Goal: Task Accomplishment & Management: Manage account settings

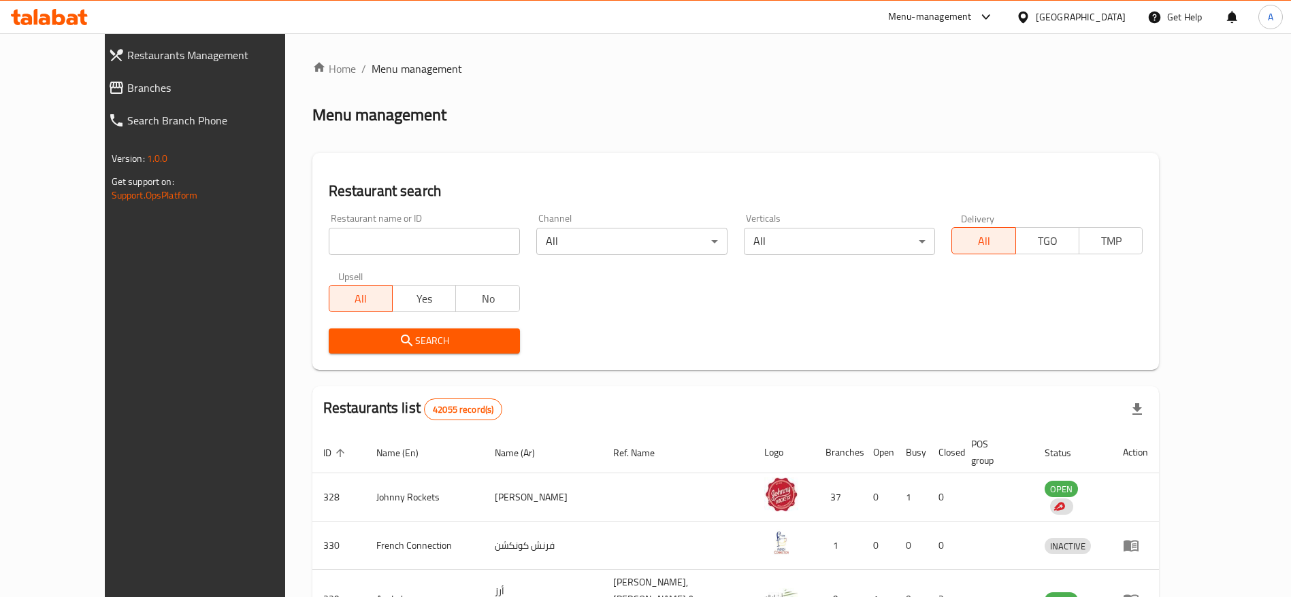
click at [329, 224] on div "Restaurant name or ID Restaurant name or ID" at bounding box center [424, 235] width 191 height 42
click at [329, 250] on input "search" at bounding box center [424, 241] width 191 height 27
click at [78, 12] on icon at bounding box center [49, 17] width 77 height 16
click at [383, 237] on input "search" at bounding box center [424, 241] width 191 height 27
paste input "706226"
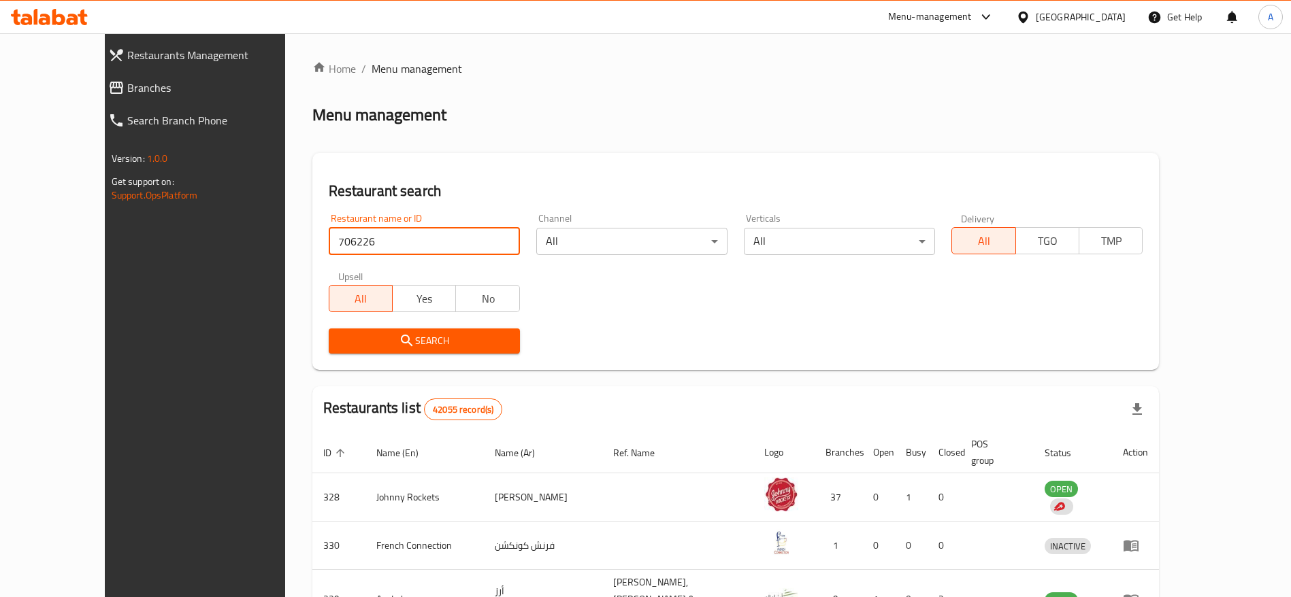
type input "706226"
click button "Search" at bounding box center [424, 341] width 191 height 25
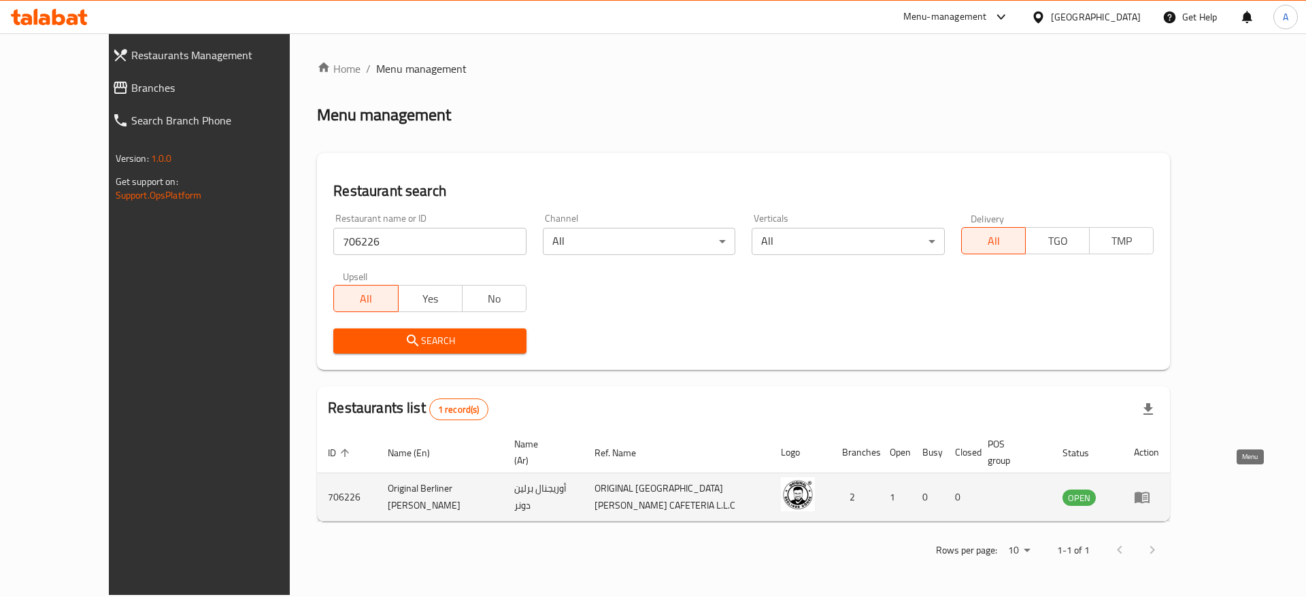
click at [1159, 489] on link "enhanced table" at bounding box center [1146, 497] width 25 height 16
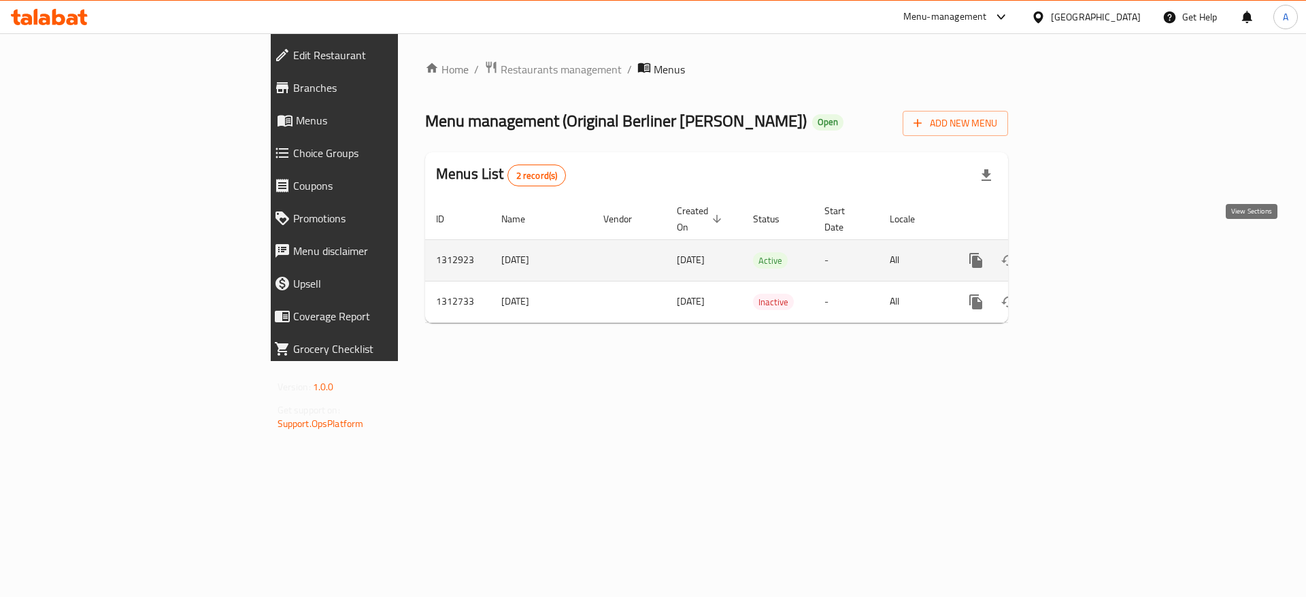
click at [1082, 252] on icon "enhanced table" at bounding box center [1074, 260] width 16 height 16
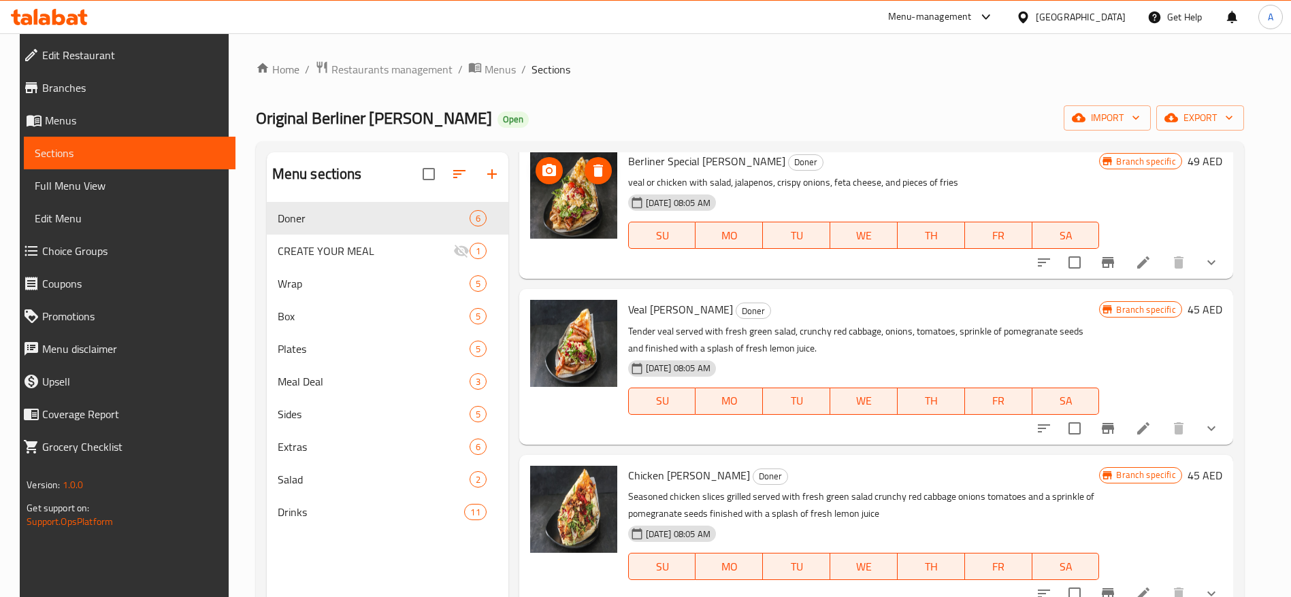
scroll to position [102, 0]
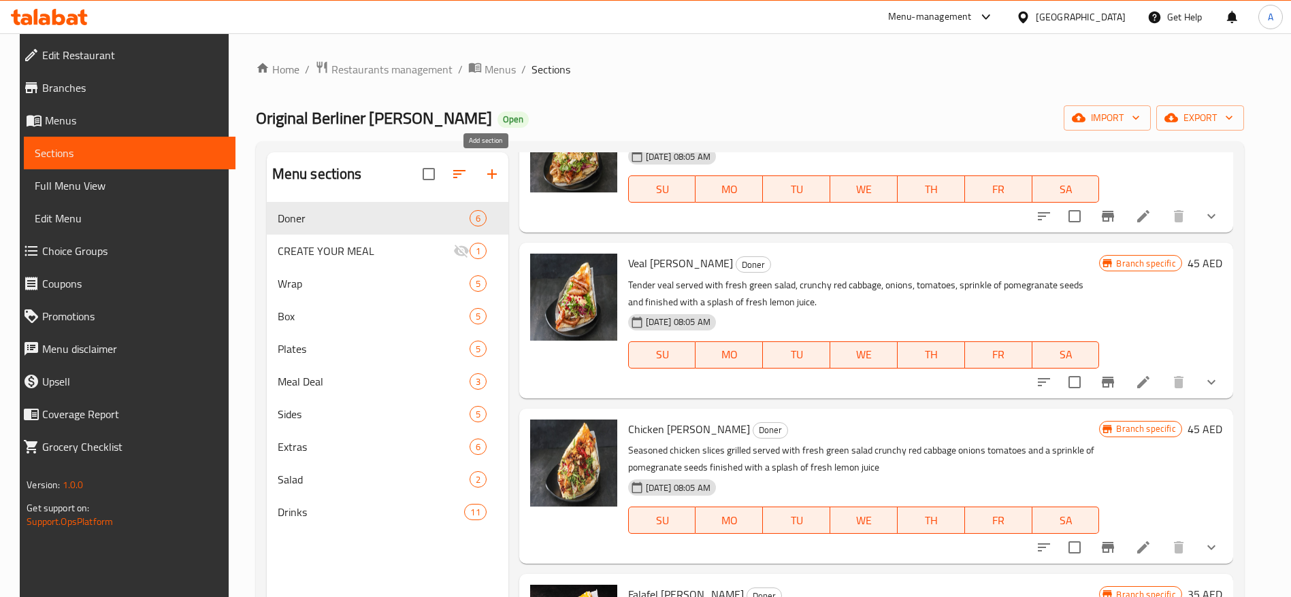
click at [486, 166] on icon "button" at bounding box center [492, 174] width 16 height 16
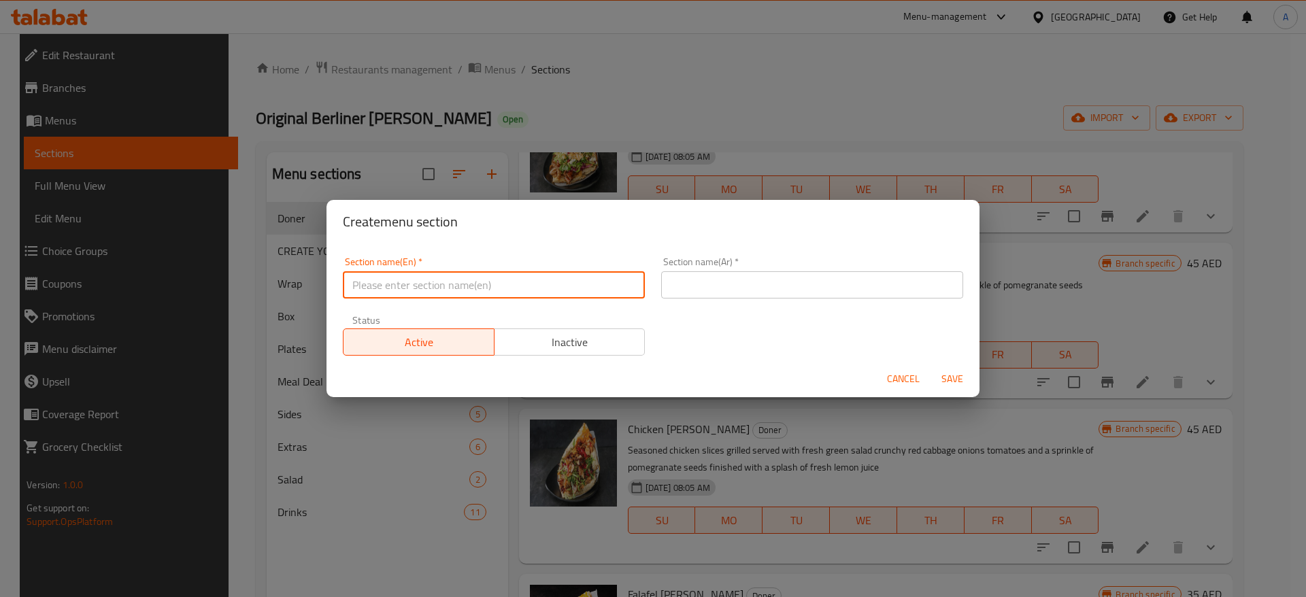
click at [478, 279] on input "text" at bounding box center [494, 284] width 302 height 27
type input "M41"
click at [732, 291] on input "text" at bounding box center [812, 284] width 302 height 27
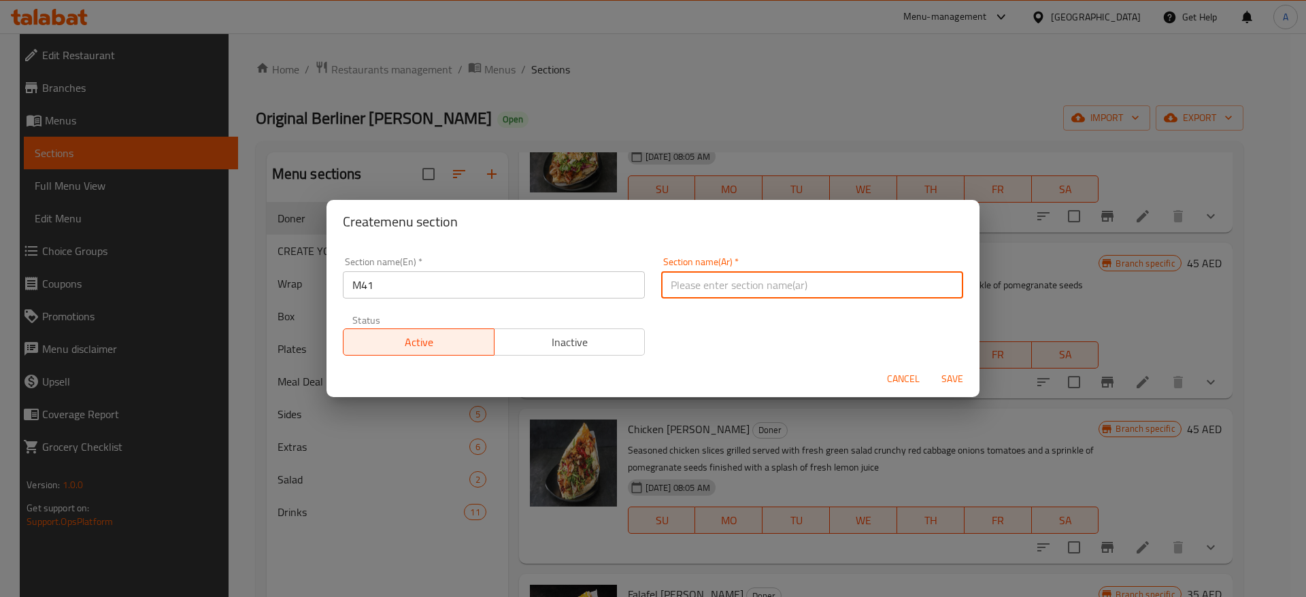
type input "وجبه لشخص"
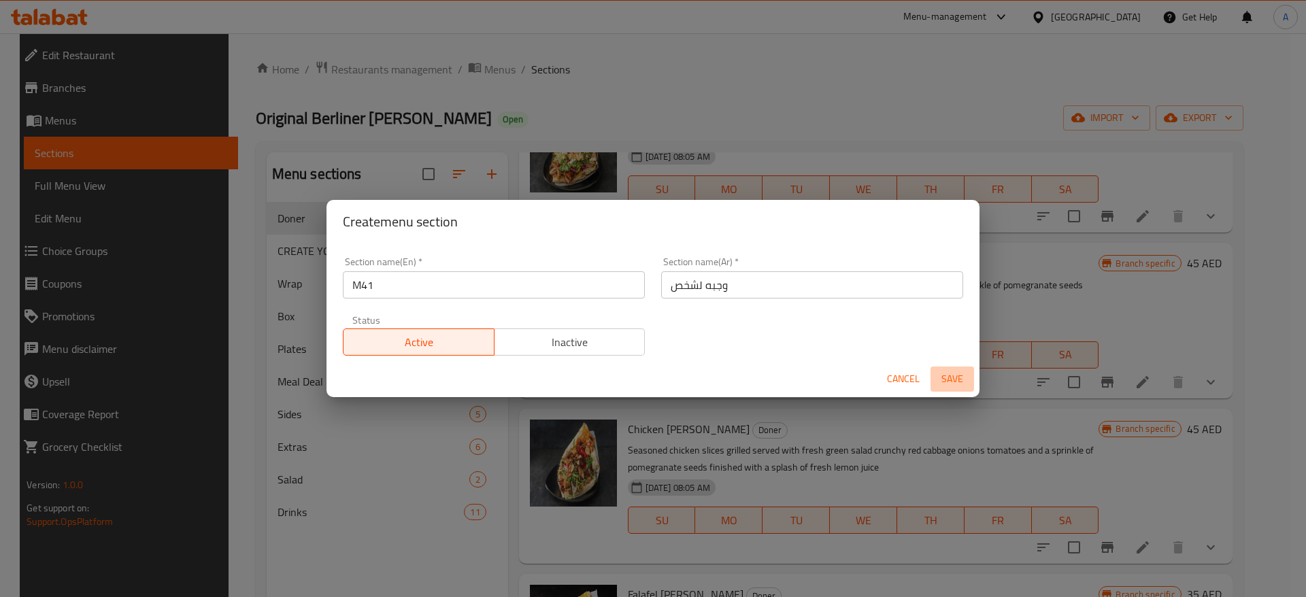
click at [956, 369] on button "Save" at bounding box center [953, 379] width 44 height 25
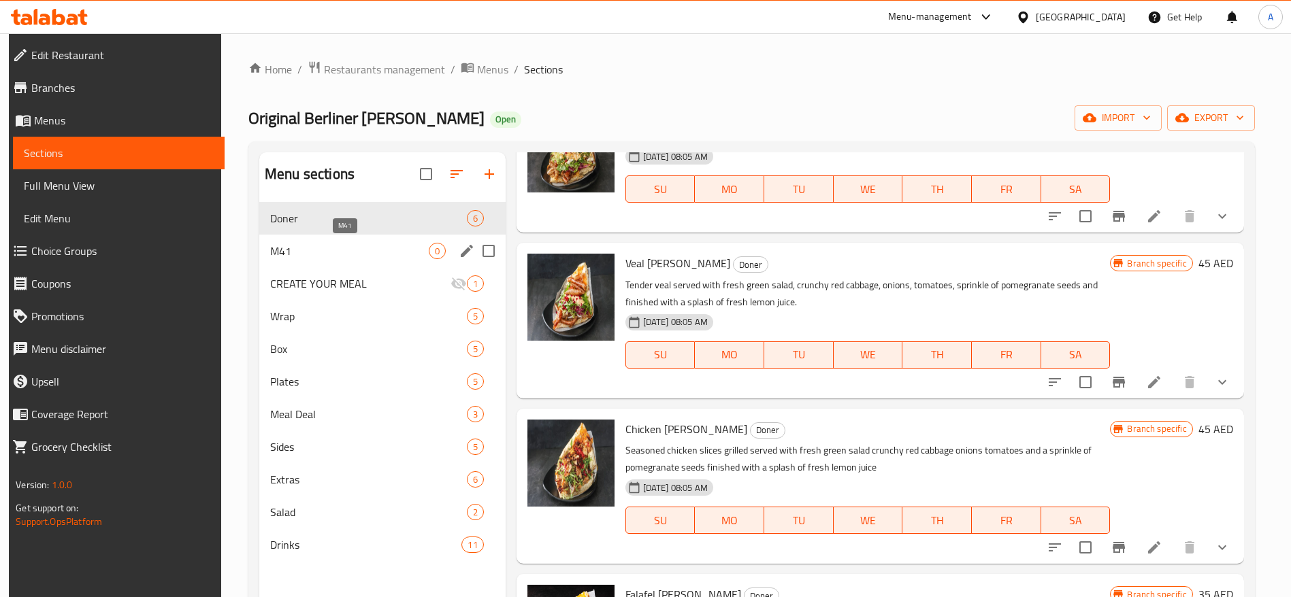
click at [373, 245] on span "M41" at bounding box center [349, 251] width 159 height 16
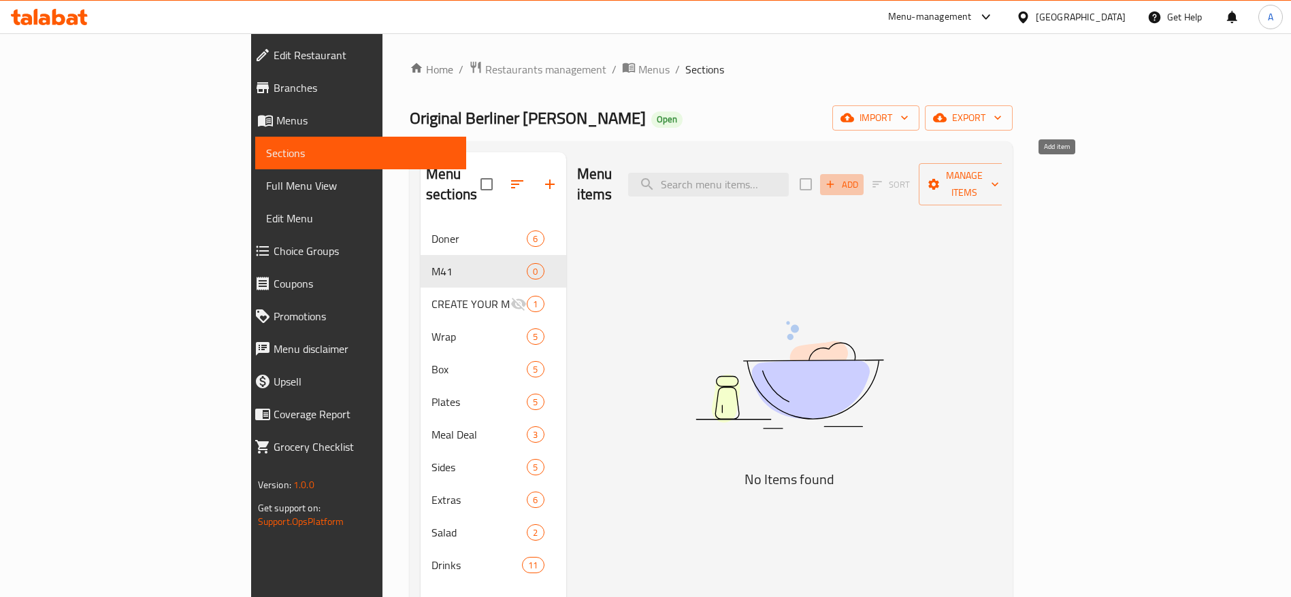
click at [836, 178] on icon "button" at bounding box center [830, 184] width 12 height 12
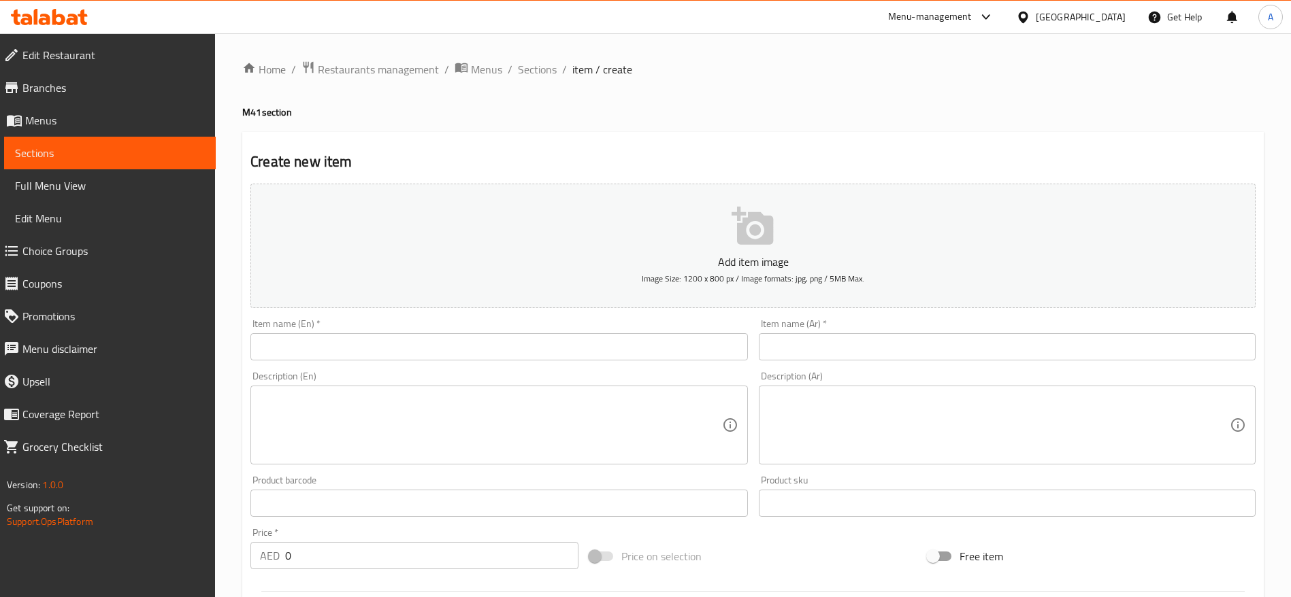
click at [313, 343] on input "text" at bounding box center [498, 346] width 497 height 27
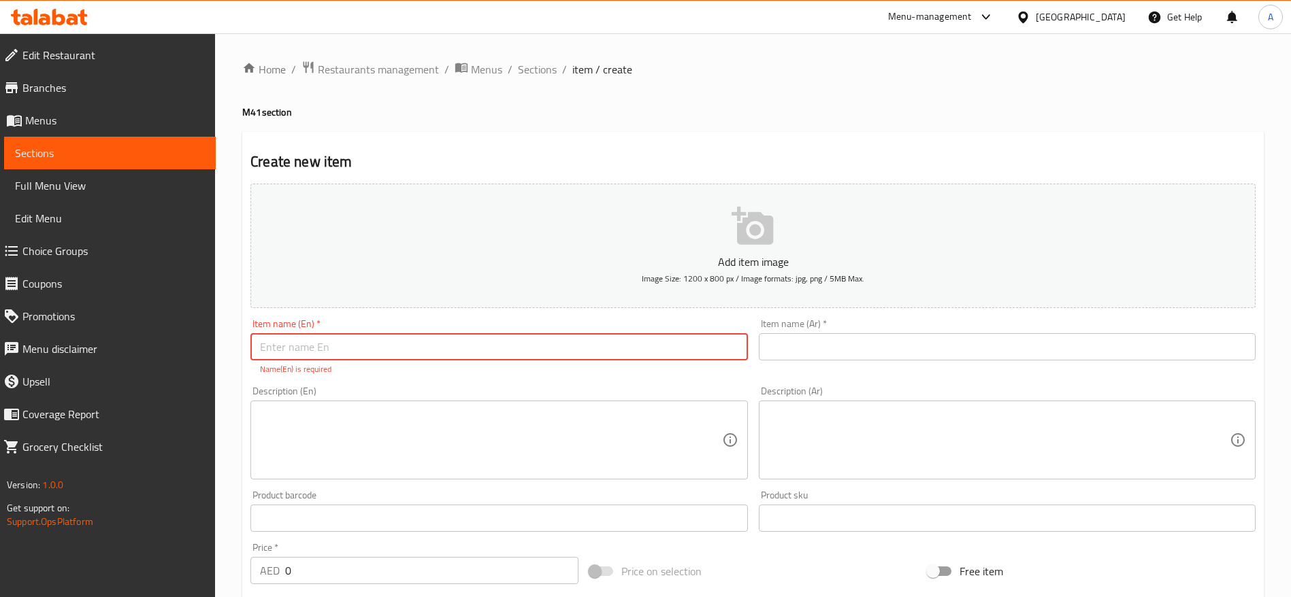
type input "C"
click at [261, 350] on input "Doner" at bounding box center [498, 346] width 497 height 27
click at [295, 359] on input "Doner" at bounding box center [498, 346] width 497 height 27
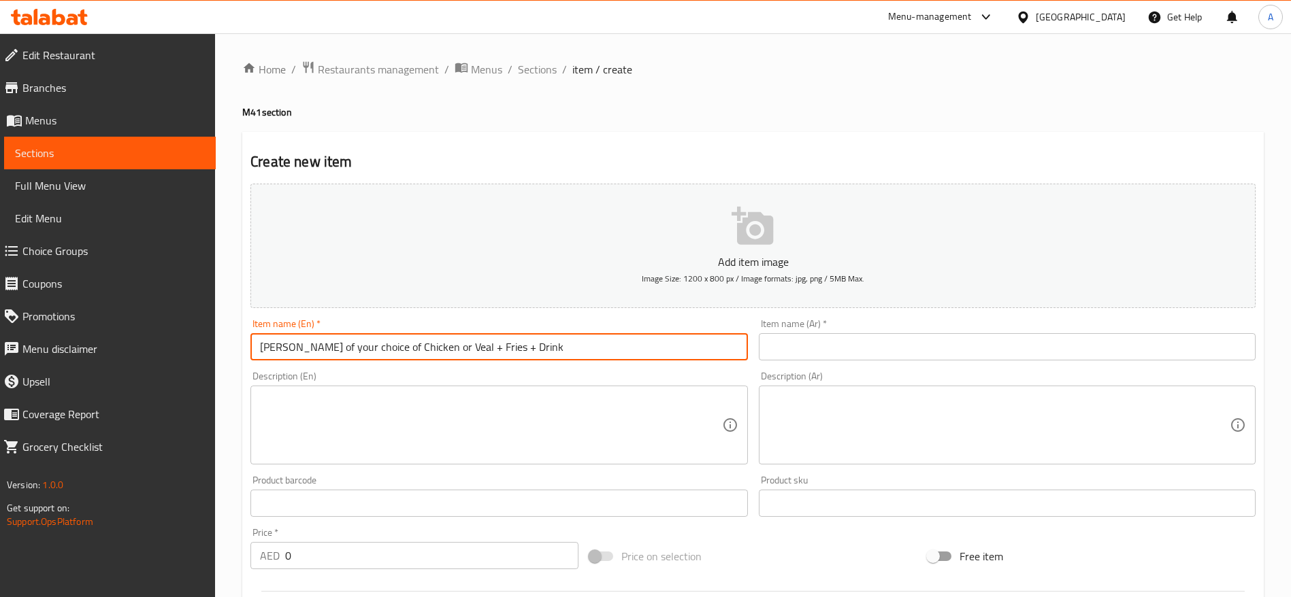
type input "Doner of your choice of Chicken or Veal + Fries + Drink"
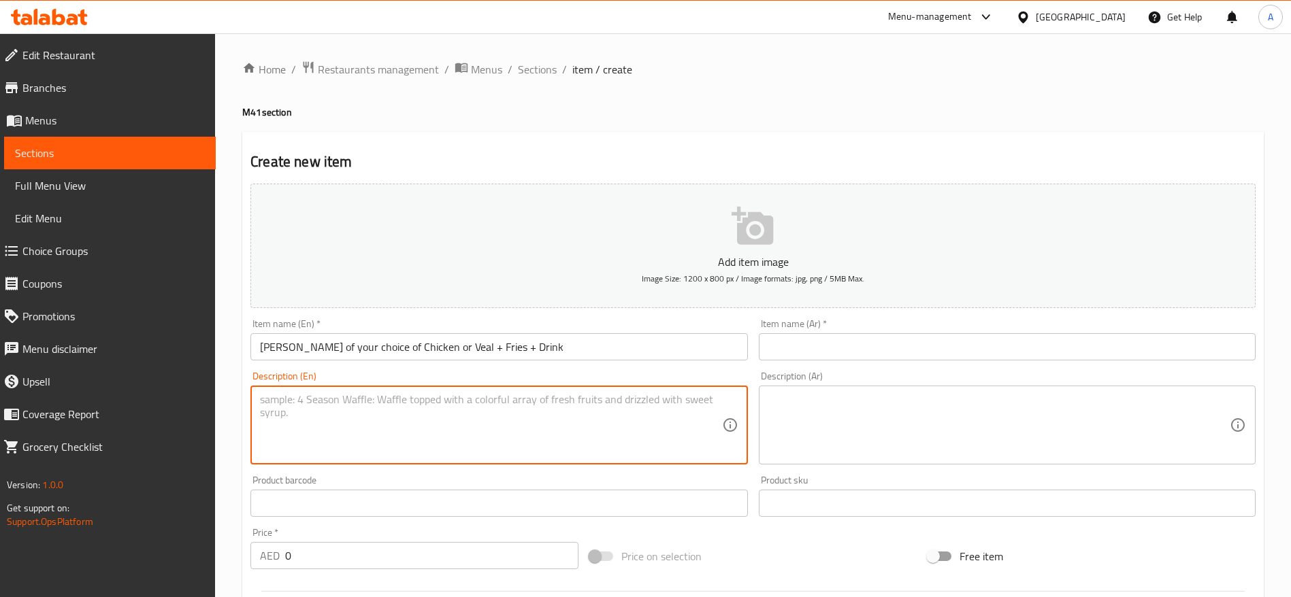
click at [412, 405] on textarea at bounding box center [490, 425] width 461 height 65
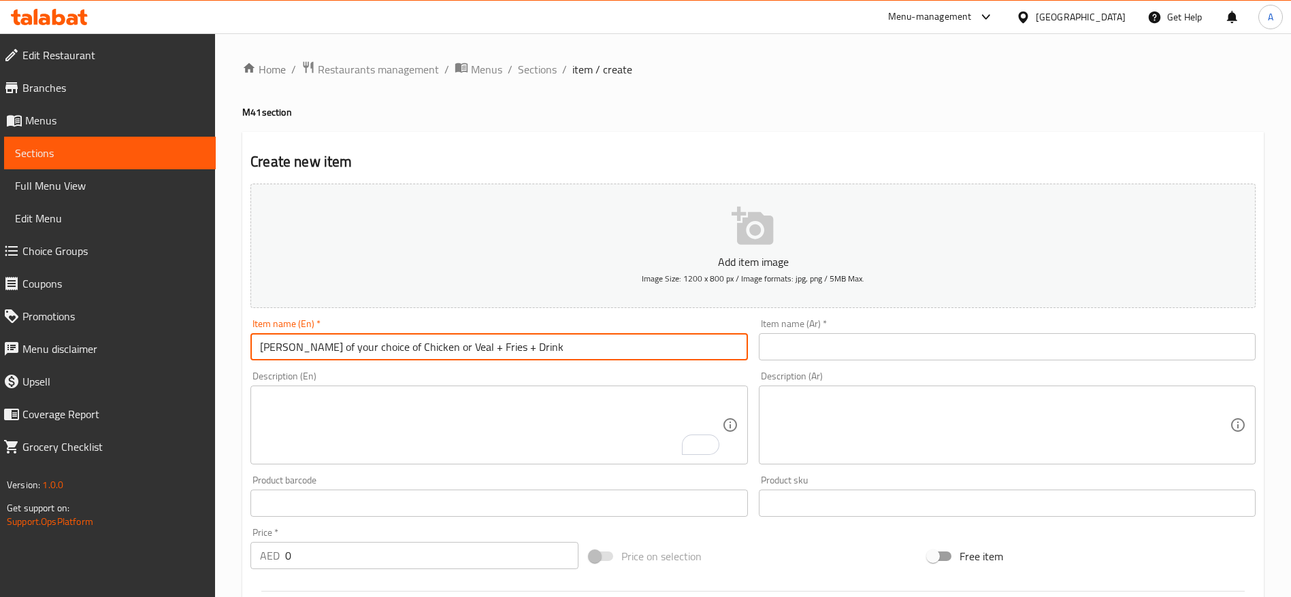
drag, startPoint x: 291, startPoint y: 347, endPoint x: 407, endPoint y: 350, distance: 115.7
click at [407, 350] on input "Doner of your choice of Chicken or Veal + Fries + Drink" at bounding box center [498, 346] width 497 height 27
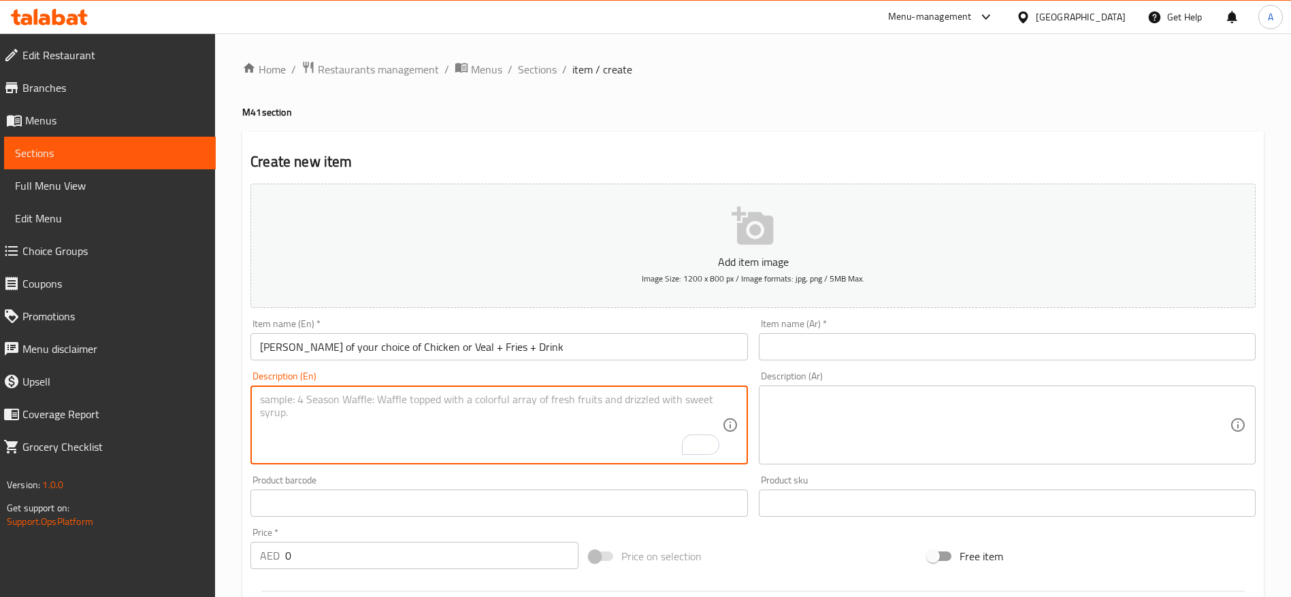
click at [337, 397] on textarea "To enrich screen reader interactions, please activate Accessibility in Grammarl…" at bounding box center [490, 425] width 461 height 65
paste textarea "Tender veal served with fresh green salad, crunchy red cabbage, onions, tomatoe…"
drag, startPoint x: 316, startPoint y: 397, endPoint x: 346, endPoint y: 395, distance: 30.0
click at [346, 395] on textarea "Tender veal served with fresh green salad, crunchy red cabbage, onions, tomatoe…" at bounding box center [490, 425] width 461 height 65
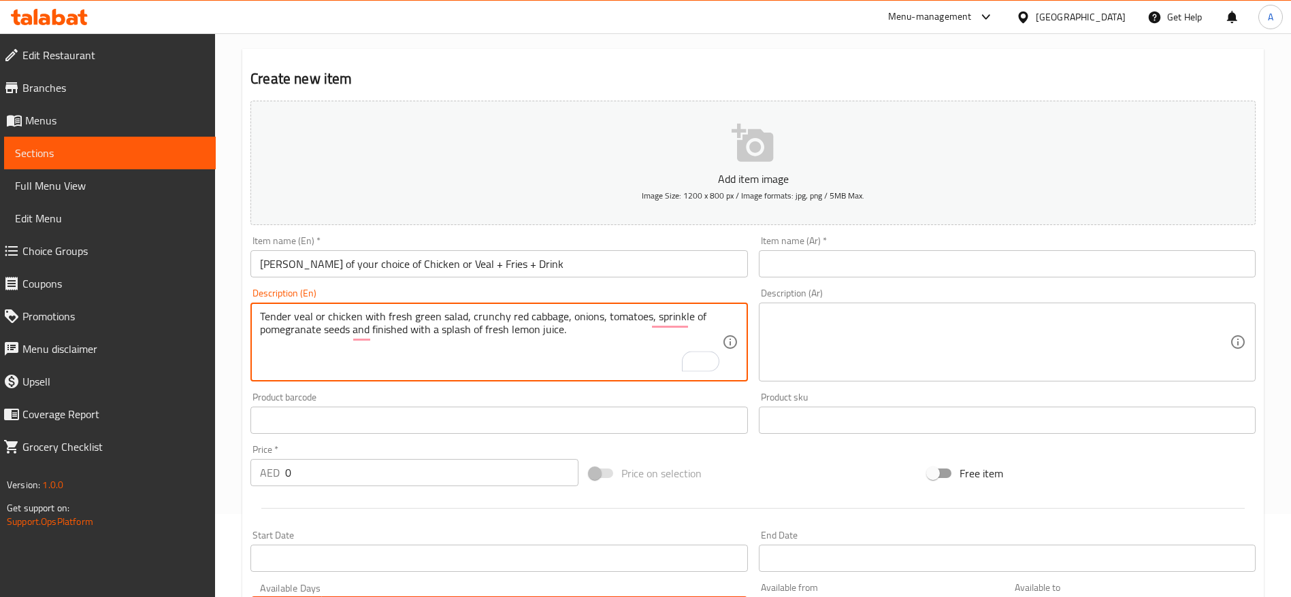
scroll to position [102, 0]
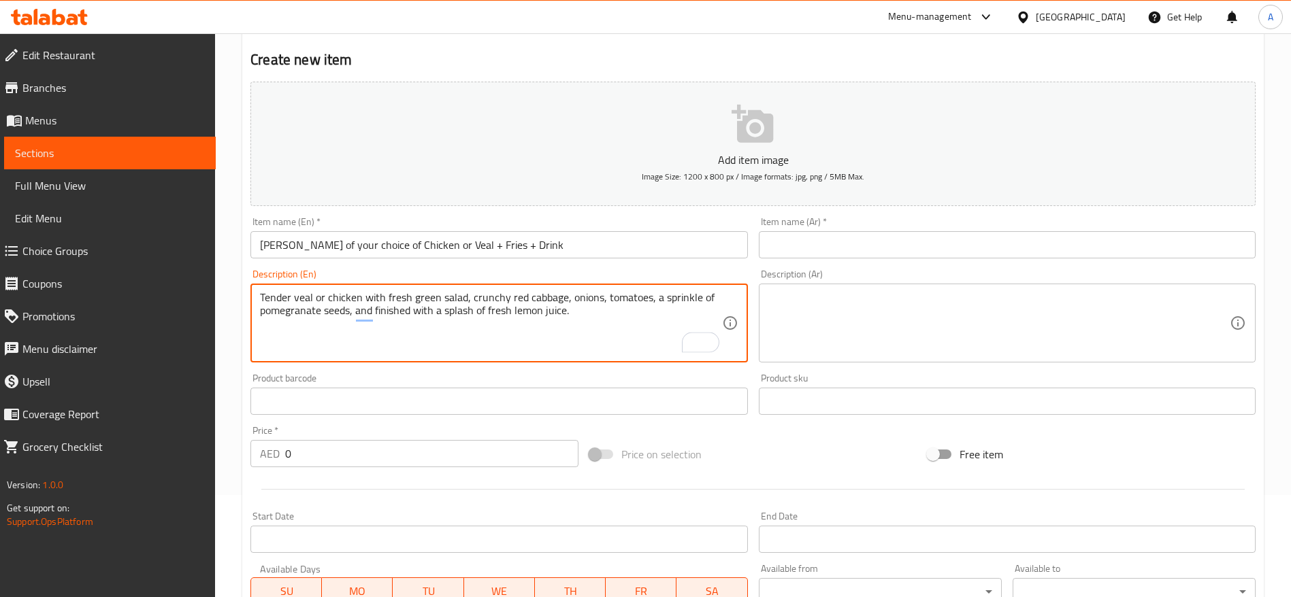
click at [611, 297] on textarea "Tender veal or chicken with fresh green salad, crunchy red cabbage, onions, tom…" at bounding box center [490, 323] width 461 height 65
click at [591, 314] on textarea "Tender veal or chicken with fresh green salad, crunchy red cabbage, onions, tom…" at bounding box center [490, 323] width 461 height 65
drag, startPoint x: 327, startPoint y: 295, endPoint x: 333, endPoint y: 299, distance: 7.2
click at [329, 298] on textarea "Tender veal or chicken with fresh green salad, crunchy red cabbage, onions, tom…" at bounding box center [490, 323] width 461 height 65
paste textarea "Seasoned chicken slices grilled"
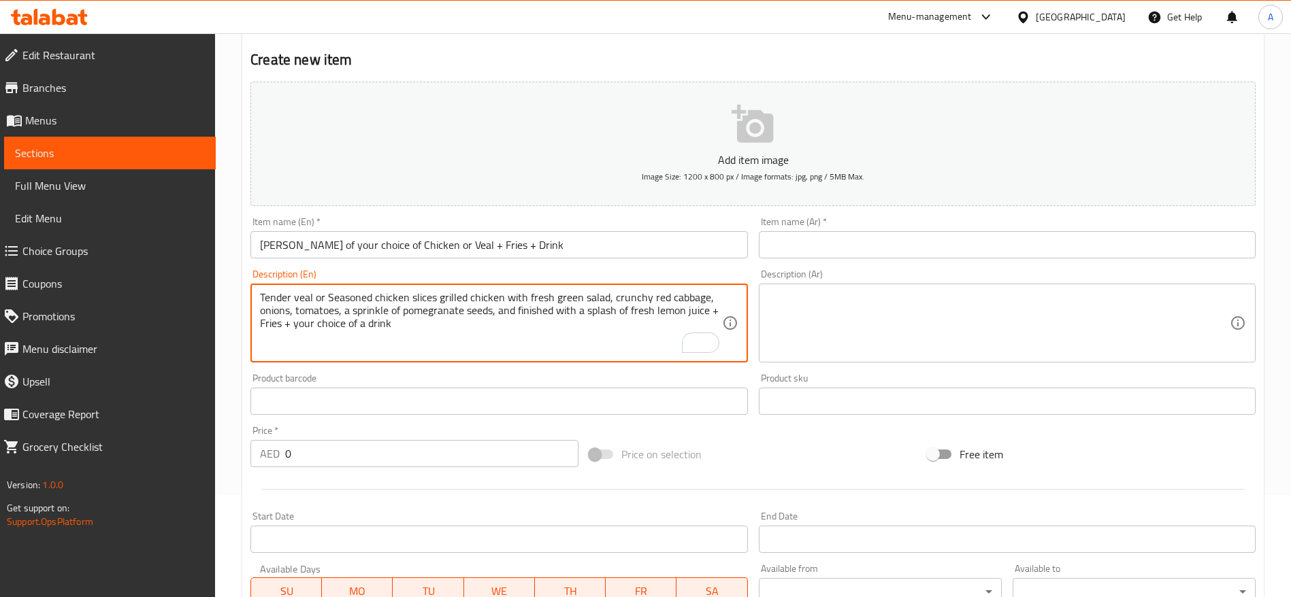
click at [331, 297] on textarea "Tender veal or Seasoned chicken slices grilled chicken with fresh green salad, …" at bounding box center [490, 323] width 461 height 65
click at [372, 301] on textarea "Tender veal or seasoned chicken slices grilled chicken with fresh green salad, …" at bounding box center [490, 323] width 461 height 65
drag, startPoint x: 472, startPoint y: 299, endPoint x: 531, endPoint y: 294, distance: 58.7
click at [531, 295] on textarea "Tender veal or seasoned grilled chicken slices grilled chicken with fresh green…" at bounding box center [490, 323] width 461 height 65
drag, startPoint x: 383, startPoint y: 325, endPoint x: 254, endPoint y: 291, distance: 133.7
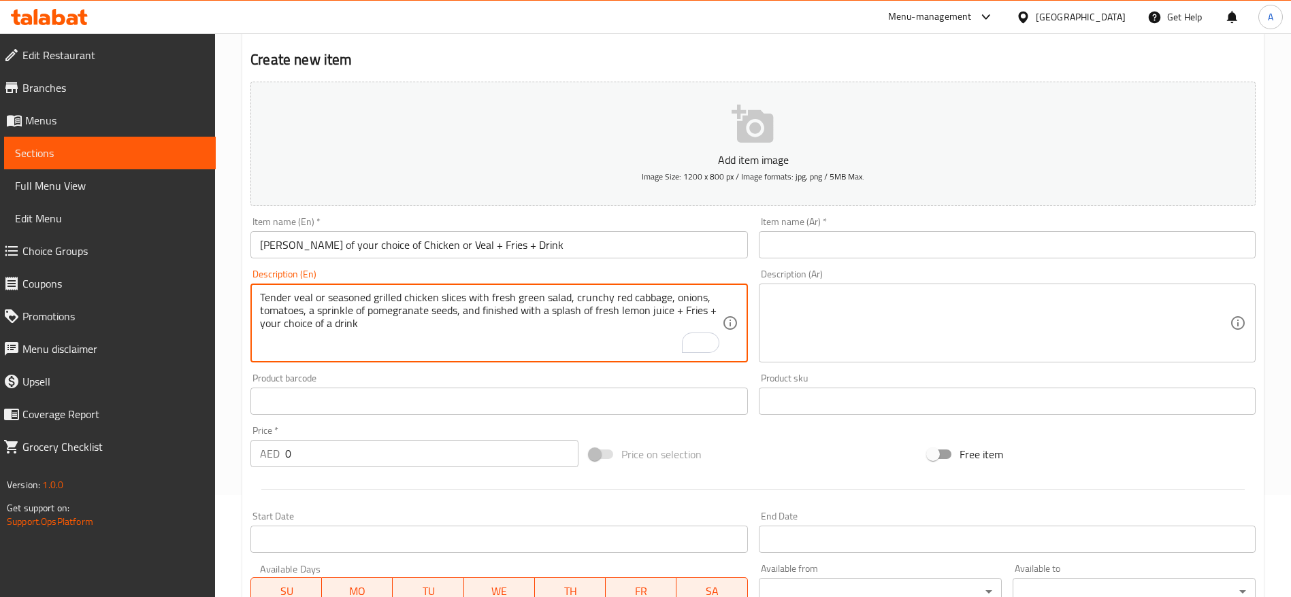
click at [254, 290] on div "Tender veal or seasoned grilled chicken slices with fresh green salad, crunchy …" at bounding box center [498, 323] width 497 height 79
type textarea "Tender veal or seasoned grilled chicken slices with fresh green salad, crunchy …"
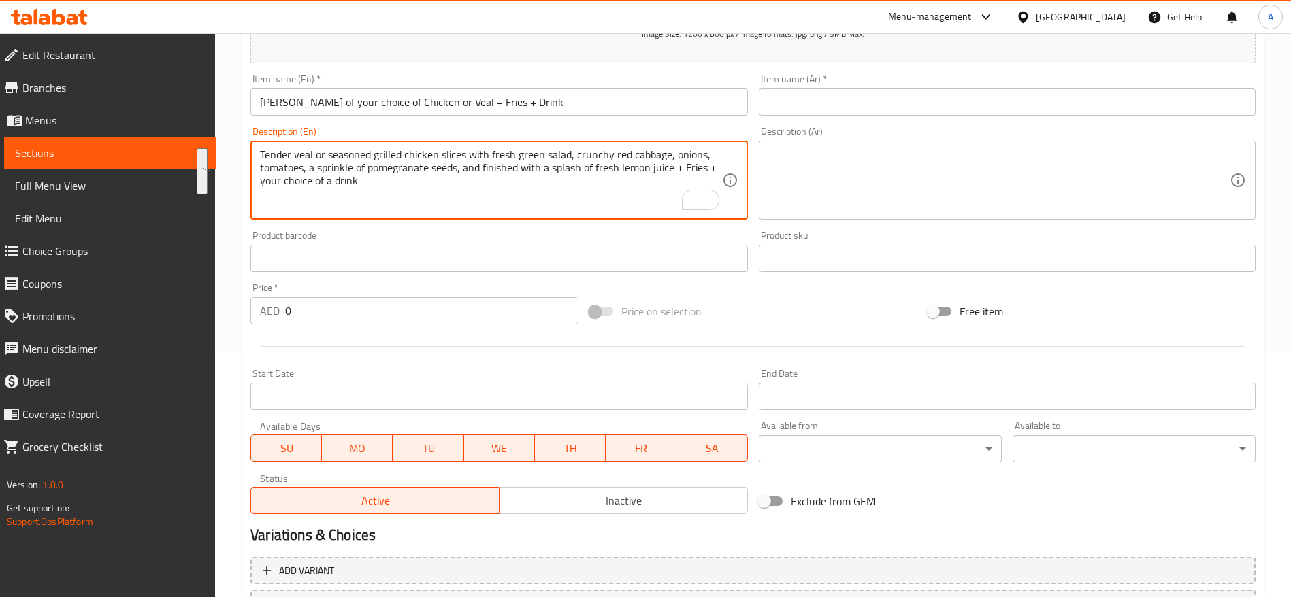
scroll to position [306, 0]
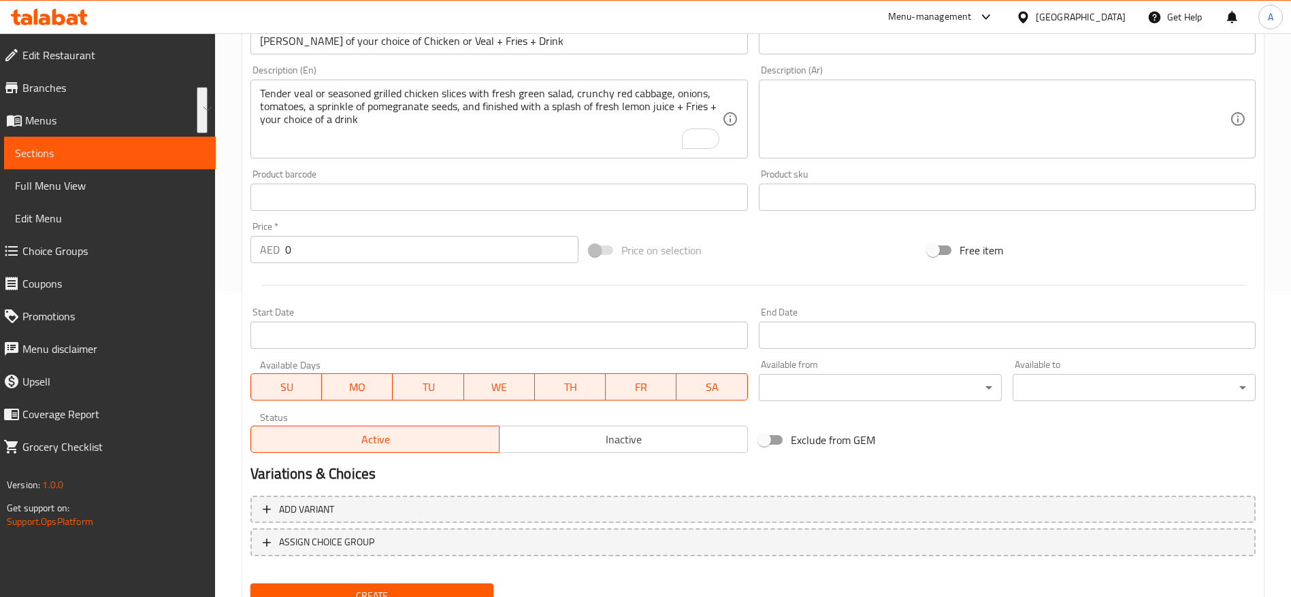
click at [409, 276] on div at bounding box center [753, 285] width 1016 height 33
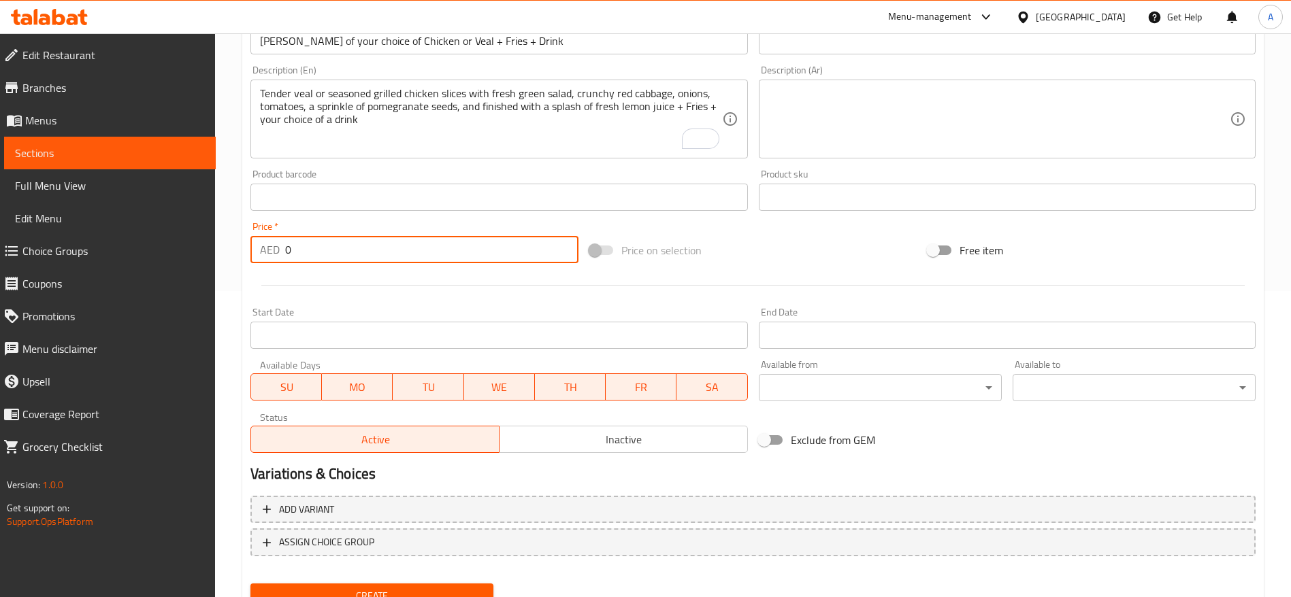
drag, startPoint x: 307, startPoint y: 239, endPoint x: 250, endPoint y: 252, distance: 58.4
click at [250, 252] on div "AED 0 Price *" at bounding box center [414, 249] width 328 height 27
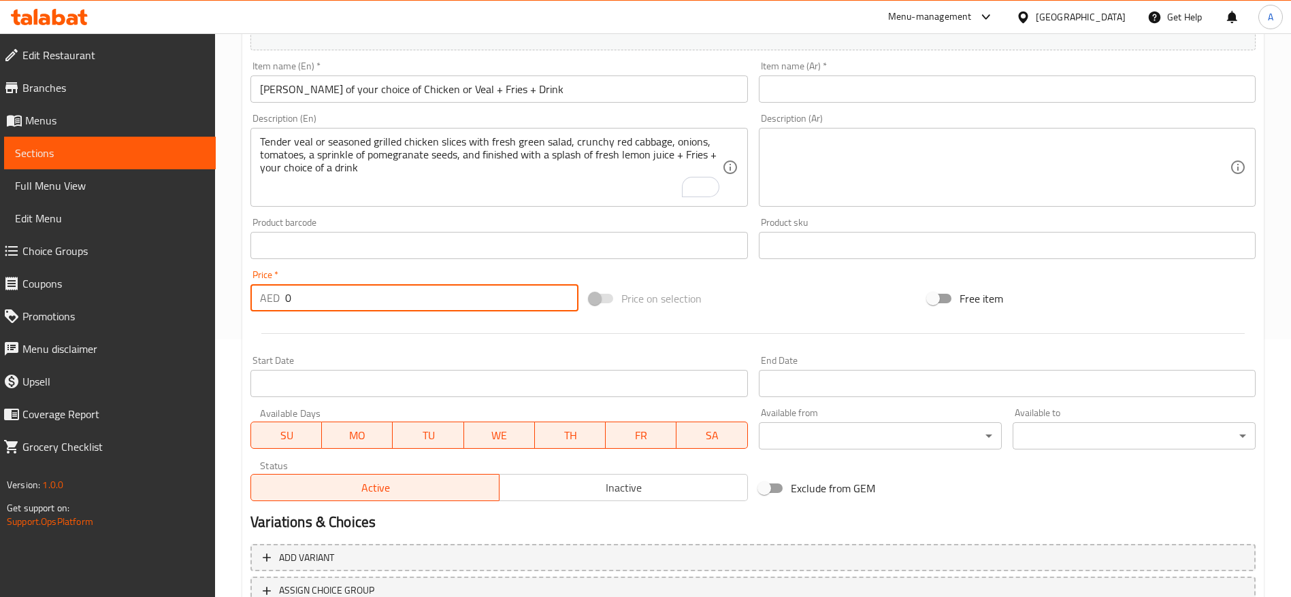
scroll to position [102, 0]
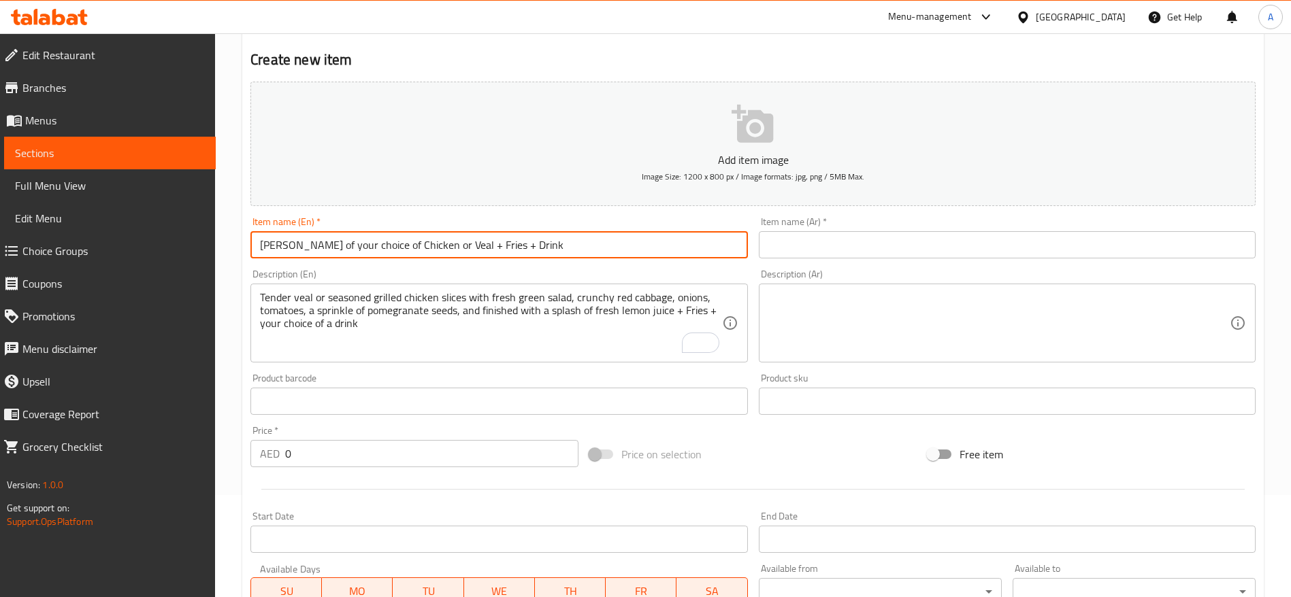
drag, startPoint x: 527, startPoint y: 248, endPoint x: 292, endPoint y: 250, distance: 234.7
click at [292, 250] on input "Doner of your choice of Chicken or Veal + Fries + Drink" at bounding box center [498, 244] width 497 height 27
type input "Doner Meal Deal"
click at [837, 245] on input "text" at bounding box center [1007, 244] width 497 height 27
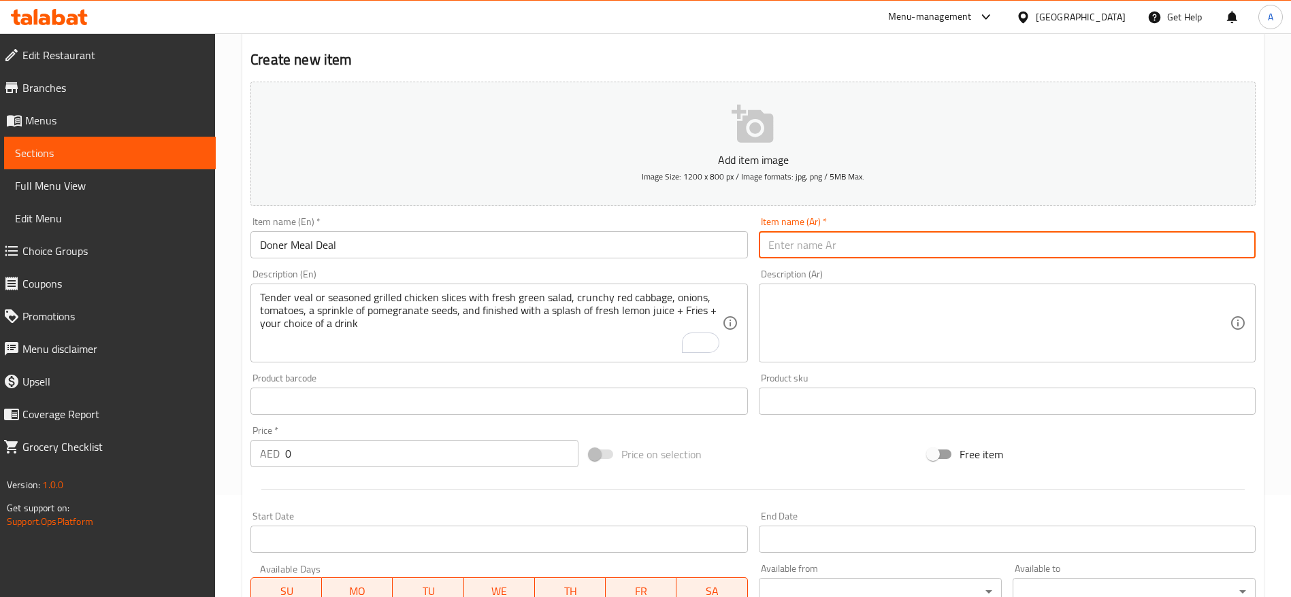
paste input "صفقة وجبة دونر"
type input "صفقة وجبة دونر"
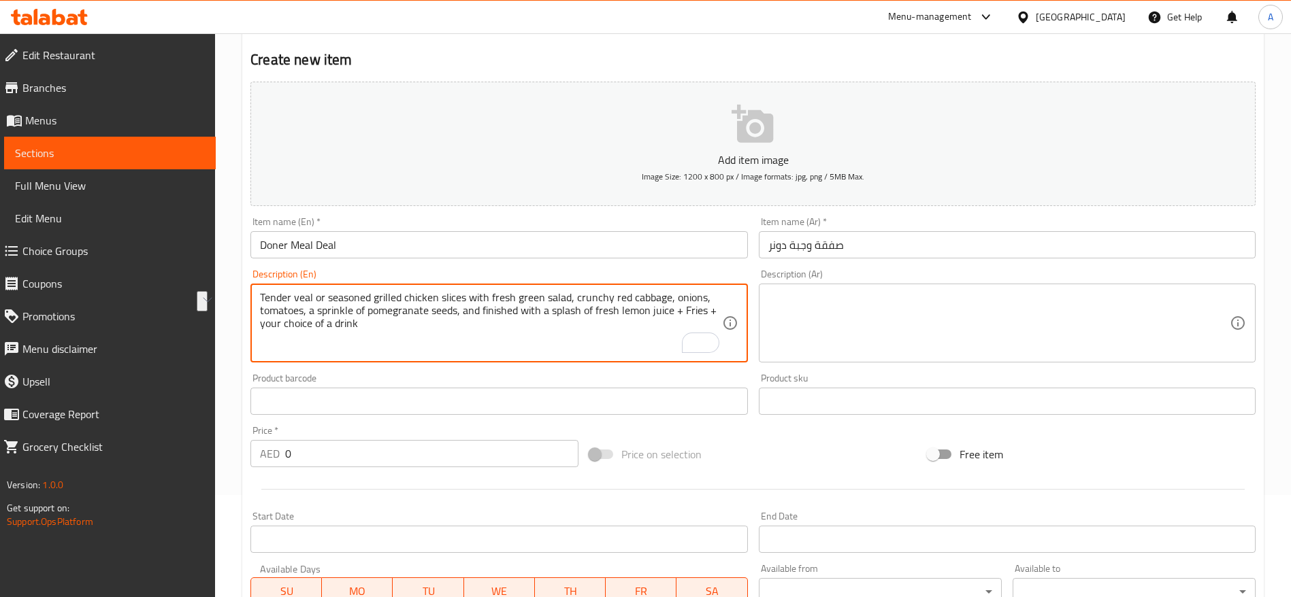
drag, startPoint x: 327, startPoint y: 298, endPoint x: 245, endPoint y: 290, distance: 82.7
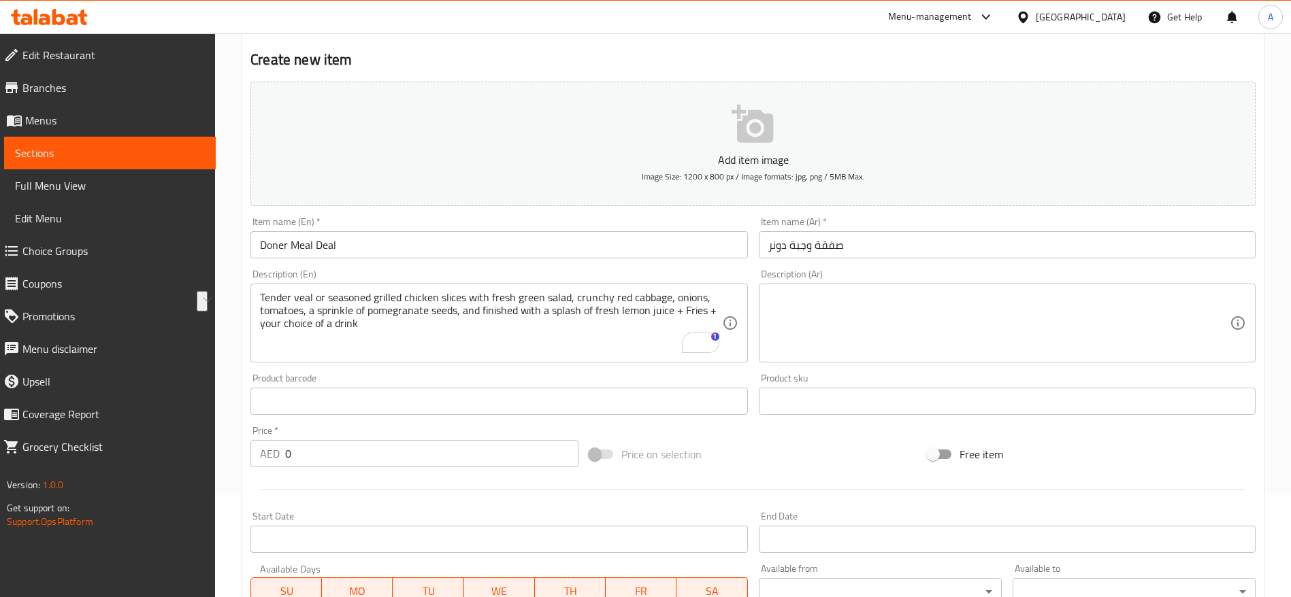
click at [480, 24] on div "Menu-management United Arab Emirates Get Help A" at bounding box center [645, 17] width 1291 height 33
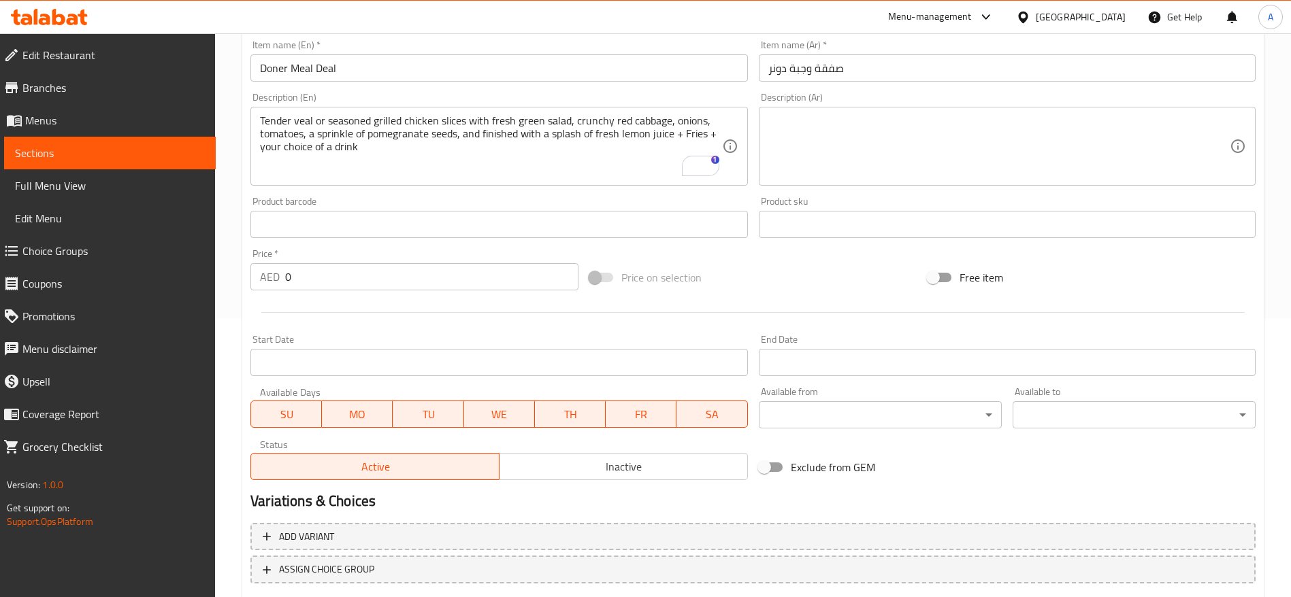
scroll to position [306, 0]
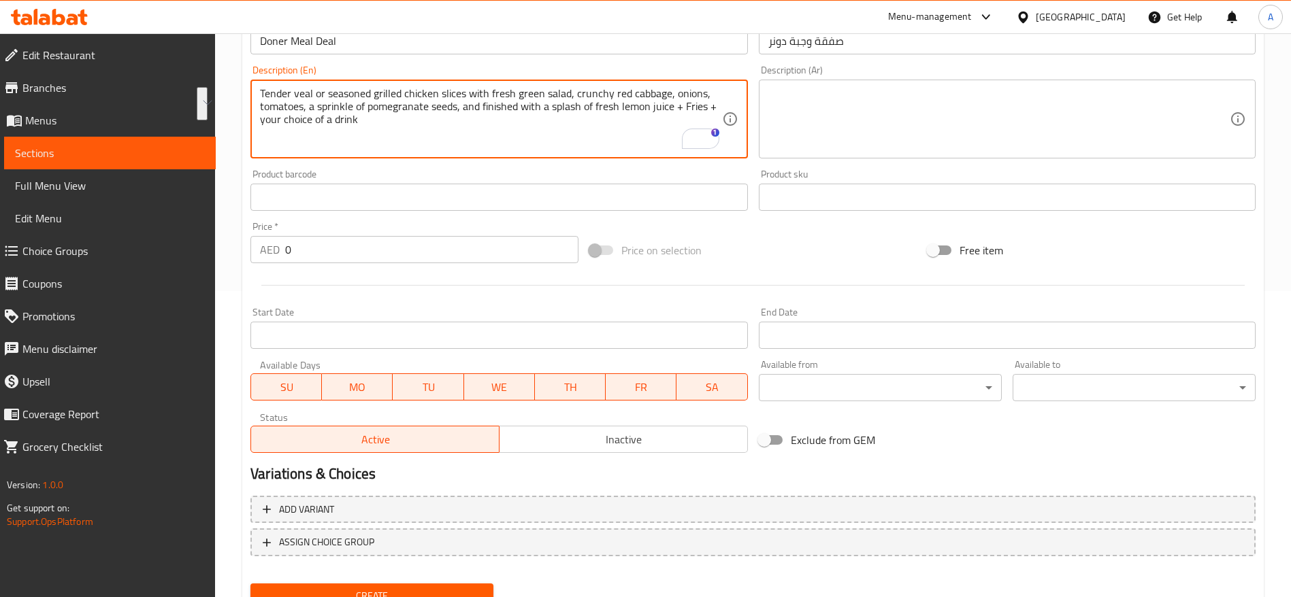
drag, startPoint x: 386, startPoint y: 116, endPoint x: 290, endPoint y: 119, distance: 96.7
drag, startPoint x: 363, startPoint y: 122, endPoint x: 250, endPoint y: 76, distance: 122.7
click at [250, 76] on div "Description (En) Tender veal or seasoned grilled chicken slices with fresh gree…" at bounding box center [499, 112] width 508 height 104
click at [825, 99] on textarea at bounding box center [998, 119] width 461 height 65
paste textarea "شرائح لحم العجل الطرية أو الدجاج المشوي المتبل، مع سلطة خضراء طازجة، وملفوف أحم…"
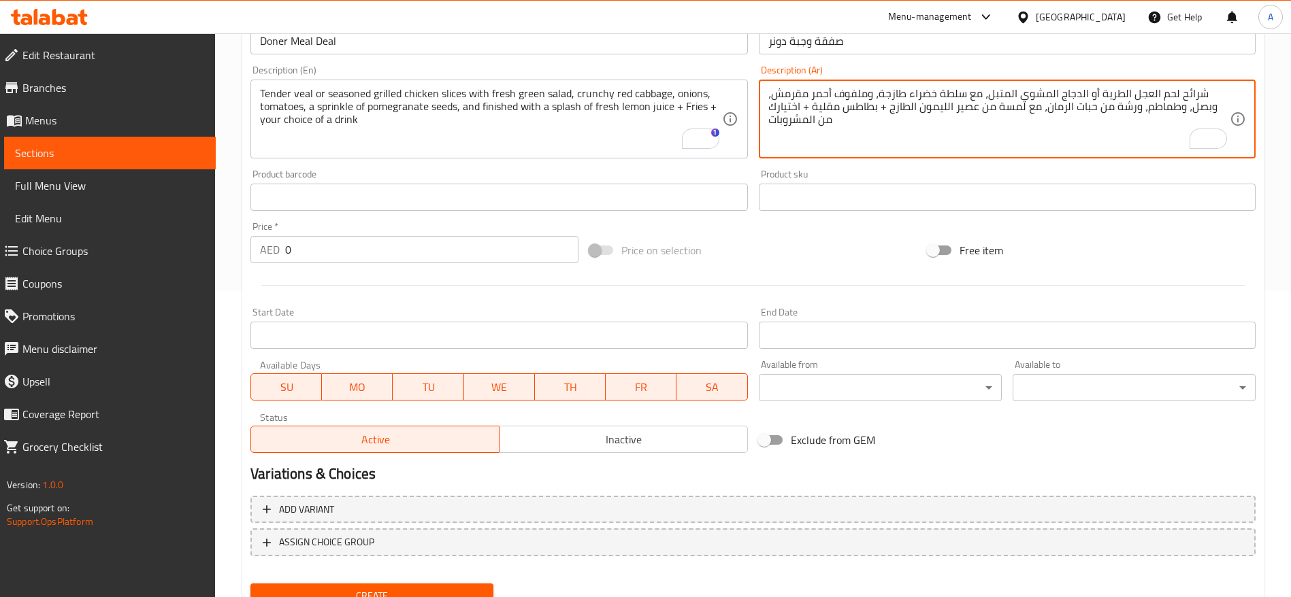
type textarea "شرائح لحم العجل الطرية أو الدجاج المشوي المتبل، مع سلطة خضراء طازجة، وملفوف أحم…"
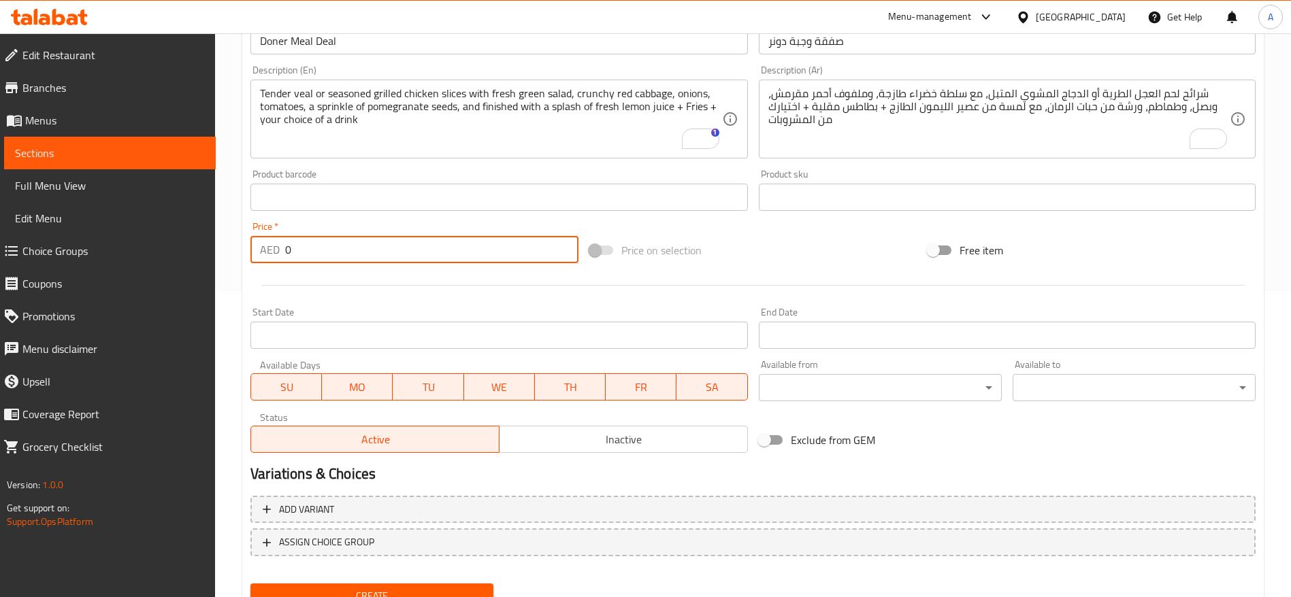
click at [264, 254] on div "AED 0 Price *" at bounding box center [414, 249] width 328 height 27
click at [339, 226] on div "Price   * AED 75 Price *" at bounding box center [414, 243] width 328 height 42
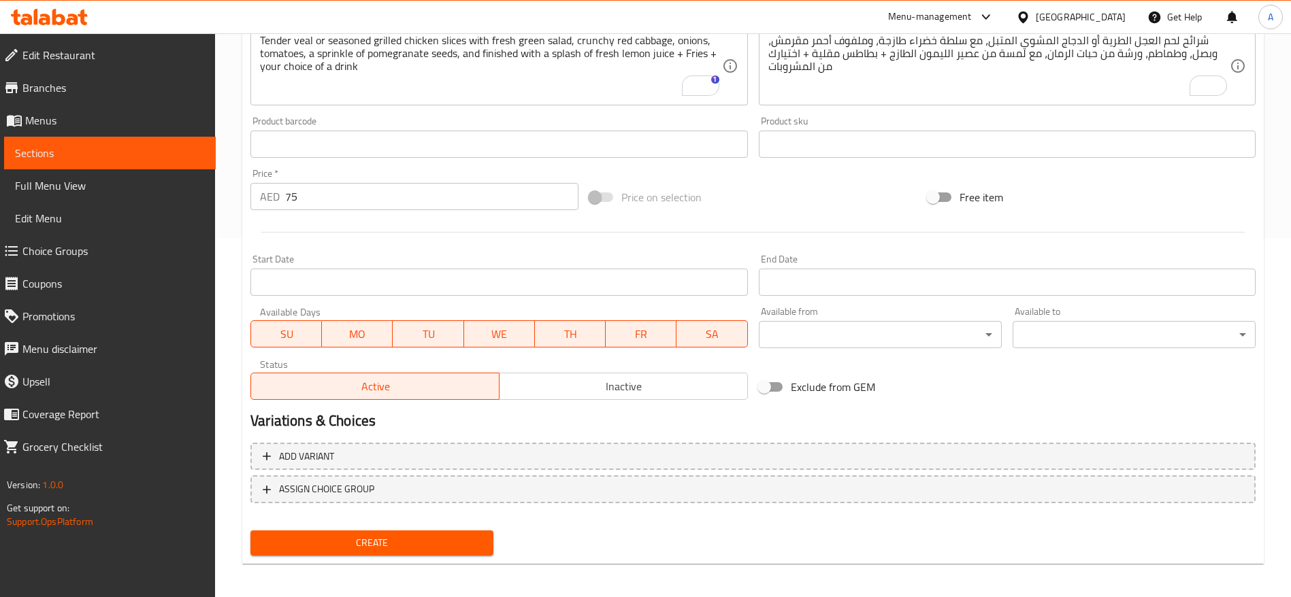
scroll to position [364, 0]
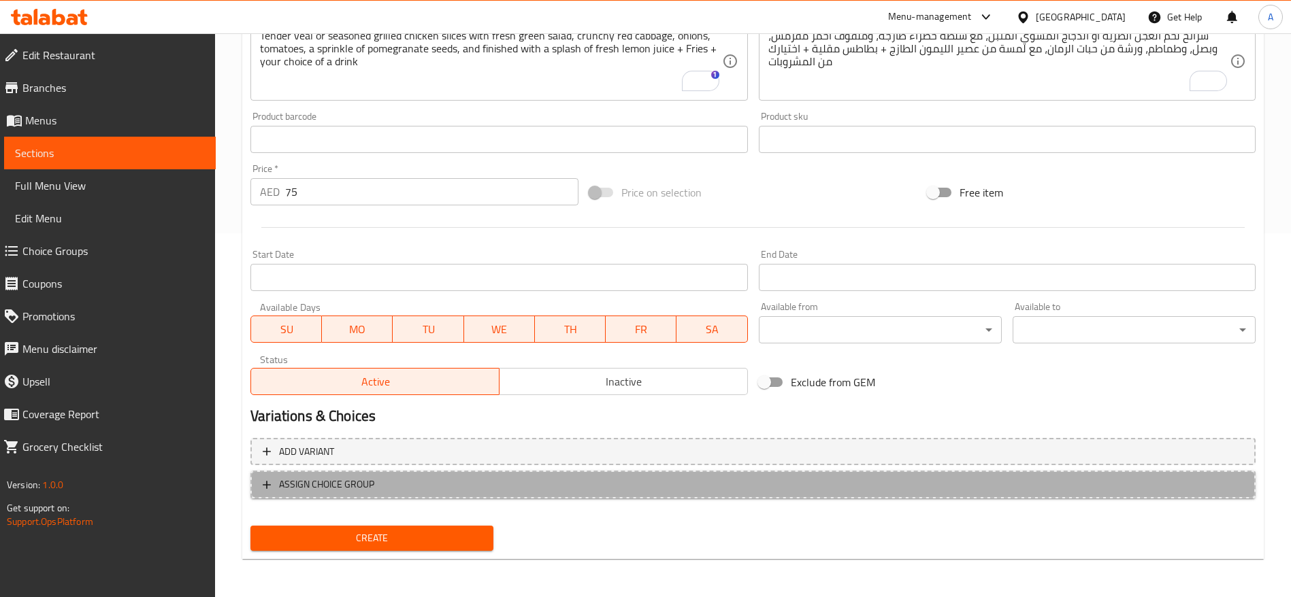
click at [262, 486] on icon "button" at bounding box center [267, 485] width 14 height 14
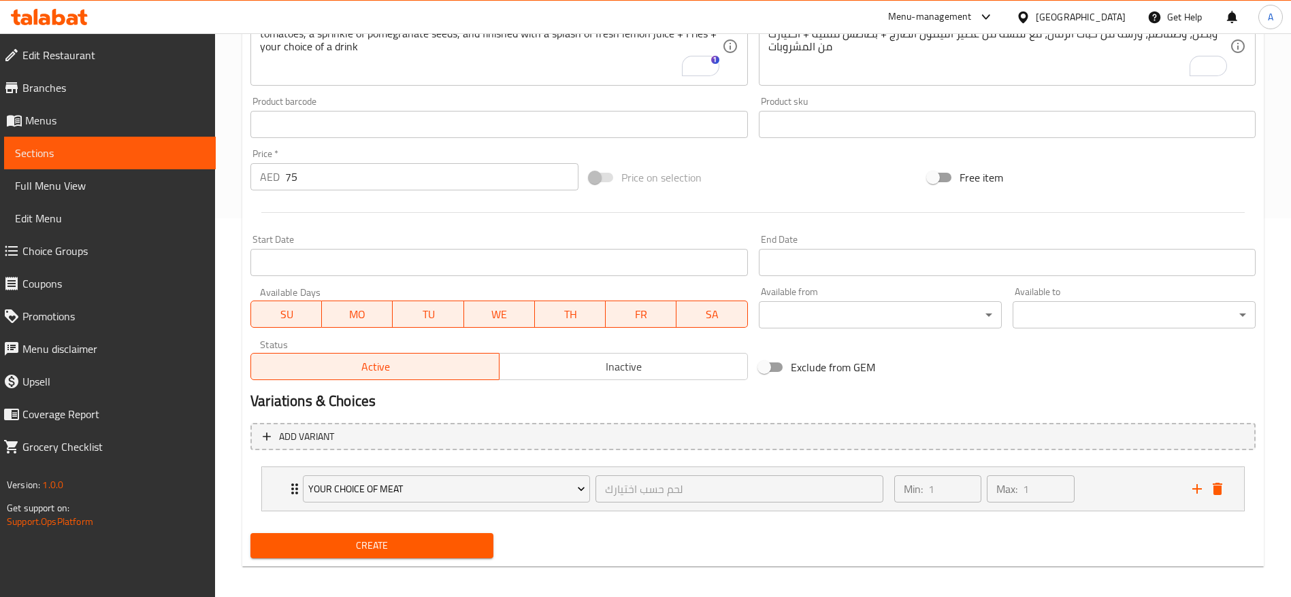
scroll to position [386, 0]
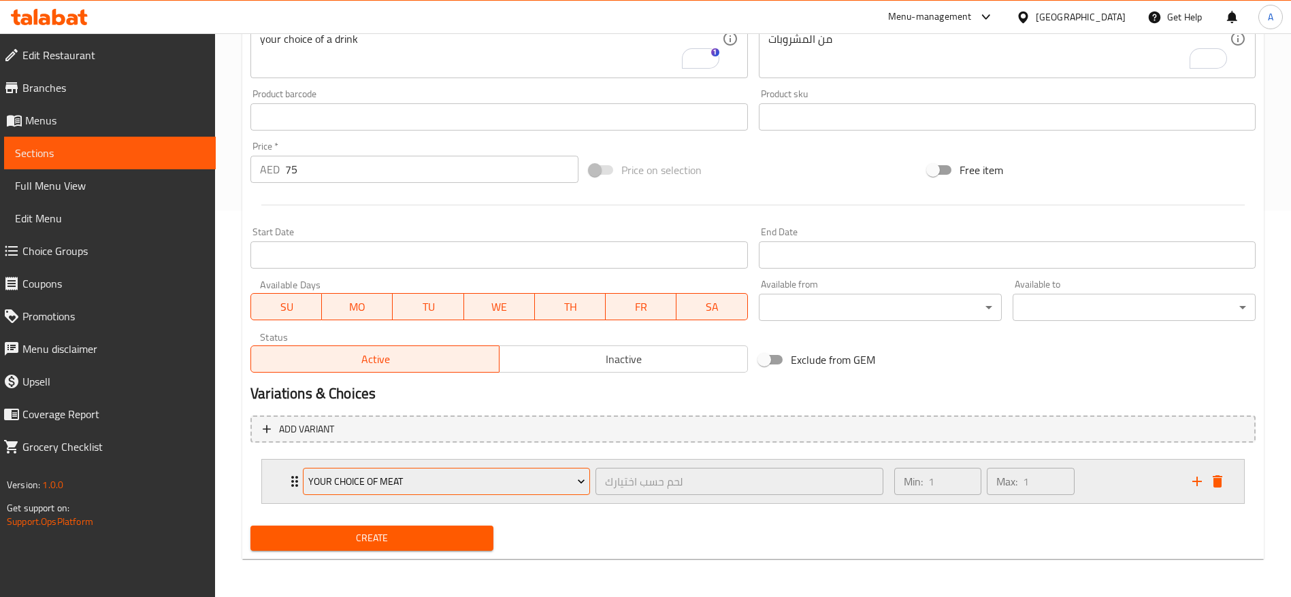
click at [568, 480] on span "Your choice of Meat" at bounding box center [446, 482] width 277 height 17
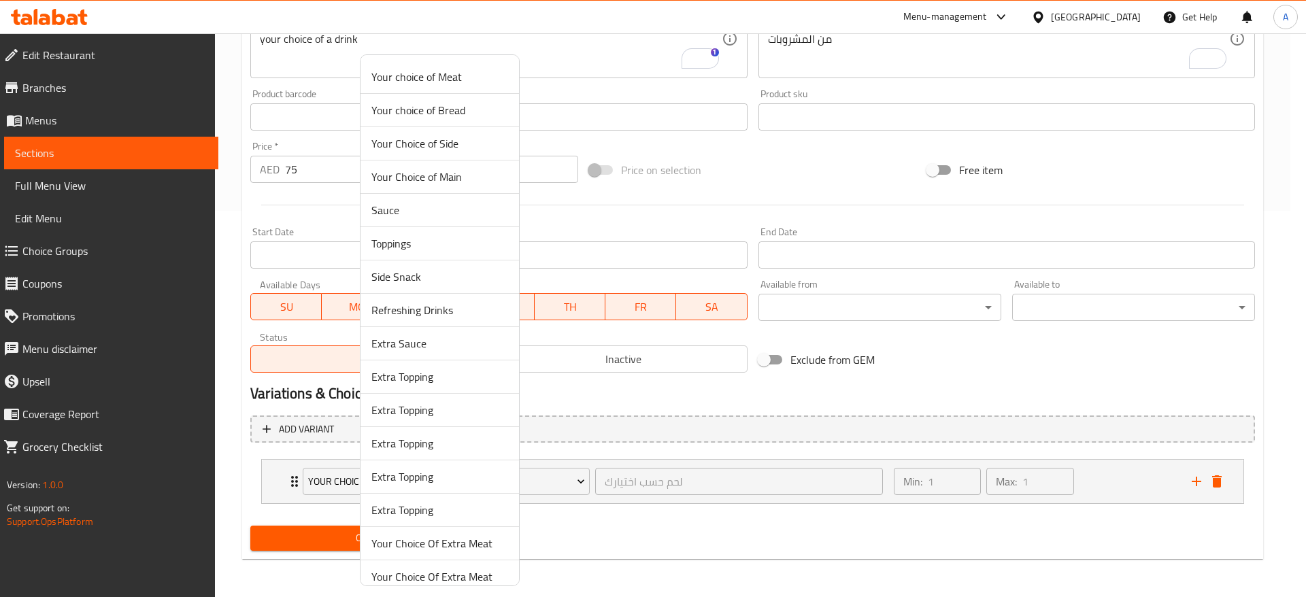
click at [443, 76] on span "Your choice of Meat" at bounding box center [439, 77] width 137 height 16
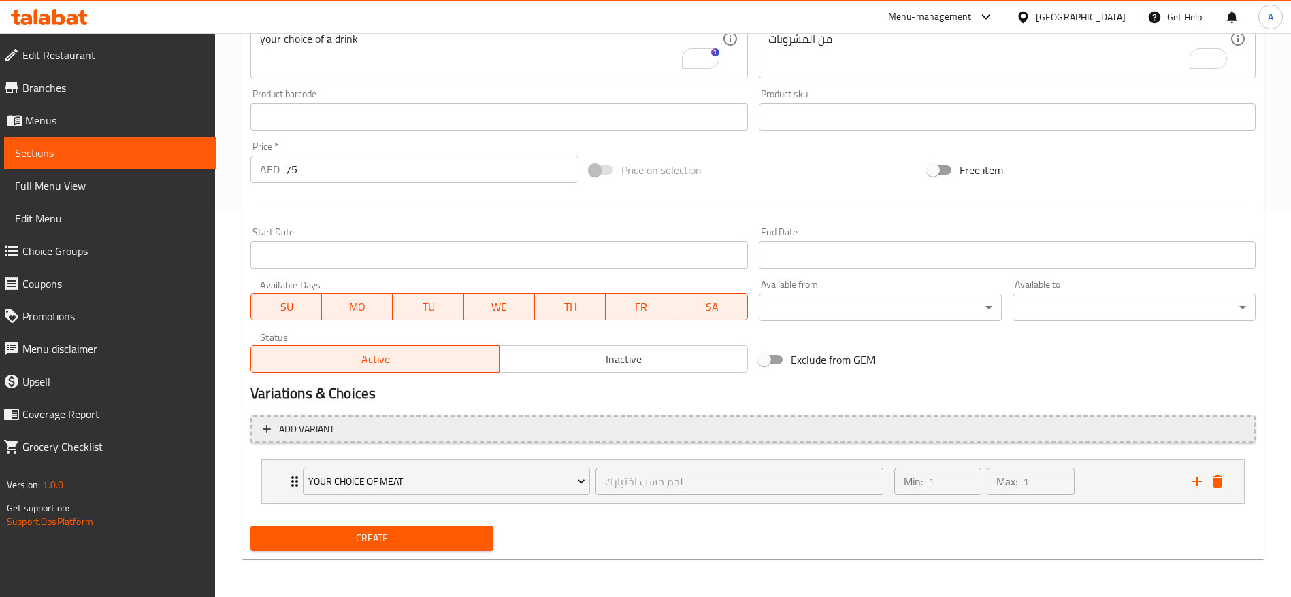
click at [265, 428] on icon "button" at bounding box center [267, 429] width 14 height 14
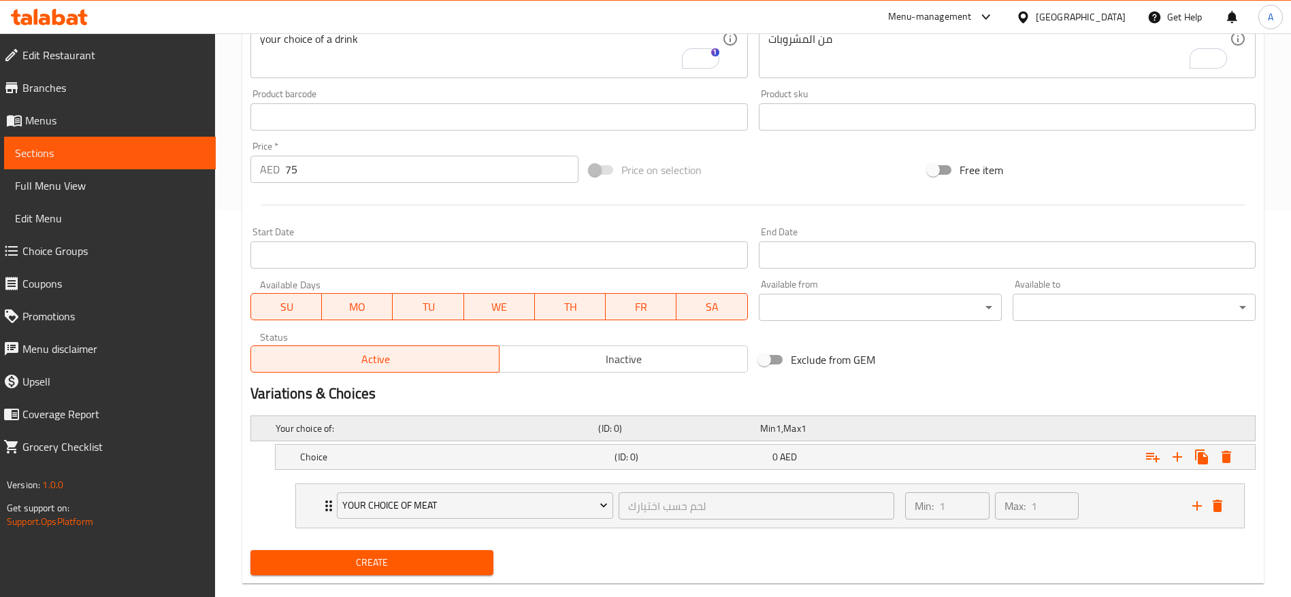
click at [270, 435] on div "Your choice of: (ID: 0) Min 1 , Max 1" at bounding box center [753, 428] width 1004 height 24
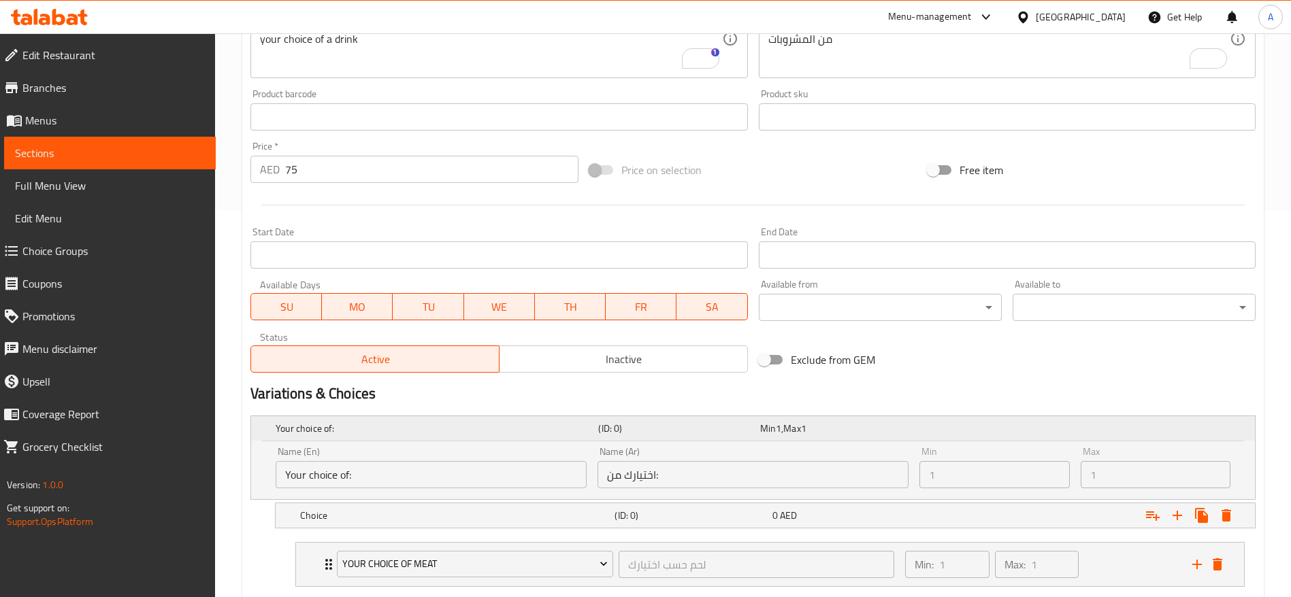
click at [1046, 427] on div "Expand" at bounding box center [1079, 428] width 322 height 5
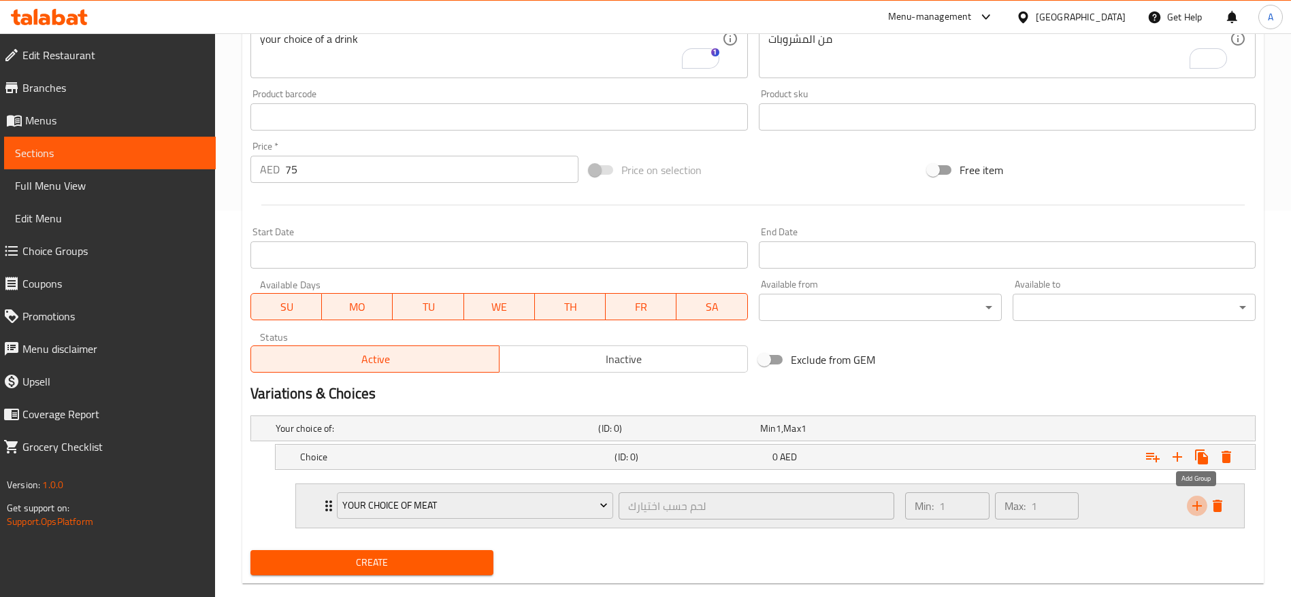
click at [1195, 505] on icon "add" at bounding box center [1197, 506] width 16 height 16
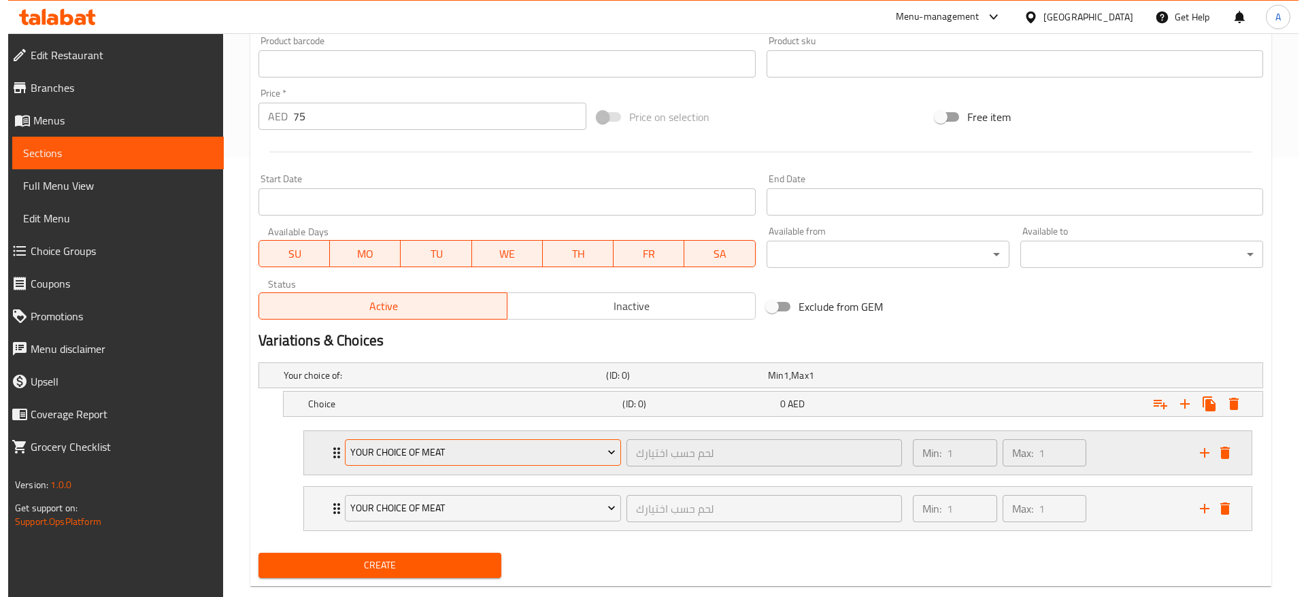
scroll to position [467, 0]
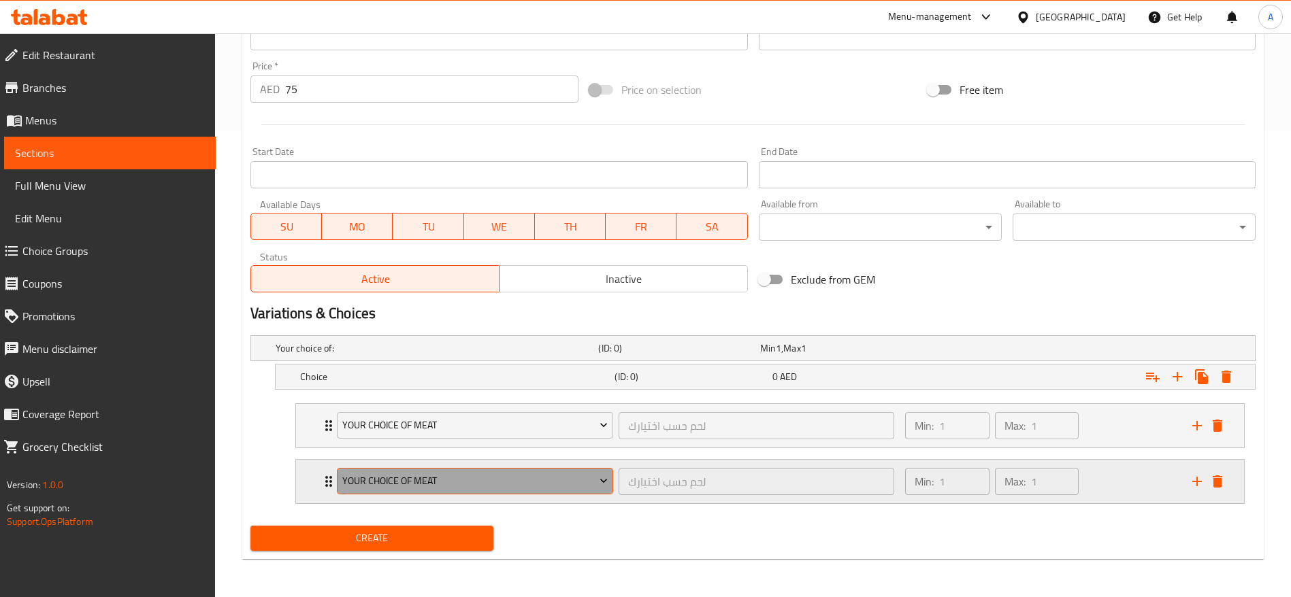
click at [440, 482] on span "Your choice of Meat" at bounding box center [475, 481] width 266 height 17
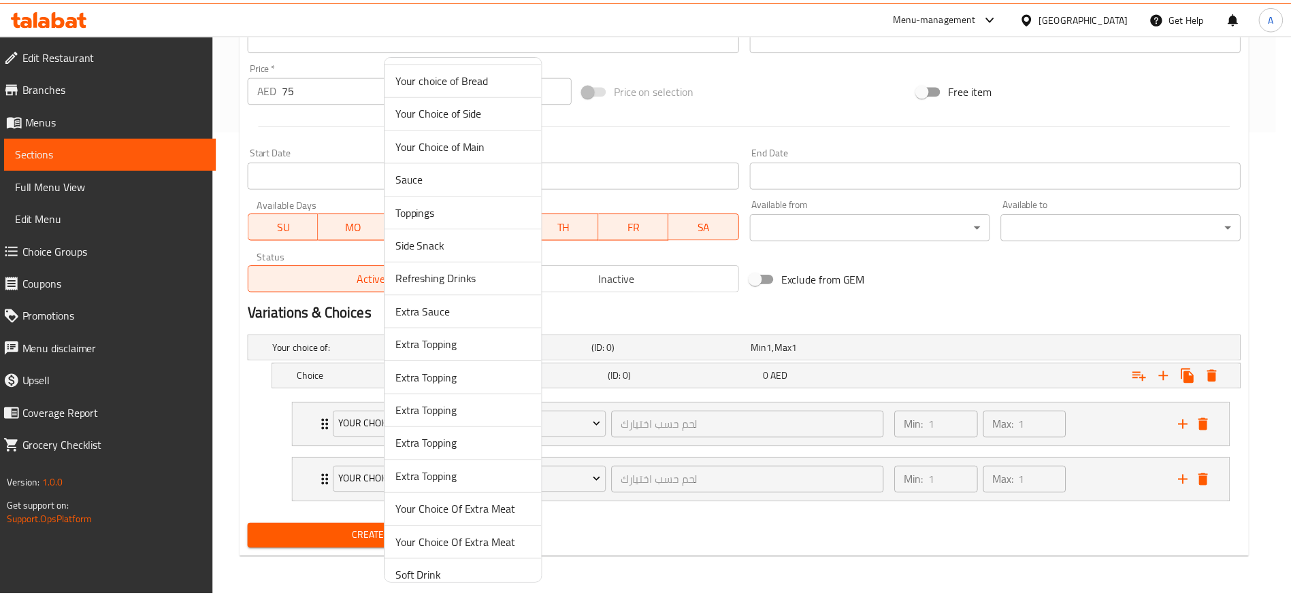
scroll to position [46, 0]
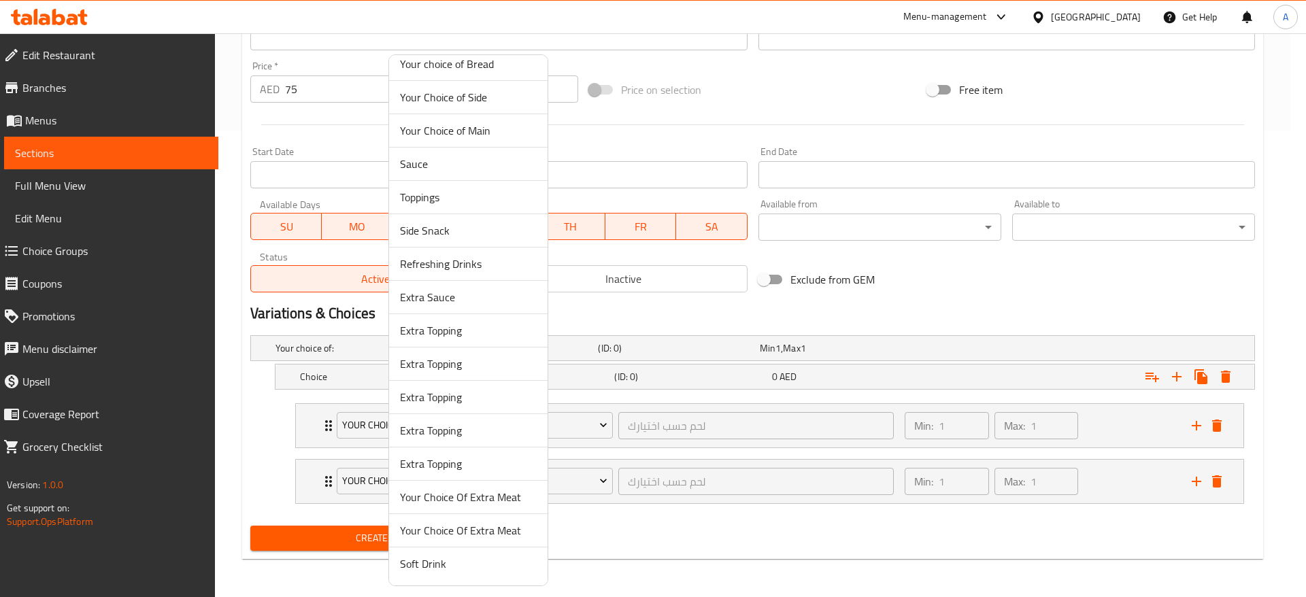
click at [444, 566] on span "Soft Drink" at bounding box center [468, 564] width 137 height 16
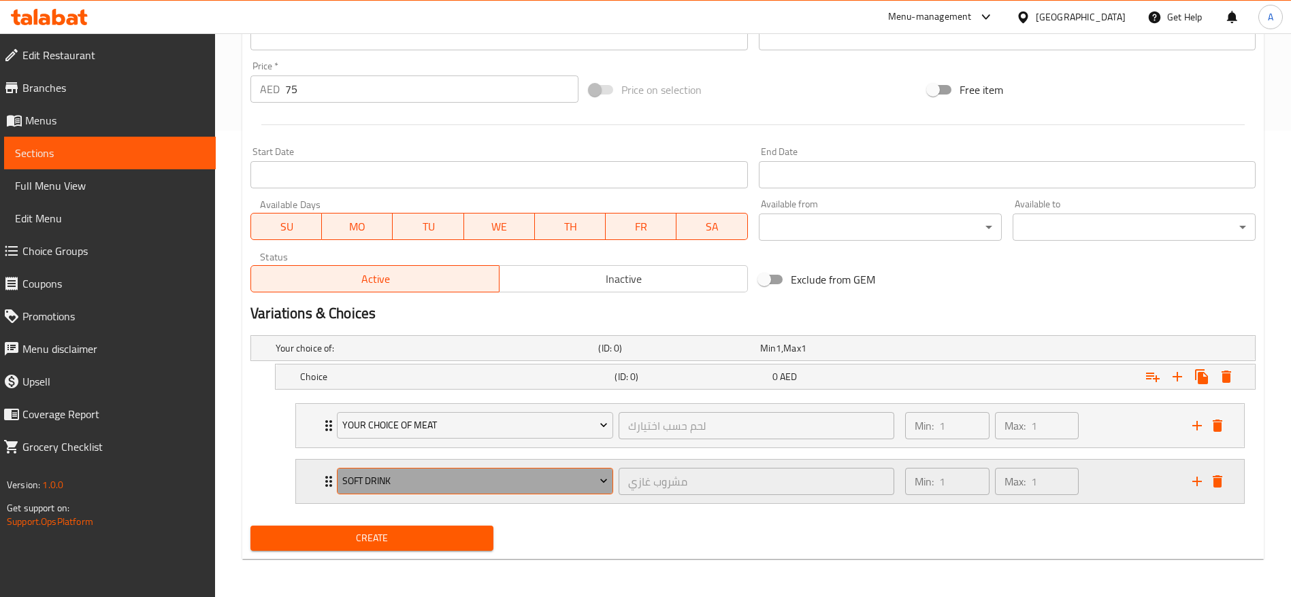
click at [601, 478] on icon "Expand" at bounding box center [604, 481] width 14 height 14
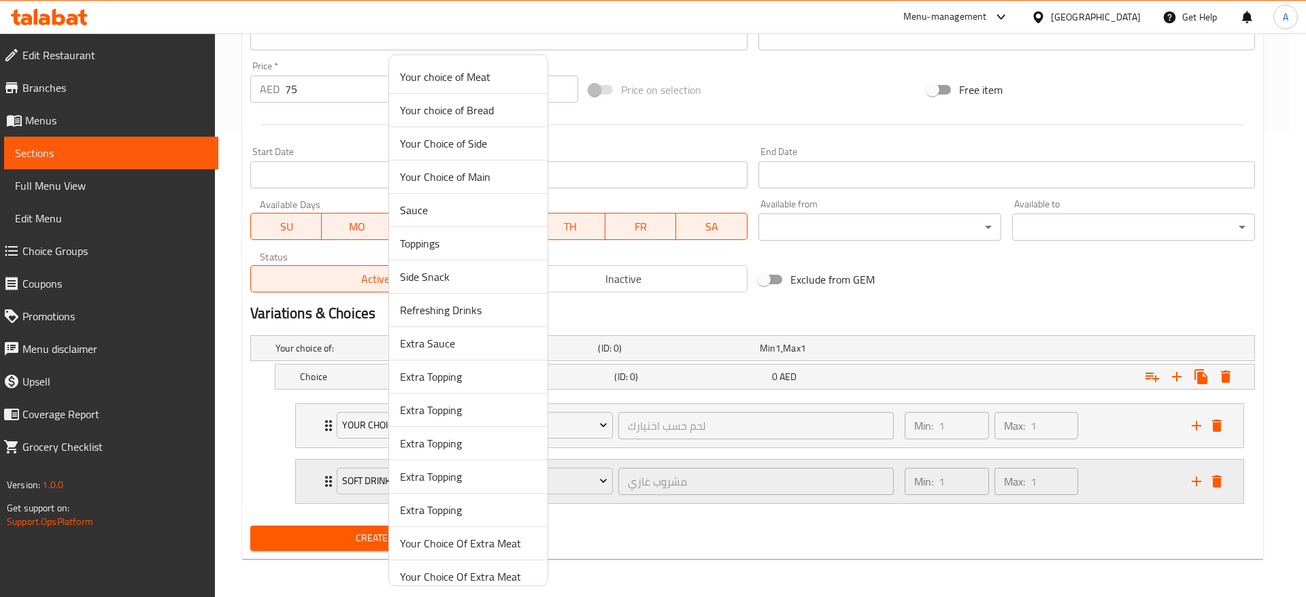
click at [655, 501] on div at bounding box center [653, 298] width 1306 height 597
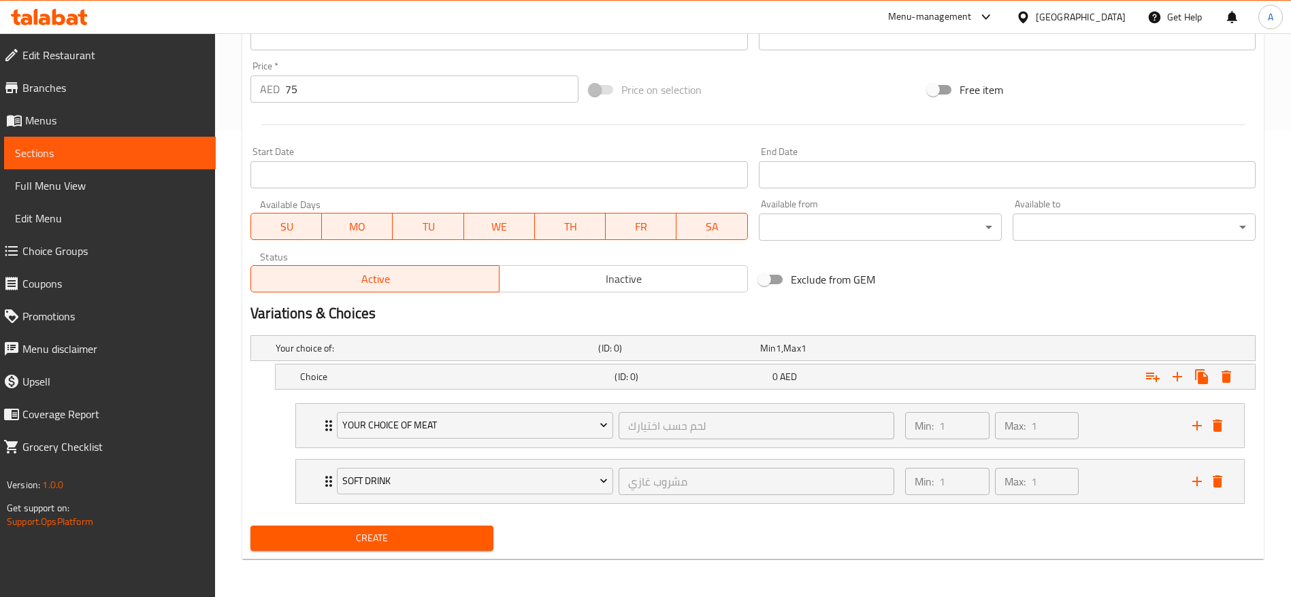
scroll to position [0, 0]
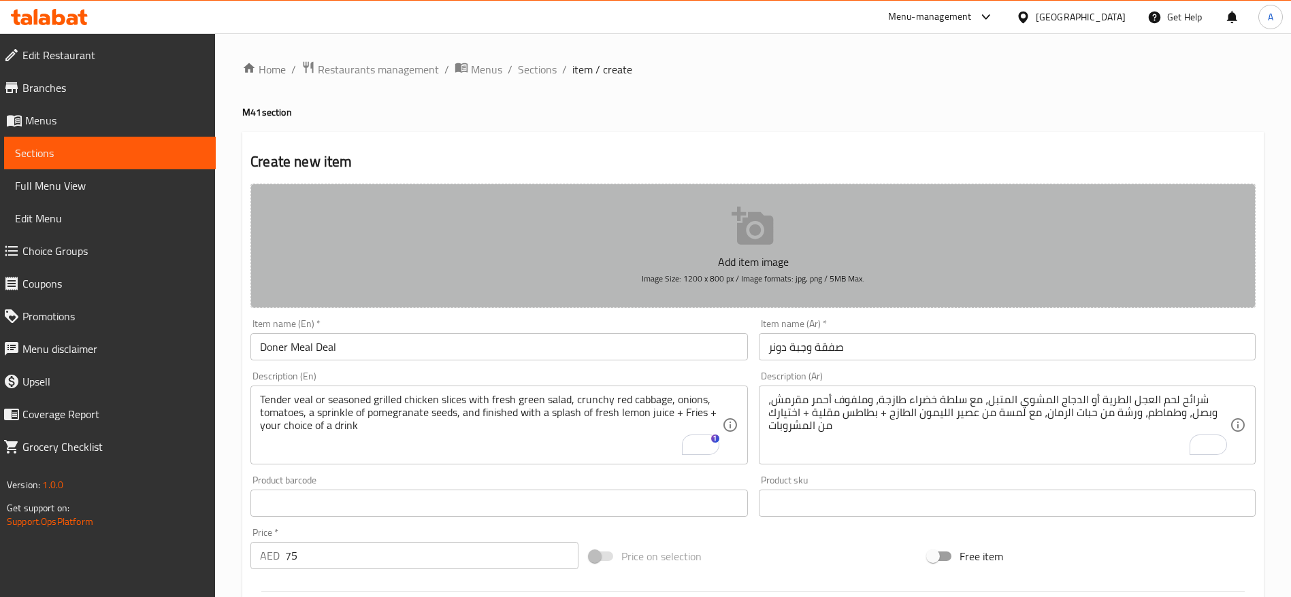
click at [722, 233] on button "Add item image Image Size: 1200 x 800 px / Image formats: jpg, png / 5MB Max." at bounding box center [752, 246] width 1005 height 125
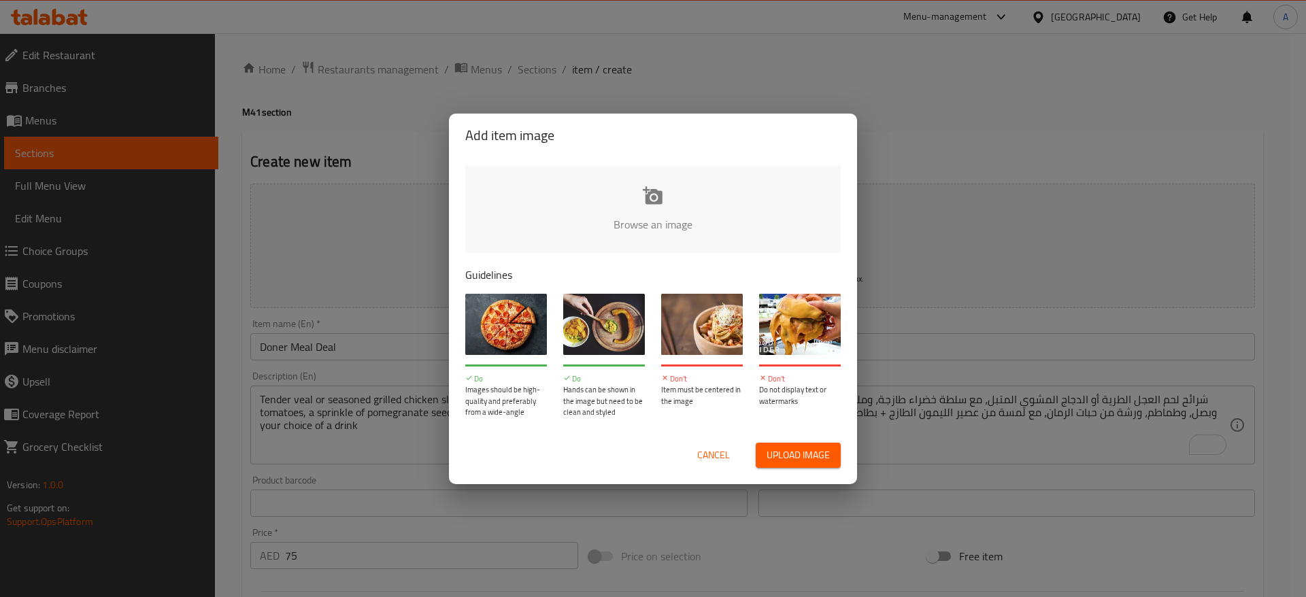
click at [653, 206] on input "file" at bounding box center [1112, 228] width 1295 height 127
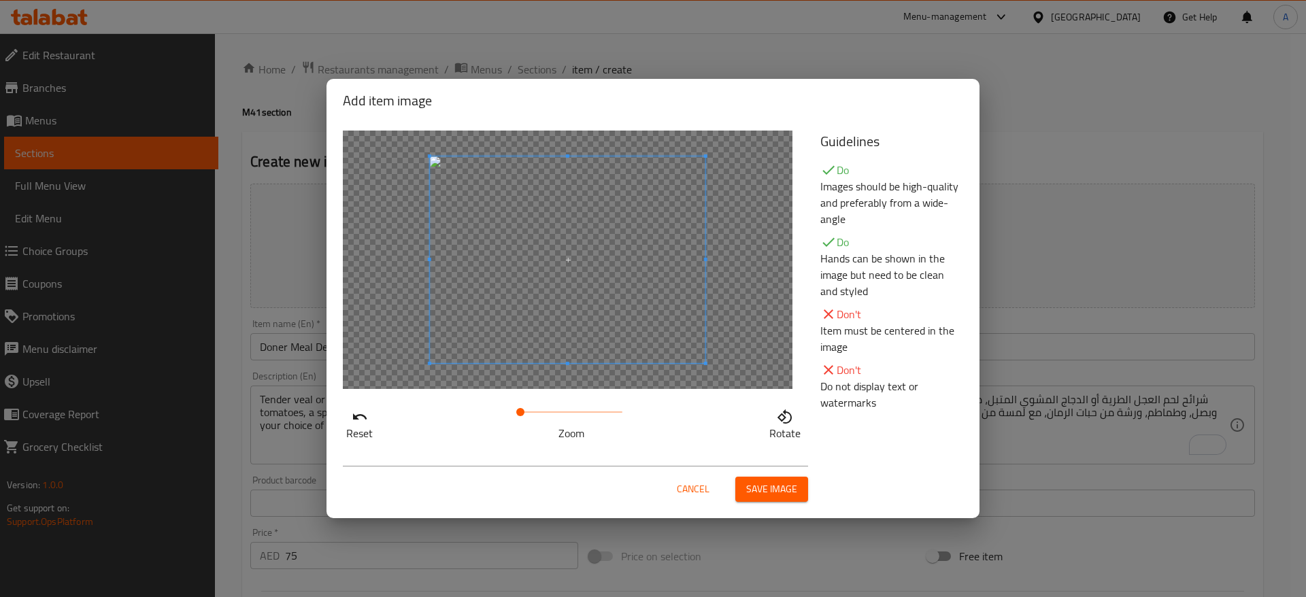
click at [765, 485] on span "Save image" at bounding box center [771, 489] width 51 height 17
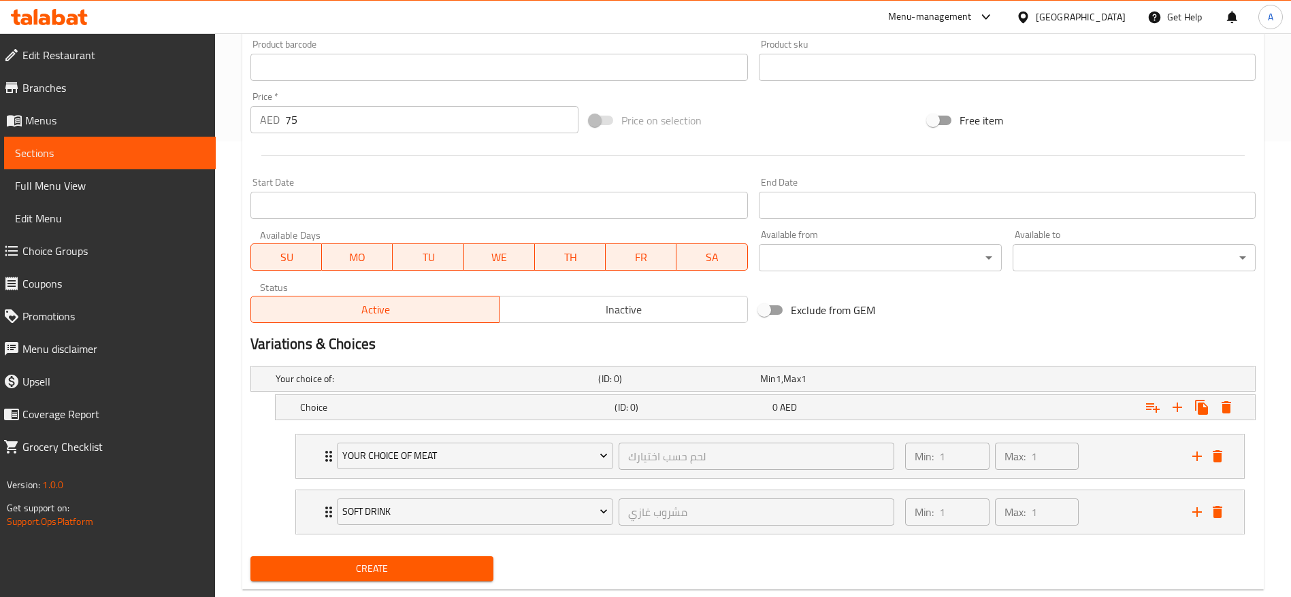
scroll to position [486, 0]
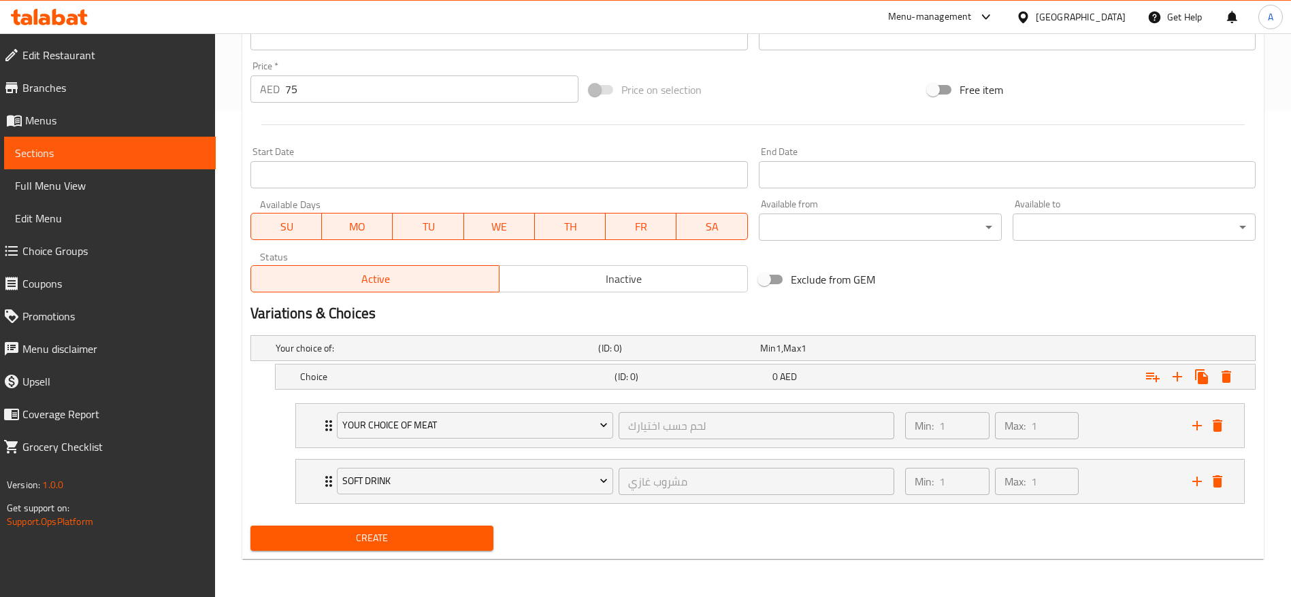
click at [410, 545] on span "Create" at bounding box center [371, 538] width 221 height 17
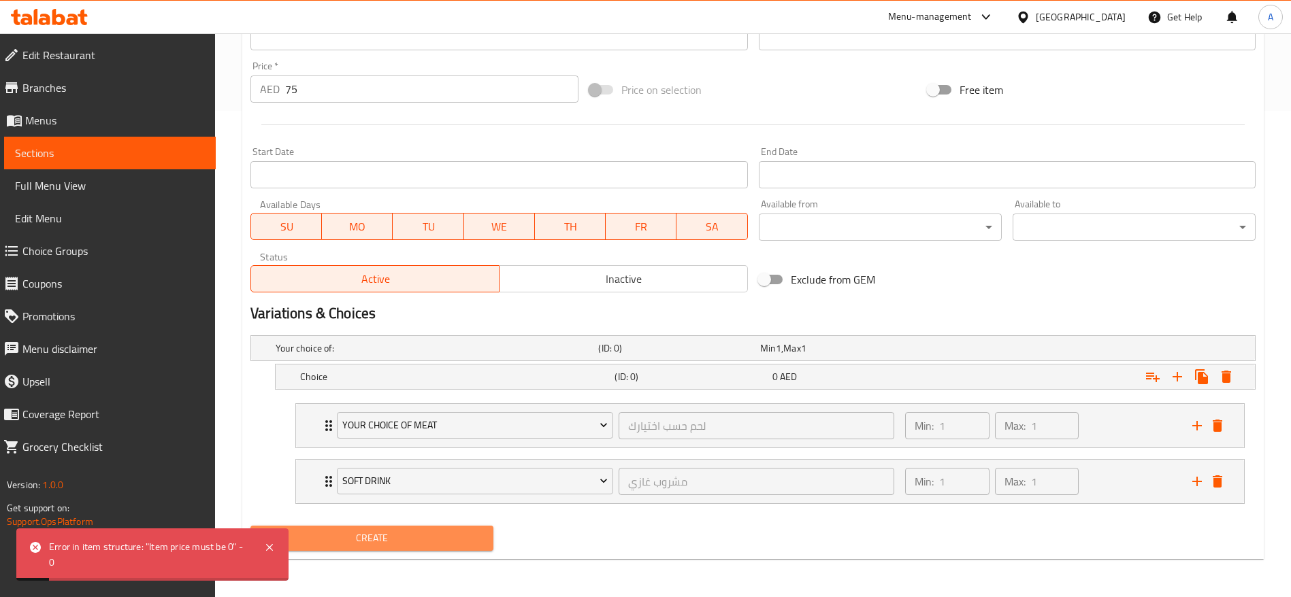
click at [410, 545] on span "Create" at bounding box center [371, 538] width 221 height 17
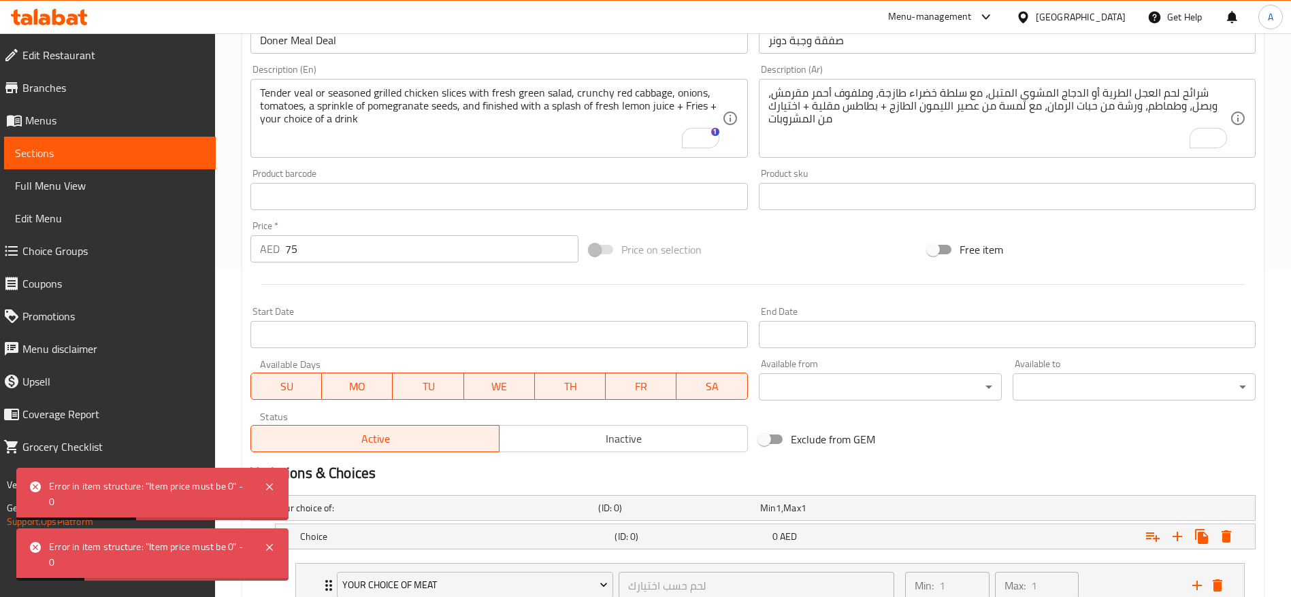
scroll to position [282, 0]
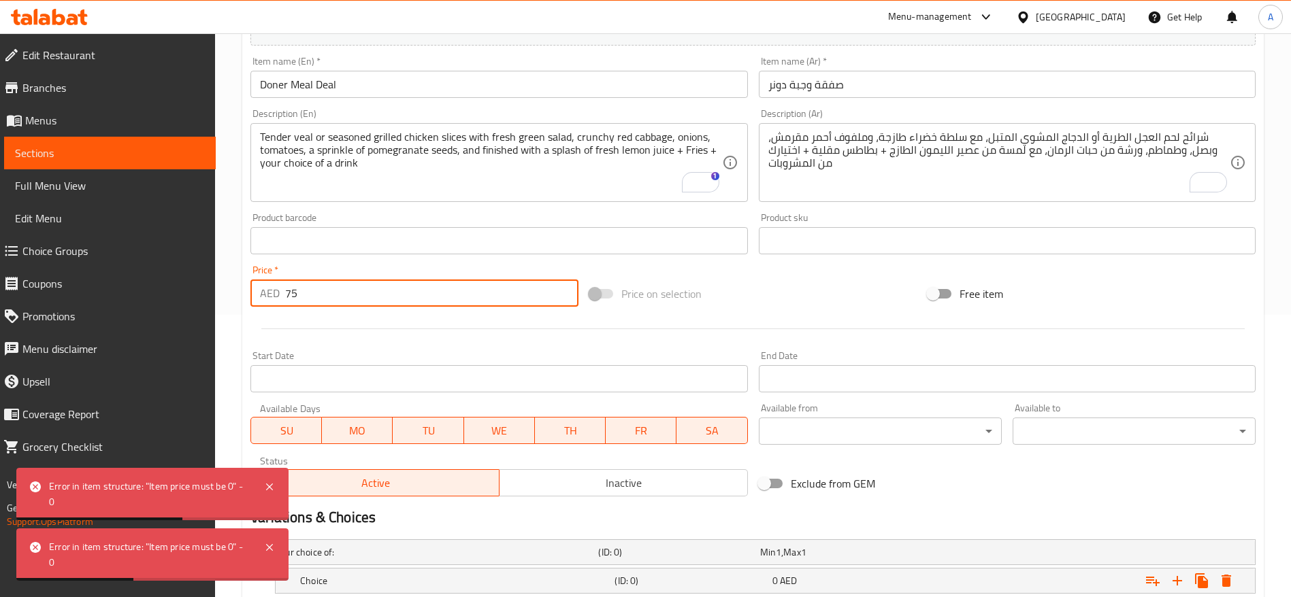
click at [331, 285] on input "75" at bounding box center [431, 293] width 293 height 27
drag, startPoint x: 324, startPoint y: 291, endPoint x: 266, endPoint y: 305, distance: 59.6
click at [266, 305] on div "AED 75 Price *" at bounding box center [414, 293] width 328 height 27
type input "75"
click at [346, 315] on div at bounding box center [753, 328] width 1016 height 33
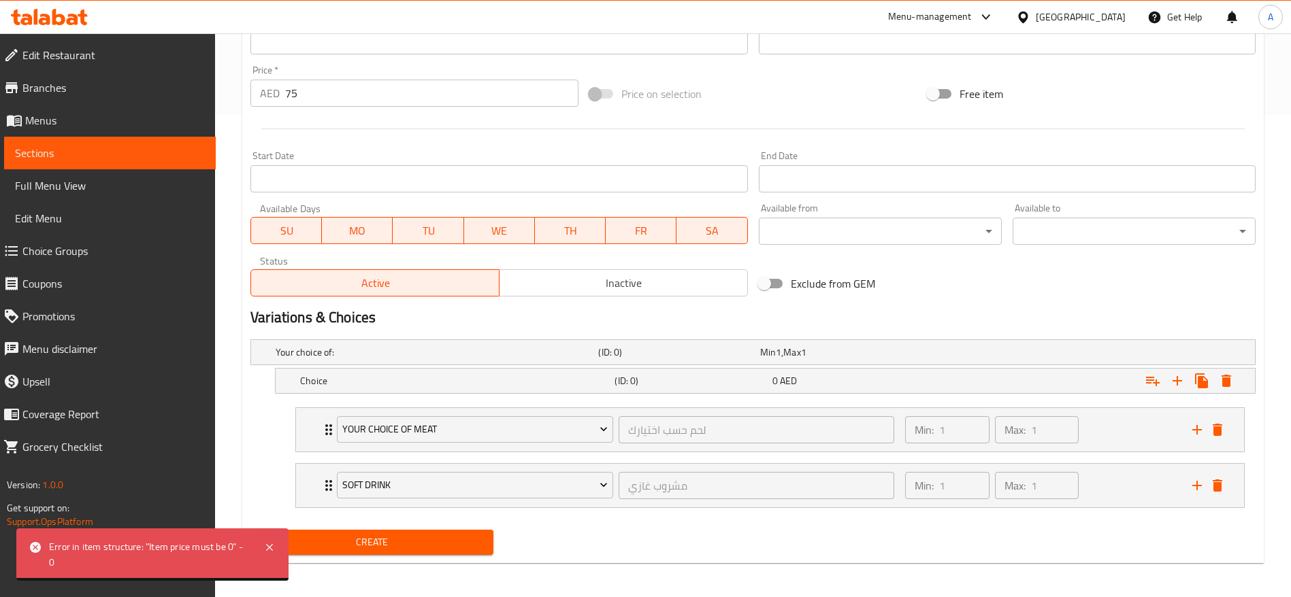
scroll to position [486, 0]
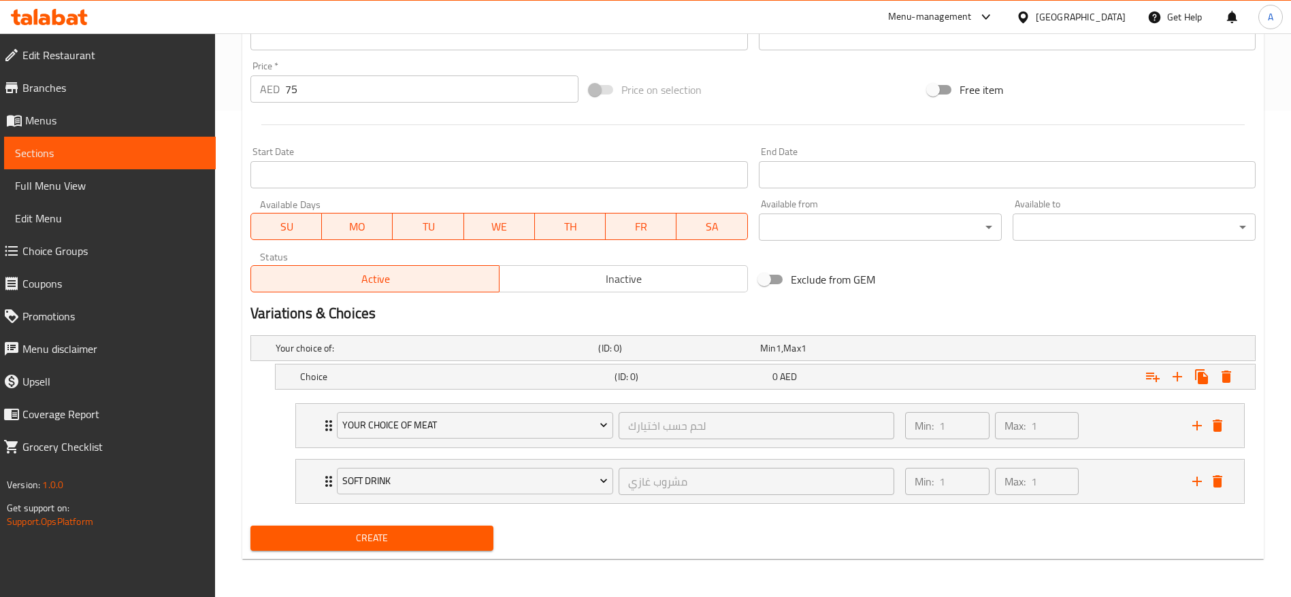
click at [419, 547] on button "Create" at bounding box center [371, 538] width 243 height 25
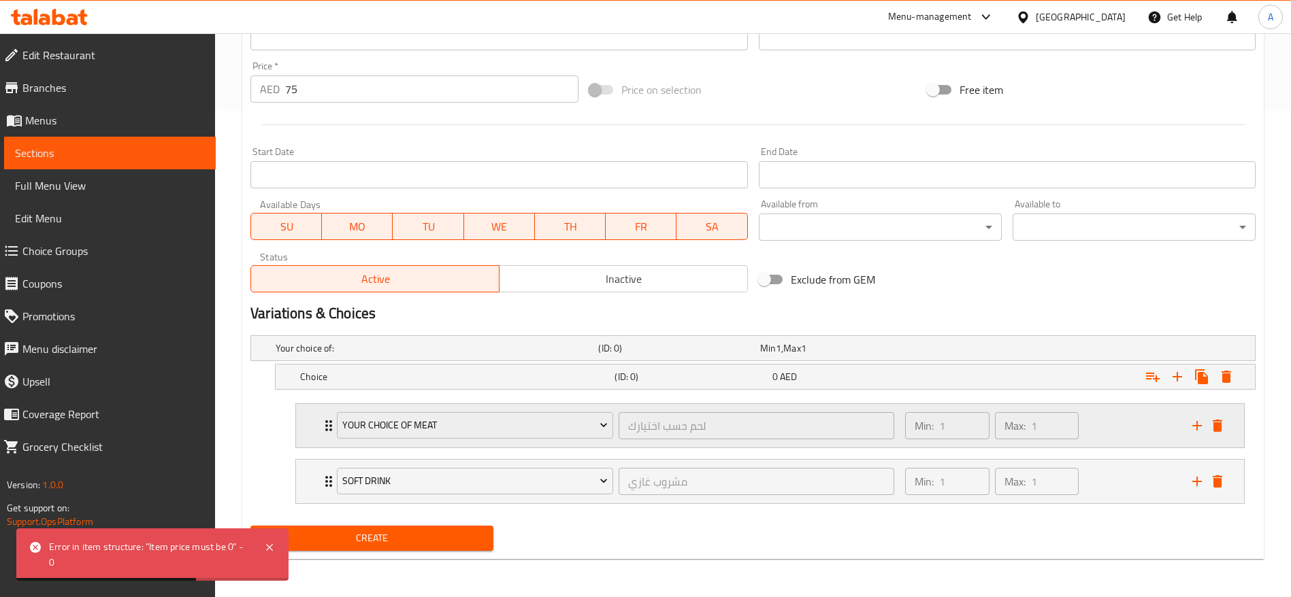
click at [1218, 486] on icon "delete" at bounding box center [1217, 482] width 10 height 12
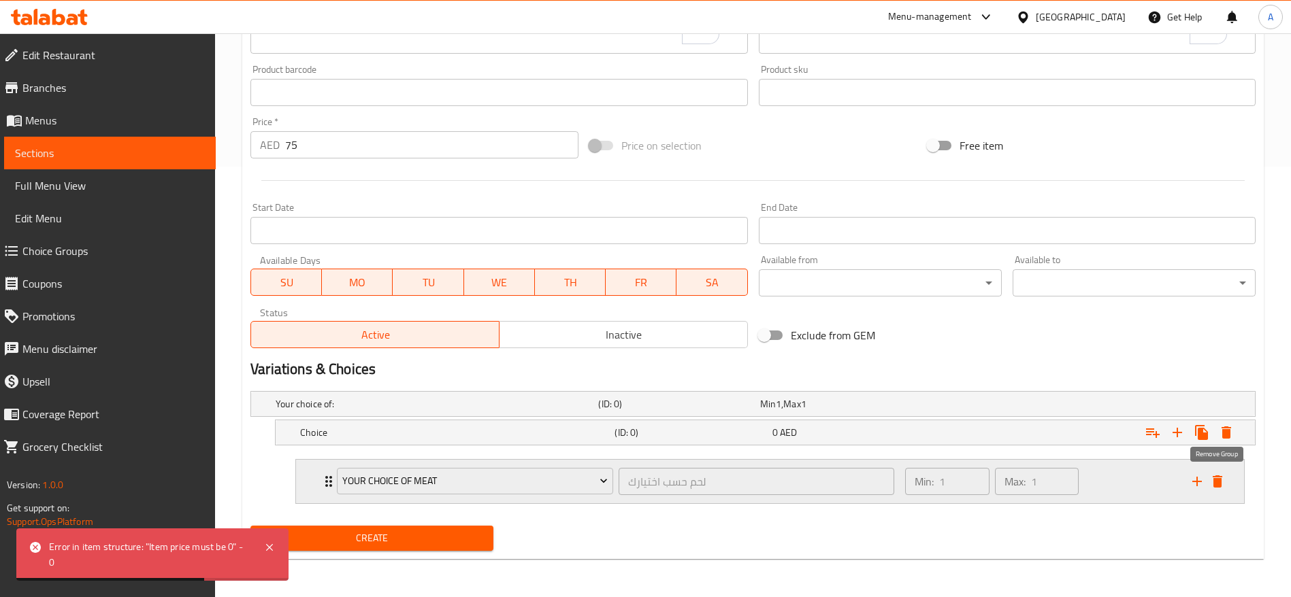
scroll to position [431, 0]
click at [1214, 474] on icon "delete" at bounding box center [1217, 482] width 16 height 16
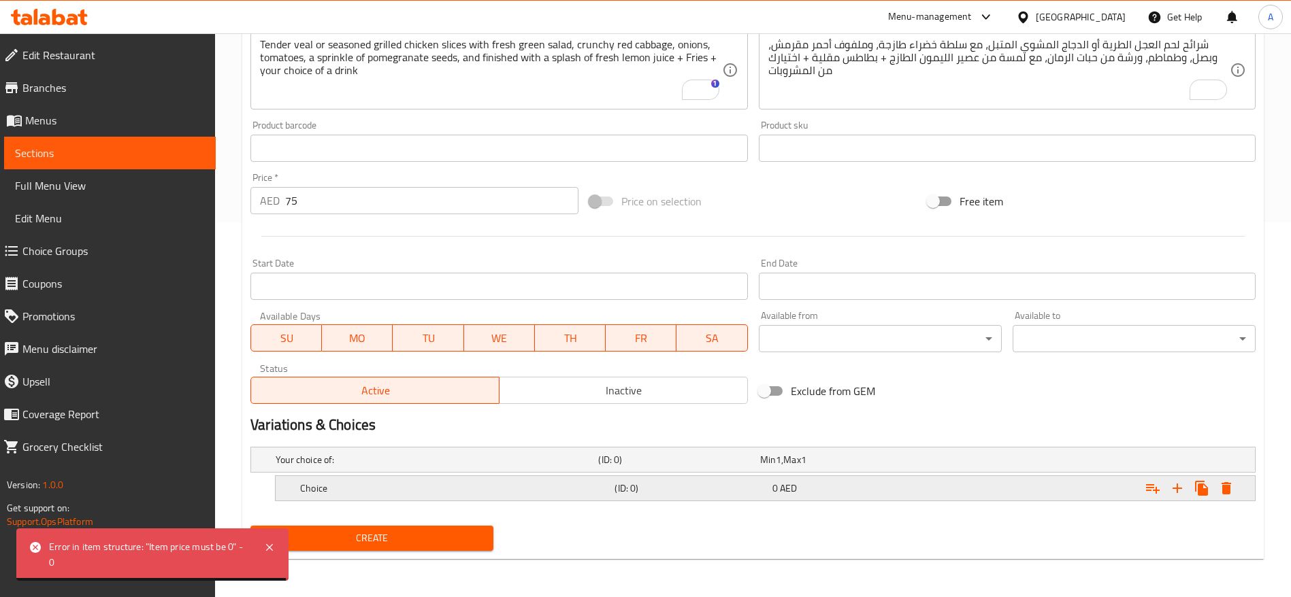
click at [1181, 488] on icon "Expand" at bounding box center [1177, 489] width 10 height 10
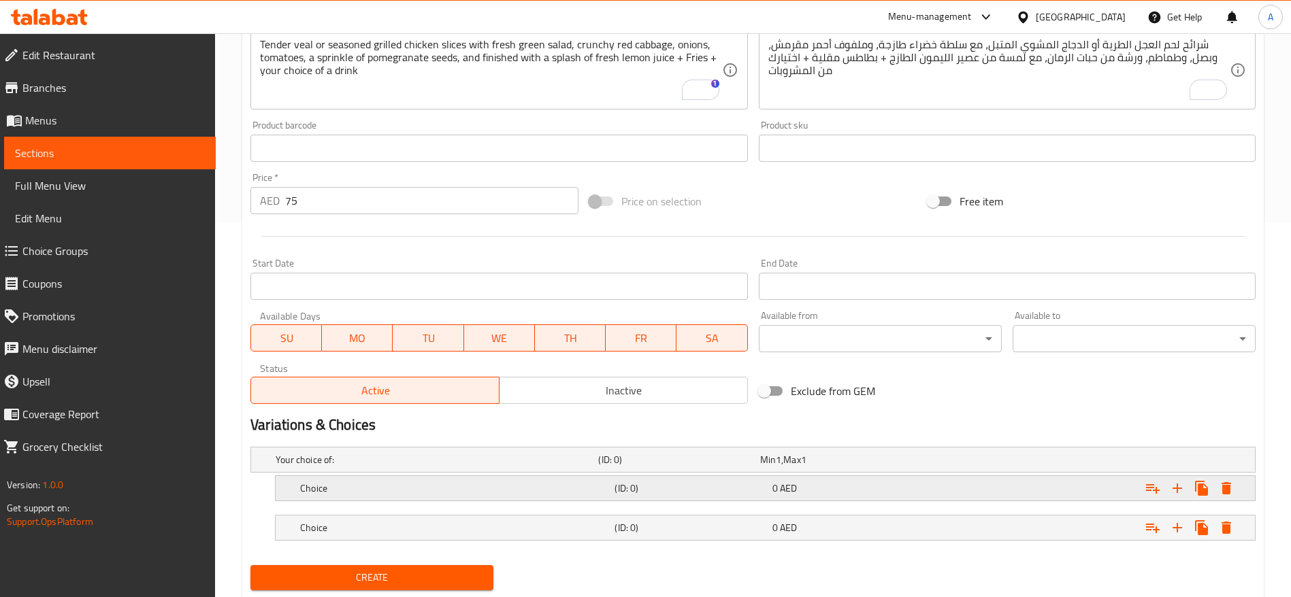
click at [868, 485] on div "0 AED" at bounding box center [848, 489] width 152 height 14
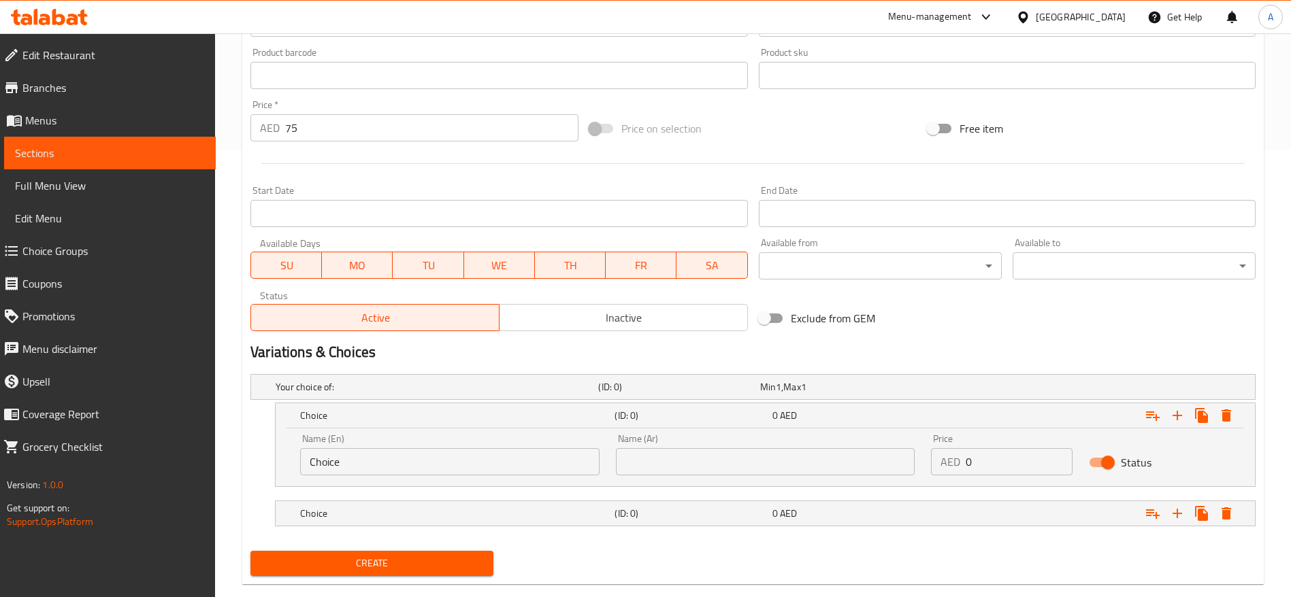
scroll to position [473, 0]
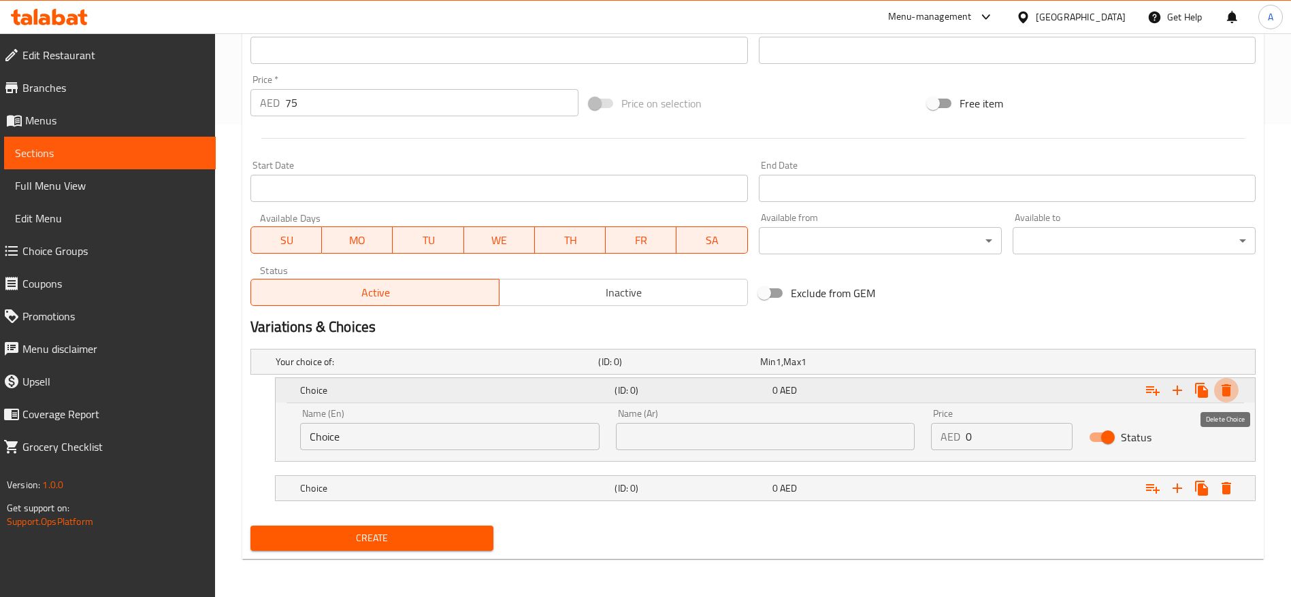
click at [1236, 388] on button "Expand" at bounding box center [1226, 390] width 24 height 24
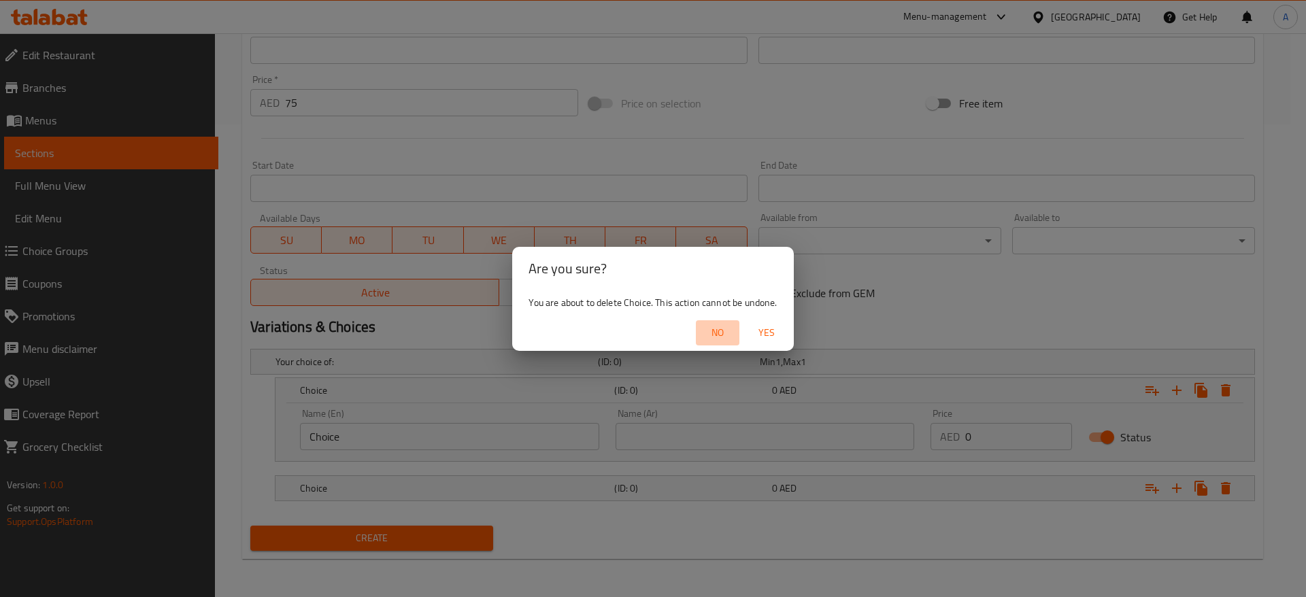
click at [724, 336] on span "No" at bounding box center [717, 333] width 33 height 17
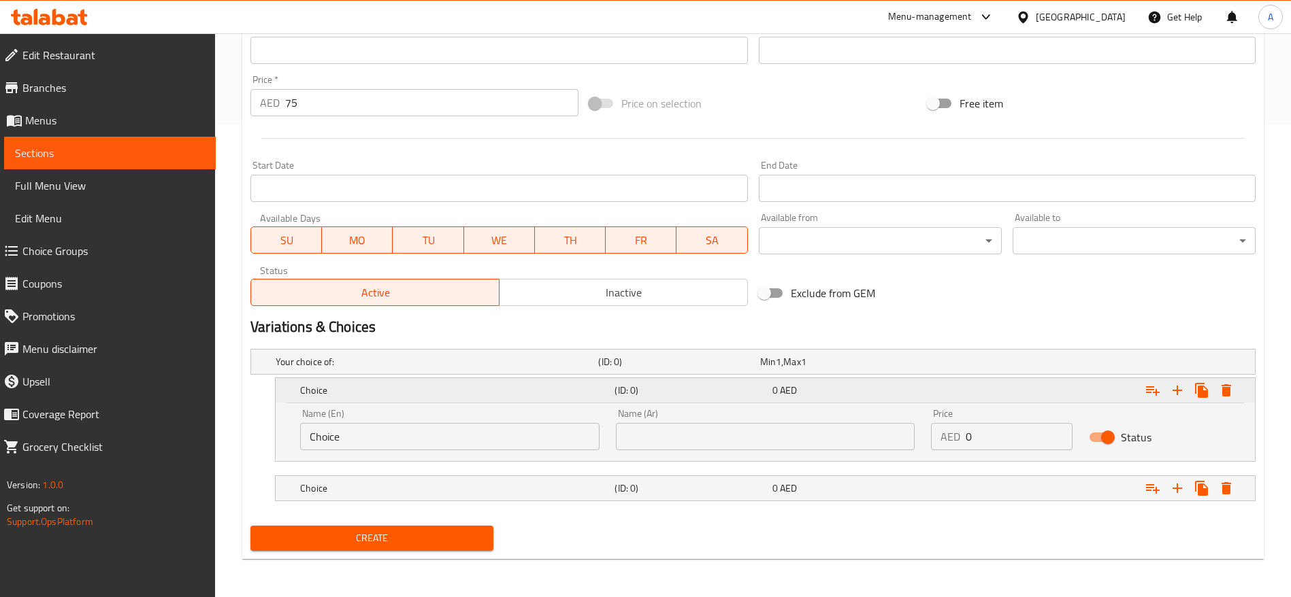
click at [963, 393] on div "Expand" at bounding box center [1084, 391] width 314 height 30
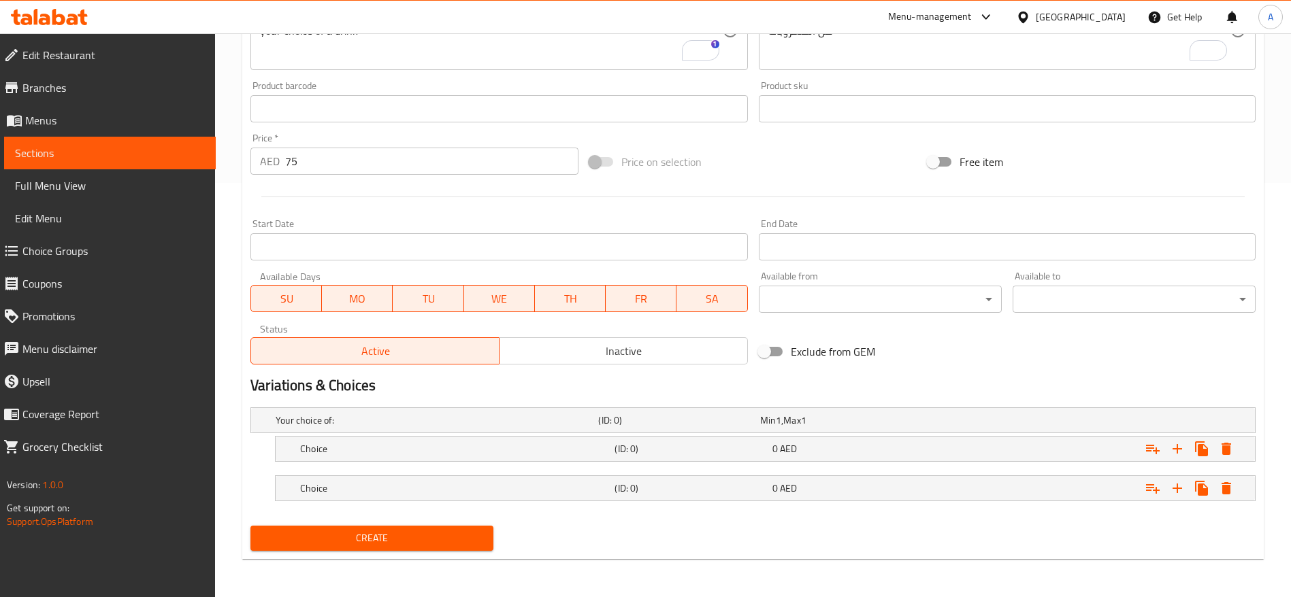
scroll to position [414, 0]
click at [335, 414] on h5 "Your choice of:" at bounding box center [434, 421] width 317 height 14
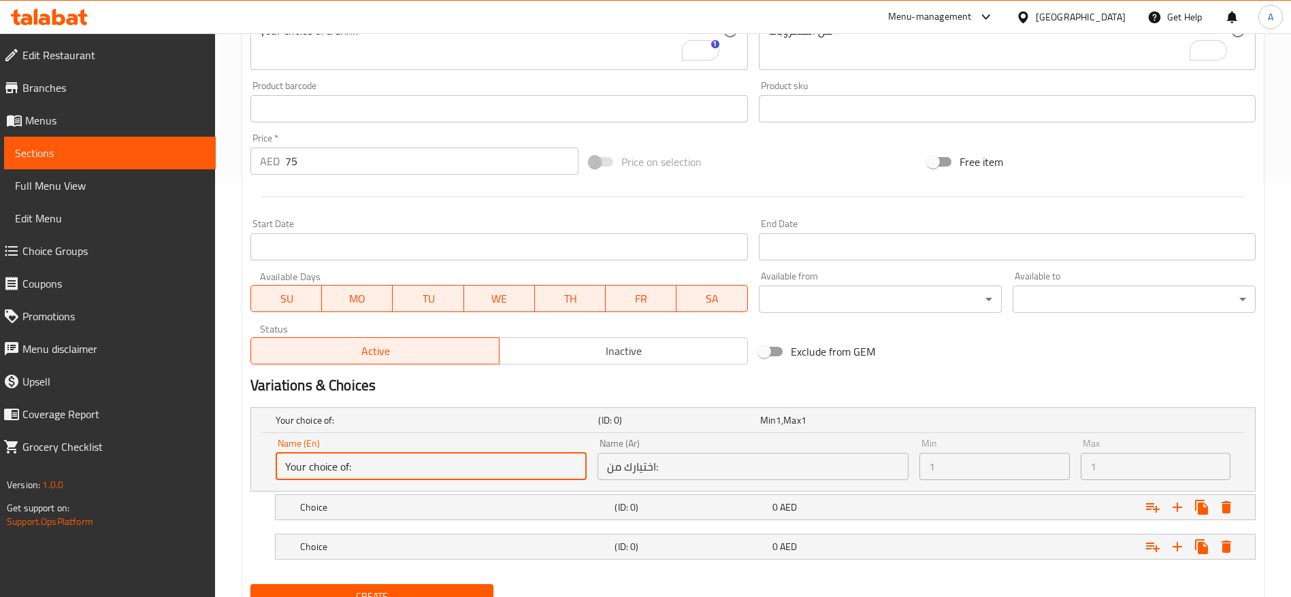
click at [356, 455] on input "Your choice of:" at bounding box center [431, 466] width 311 height 27
click at [356, 462] on input "Your choice of:" at bounding box center [431, 466] width 311 height 27
click at [344, 470] on input "Your choice of:" at bounding box center [431, 466] width 311 height 27
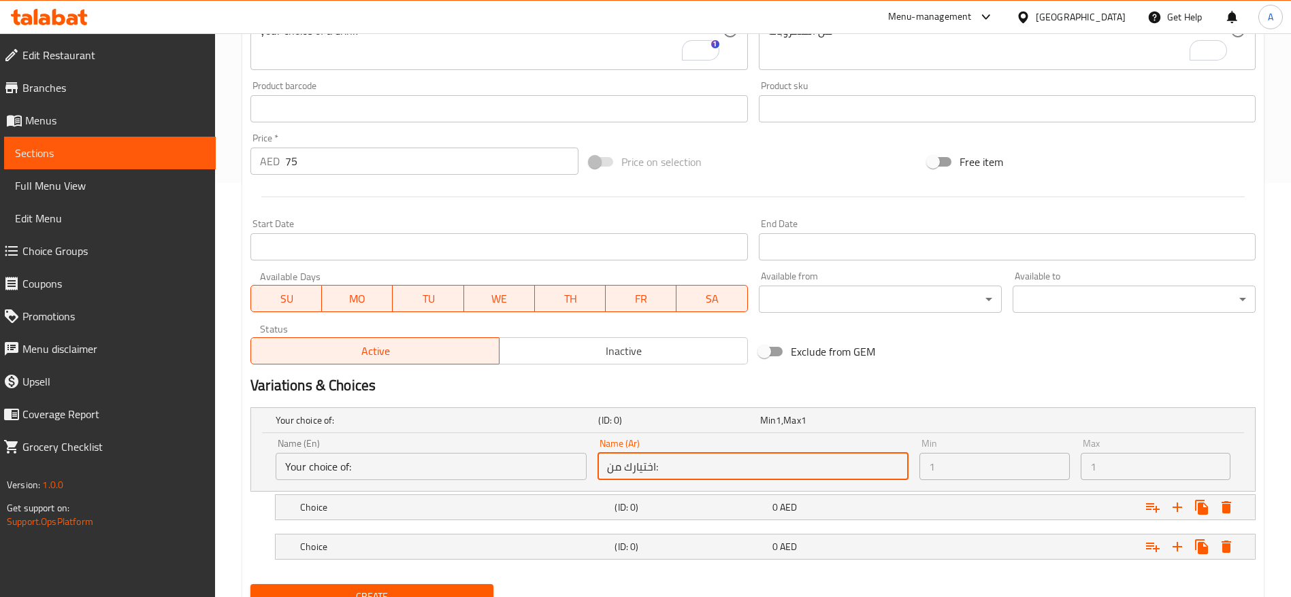
click at [723, 462] on input "اختيارك من:" at bounding box center [752, 466] width 311 height 27
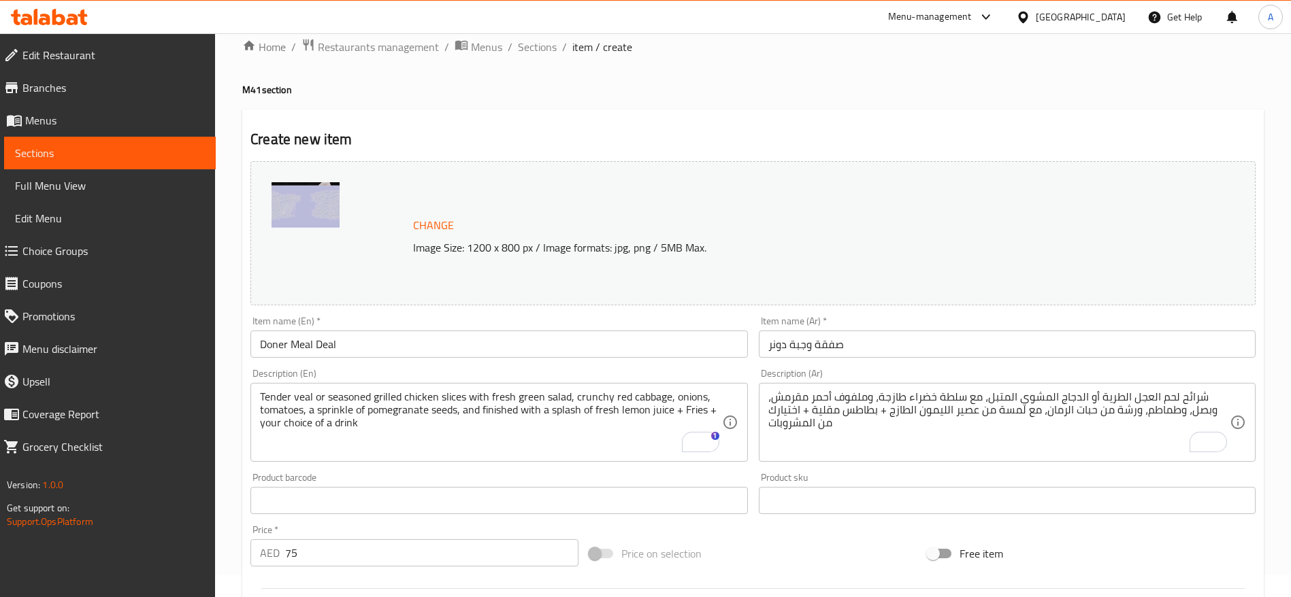
scroll to position [0, 0]
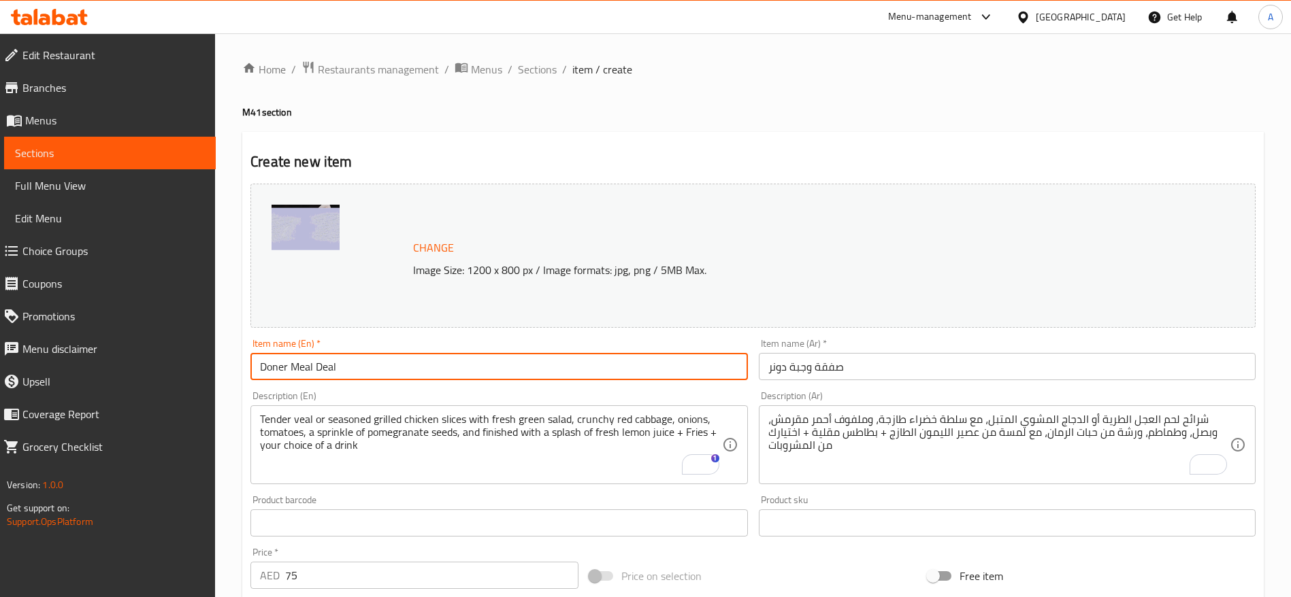
drag, startPoint x: 348, startPoint y: 363, endPoint x: 214, endPoint y: 388, distance: 136.2
click at [214, 388] on div "Edit Restaurant Branches Menus Sections Full Menu View Edit Menu Choice Groups …" at bounding box center [645, 551] width 1291 height 1037
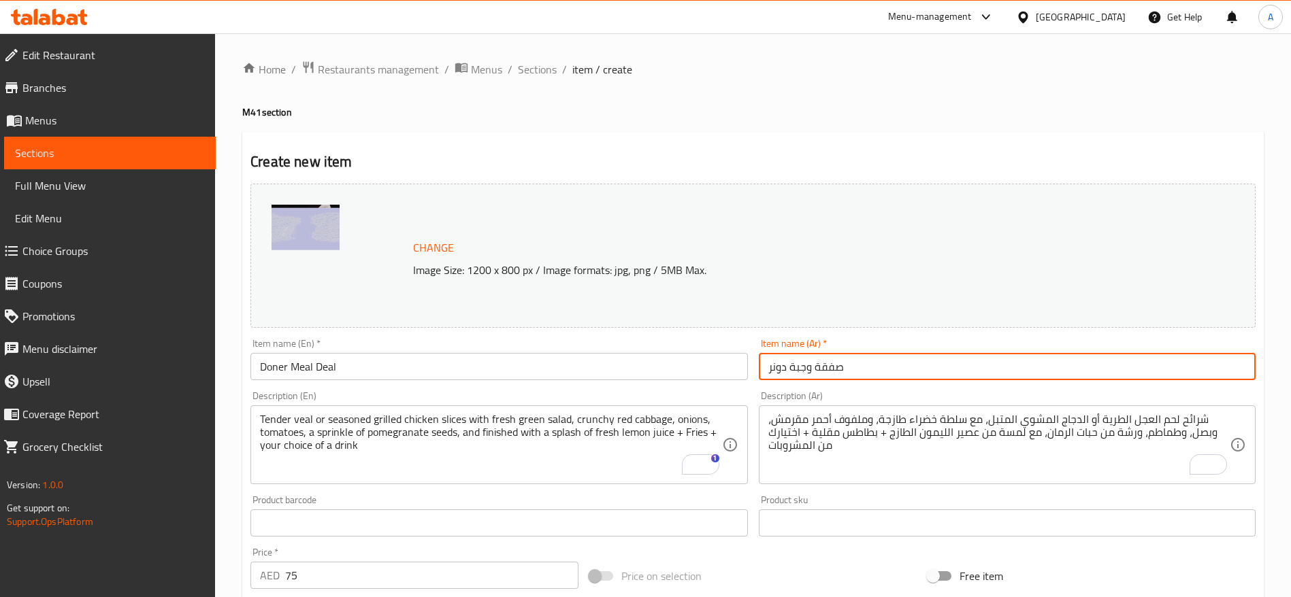
click at [806, 362] on input "صفقة وجبة دونر" at bounding box center [1007, 366] width 497 height 27
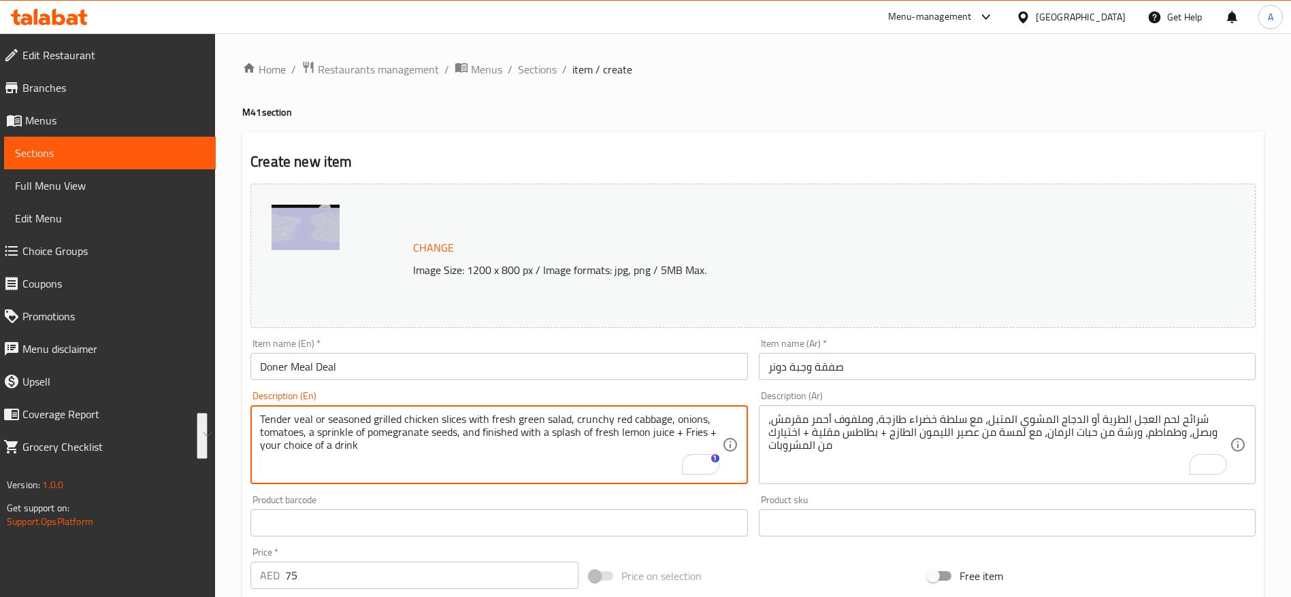
drag, startPoint x: 319, startPoint y: 442, endPoint x: 205, endPoint y: 416, distance: 116.7
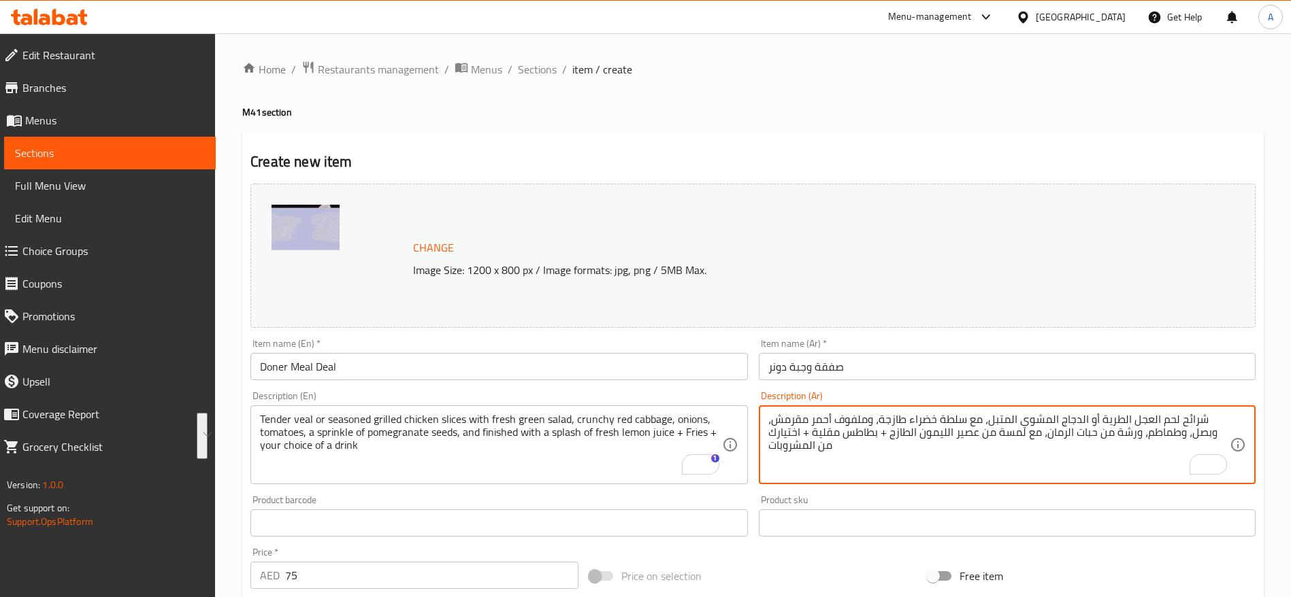
drag, startPoint x: 833, startPoint y: 450, endPoint x: 1200, endPoint y: 416, distance: 369.0
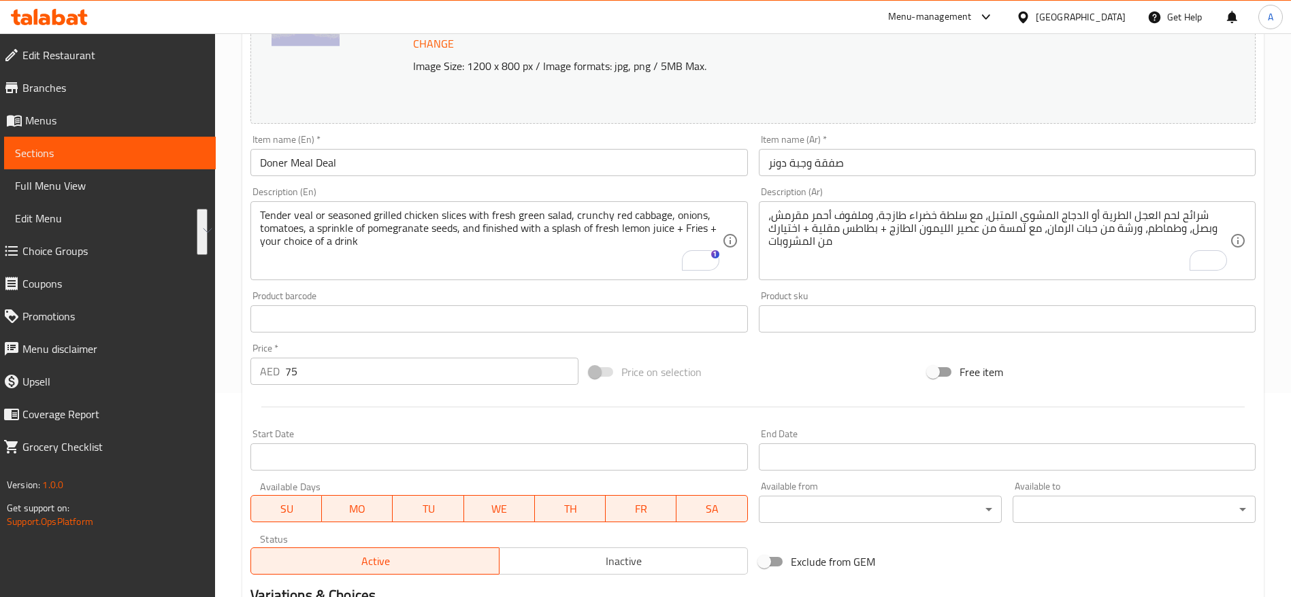
scroll to position [408, 0]
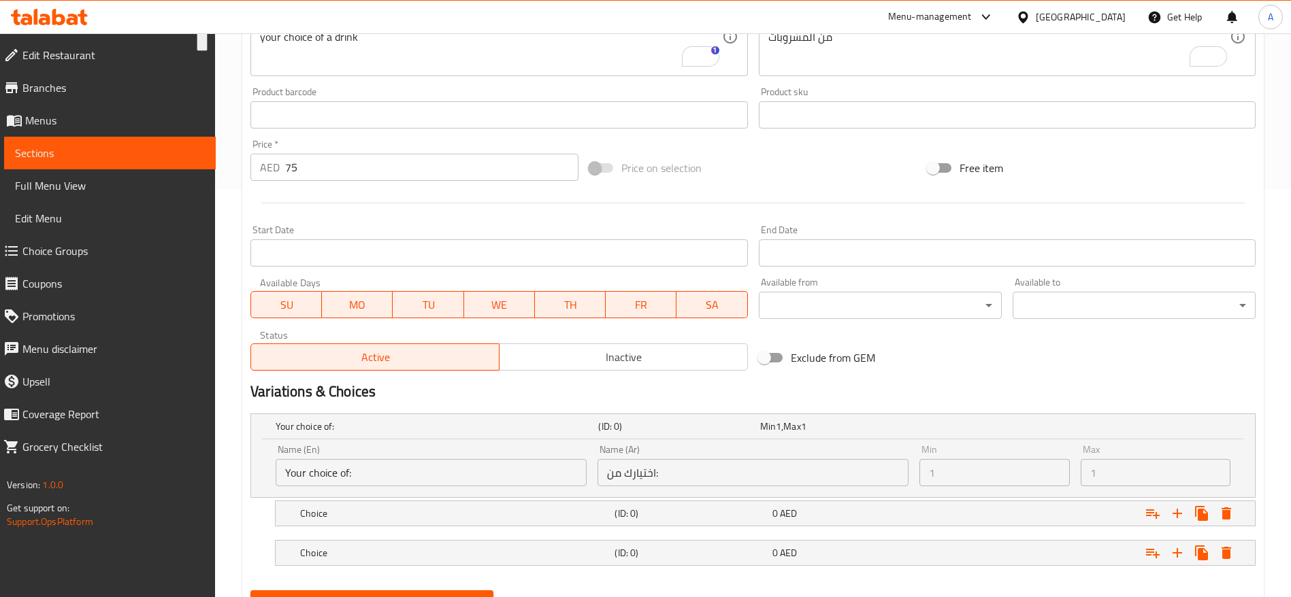
click at [273, 166] on div "AED 75 Price *" at bounding box center [414, 167] width 328 height 27
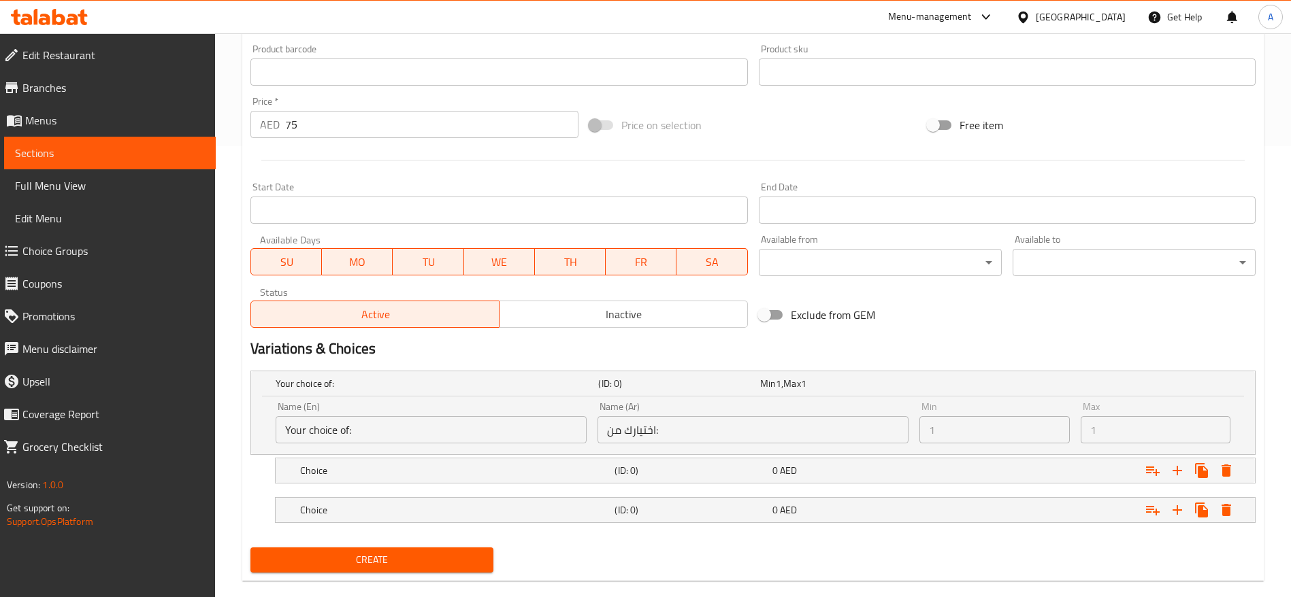
scroll to position [473, 0]
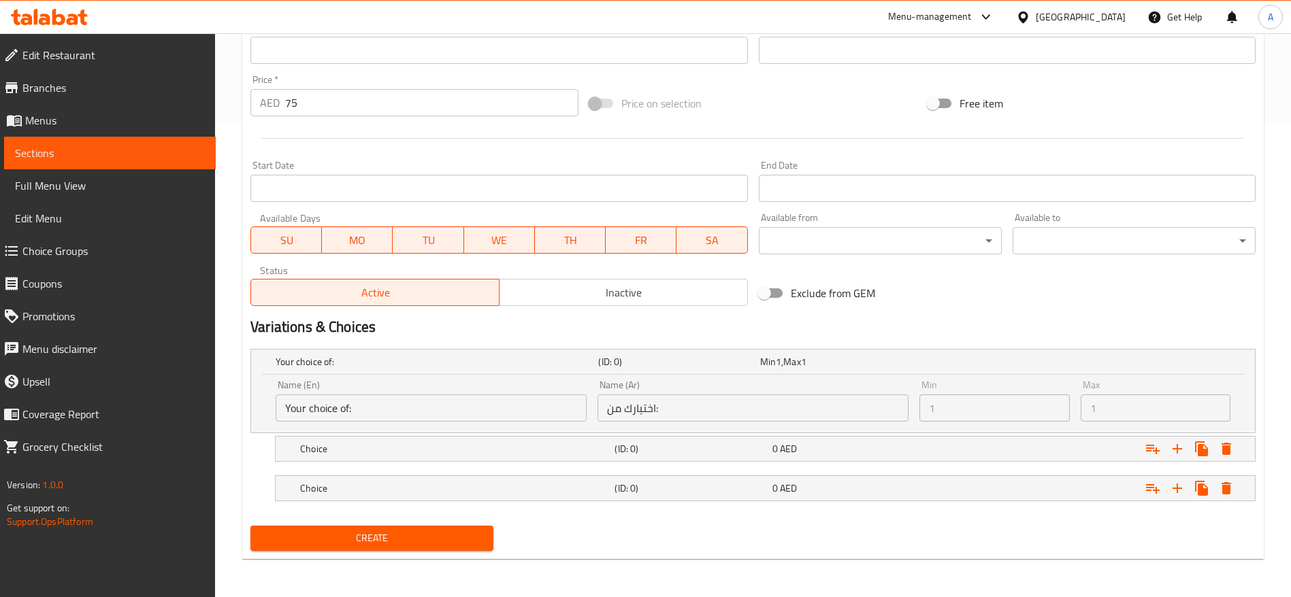
click at [741, 156] on div "Start Date Start Date" at bounding box center [499, 181] width 508 height 52
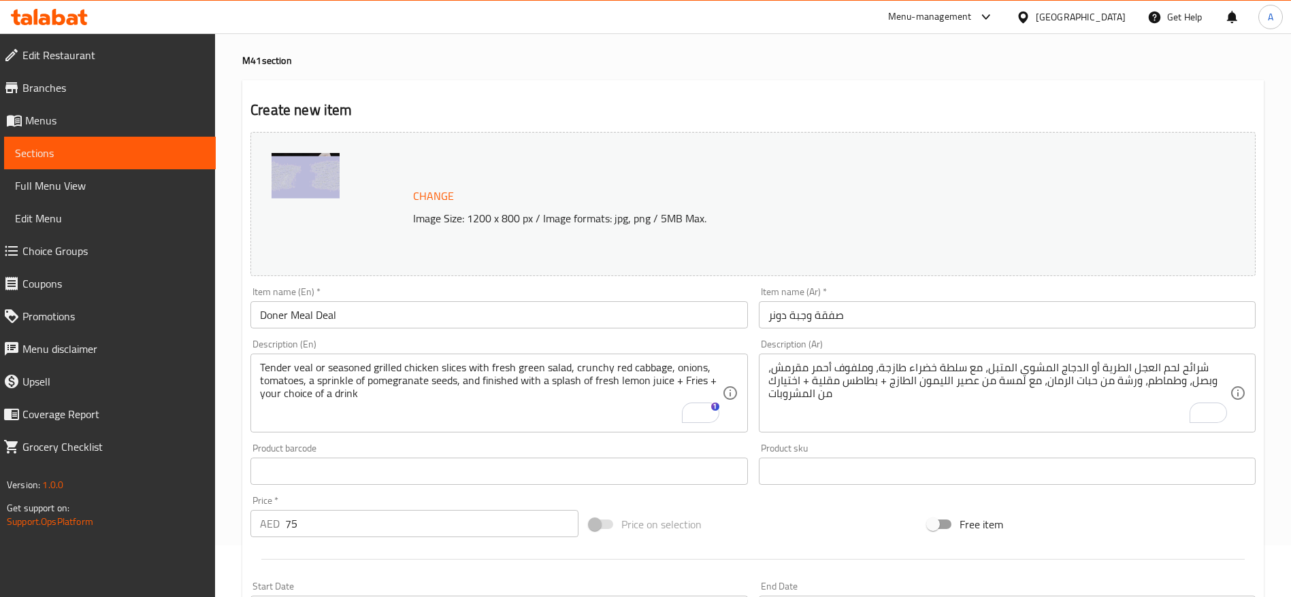
scroll to position [0, 0]
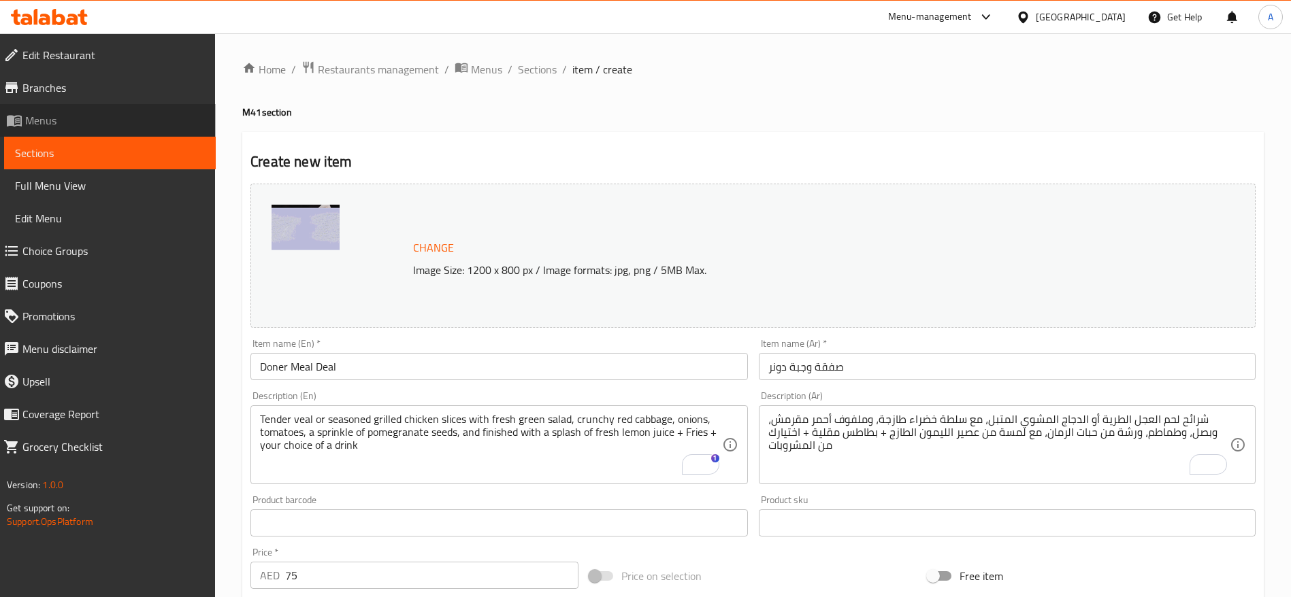
click at [57, 122] on span "Menus" at bounding box center [115, 120] width 180 height 16
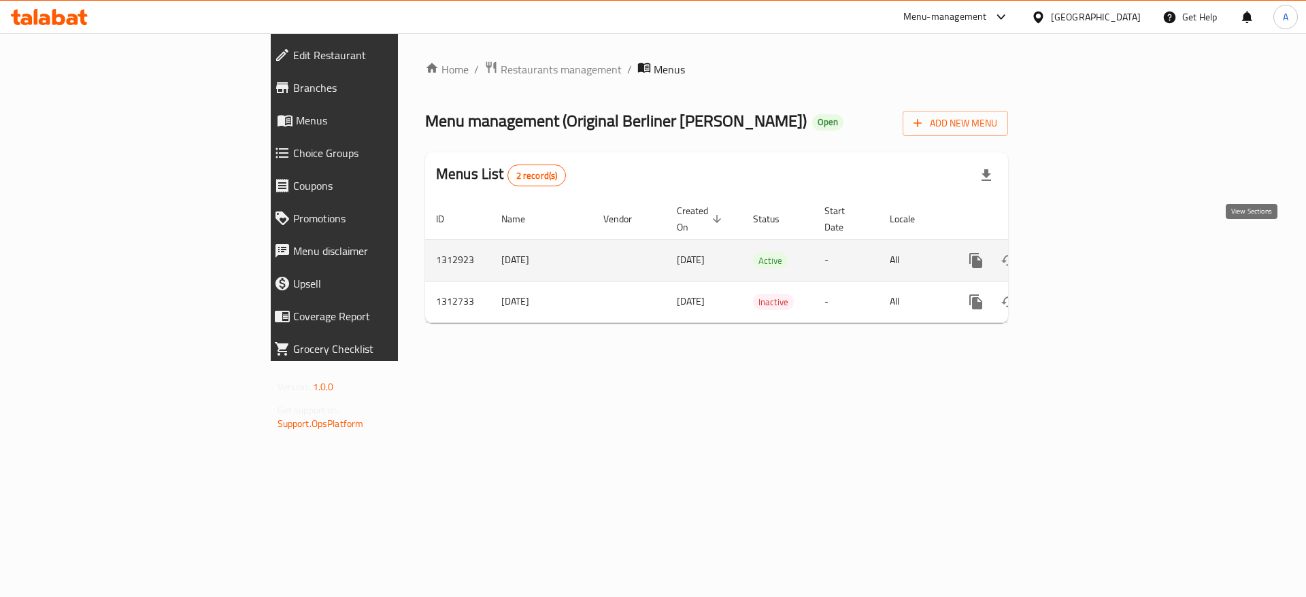
click at [1082, 252] on icon "enhanced table" at bounding box center [1074, 260] width 16 height 16
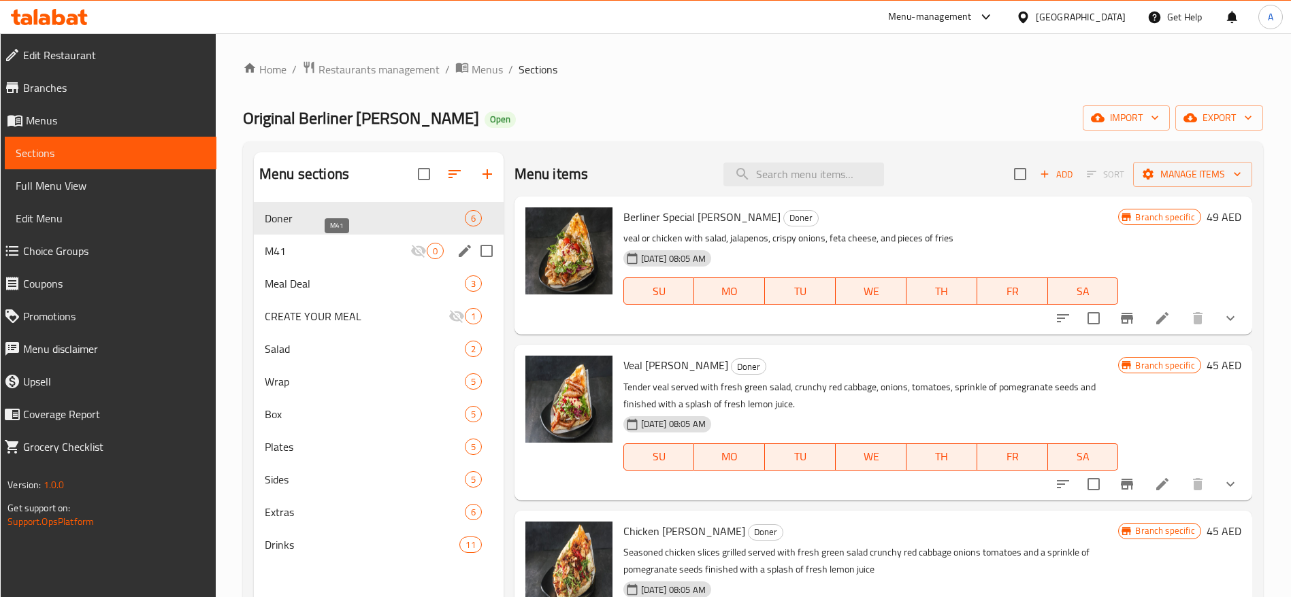
click at [327, 250] on span "M41" at bounding box center [338, 251] width 146 height 16
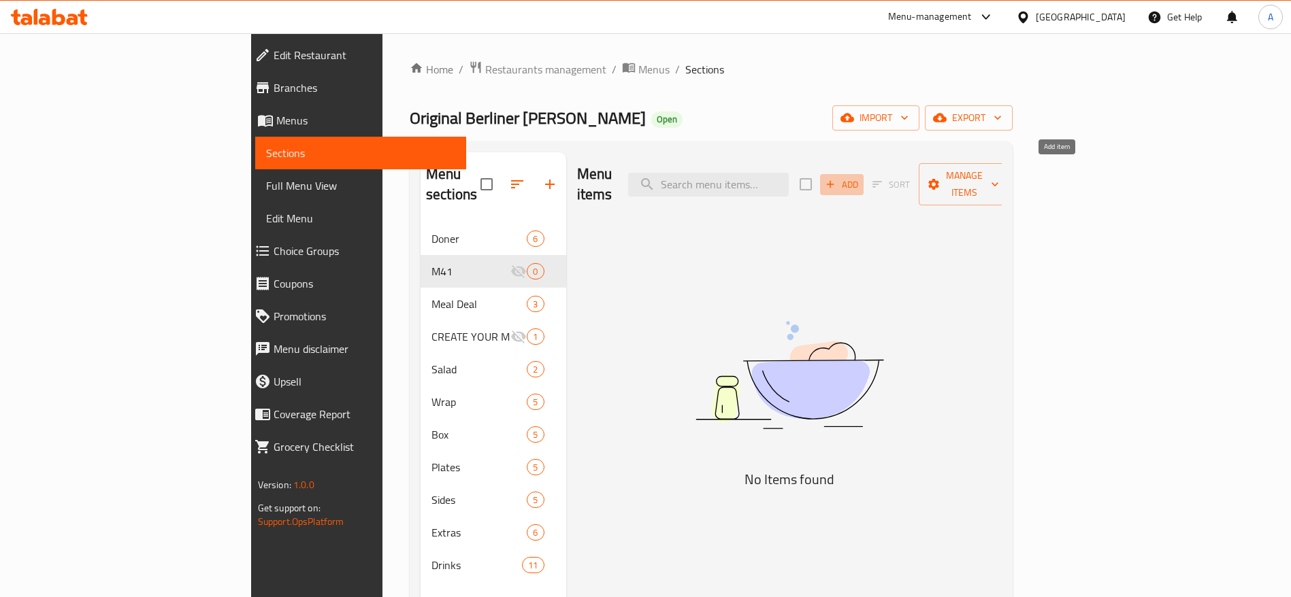
click at [863, 182] on button "Add" at bounding box center [842, 184] width 44 height 21
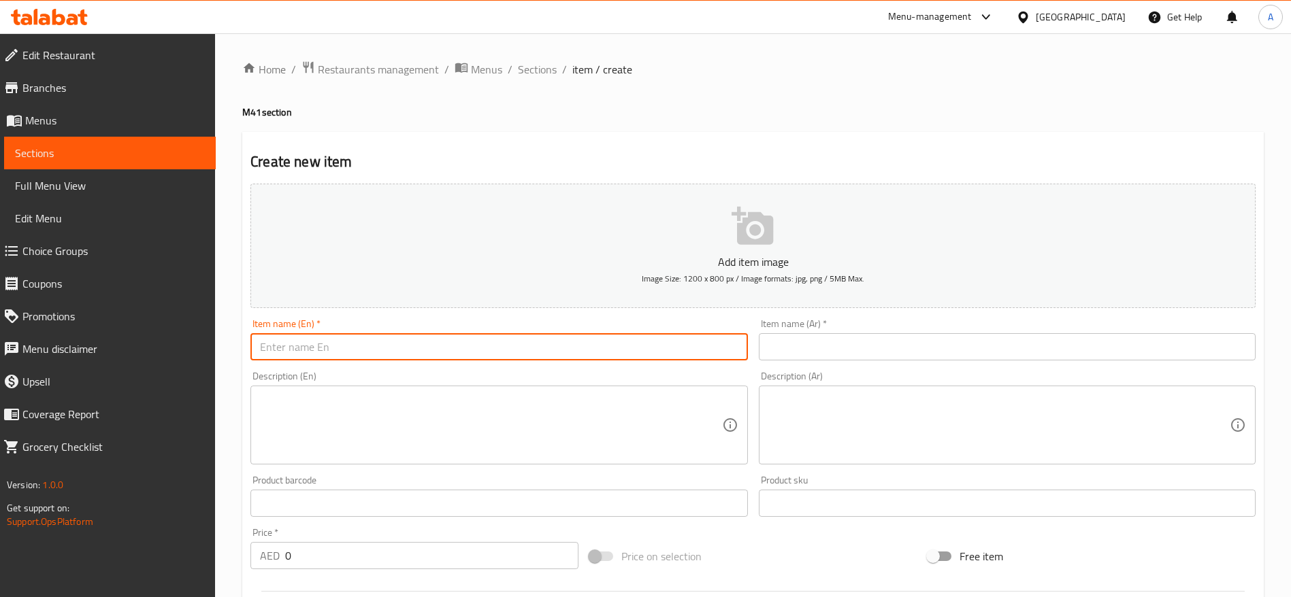
click at [385, 342] on input "text" at bounding box center [498, 346] width 497 height 27
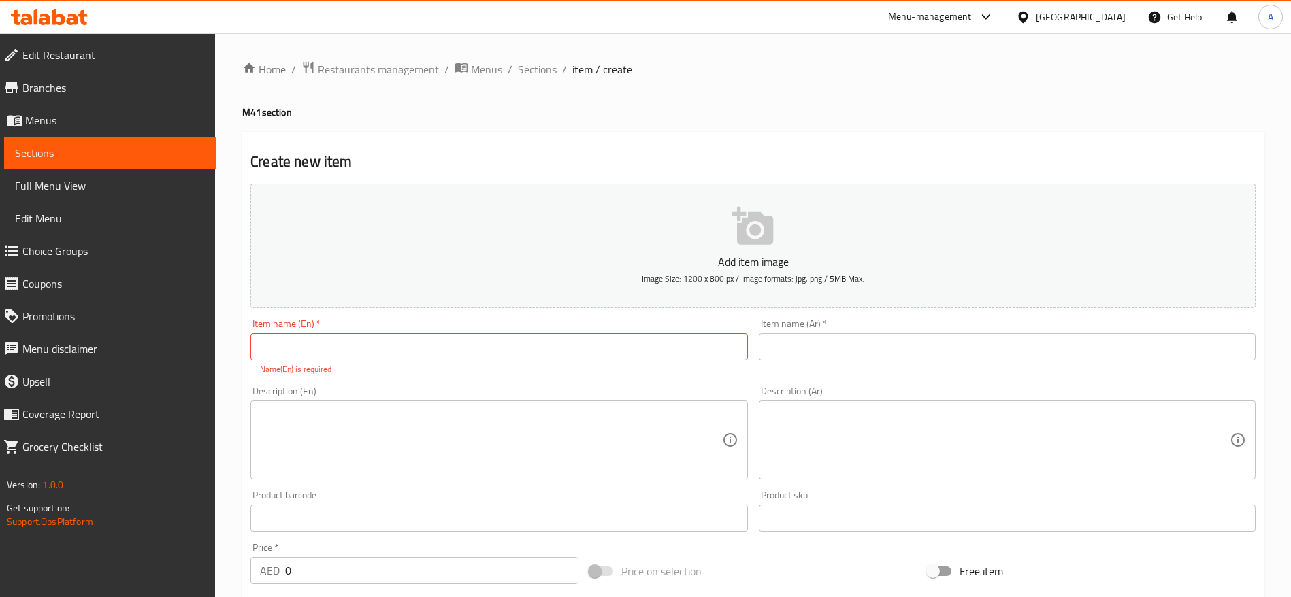
click at [478, 339] on input "text" at bounding box center [498, 346] width 497 height 27
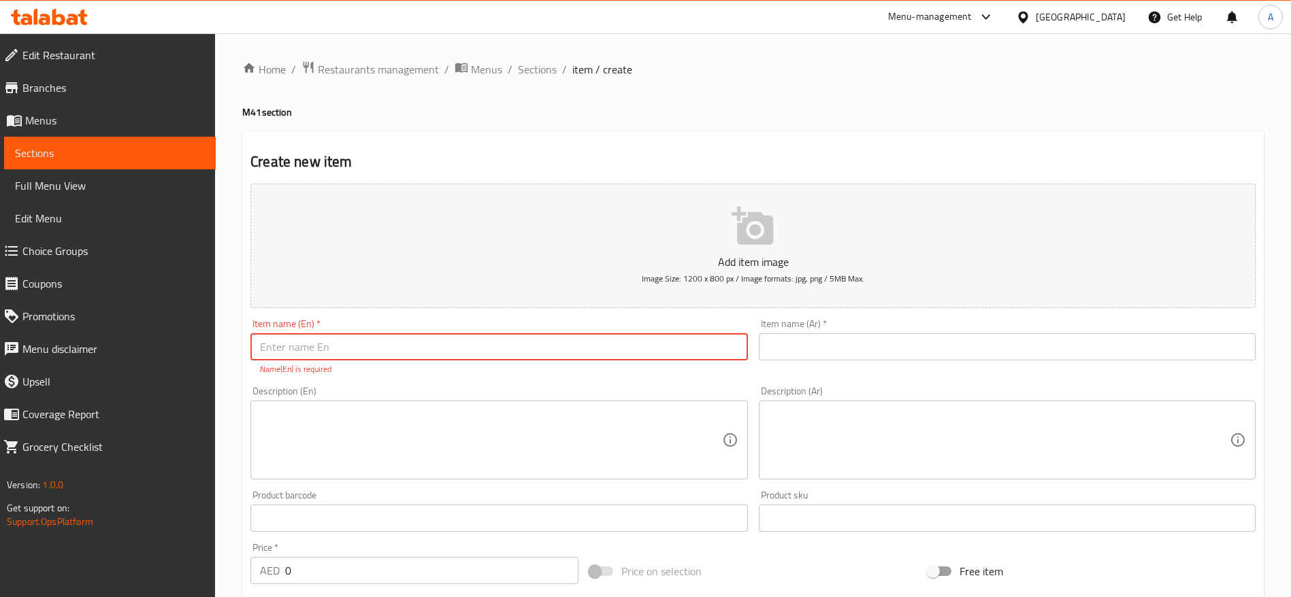
paste input "Doner Meal Deal"
type input "Doner Meal Deal"
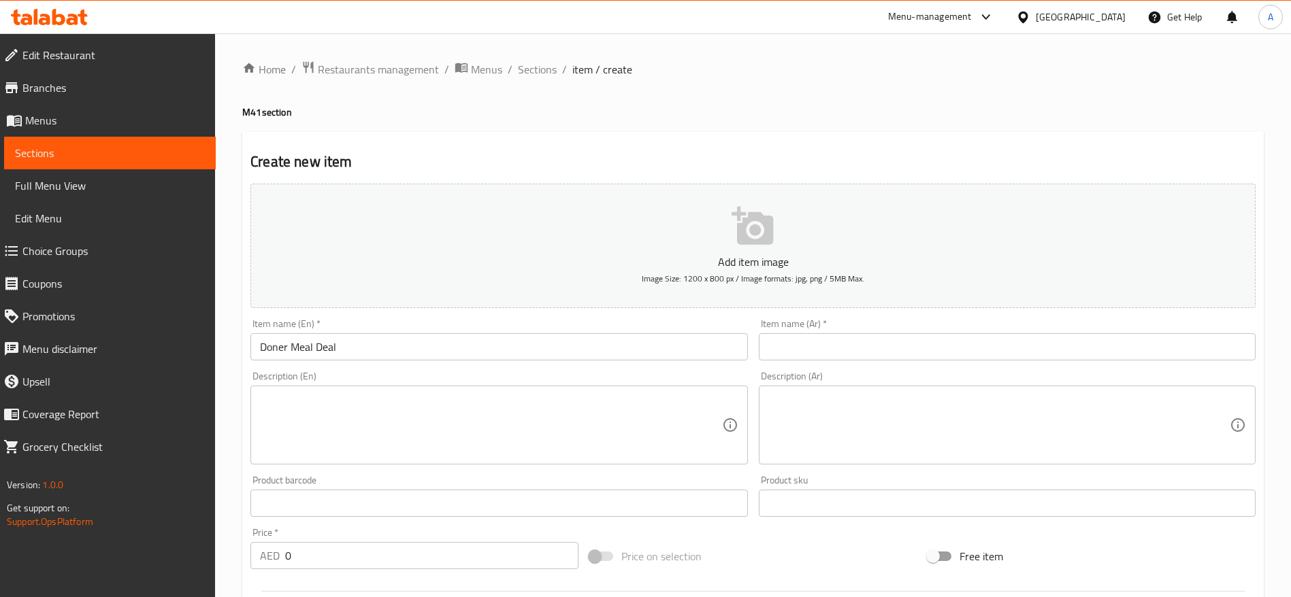
click at [777, 342] on input "text" at bounding box center [1007, 346] width 497 height 27
paste input "صفقة وجبة دونر"
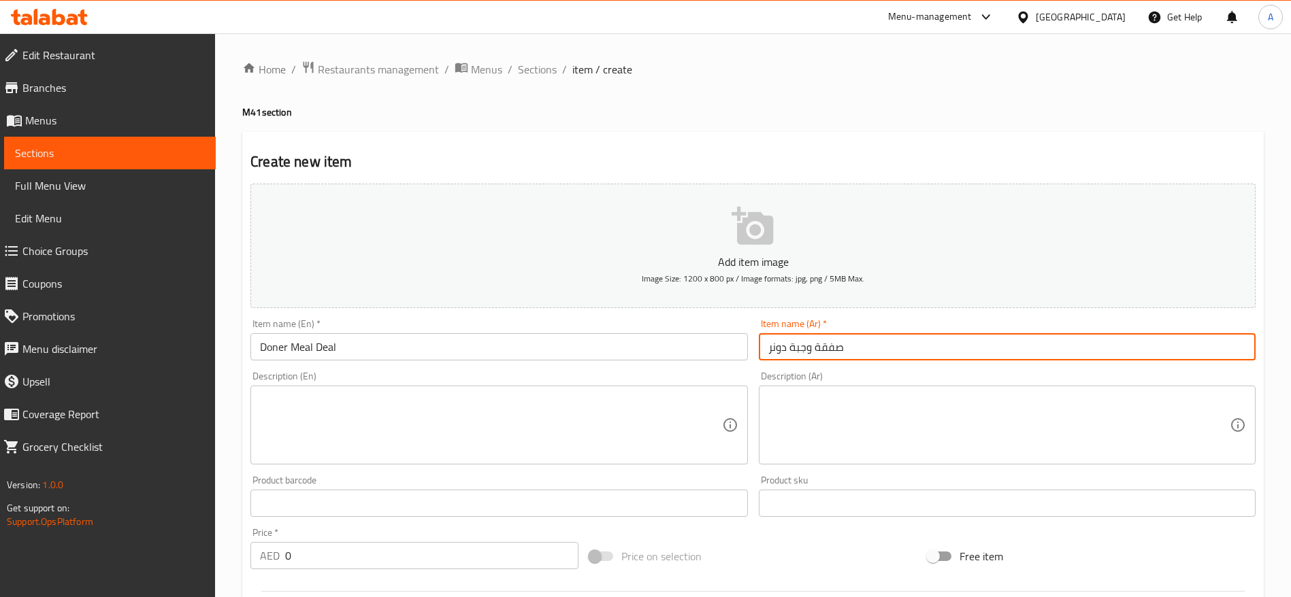
type input "صفقة وجبة دونر"
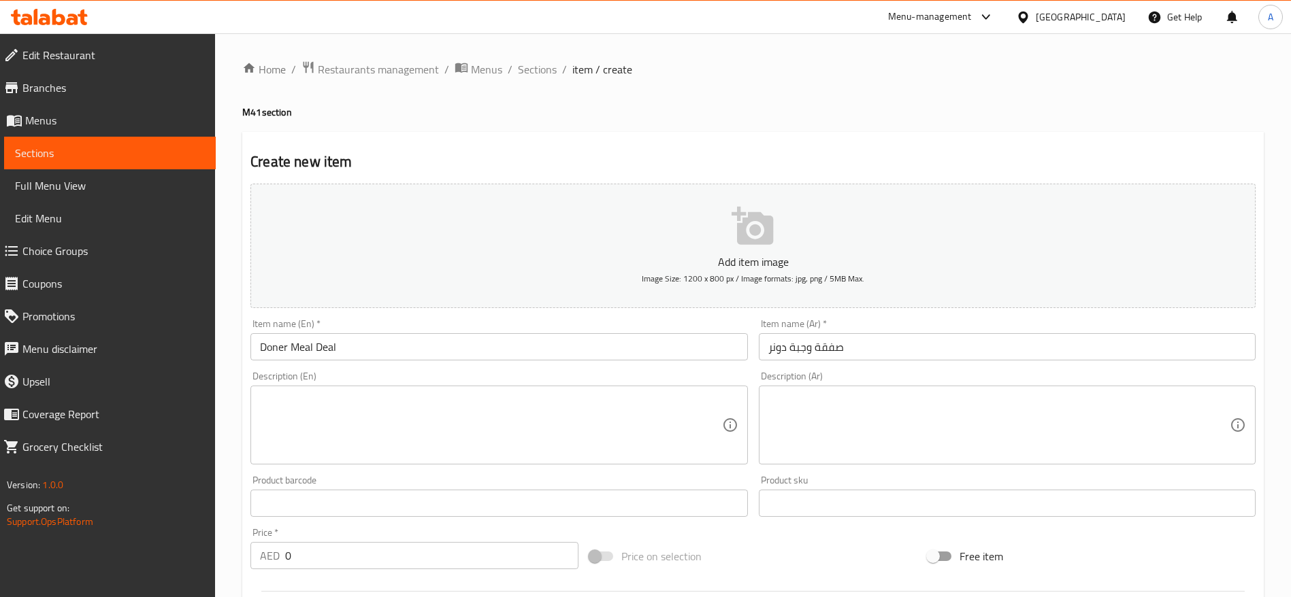
click at [317, 409] on textarea at bounding box center [490, 425] width 461 height 65
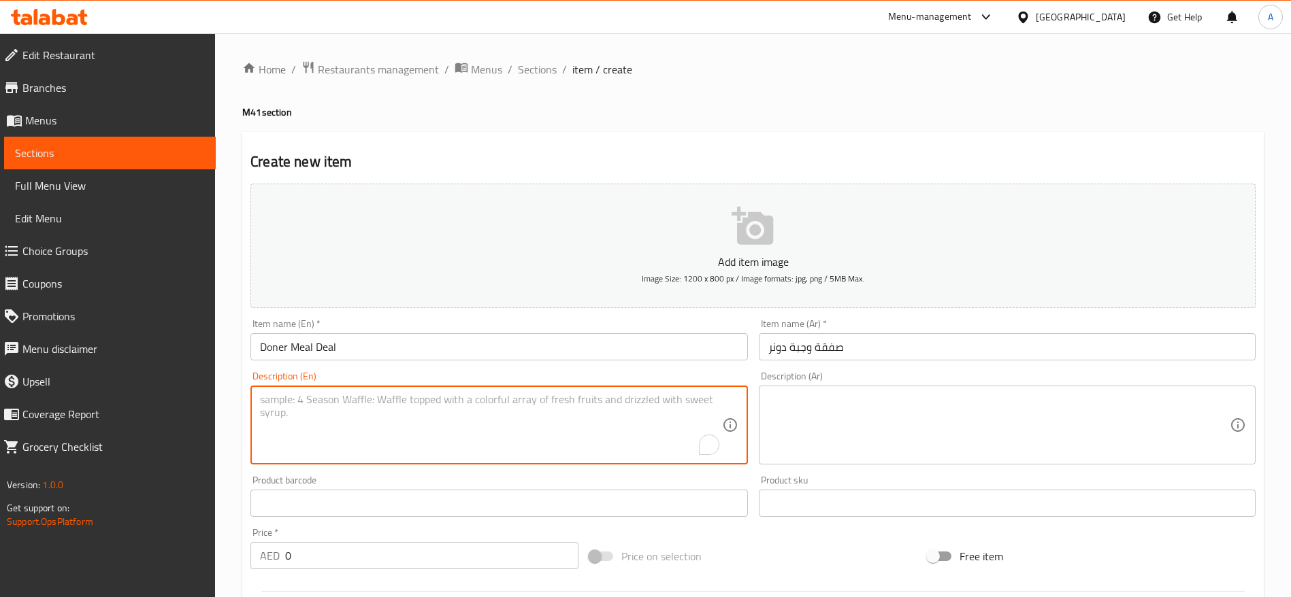
paste textarea "Tender veal or seasoned grilled chicken slices with fresh green salad, crunchy …"
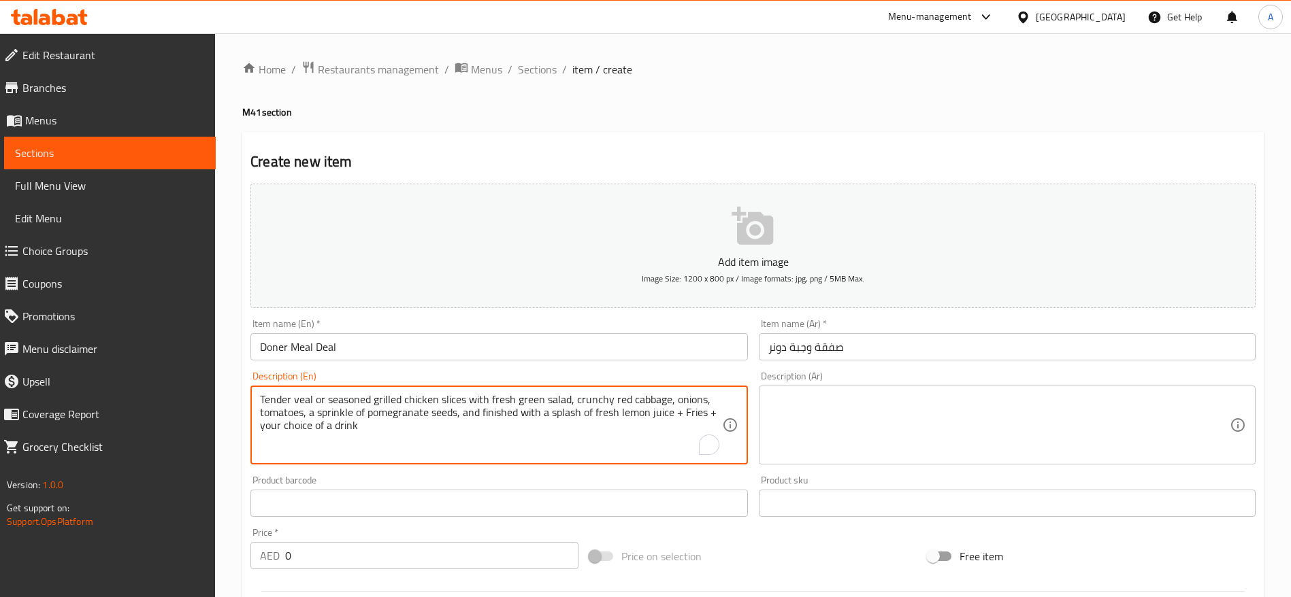
type textarea "Tender veal or seasoned grilled chicken slices with fresh green salad, crunchy …"
click at [838, 413] on textarea at bounding box center [998, 425] width 461 height 65
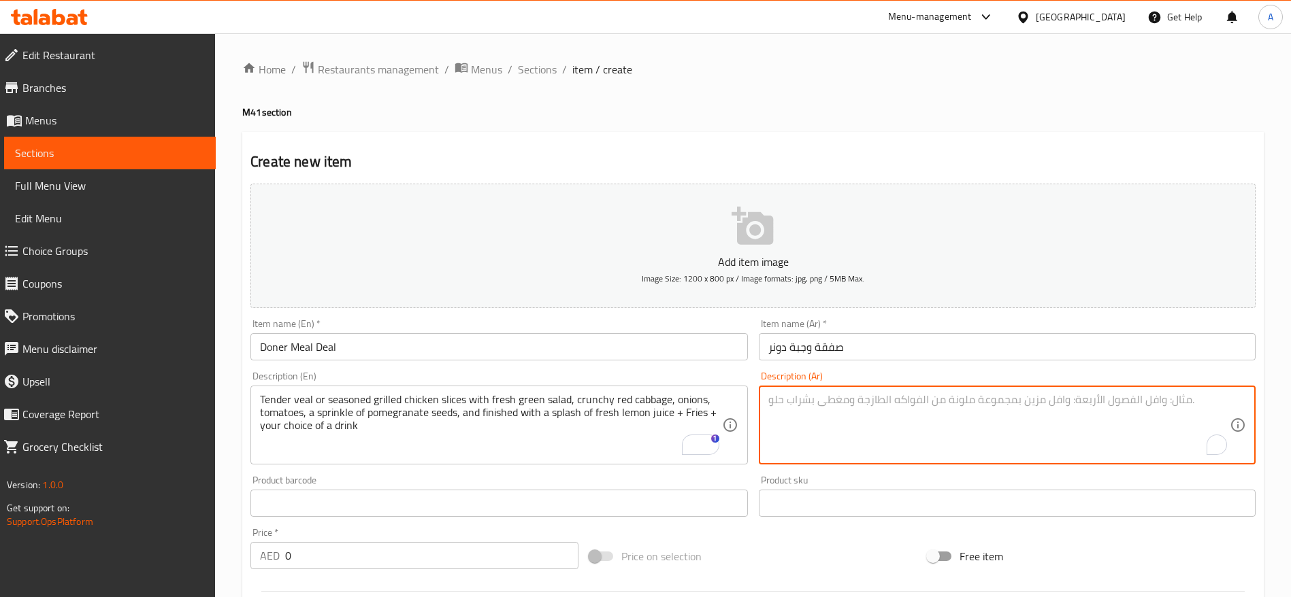
paste textarea "شرائح لحم العجل الطرية أو الدجاج المشوي المتبل، مع سلطة خضراء طازجة، وملفوف أحم…"
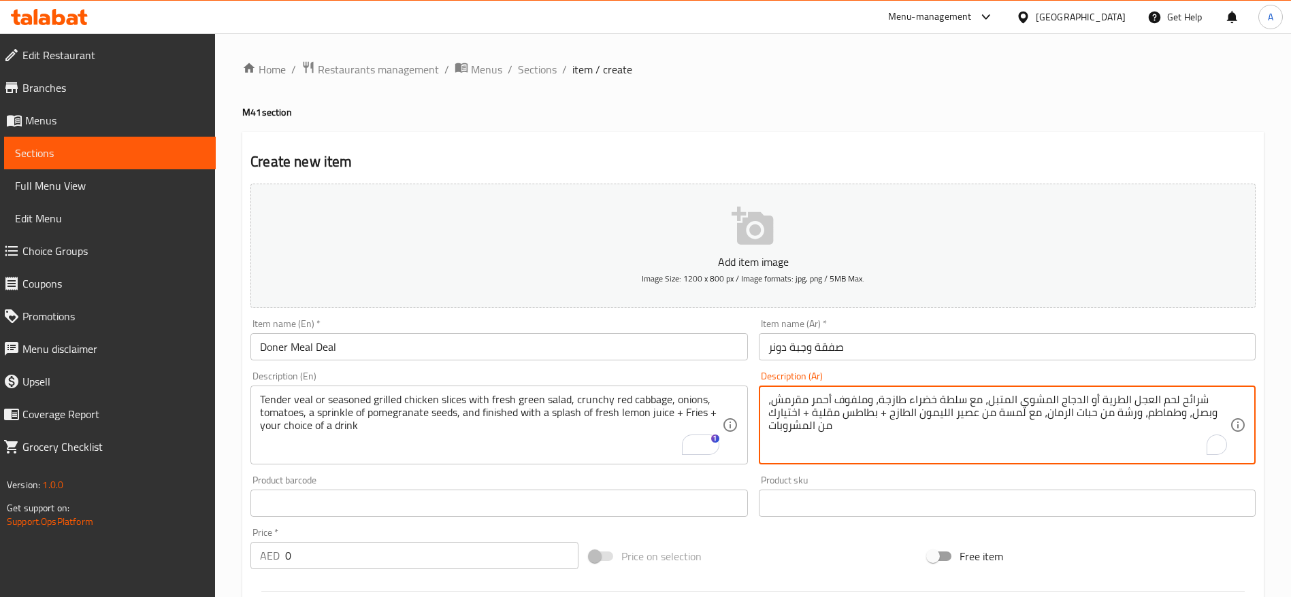
type textarea "شرائح لحم العجل الطرية أو الدجاج المشوي المتبل، مع سلطة خضراء طازجة، وملفوف أحم…"
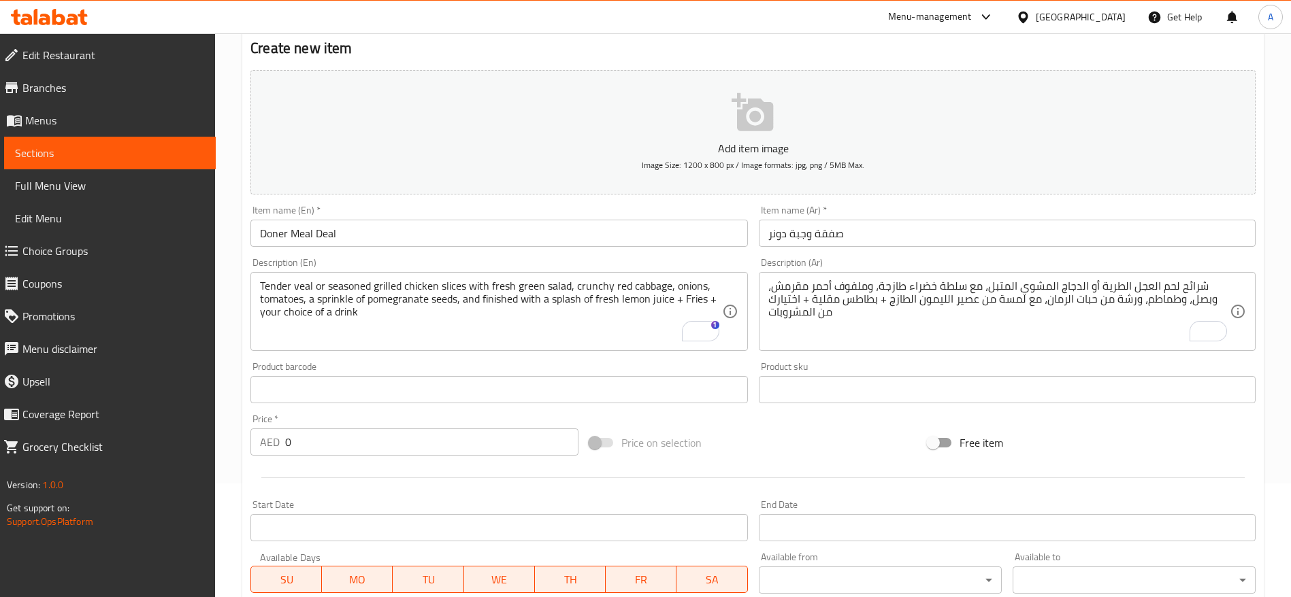
scroll to position [204, 0]
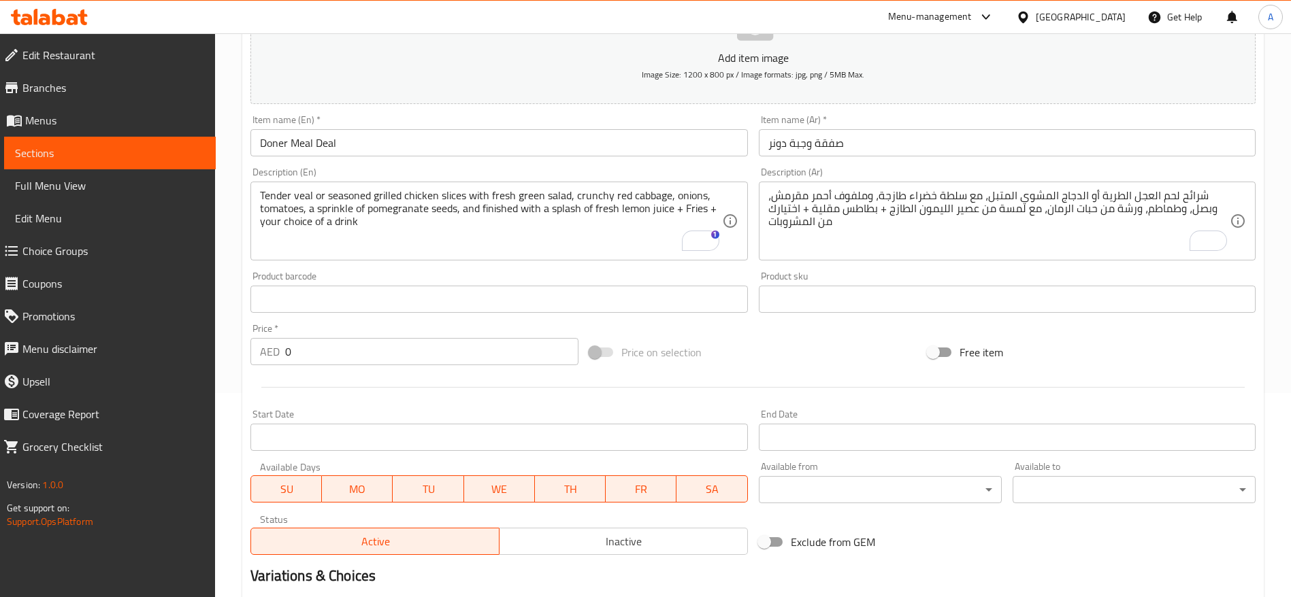
drag, startPoint x: 304, startPoint y: 352, endPoint x: 283, endPoint y: 352, distance: 21.1
click at [283, 352] on div "AED 0 Price *" at bounding box center [414, 351] width 328 height 27
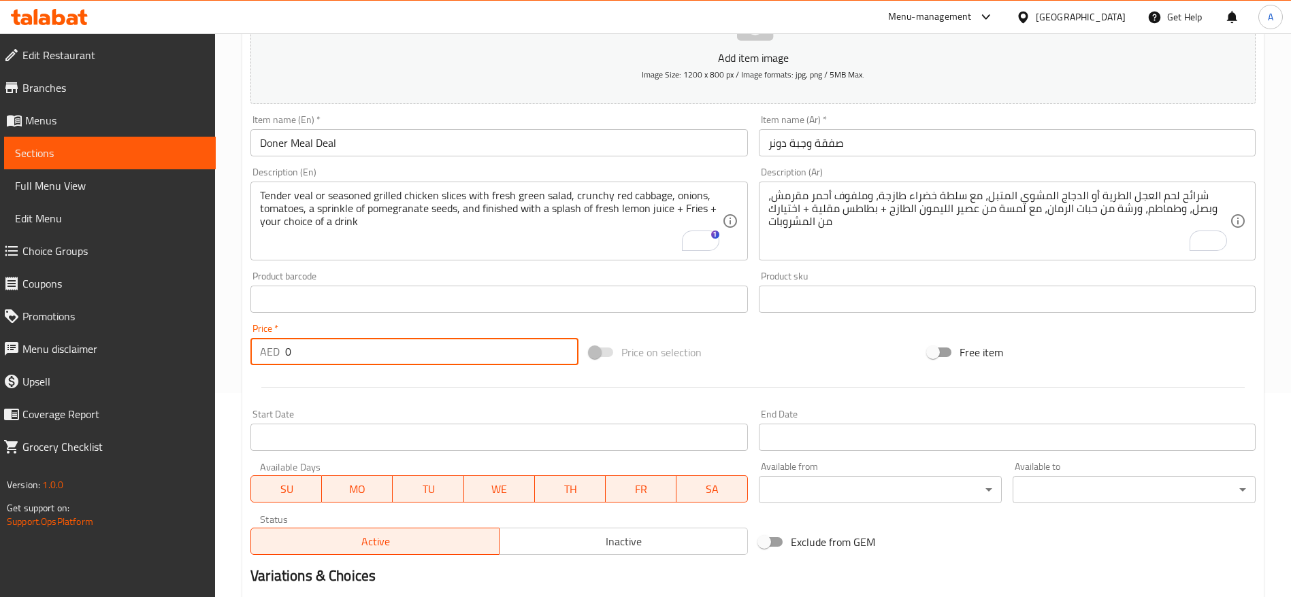
paste input "75"
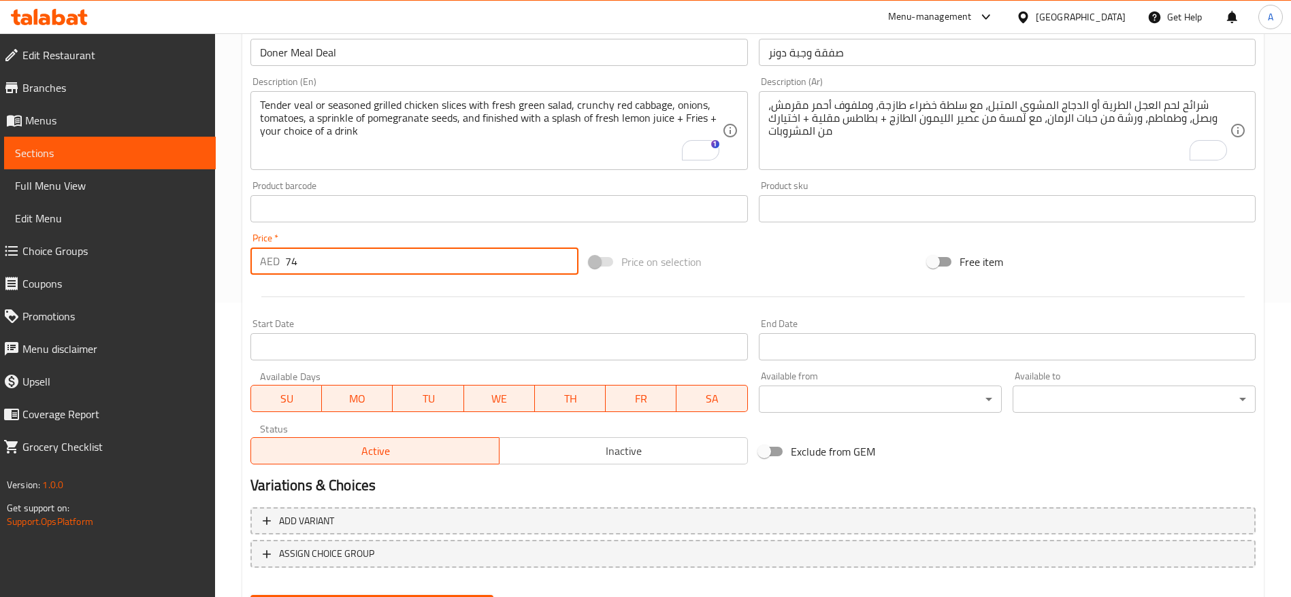
scroll to position [364, 0]
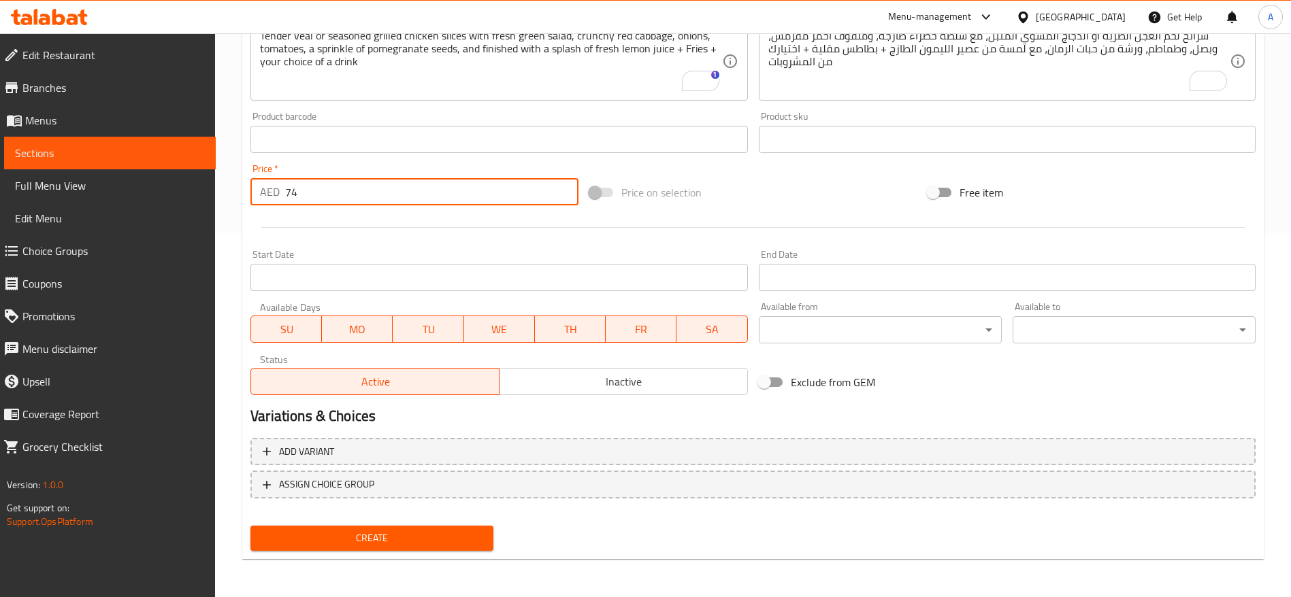
type input "74"
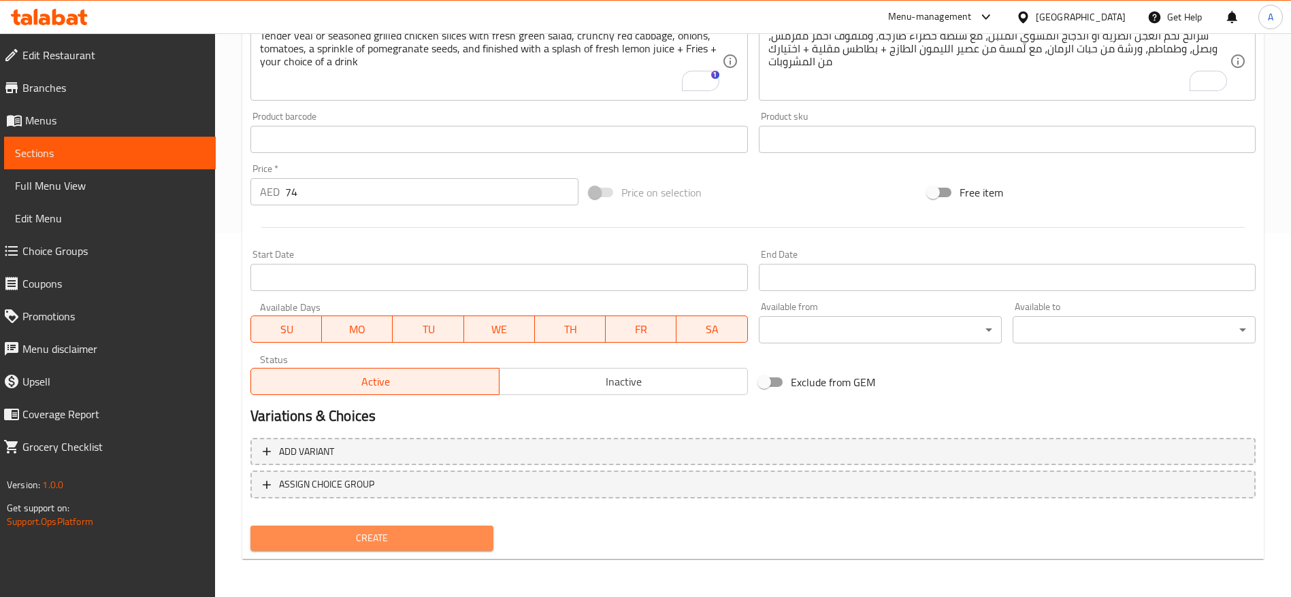
click at [403, 533] on span "Create" at bounding box center [371, 538] width 221 height 17
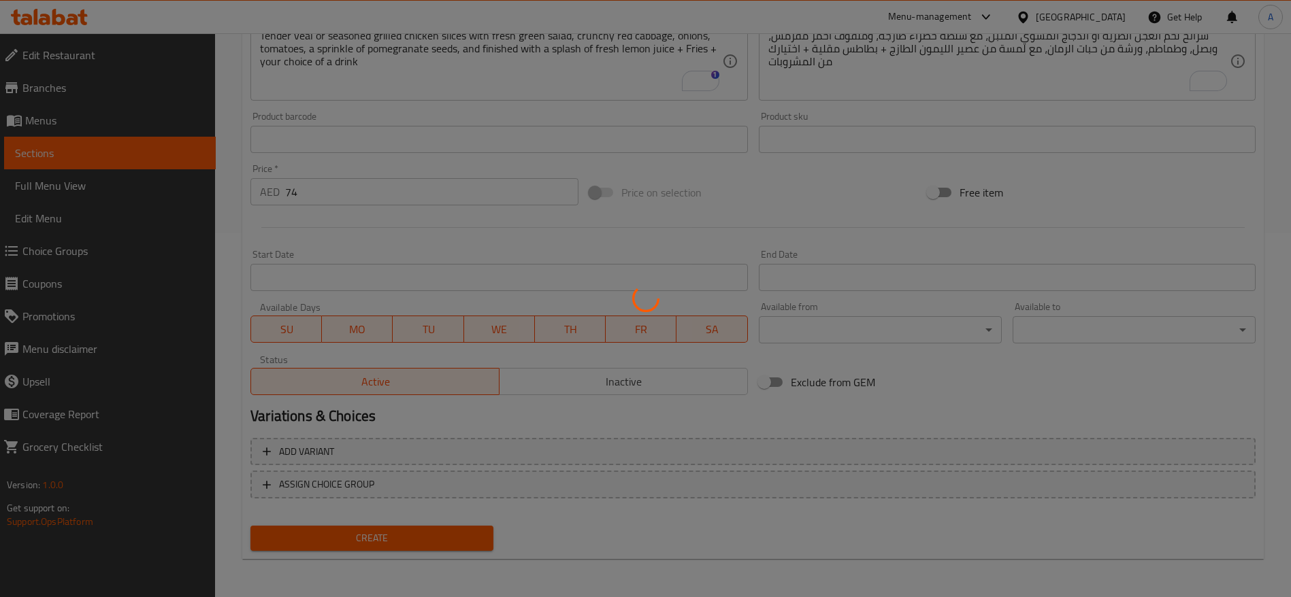
type input "0"
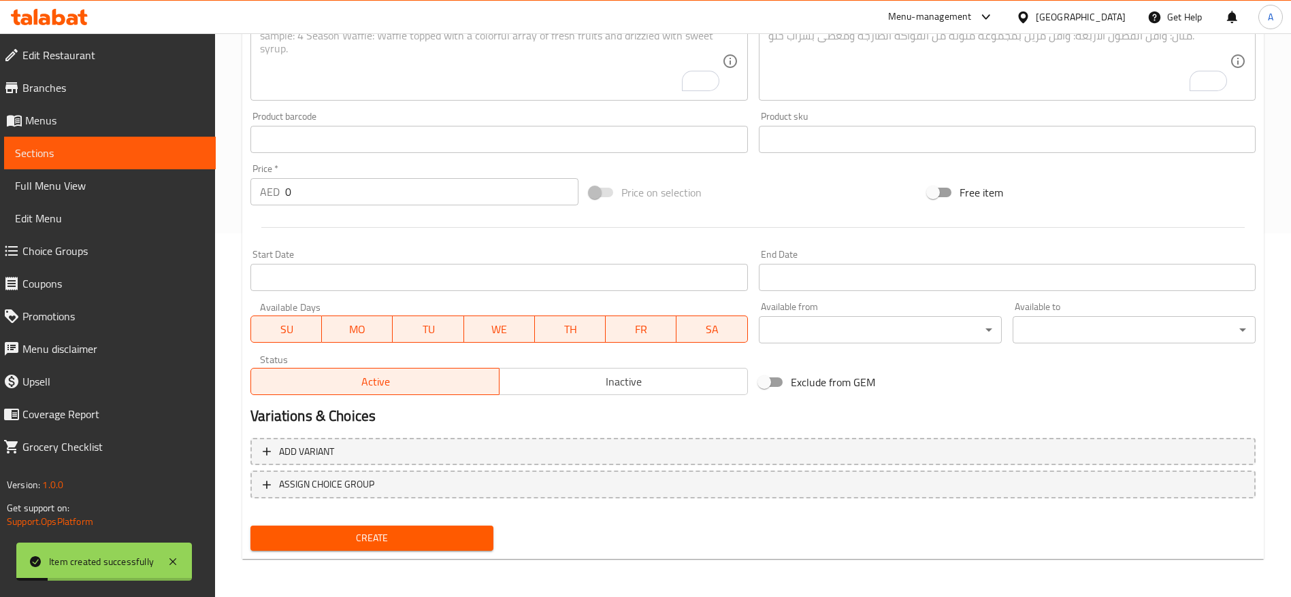
click at [48, 118] on span "Menus" at bounding box center [115, 120] width 180 height 16
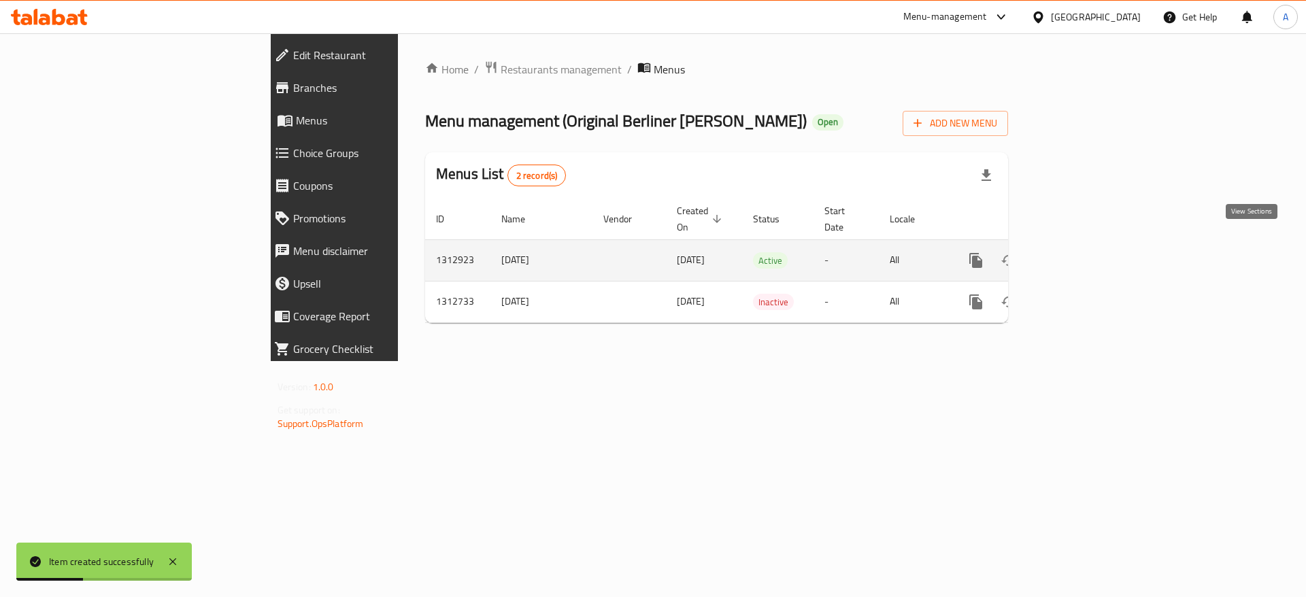
click at [1082, 252] on icon "enhanced table" at bounding box center [1074, 260] width 16 height 16
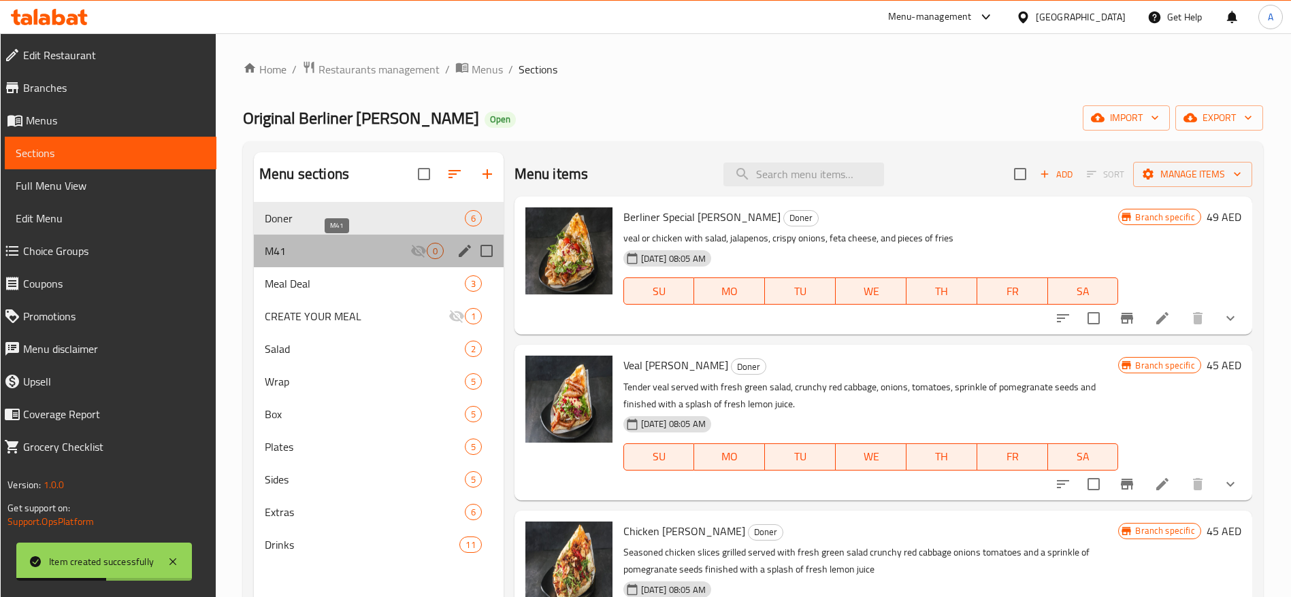
click at [336, 250] on span "M41" at bounding box center [338, 251] width 146 height 16
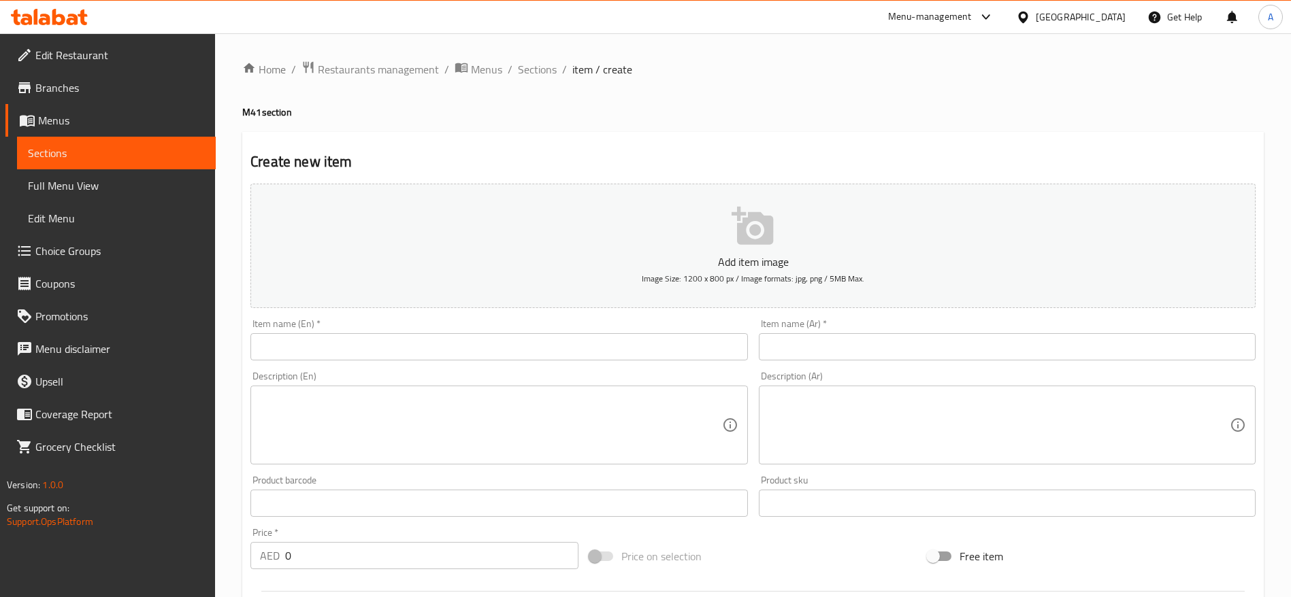
click at [708, 54] on div "Home / Restaurants management / Menus / Sections / item / create M41 section Cr…" at bounding box center [753, 497] width 1076 height 928
click at [81, 128] on span "Menus" at bounding box center [121, 120] width 167 height 16
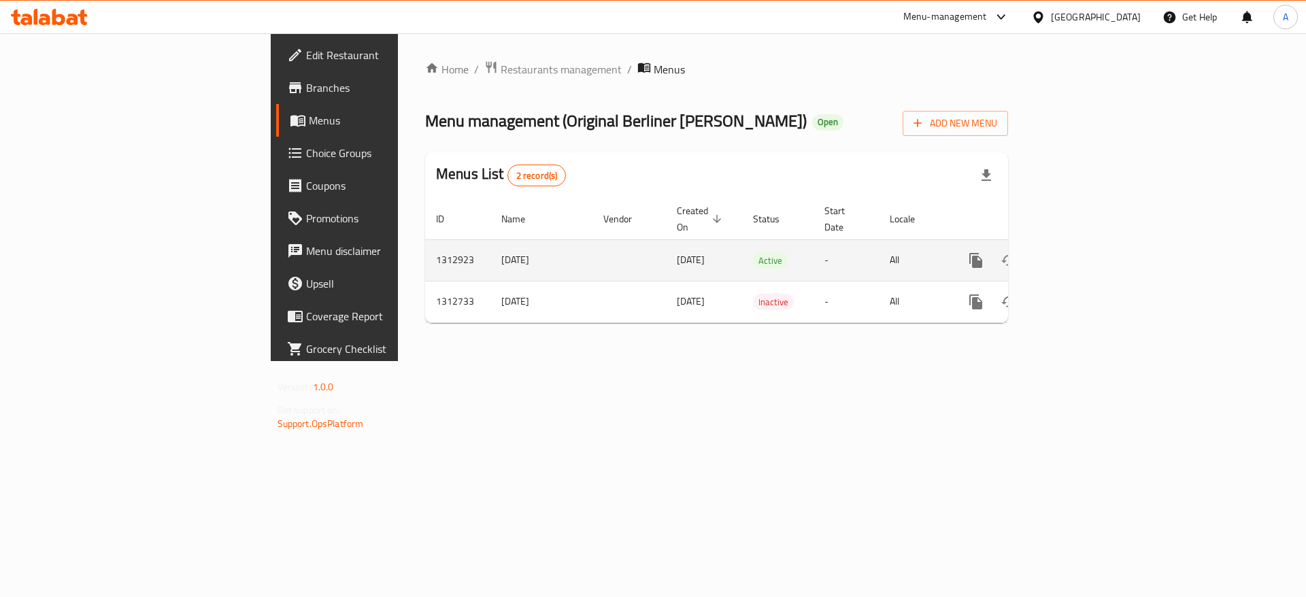
click at [1082, 252] on icon "enhanced table" at bounding box center [1074, 260] width 16 height 16
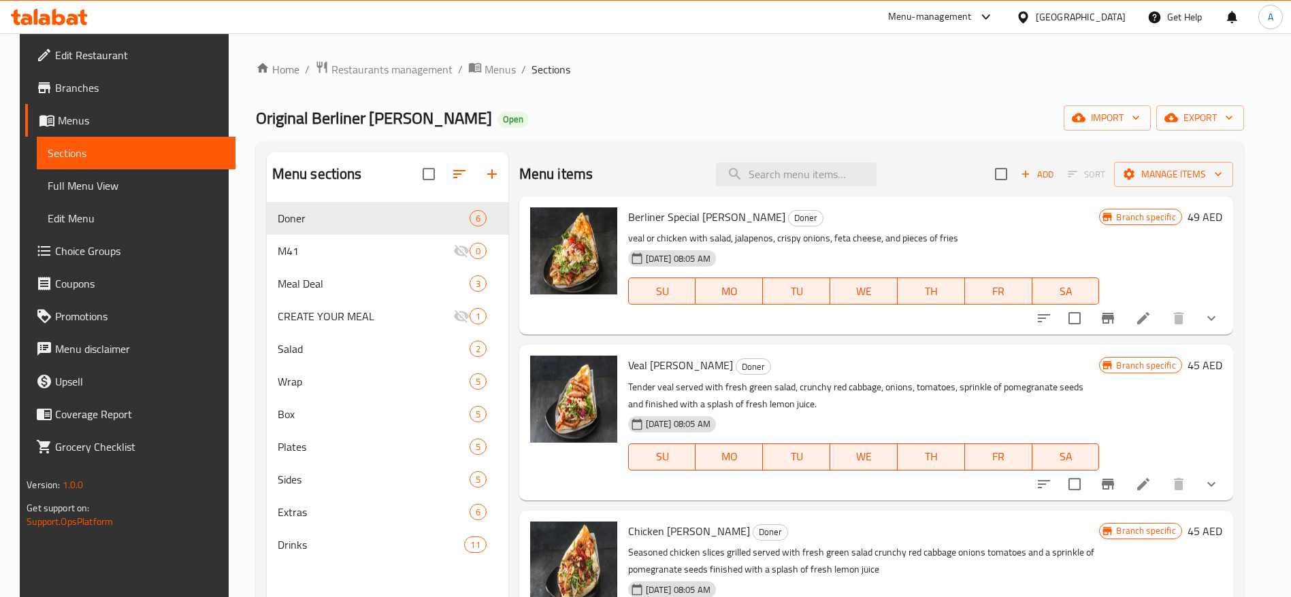
click at [1146, 318] on icon at bounding box center [1143, 318] width 12 height 12
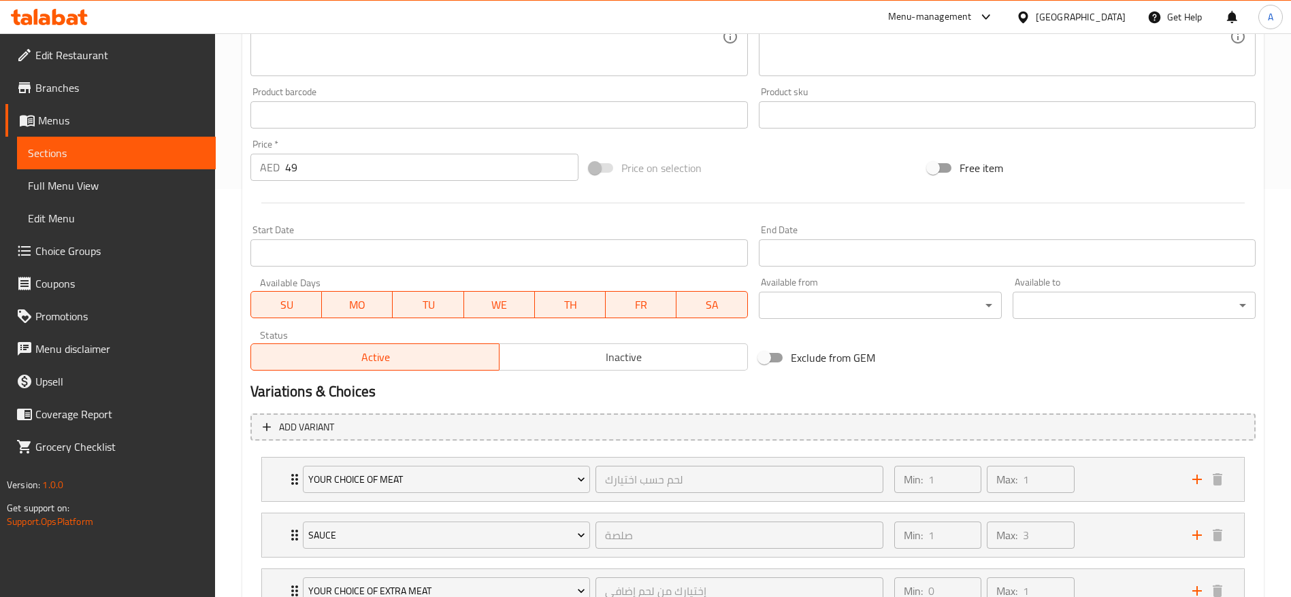
scroll to position [306, 0]
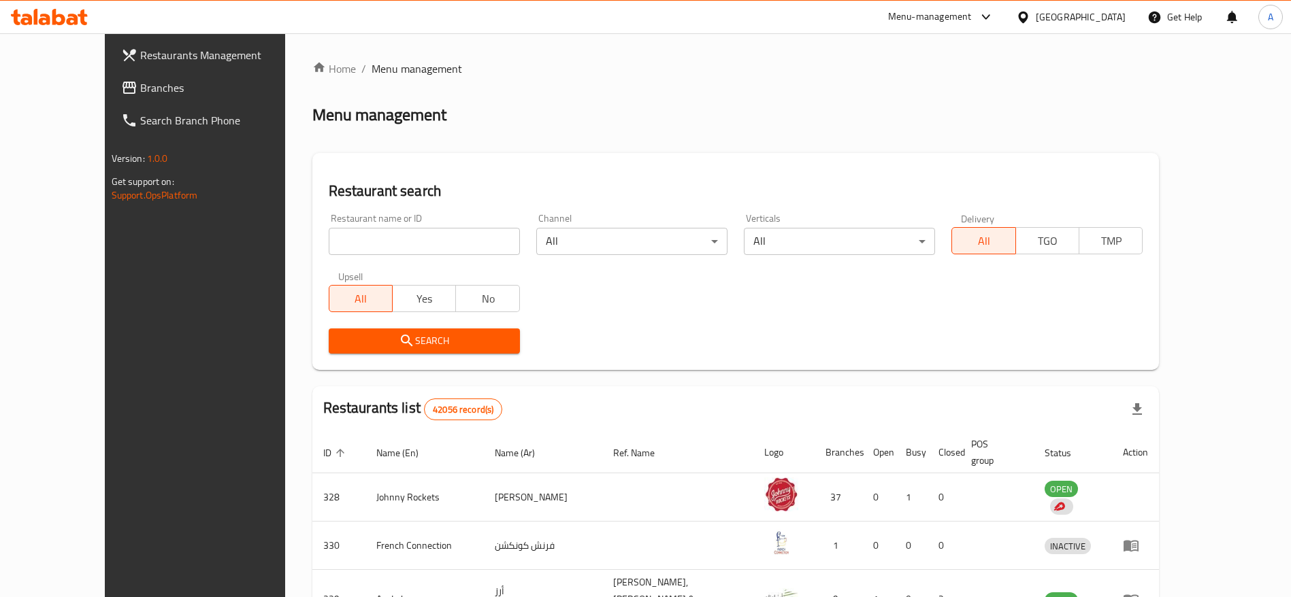
click at [388, 241] on input "search" at bounding box center [424, 241] width 191 height 27
type input "v"
paste input "ahmad schreib mal rachel an welche talabat manieren sie findet es nicht"
type input "ahmad schreib mal rachel an welche talabat manieren sie findet es nicht"
paste input "706226"
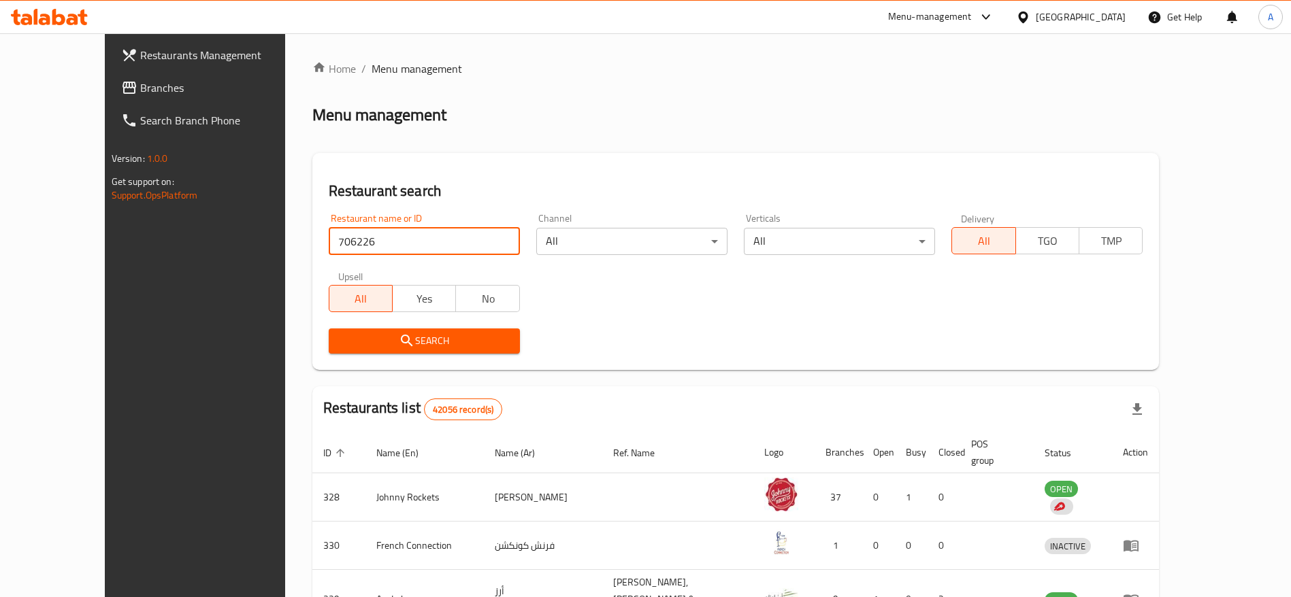
type input "706226"
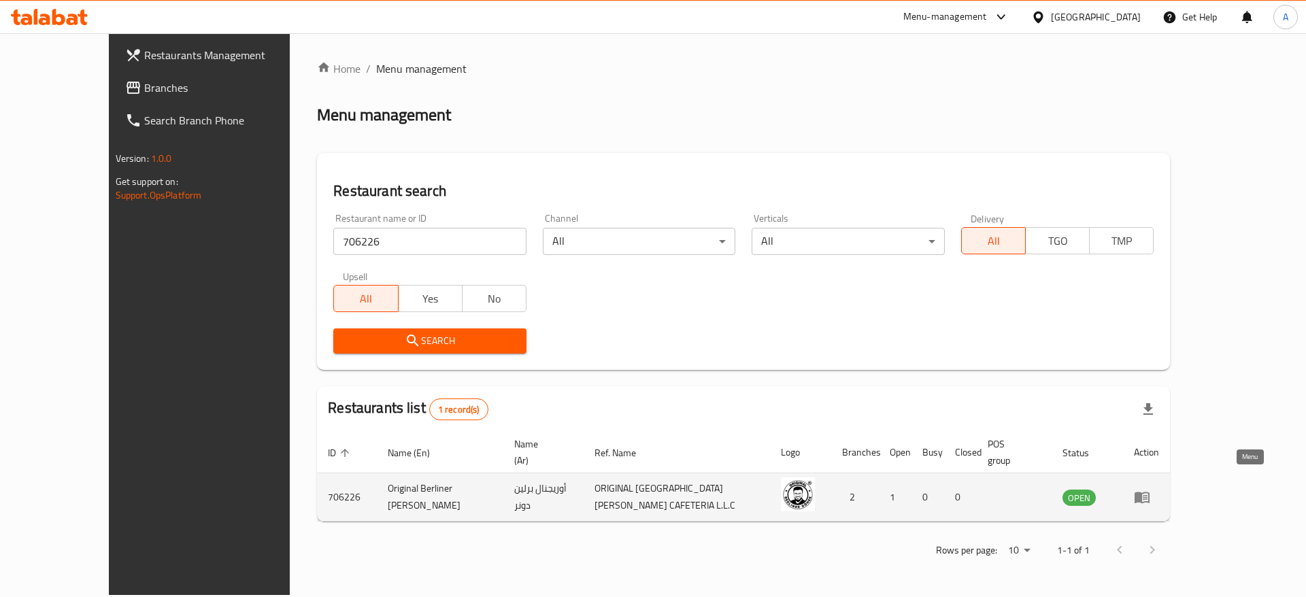
click at [1150, 489] on icon "enhanced table" at bounding box center [1142, 497] width 16 height 16
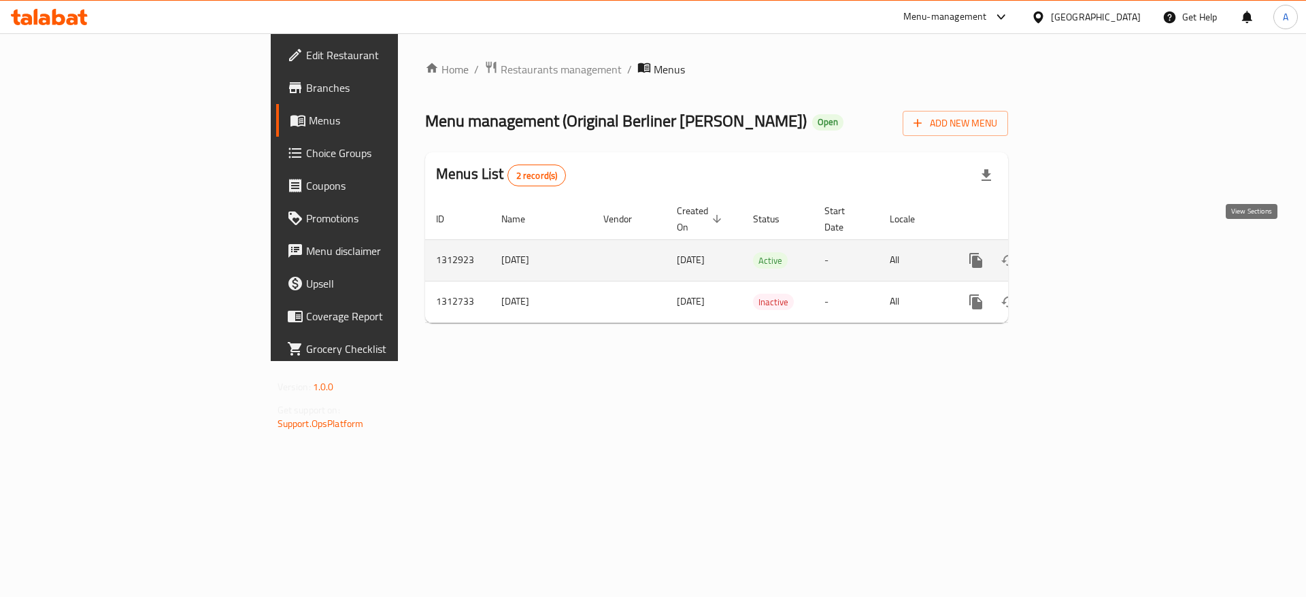
click at [1082, 252] on icon "enhanced table" at bounding box center [1074, 260] width 16 height 16
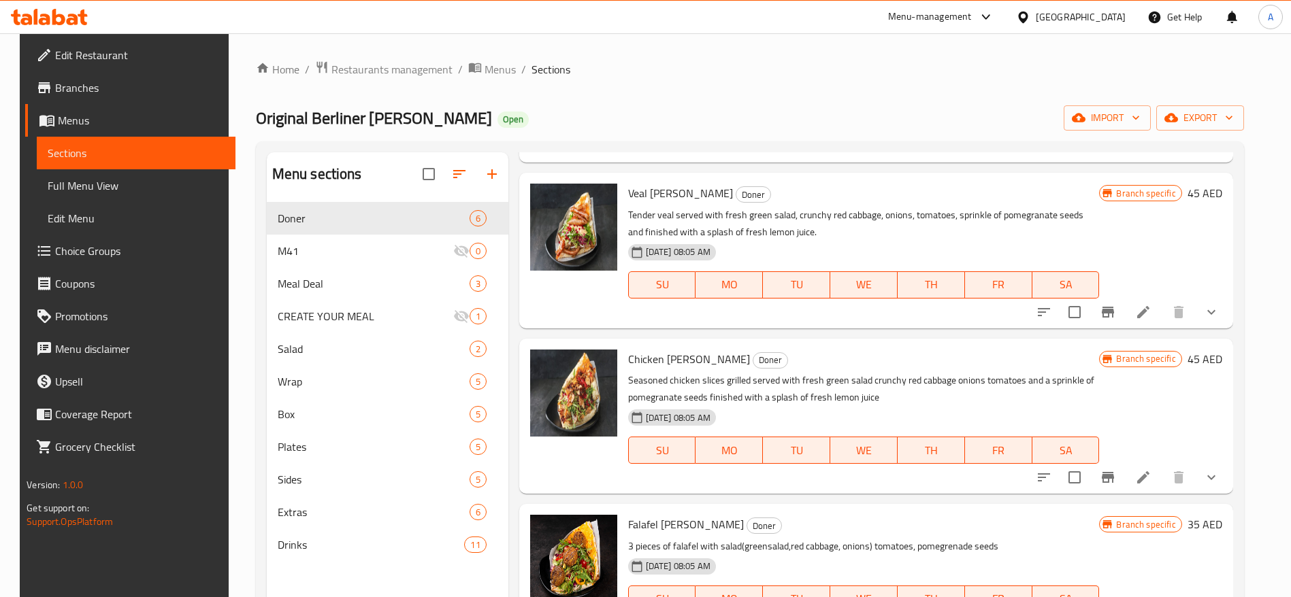
scroll to position [204, 0]
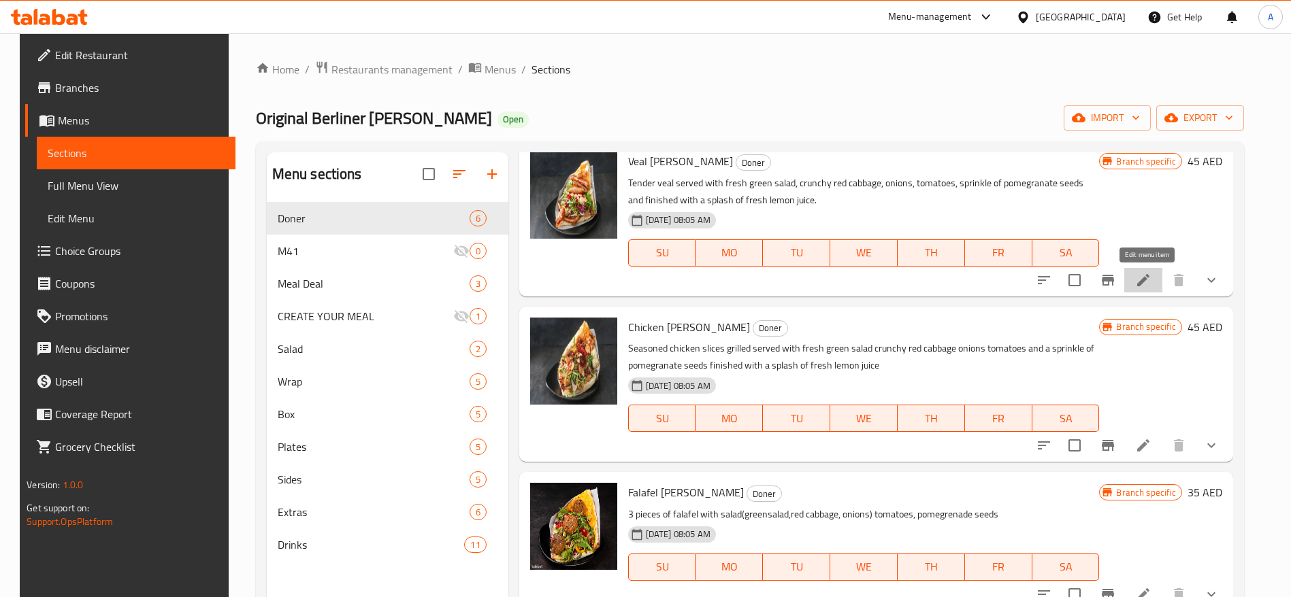
click at [1149, 280] on icon at bounding box center [1143, 280] width 12 height 12
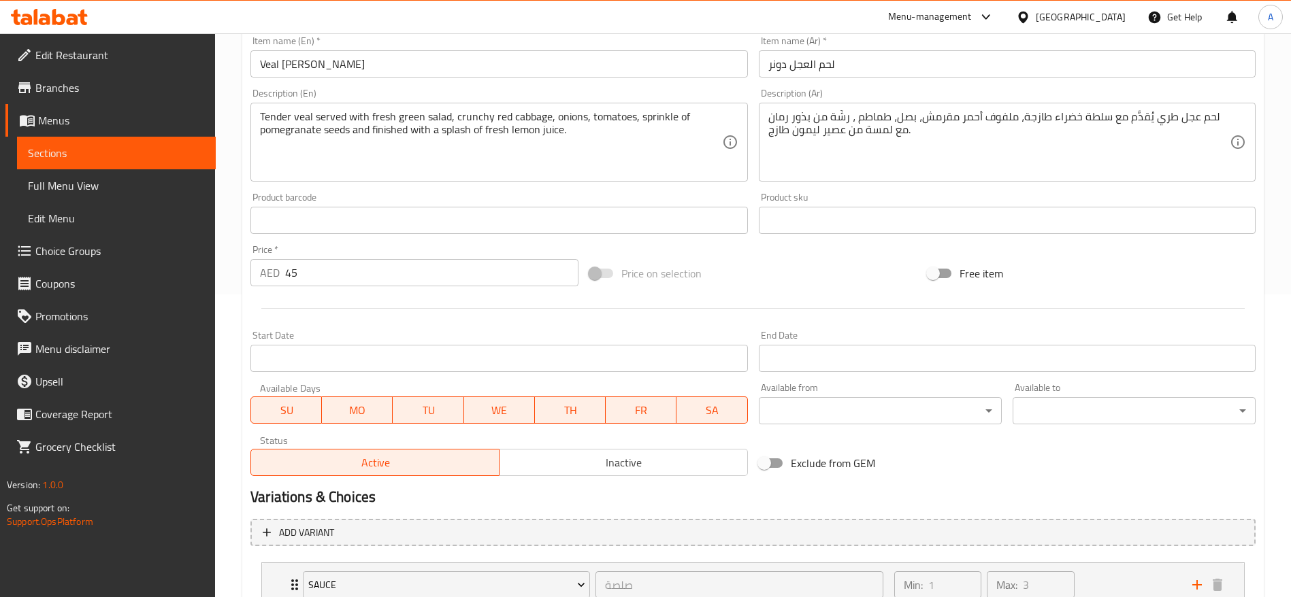
scroll to position [306, 0]
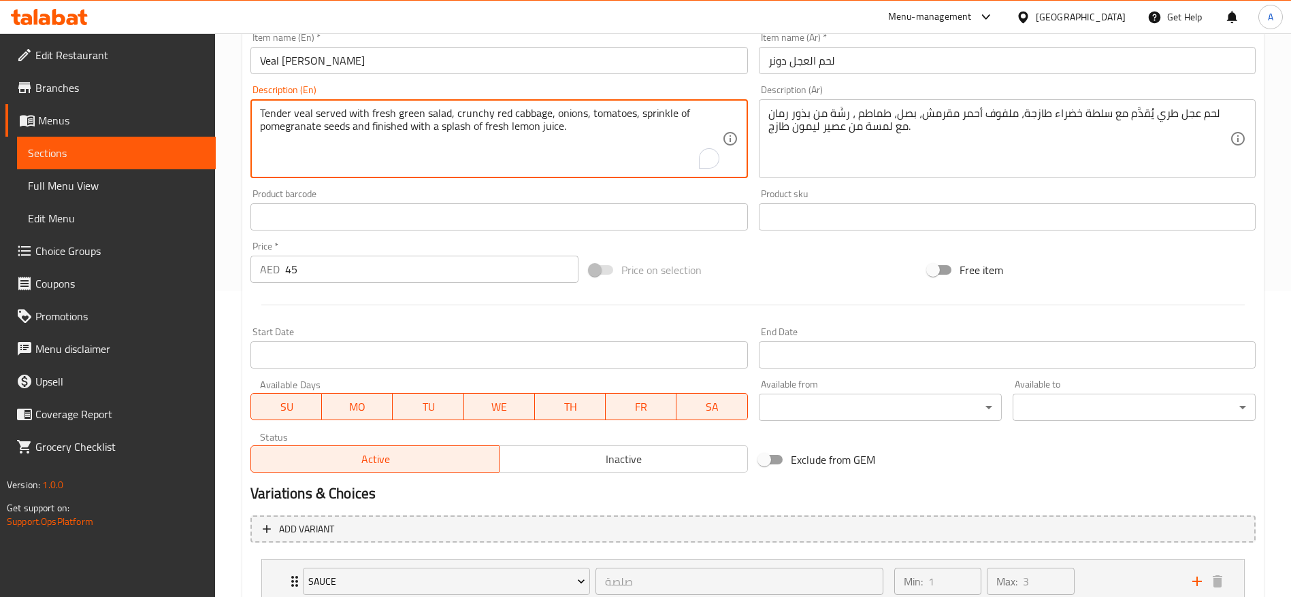
drag, startPoint x: 569, startPoint y: 127, endPoint x: 252, endPoint y: 115, distance: 317.3
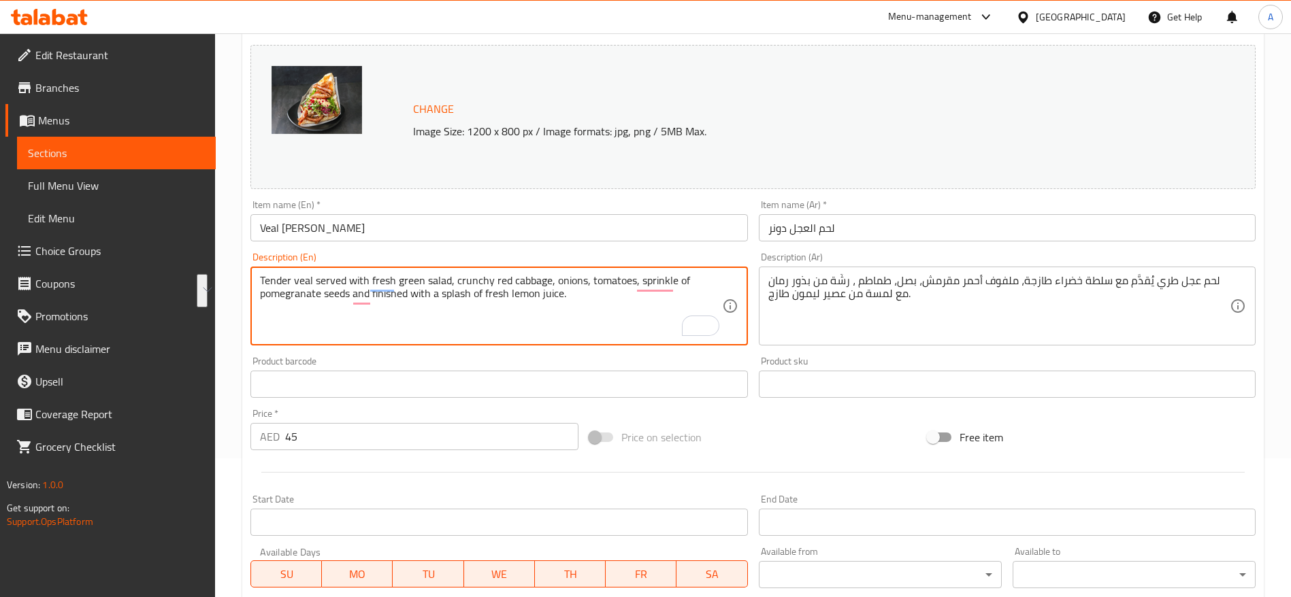
scroll to position [204, 0]
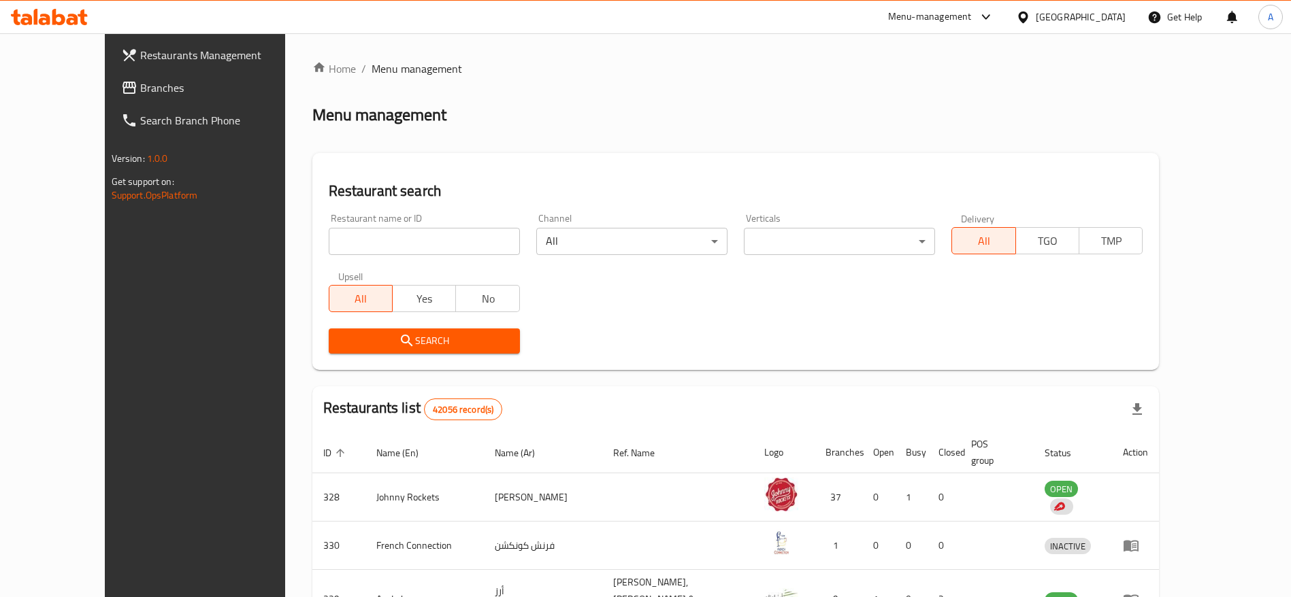
scroll to position [204, 0]
click at [349, 256] on div "Restaurant name or ID Restaurant name or ID" at bounding box center [424, 234] width 208 height 58
click at [359, 251] on input "search" at bounding box center [424, 241] width 191 height 27
paste input "706226"
type input "706226"
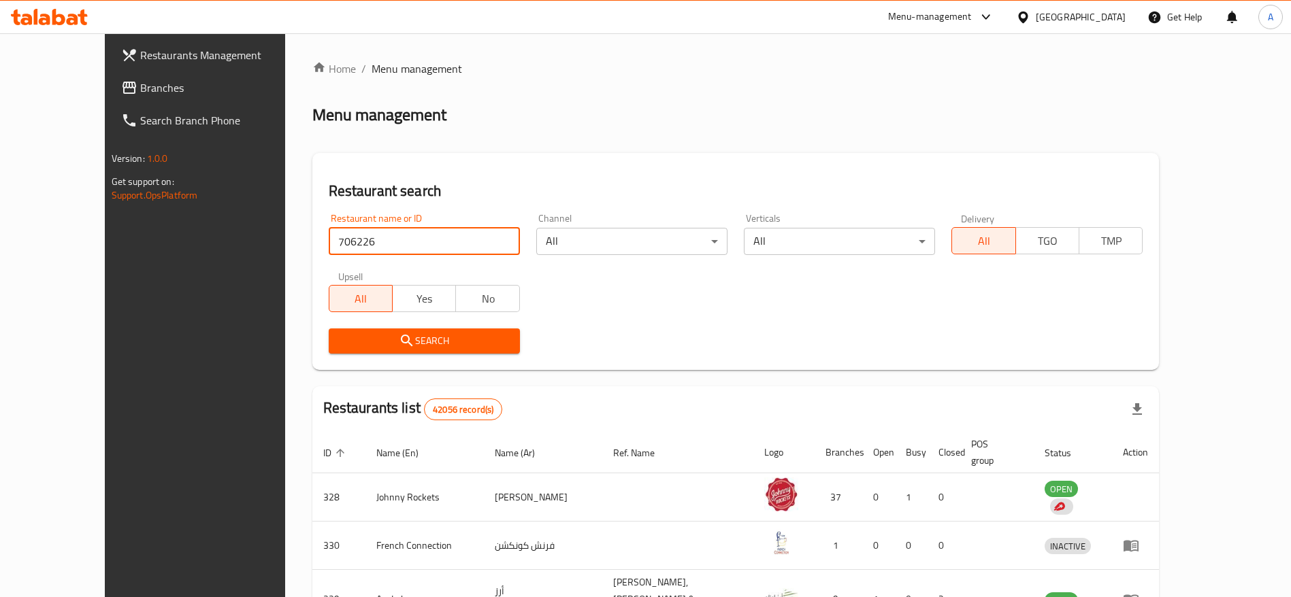
click button "Search" at bounding box center [424, 341] width 191 height 25
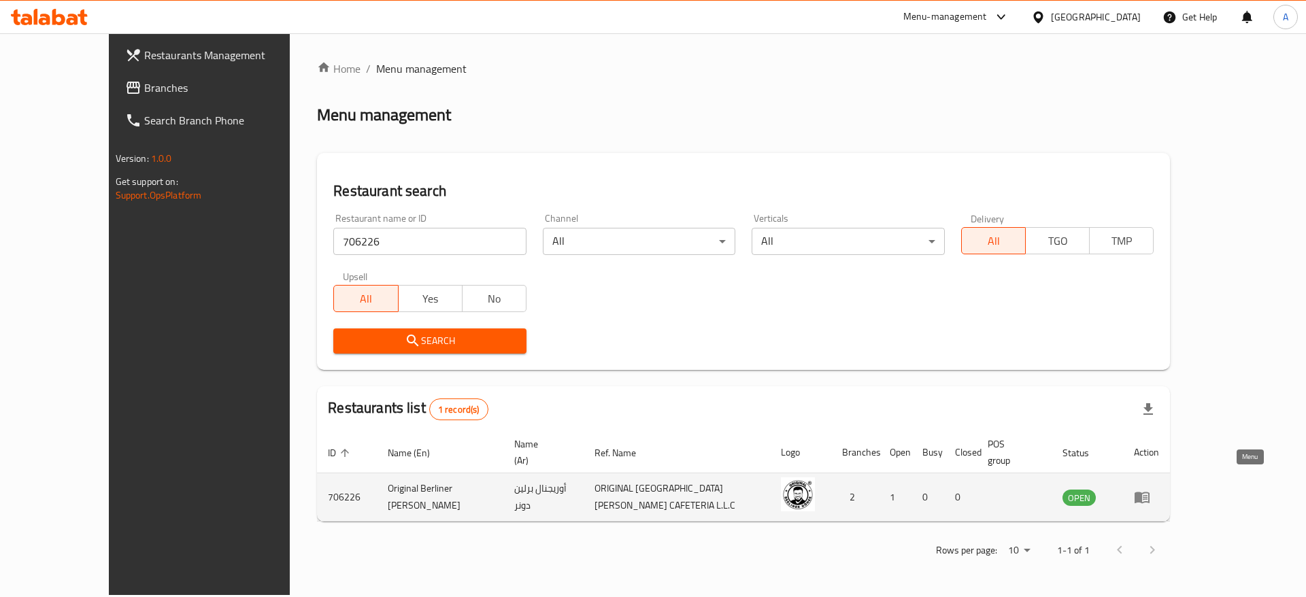
click at [1150, 489] on icon "enhanced table" at bounding box center [1142, 497] width 16 height 16
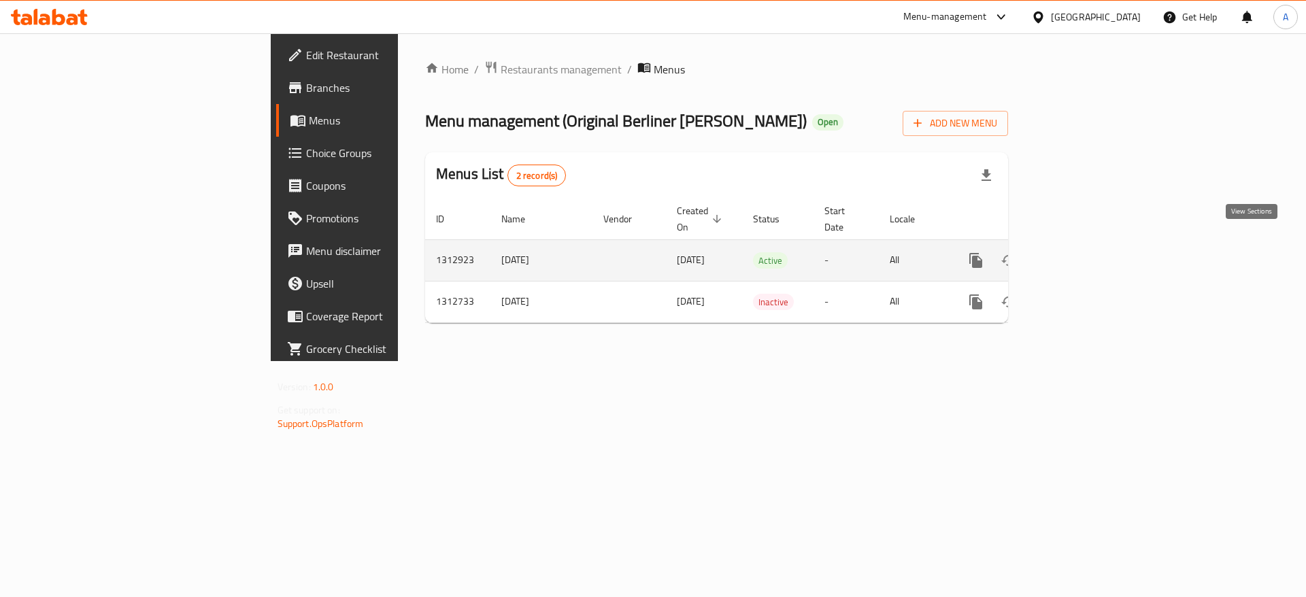
click at [1082, 252] on icon "enhanced table" at bounding box center [1074, 260] width 16 height 16
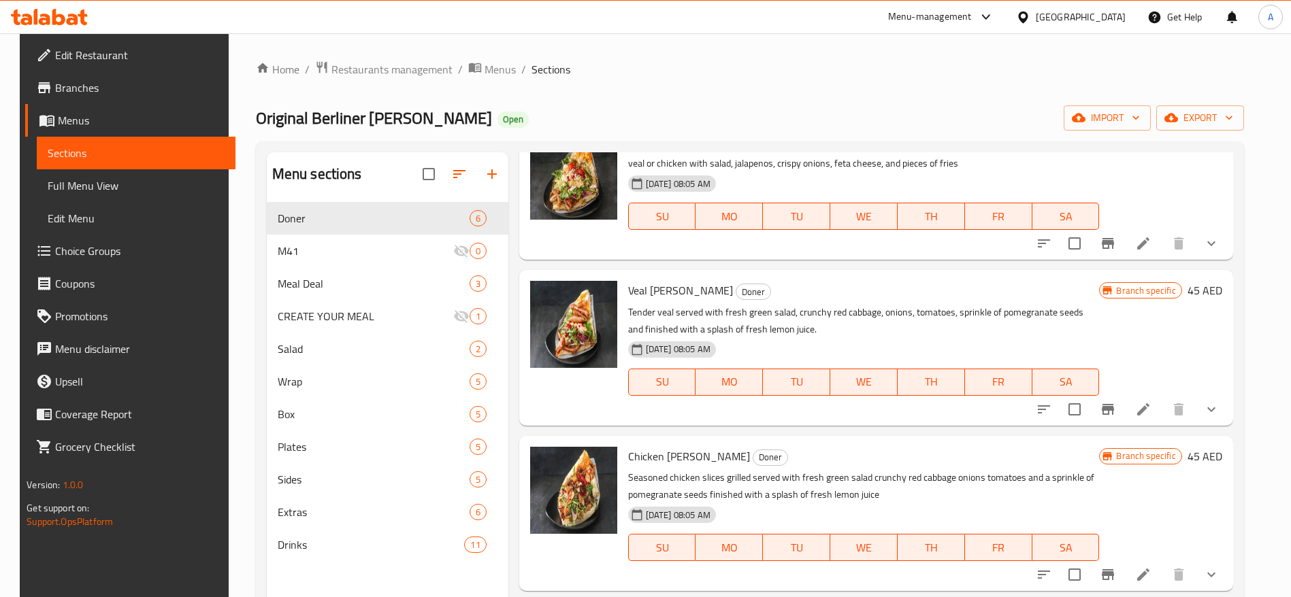
scroll to position [102, 0]
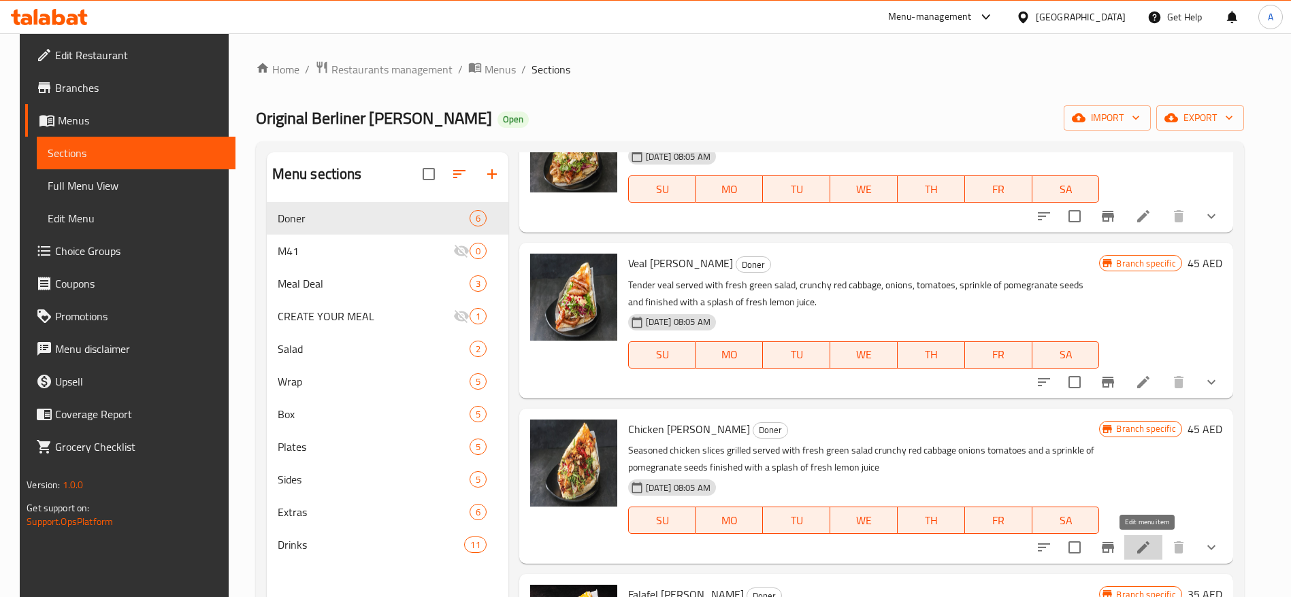
click at [1148, 544] on icon at bounding box center [1143, 548] width 12 height 12
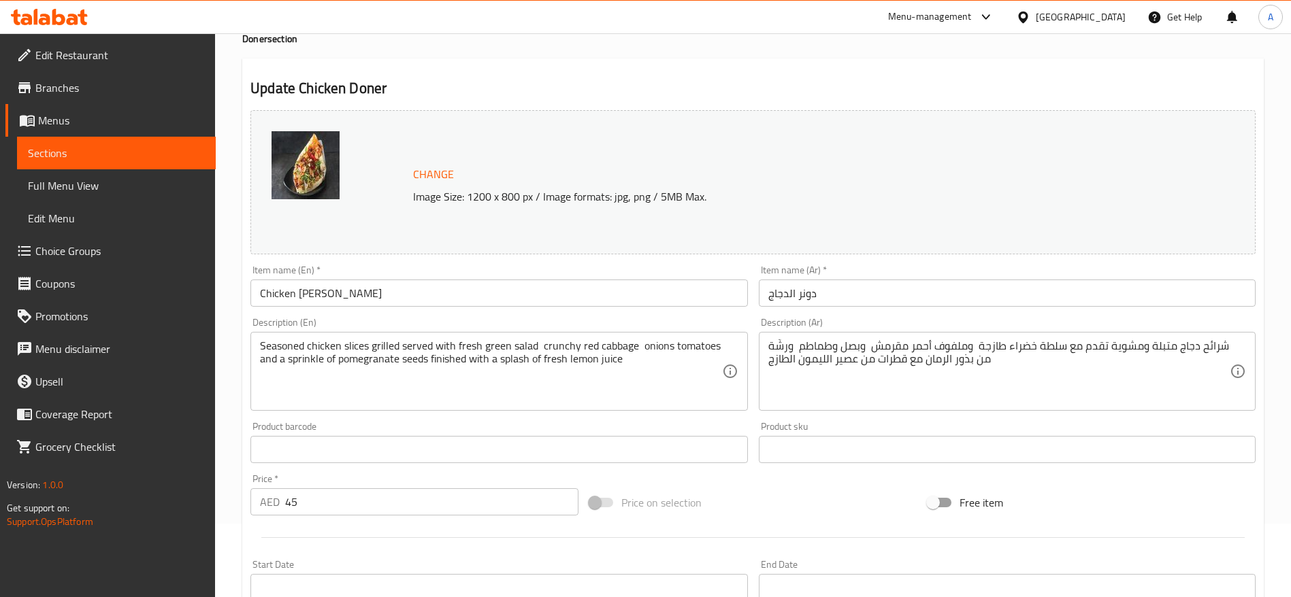
scroll to position [102, 0]
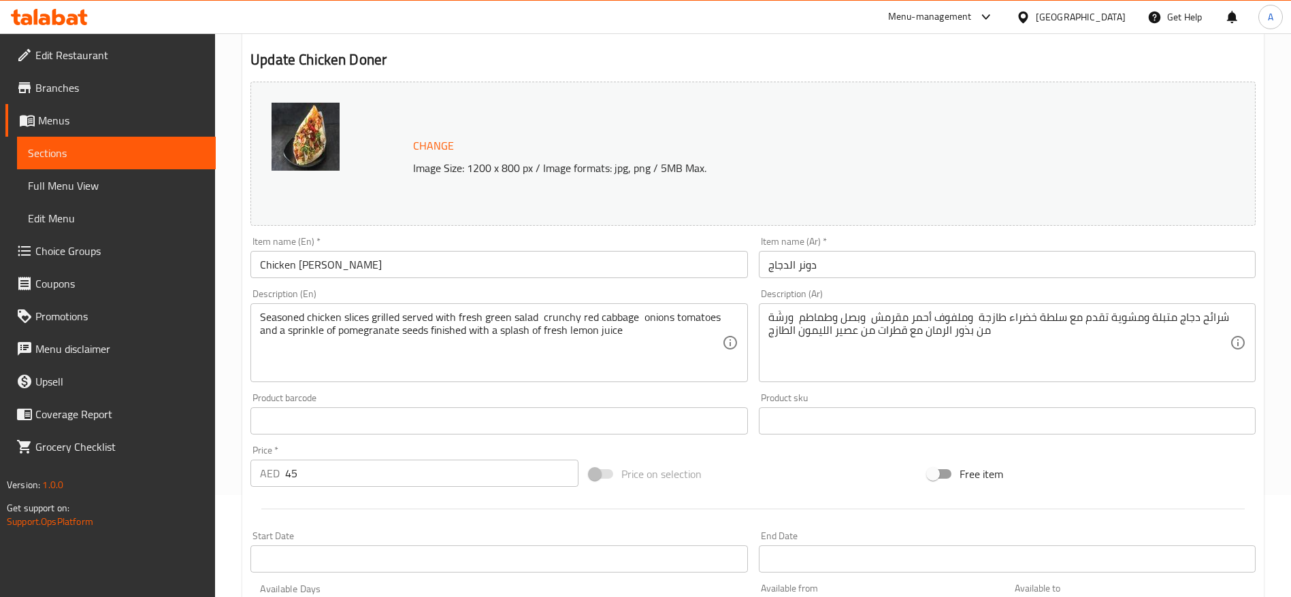
drag, startPoint x: 257, startPoint y: 318, endPoint x: 346, endPoint y: 312, distance: 88.6
click at [346, 312] on div "Seasoned chicken slices grilled served with fresh green salad crunchy red cabba…" at bounding box center [498, 342] width 497 height 79
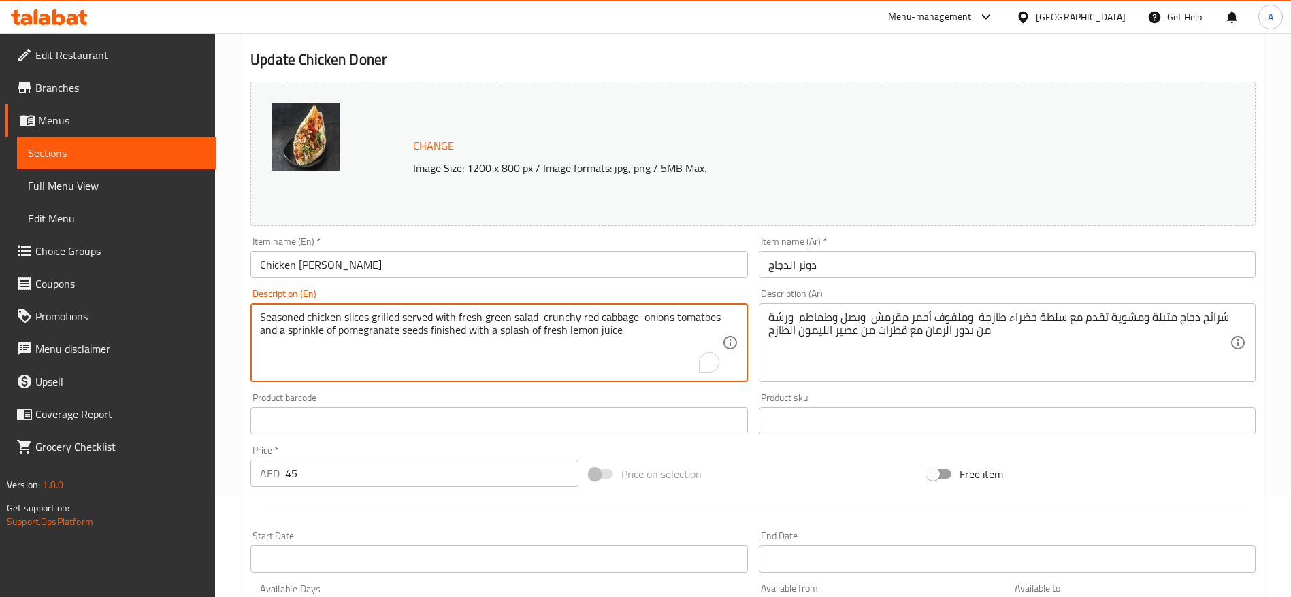
drag, startPoint x: 369, startPoint y: 314, endPoint x: 339, endPoint y: 321, distance: 30.0
click at [339, 321] on textarea "Seasoned chicken slices grilled served with fresh green salad crunchy red cabba…" at bounding box center [490, 343] width 461 height 65
click at [371, 318] on textarea "Seasoned chicken slices grilled served with fresh green salad crunchy red cabba…" at bounding box center [490, 343] width 461 height 65
click at [370, 318] on textarea "Seasoned chicken slices grilled served with fresh green salad crunchy red cabba…" at bounding box center [490, 343] width 461 height 65
drag, startPoint x: 397, startPoint y: 314, endPoint x: 260, endPoint y: 323, distance: 137.7
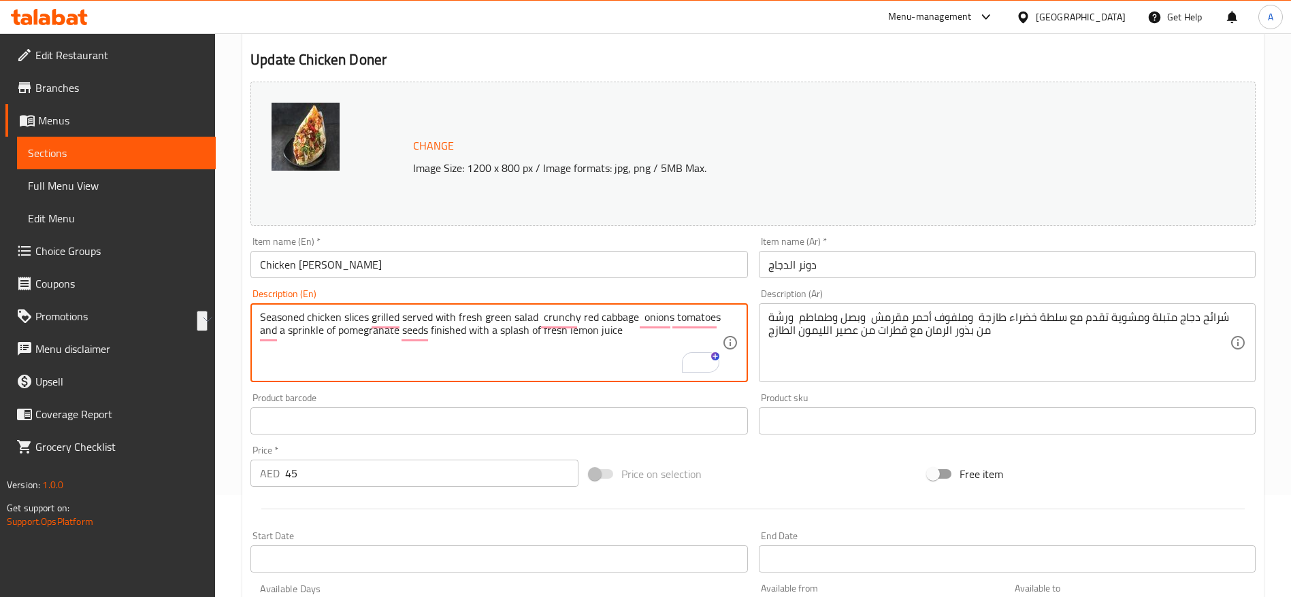
click at [260, 323] on textarea "Seasoned chicken slices grilled served with fresh green salad crunchy red cabba…" at bounding box center [490, 343] width 461 height 65
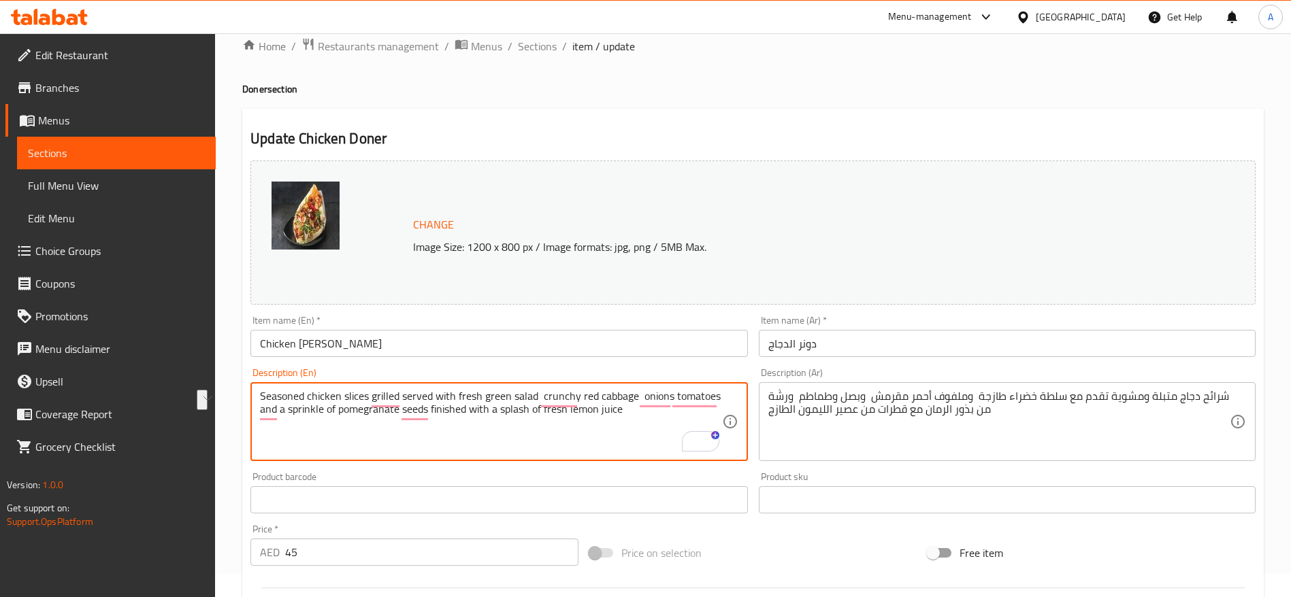
scroll to position [0, 0]
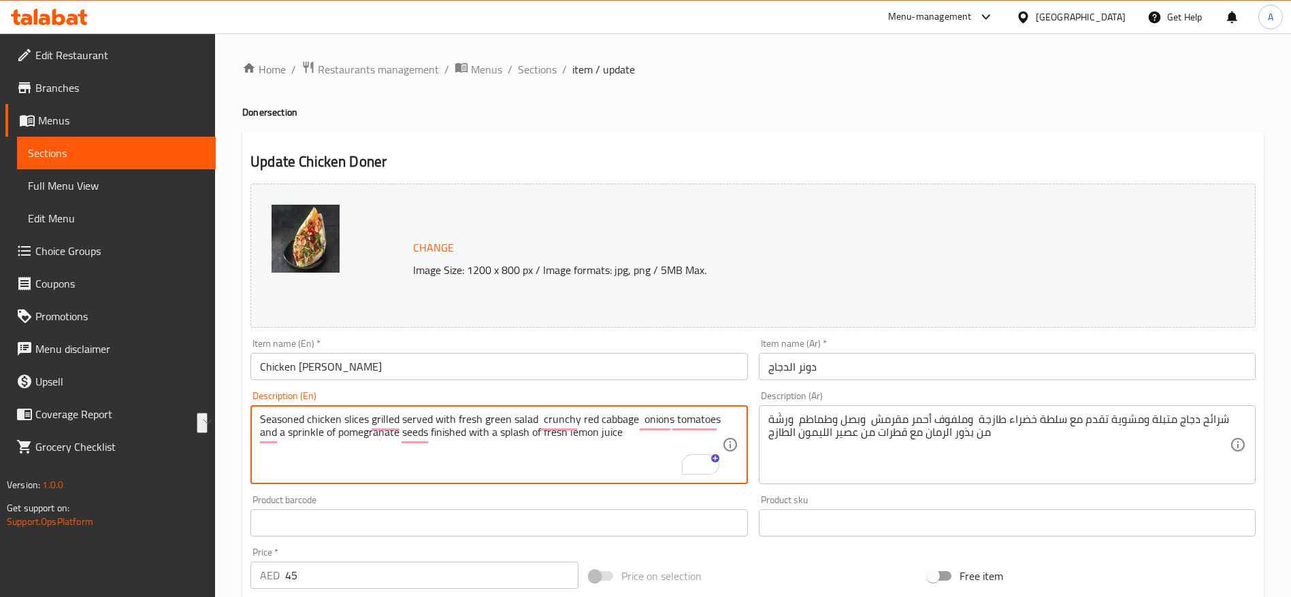
click at [91, 145] on span "Sections" at bounding box center [116, 153] width 177 height 16
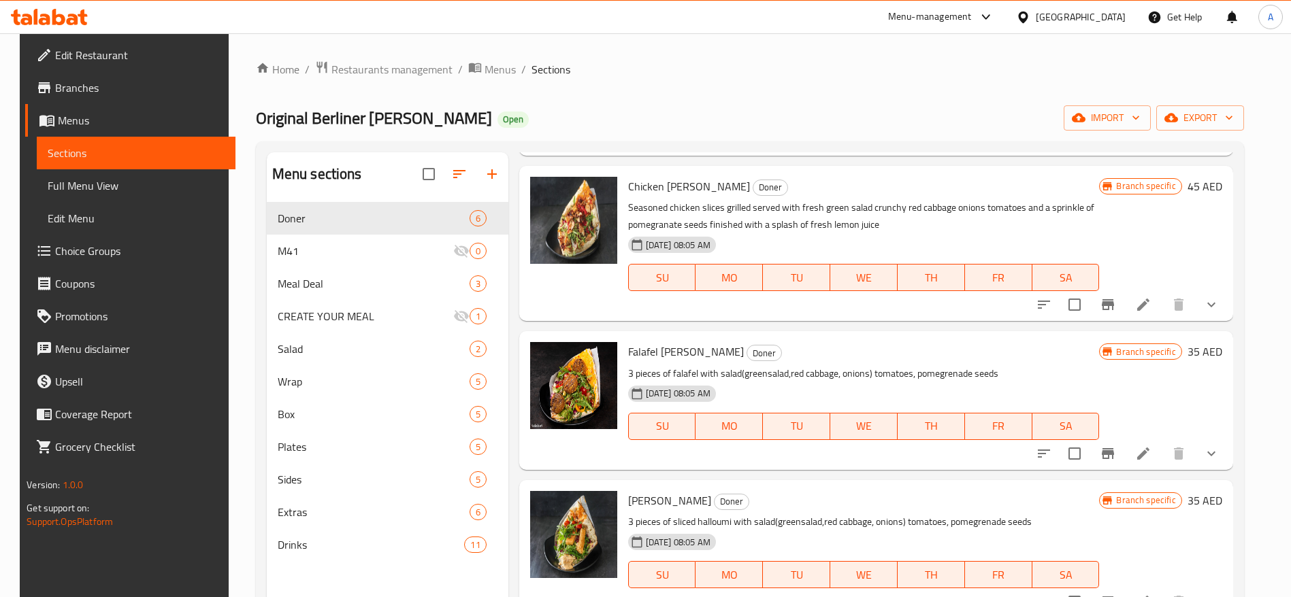
scroll to position [363, 0]
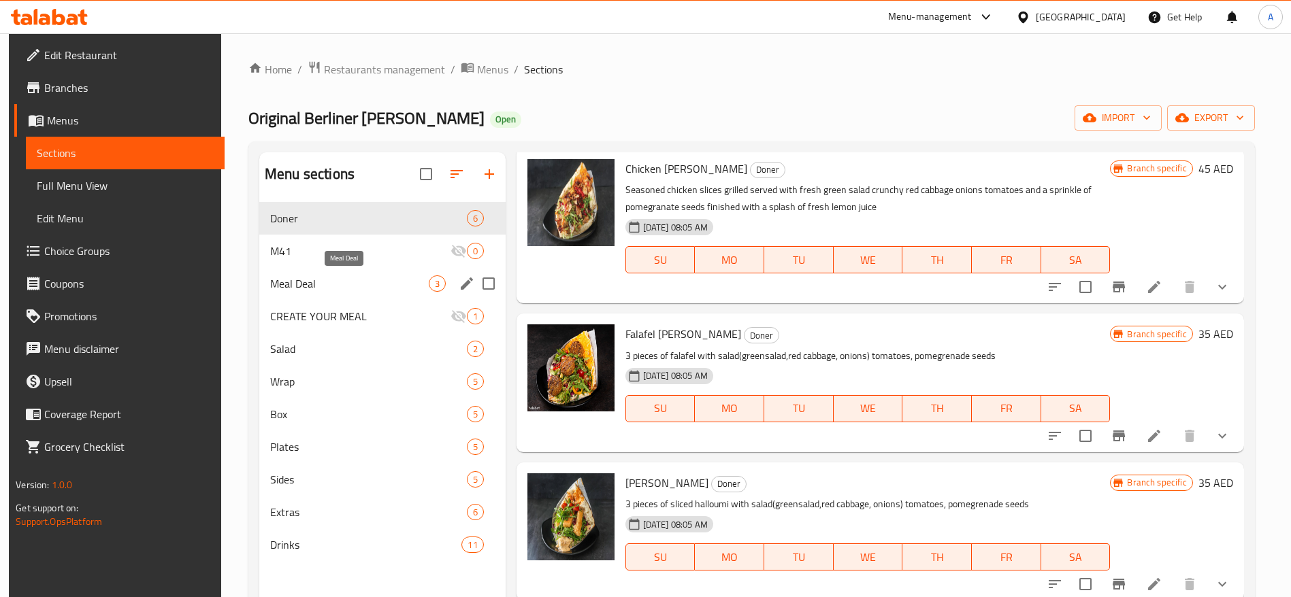
drag, startPoint x: 323, startPoint y: 287, endPoint x: 320, endPoint y: 295, distance: 8.6
click at [320, 295] on div "Meal Deal 3" at bounding box center [382, 283] width 246 height 33
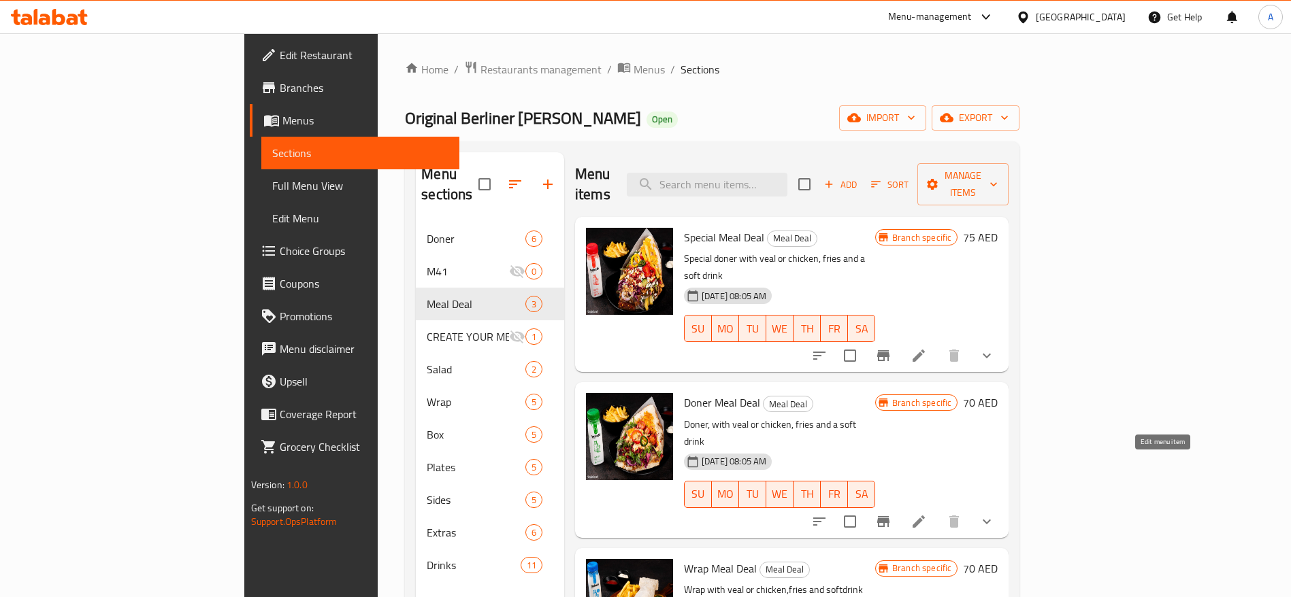
click at [927, 514] on icon at bounding box center [918, 522] width 16 height 16
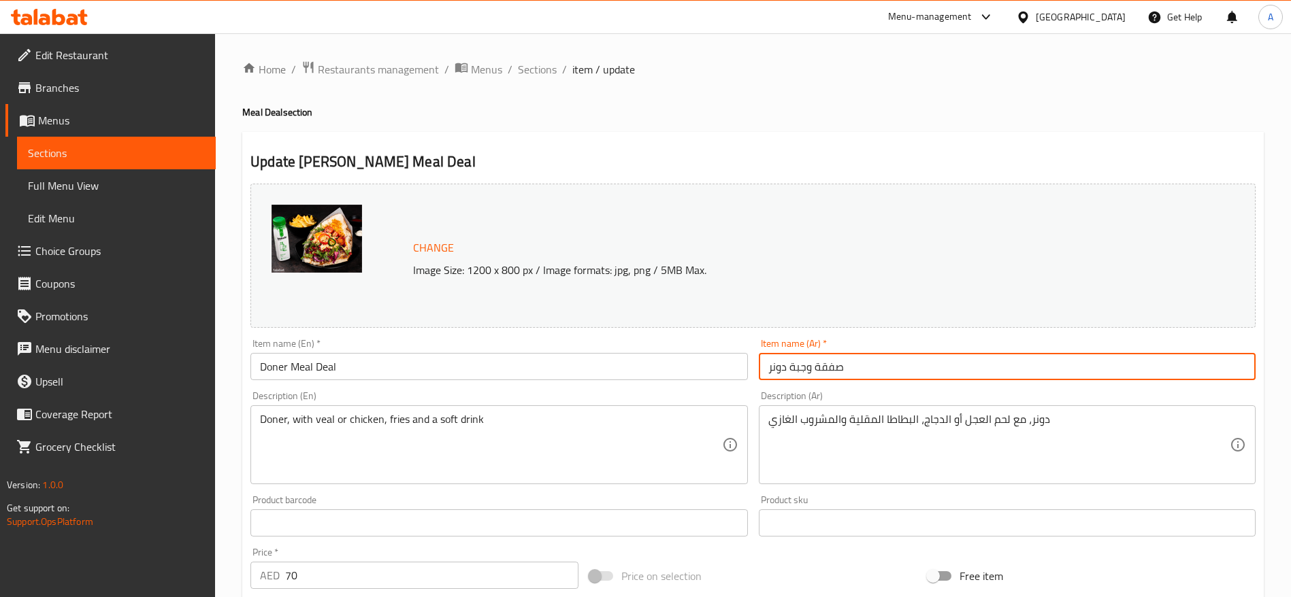
drag, startPoint x: 872, startPoint y: 363, endPoint x: 768, endPoint y: 377, distance: 105.1
click at [768, 377] on input "صفقة وجبة دونر" at bounding box center [1007, 366] width 497 height 27
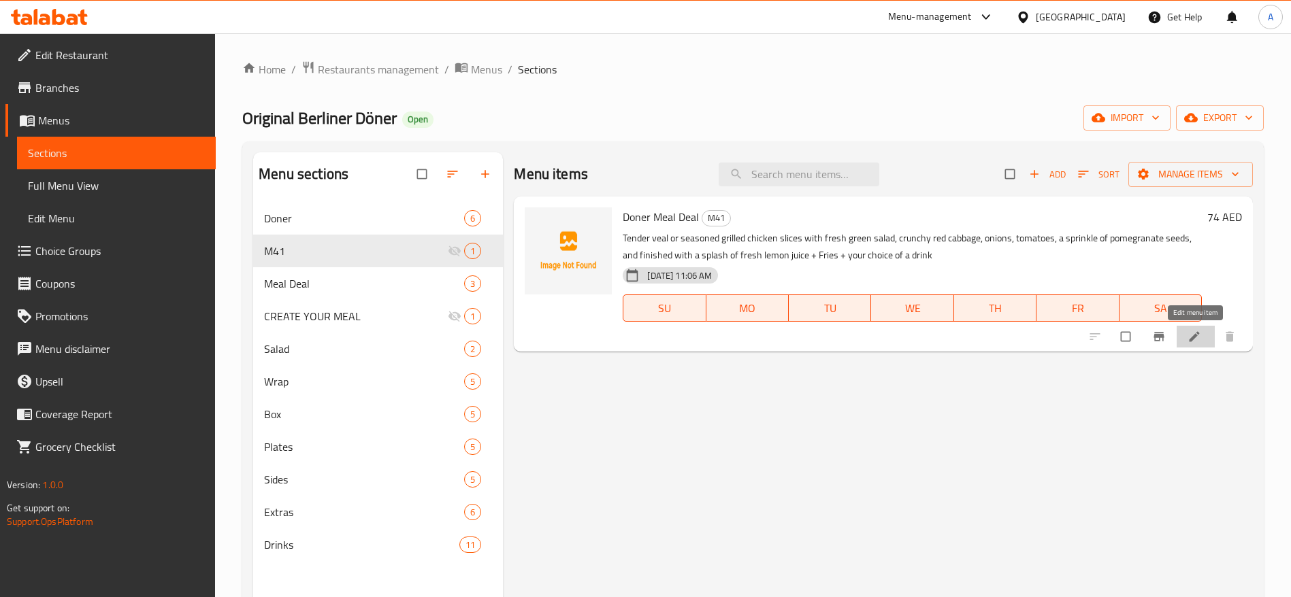
click at [1197, 335] on icon at bounding box center [1194, 337] width 14 height 14
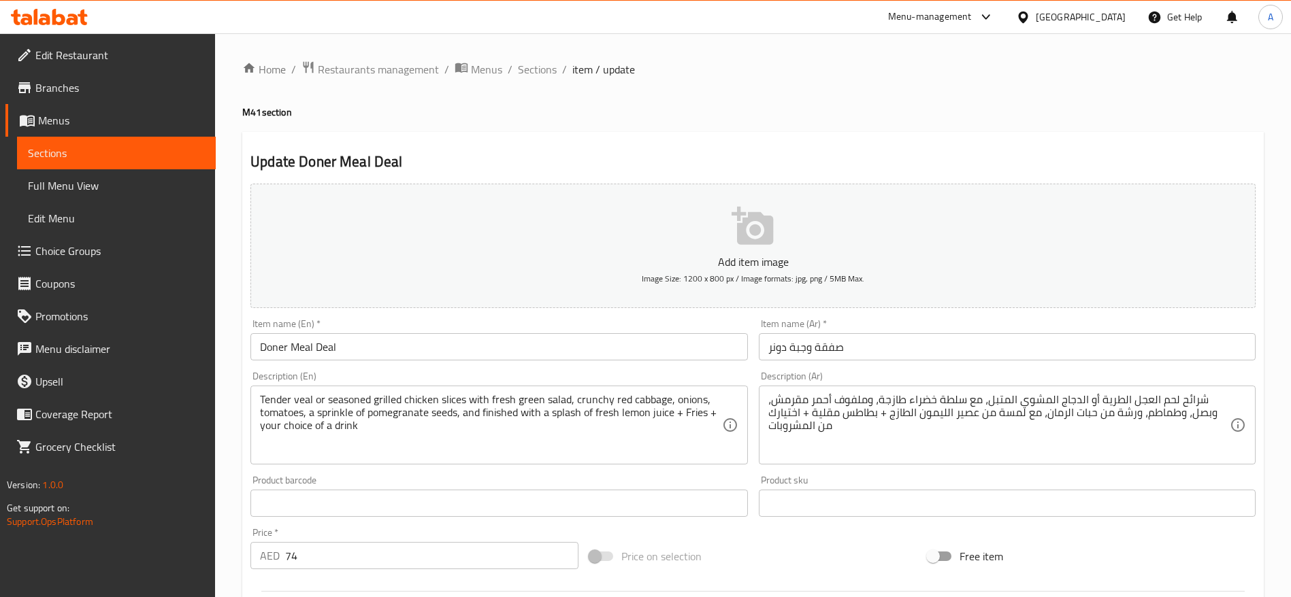
click at [742, 242] on icon "button" at bounding box center [752, 226] width 42 height 38
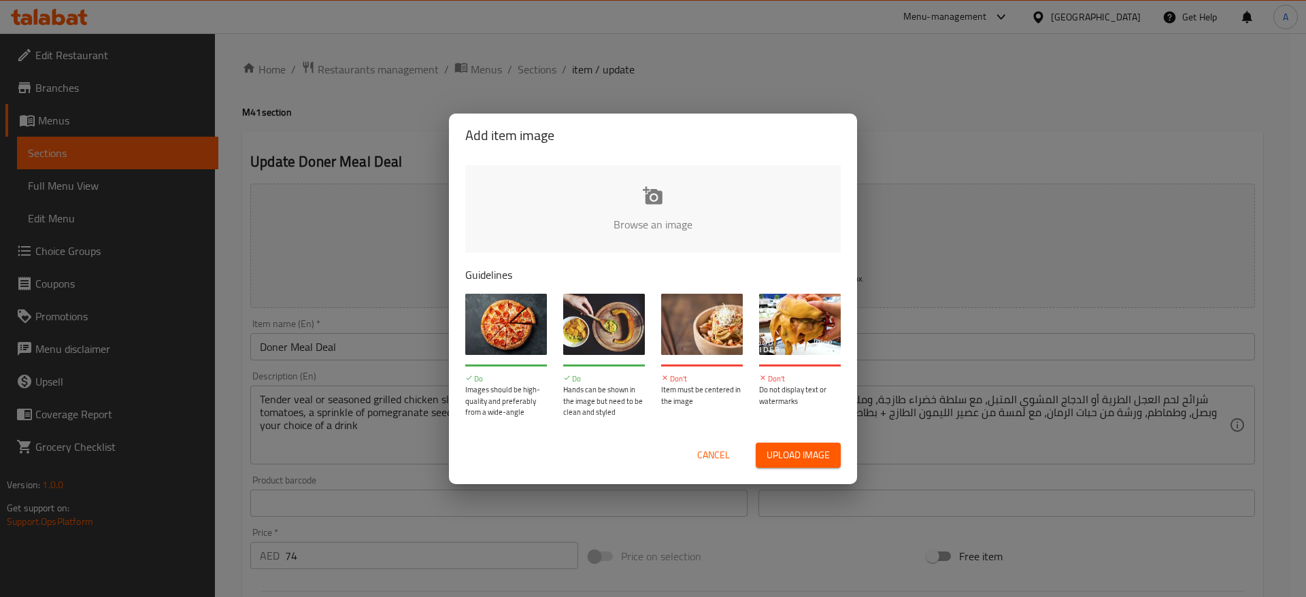
click at [659, 202] on input "file" at bounding box center [1112, 228] width 1295 height 127
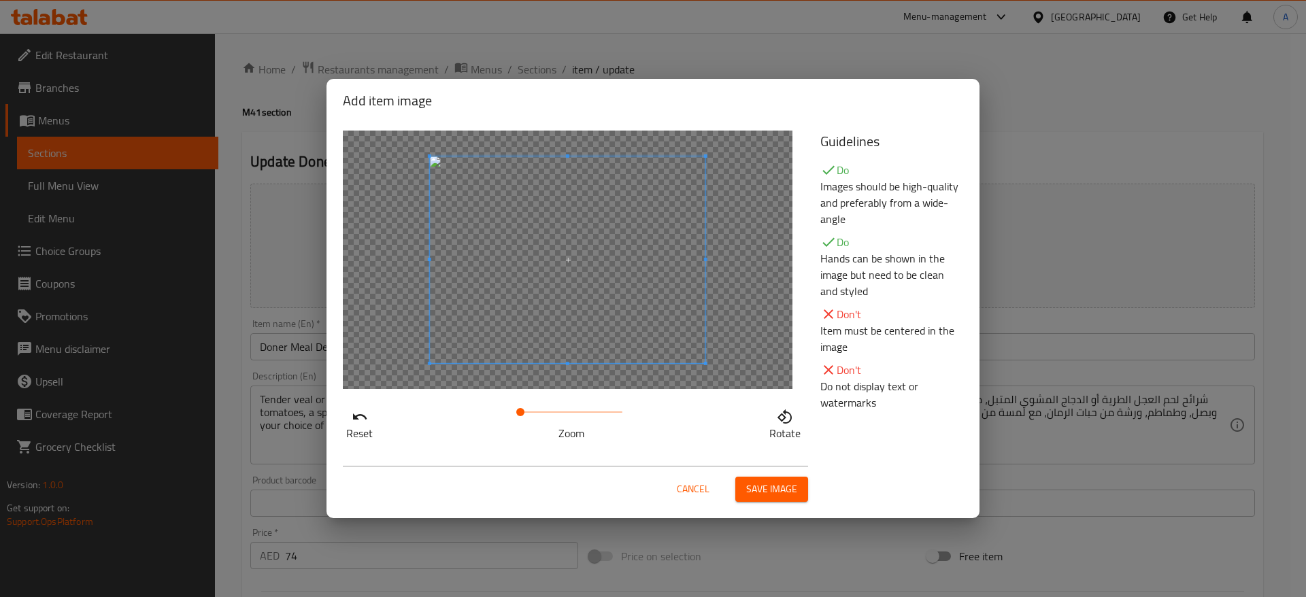
click at [778, 488] on span "Save image" at bounding box center [771, 489] width 51 height 17
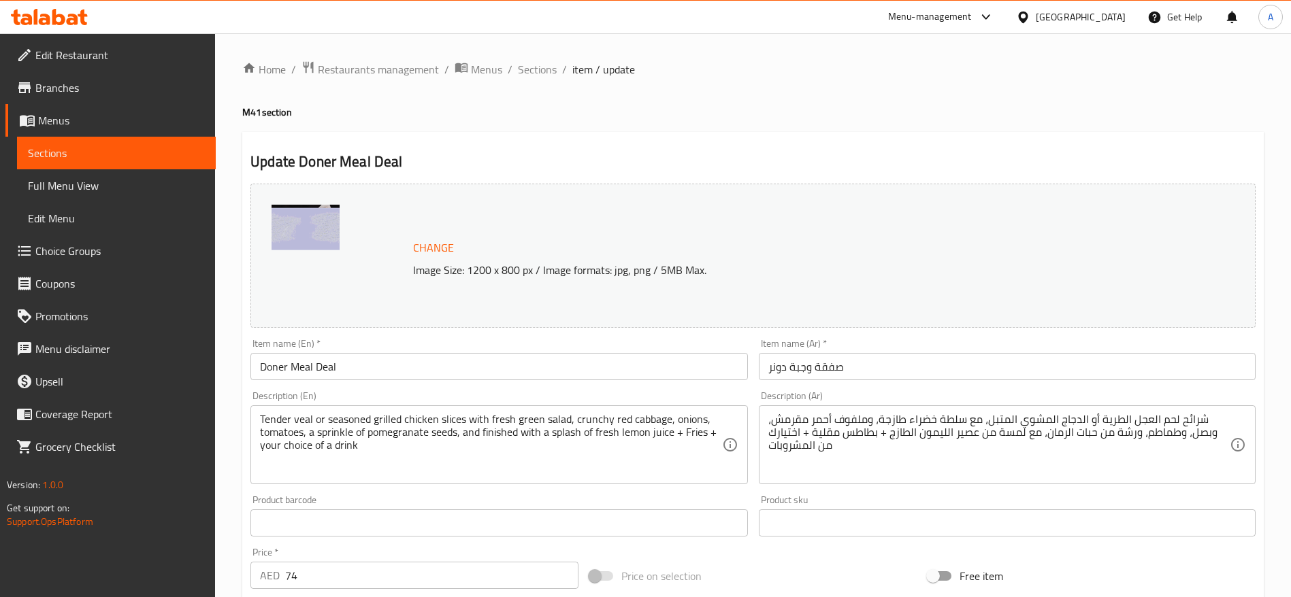
scroll to position [384, 0]
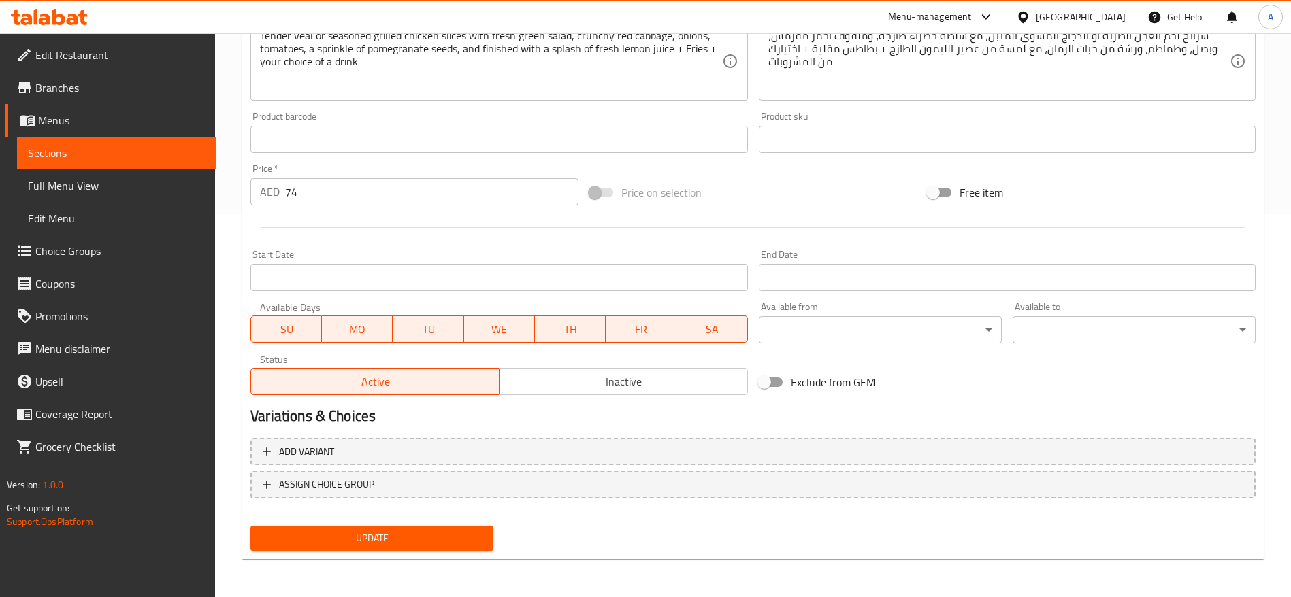
click at [363, 533] on span "Update" at bounding box center [371, 538] width 221 height 17
click at [374, 527] on button "Update" at bounding box center [371, 538] width 243 height 25
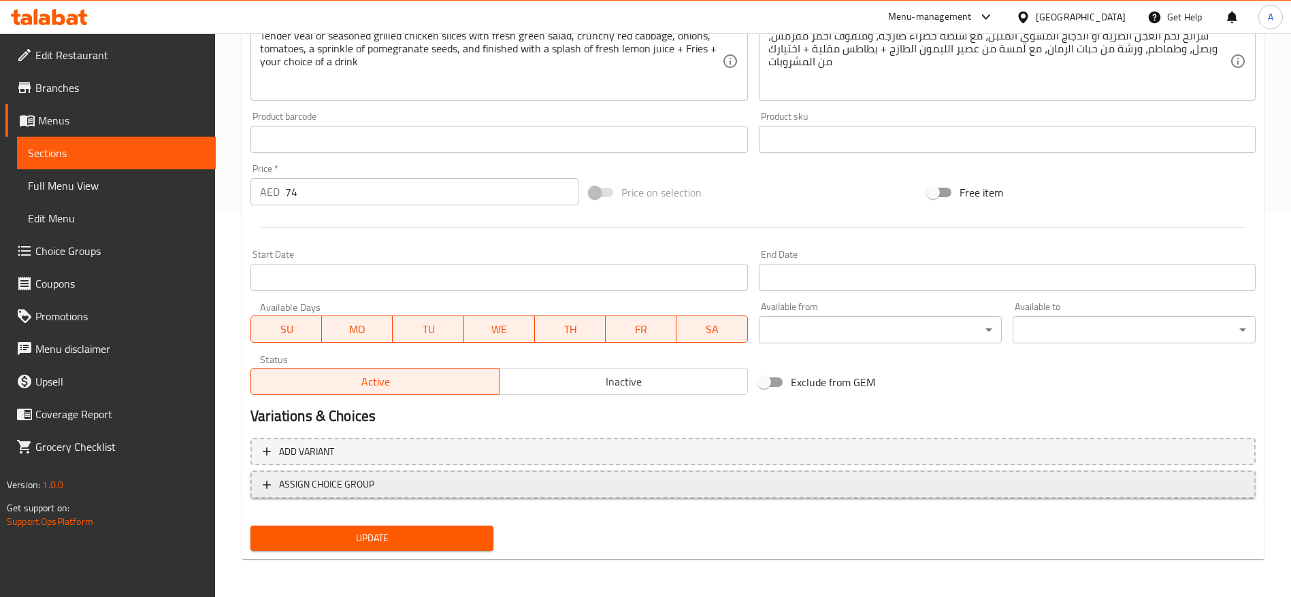
click at [265, 480] on icon "button" at bounding box center [267, 485] width 14 height 14
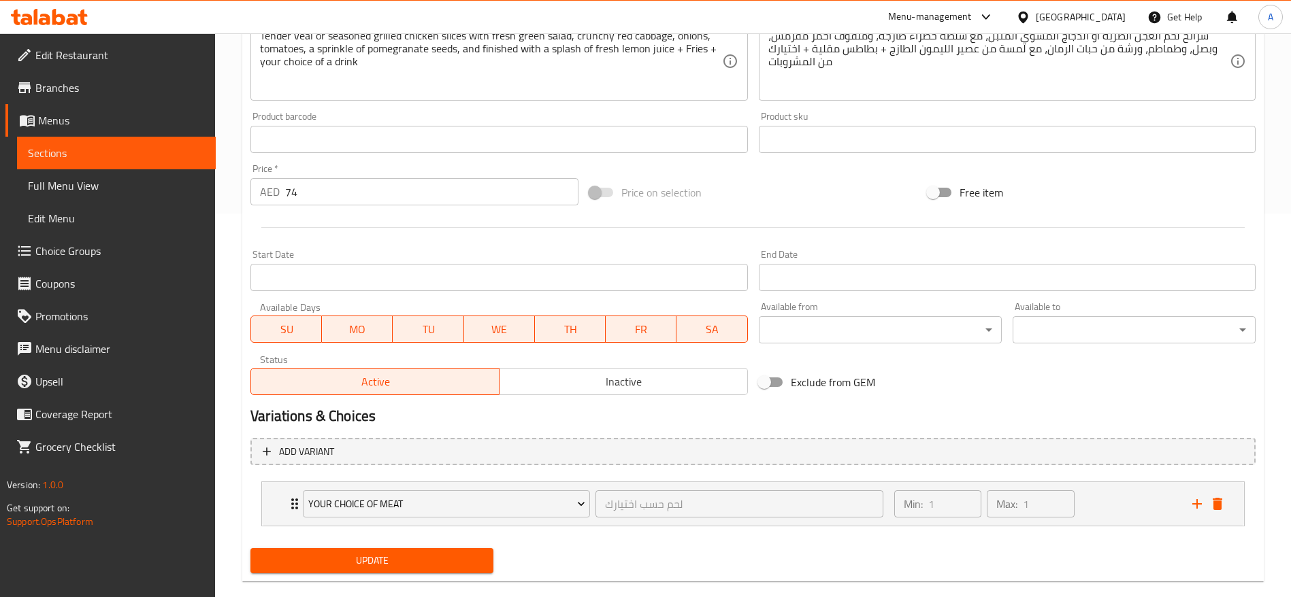
scroll to position [406, 0]
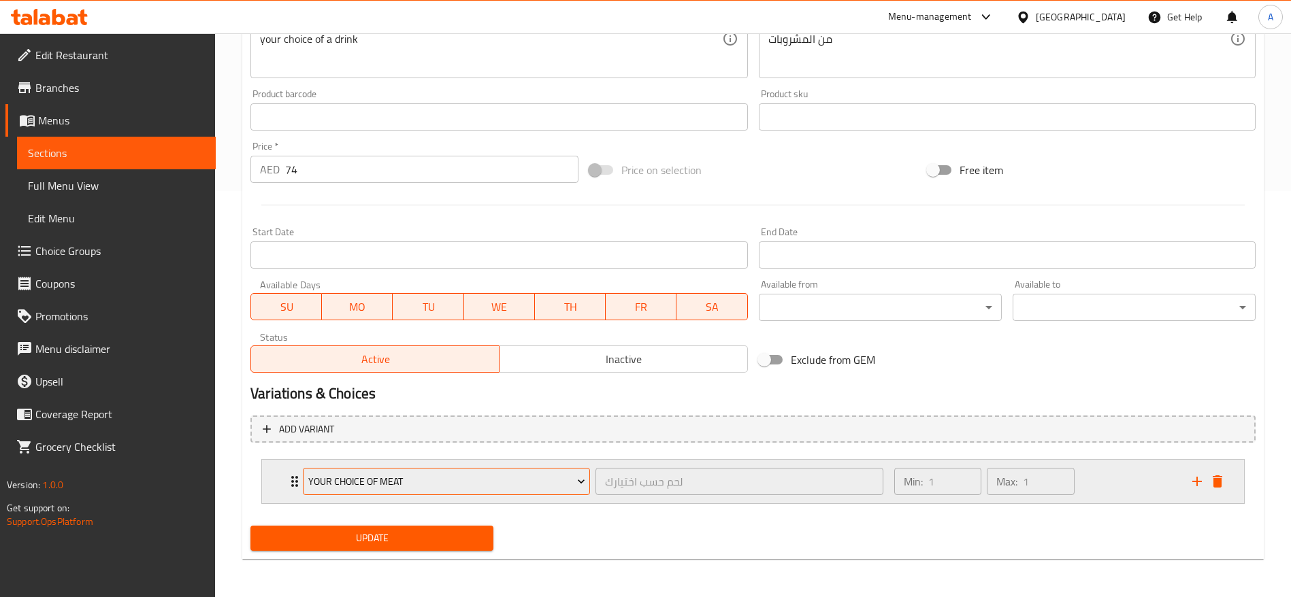
click at [578, 482] on icon "Expand" at bounding box center [581, 482] width 14 height 14
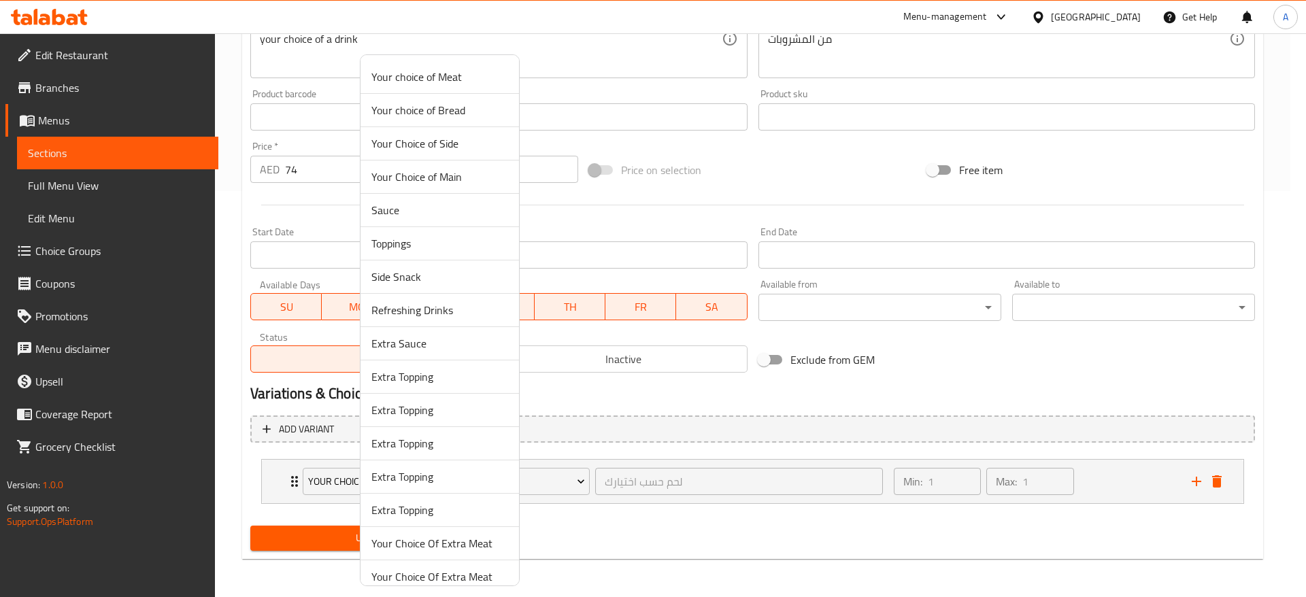
click at [442, 80] on span "Your choice of Meat" at bounding box center [439, 77] width 137 height 16
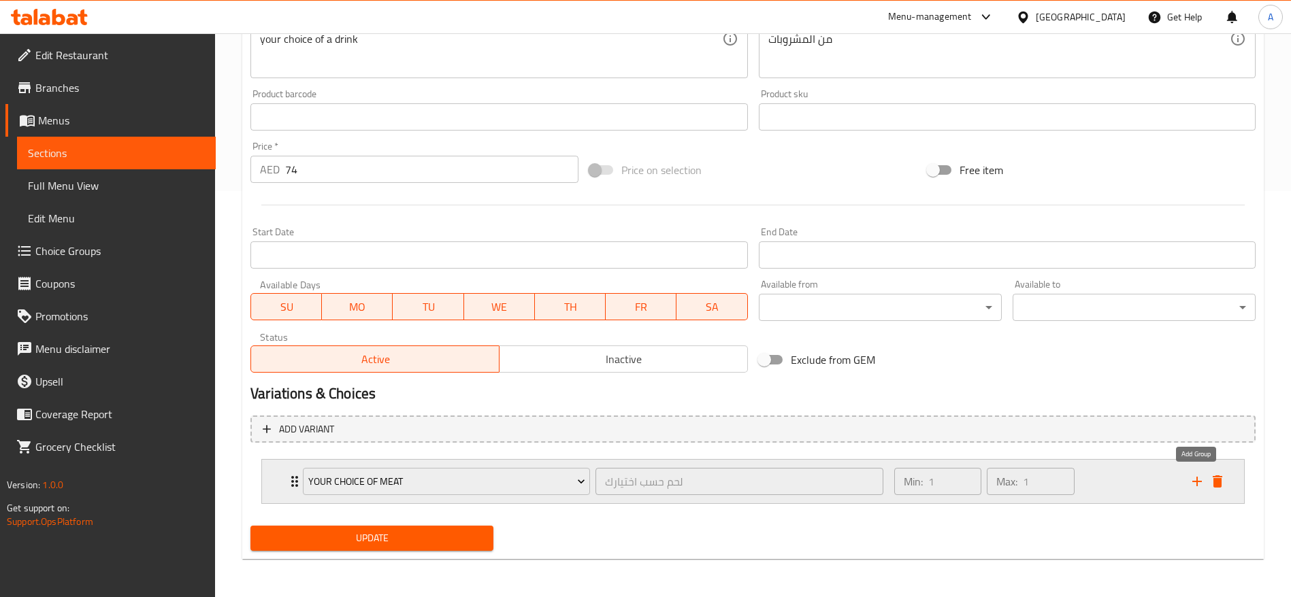
click at [1193, 484] on icon "add" at bounding box center [1197, 482] width 16 height 16
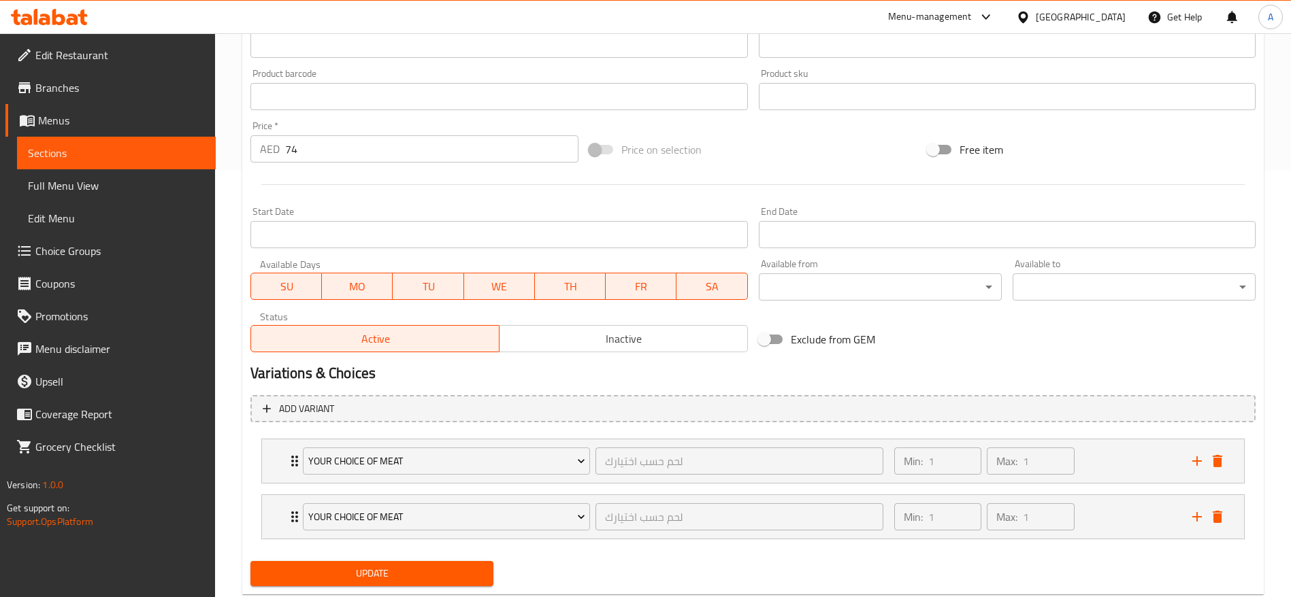
scroll to position [462, 0]
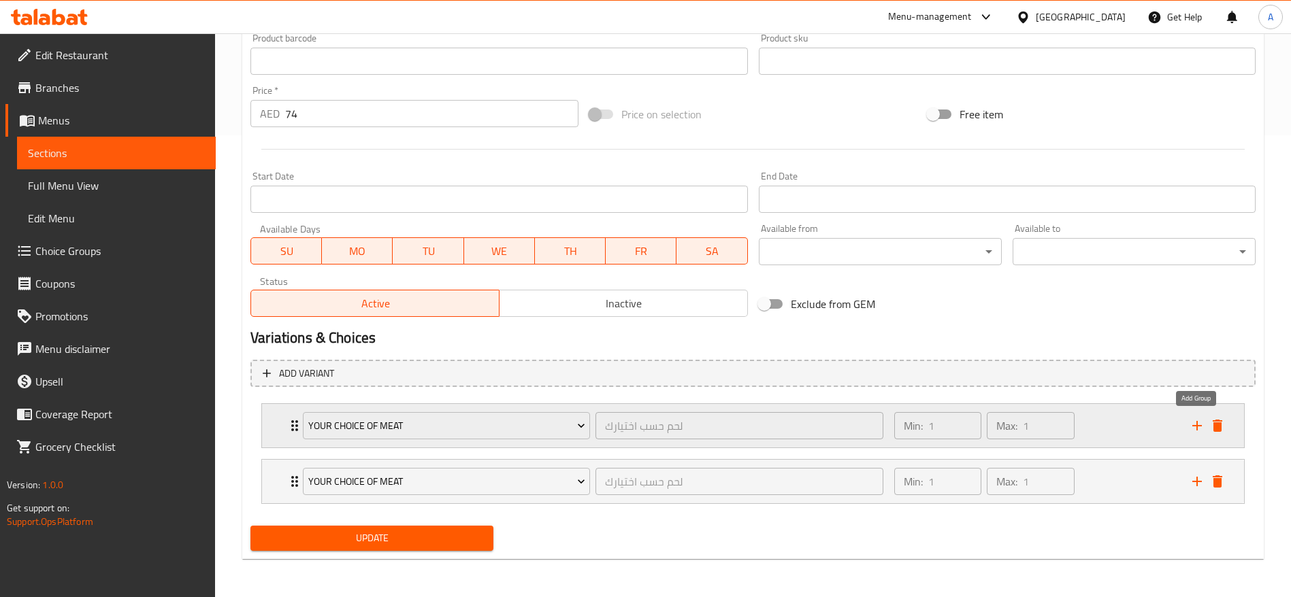
click at [1194, 428] on icon "add" at bounding box center [1197, 426] width 16 height 16
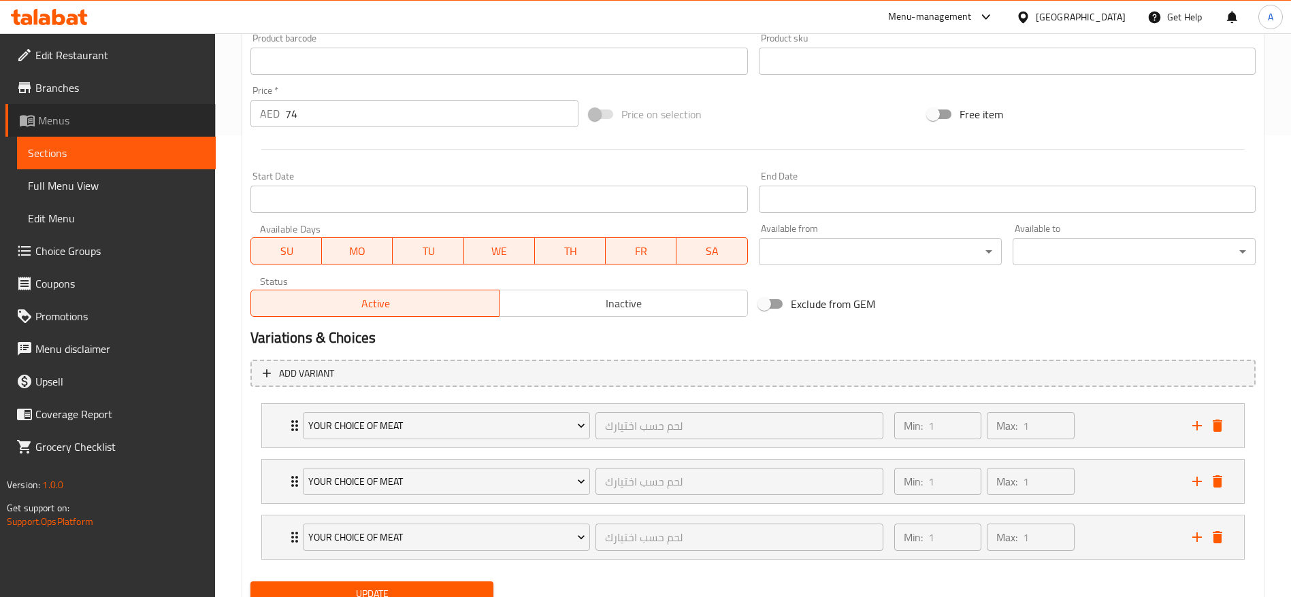
click at [61, 120] on span "Menus" at bounding box center [121, 120] width 167 height 16
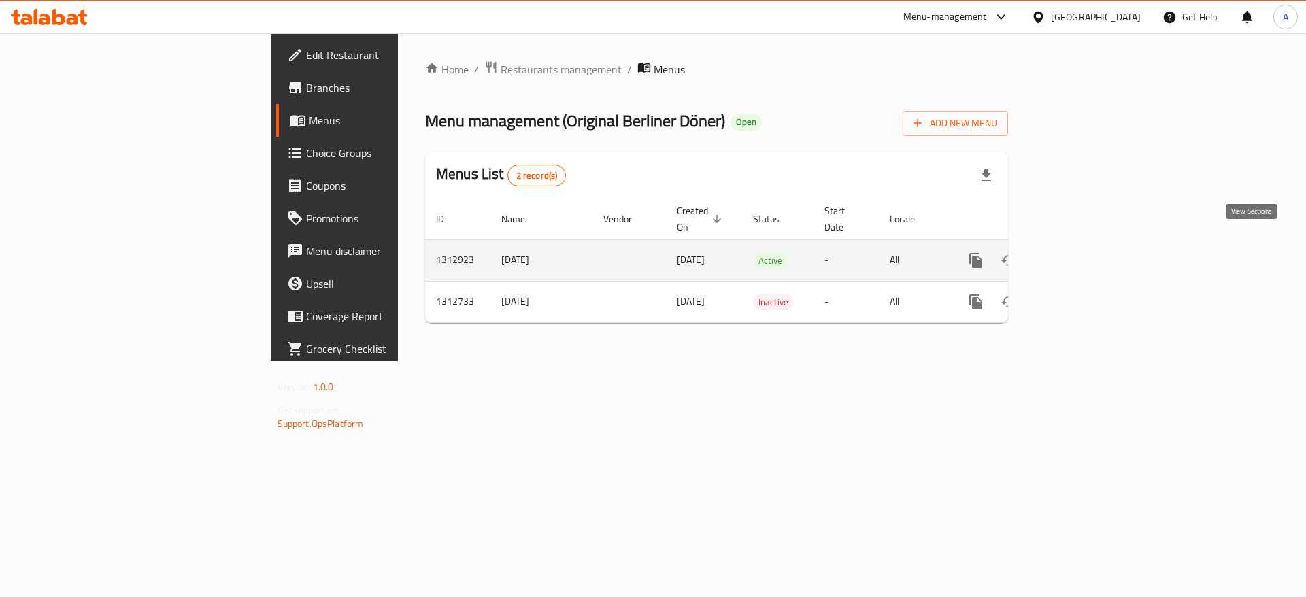
click at [1082, 252] on icon "enhanced table" at bounding box center [1074, 260] width 16 height 16
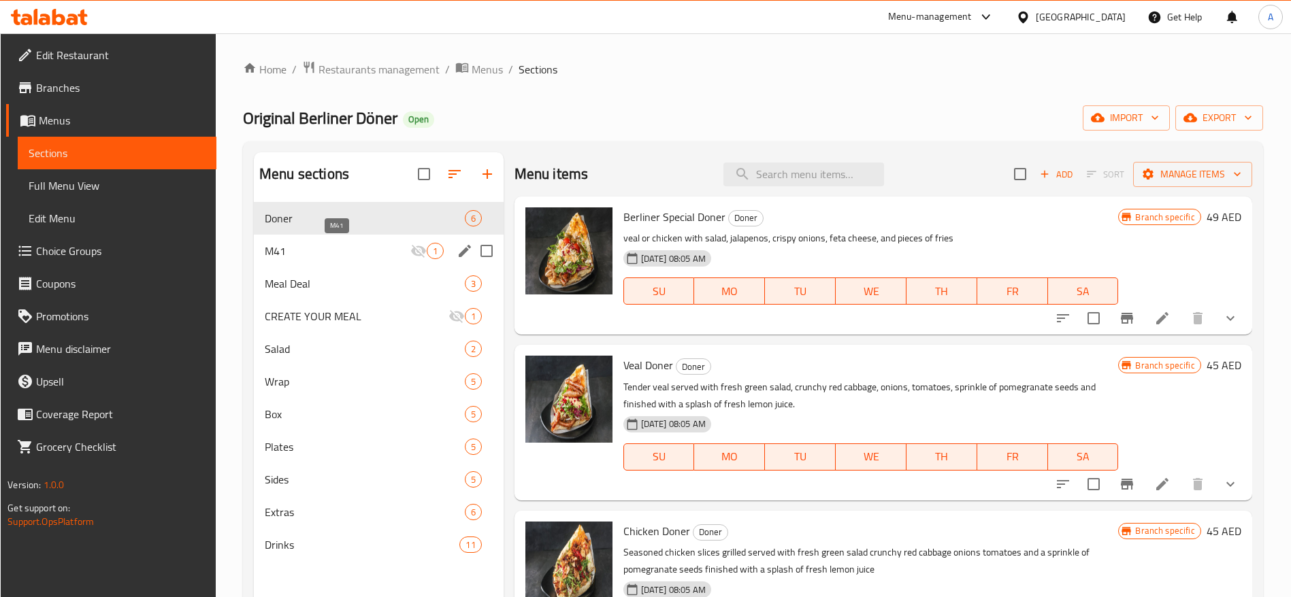
click at [339, 252] on span "M41" at bounding box center [338, 251] width 146 height 16
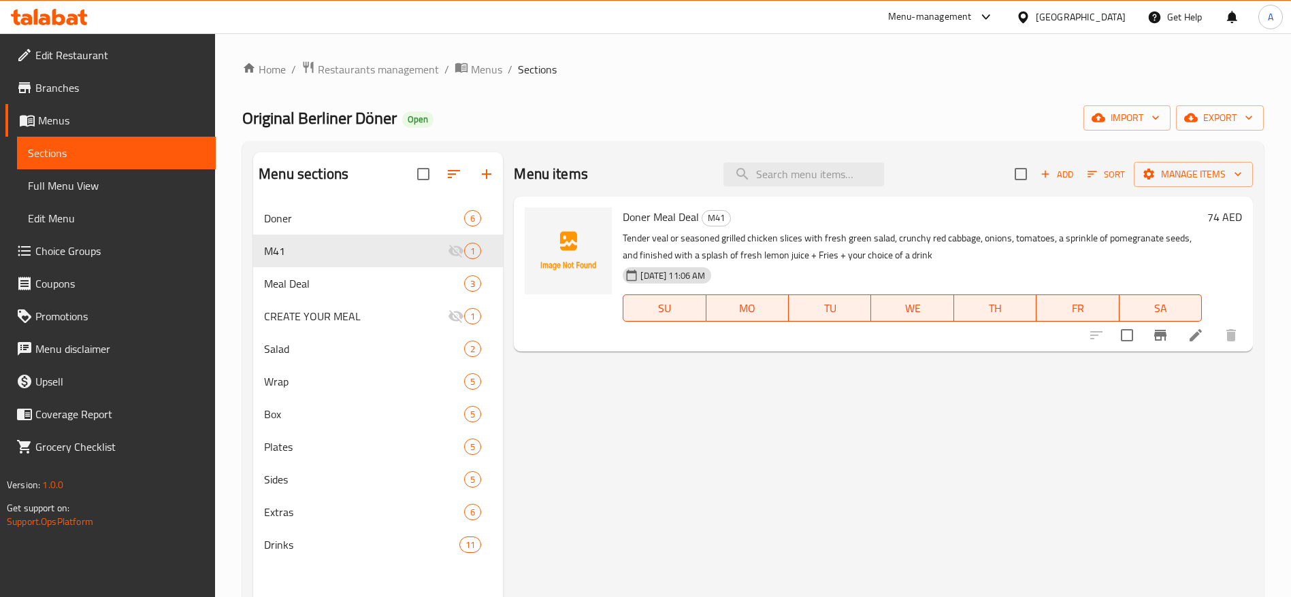
click at [1192, 339] on icon at bounding box center [1195, 335] width 12 height 12
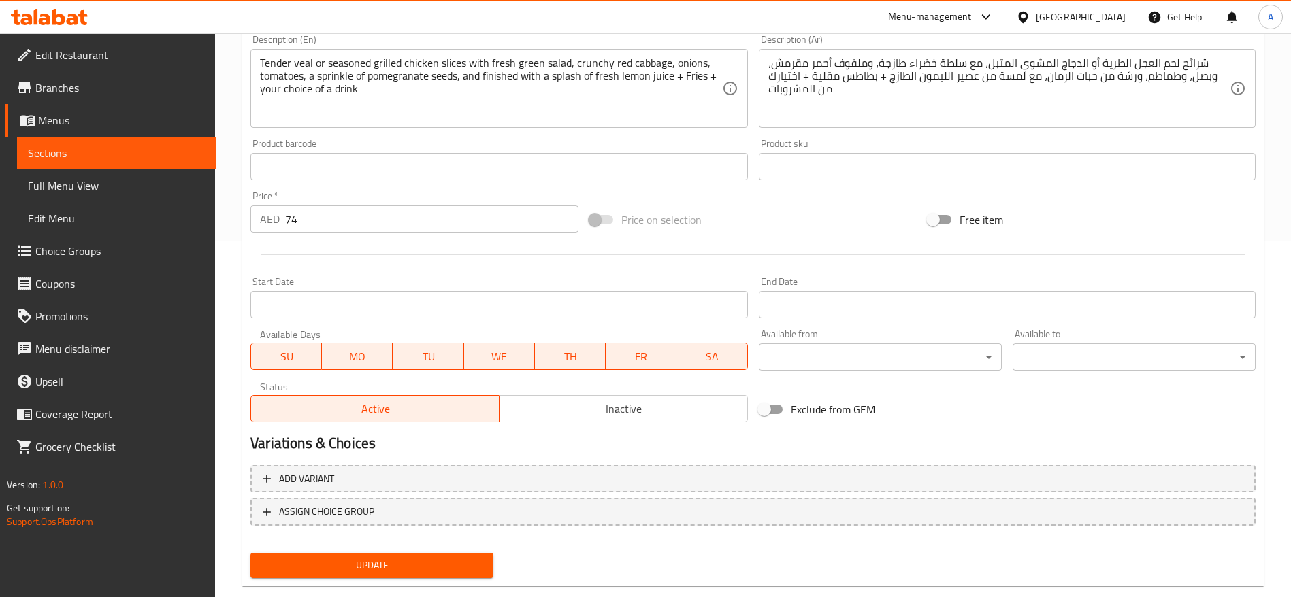
scroll to position [384, 0]
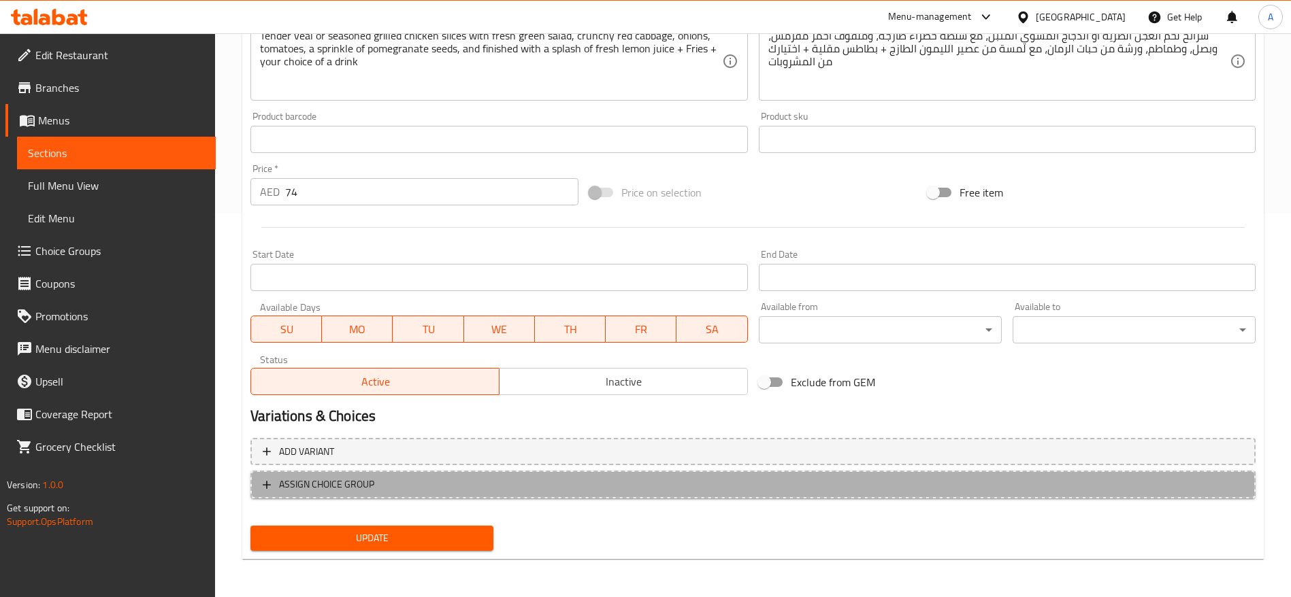
click at [256, 484] on button "ASSIGN CHOICE GROUP" at bounding box center [752, 485] width 1005 height 28
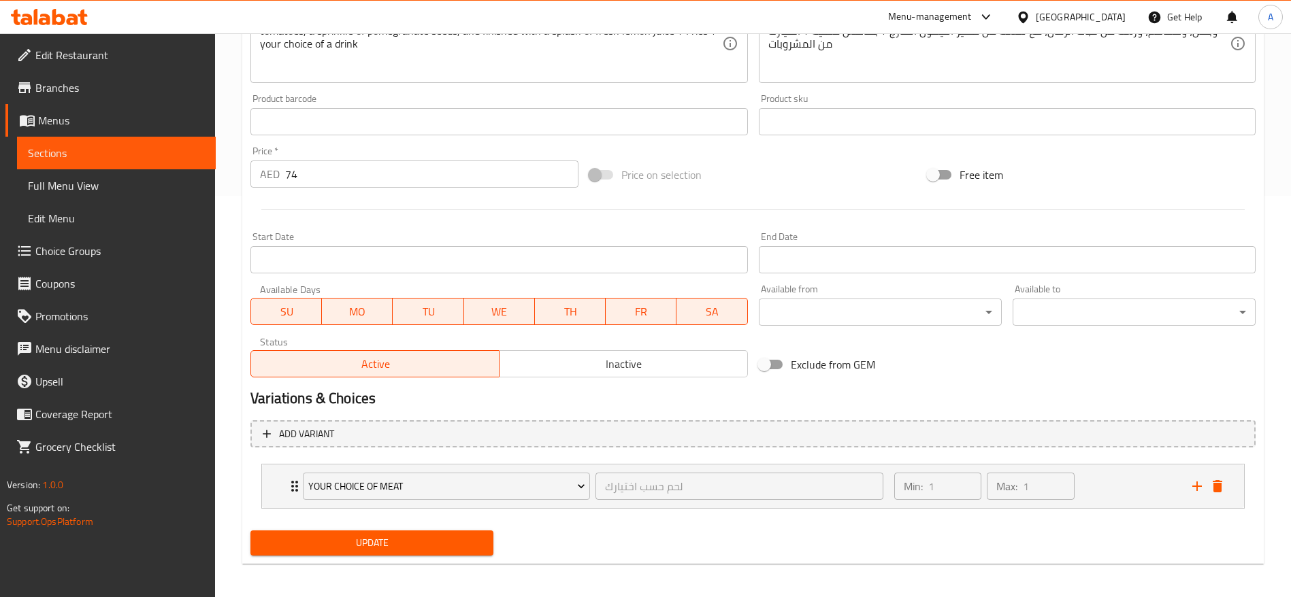
scroll to position [406, 0]
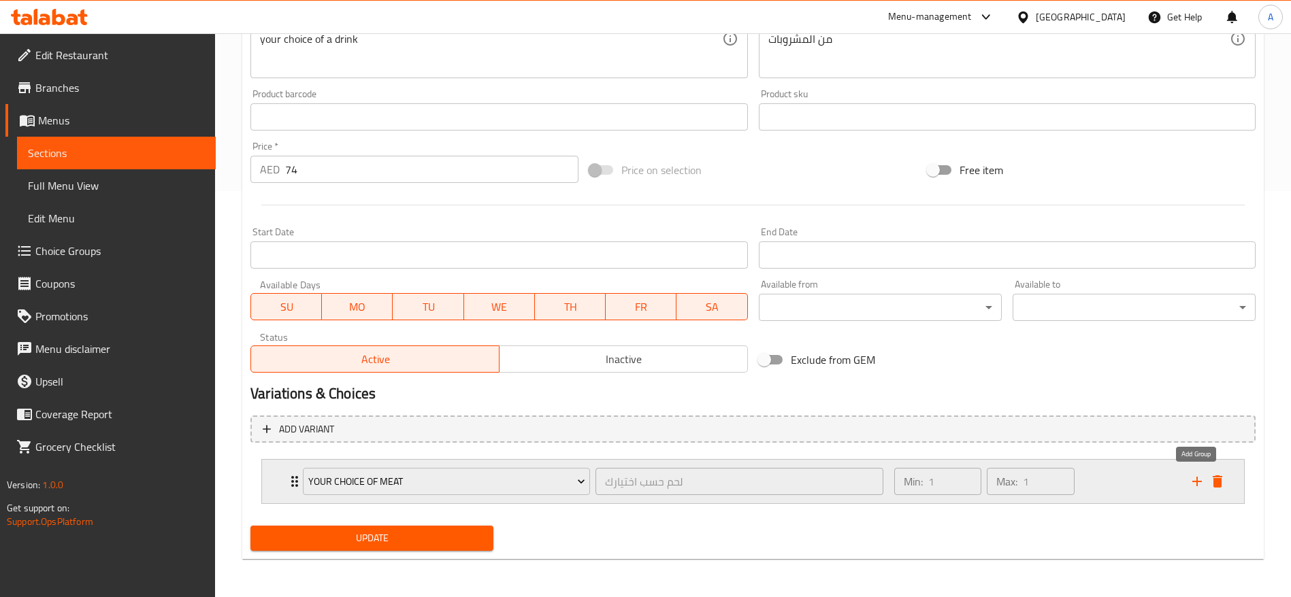
click at [1194, 484] on icon "add" at bounding box center [1197, 482] width 16 height 16
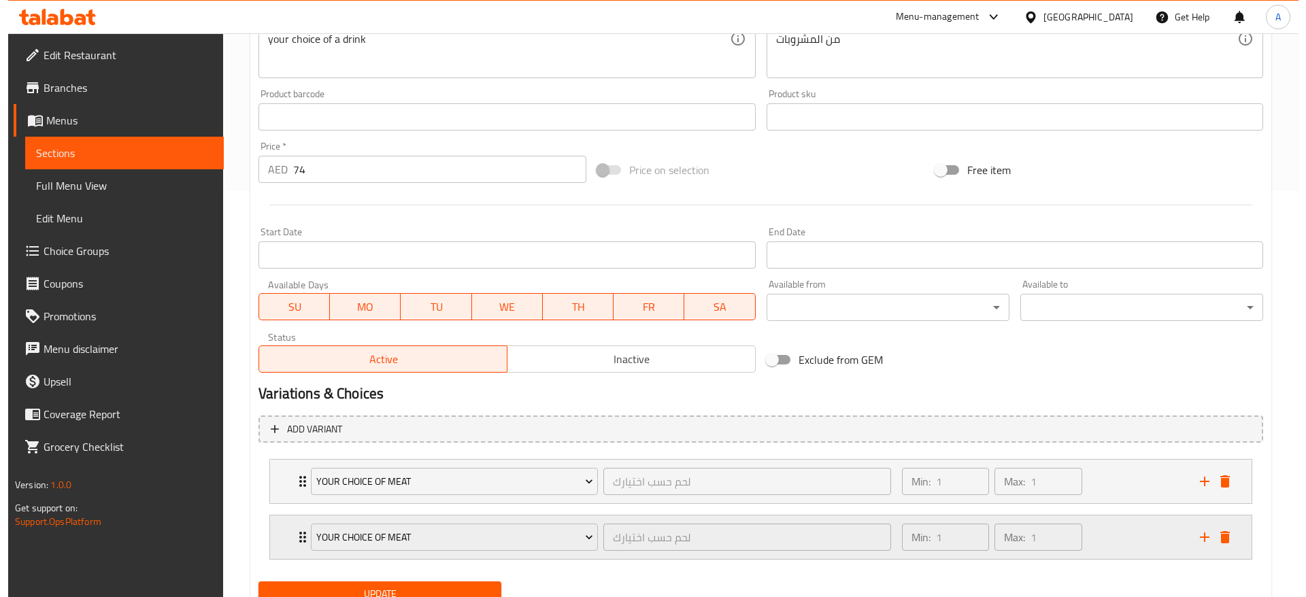
scroll to position [462, 0]
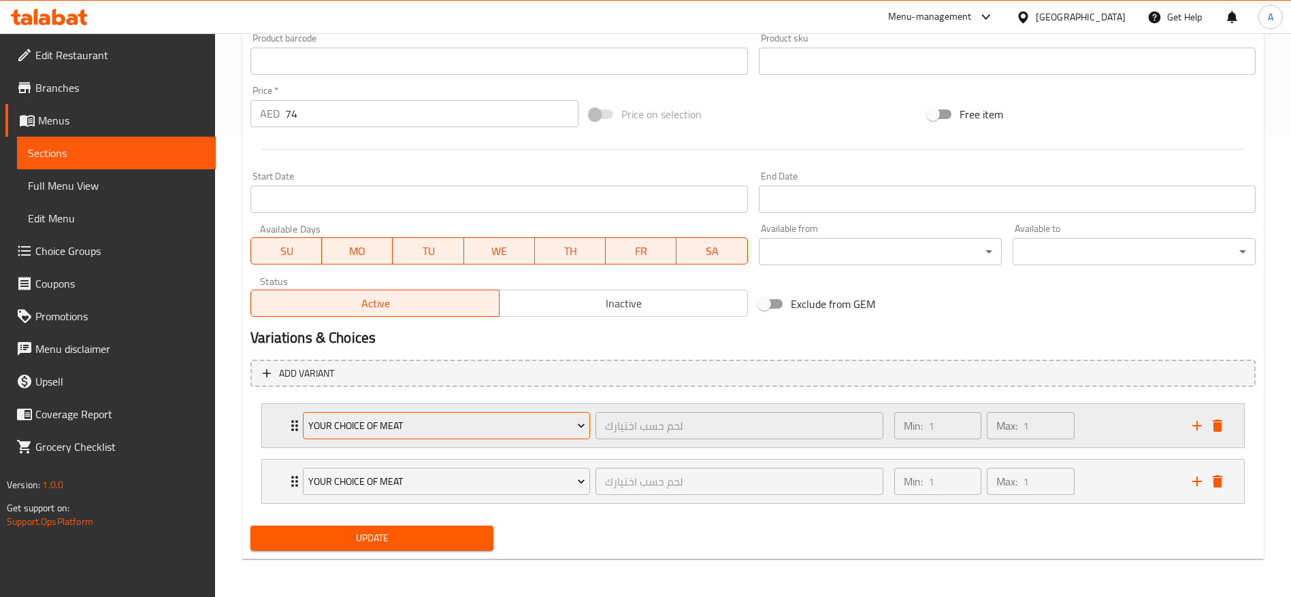
click at [344, 422] on span "Your choice of Meat" at bounding box center [446, 426] width 277 height 17
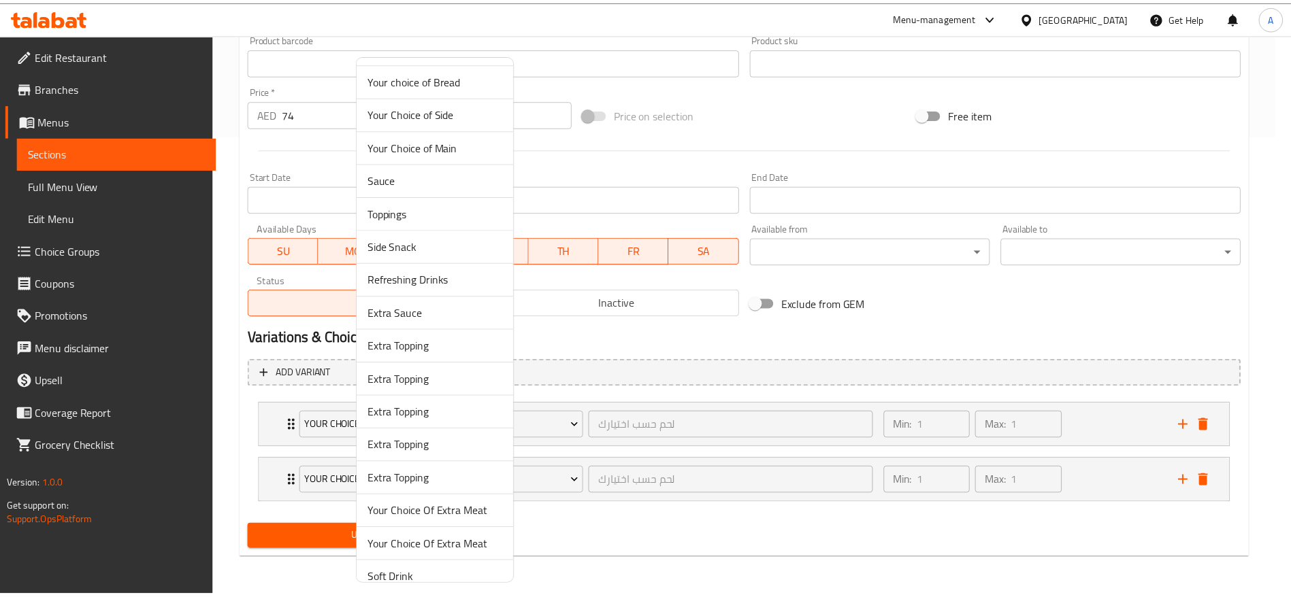
scroll to position [46, 0]
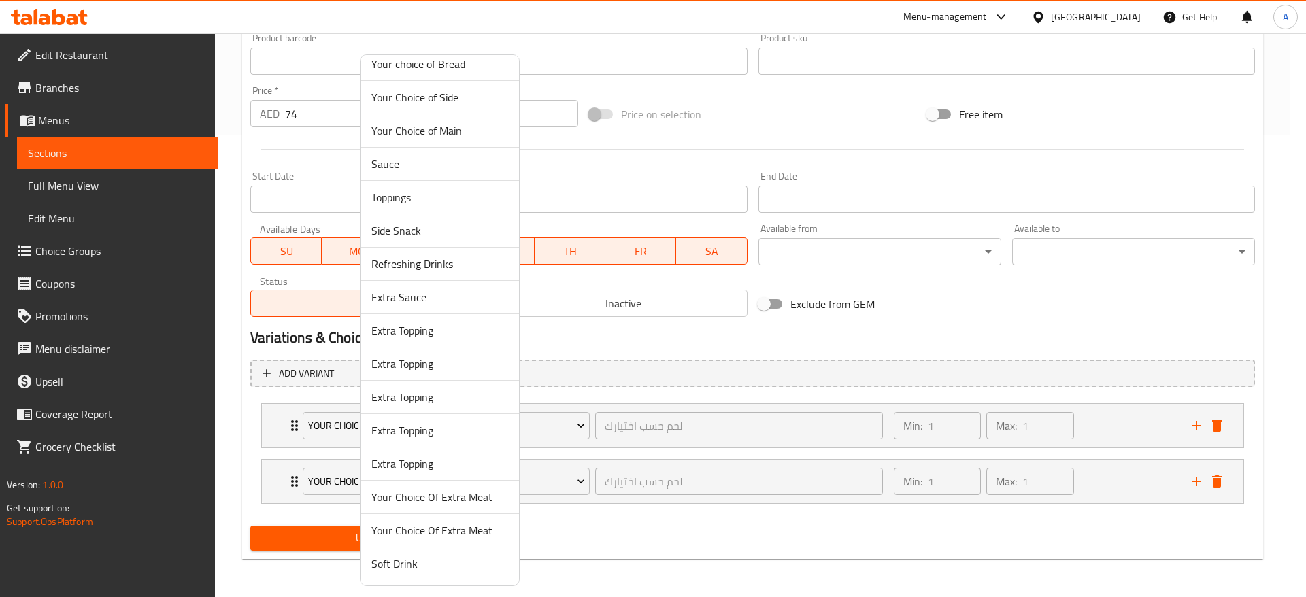
click at [427, 561] on span "Soft Drink" at bounding box center [439, 564] width 137 height 16
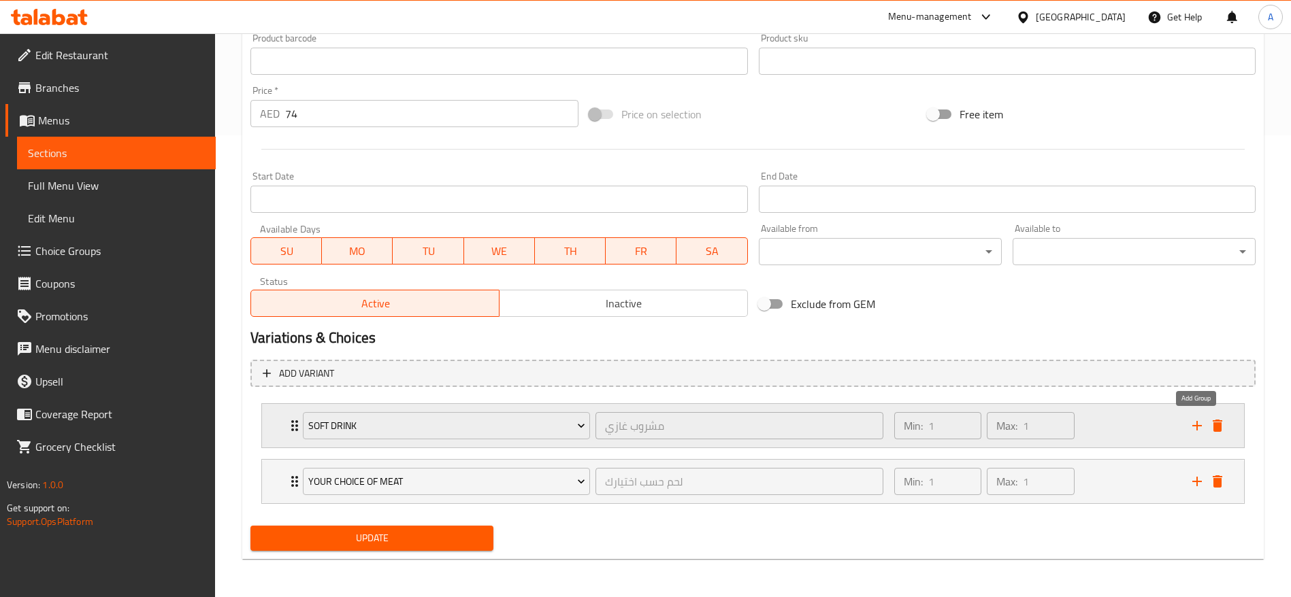
click at [1194, 422] on icon "add" at bounding box center [1197, 426] width 16 height 16
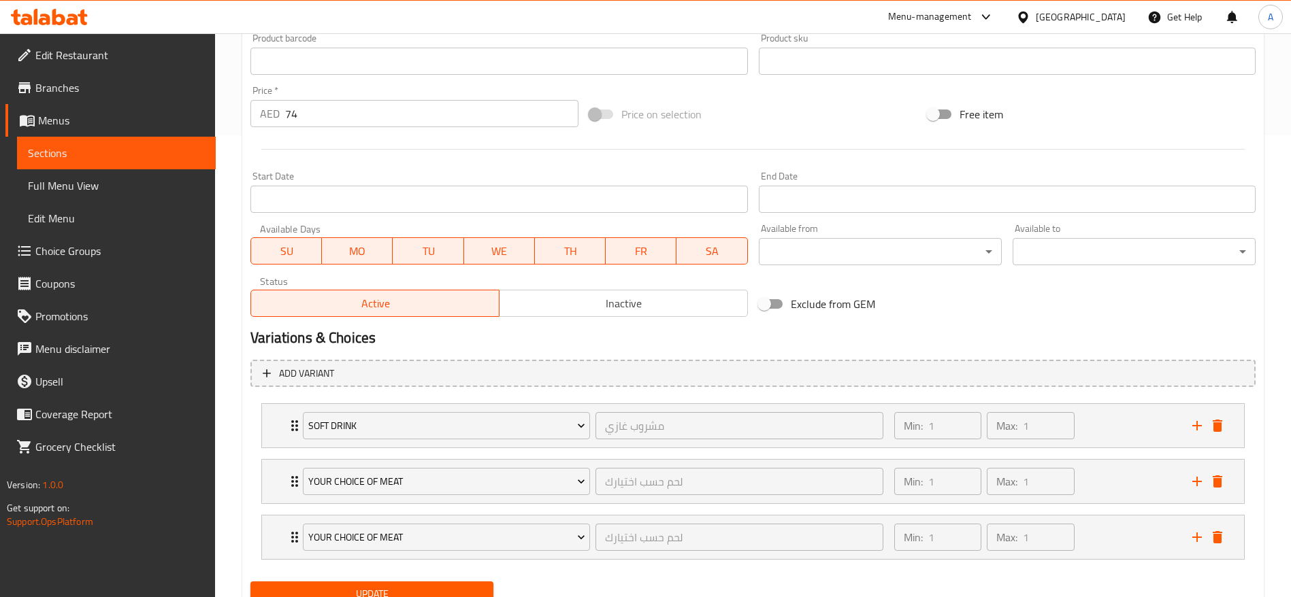
scroll to position [518, 0]
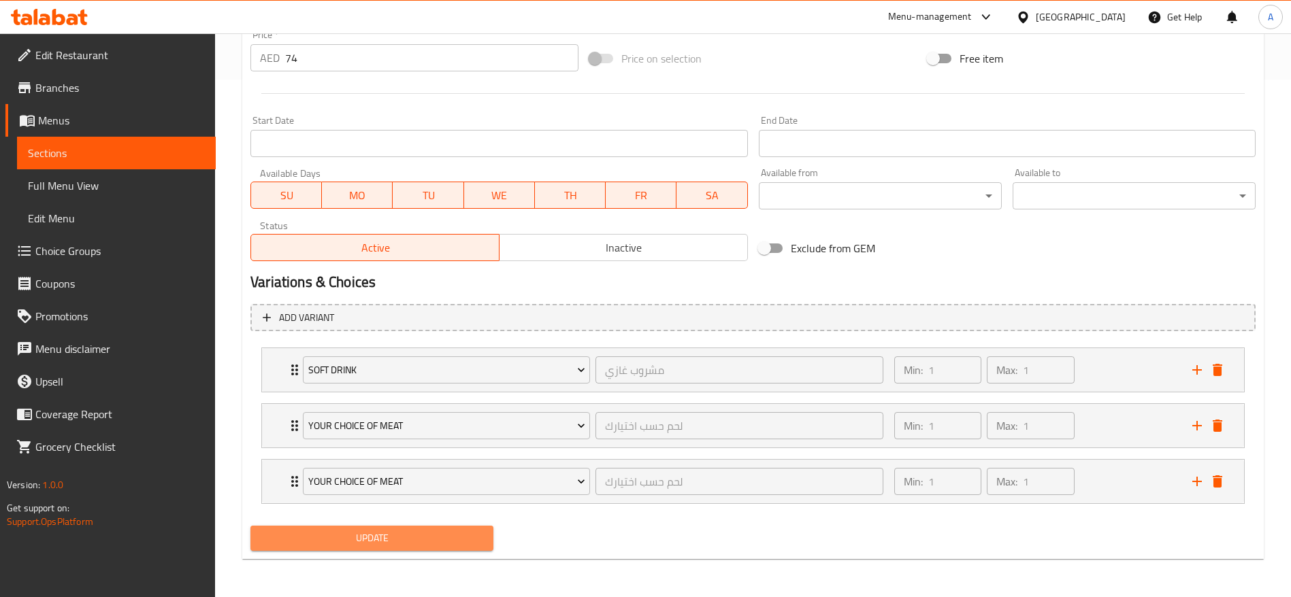
click at [381, 539] on span "Update" at bounding box center [371, 538] width 221 height 17
click at [412, 534] on span "Update" at bounding box center [371, 538] width 221 height 17
click at [95, 107] on link "Menus" at bounding box center [110, 120] width 210 height 33
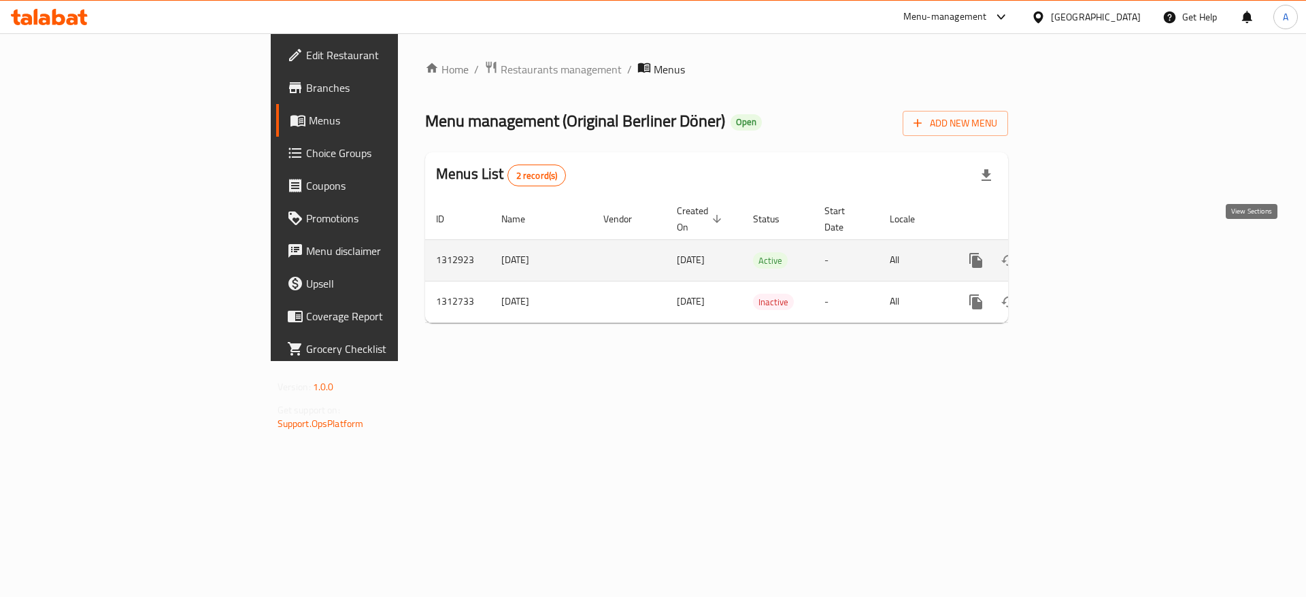
click at [1080, 254] on icon "enhanced table" at bounding box center [1074, 260] width 12 height 12
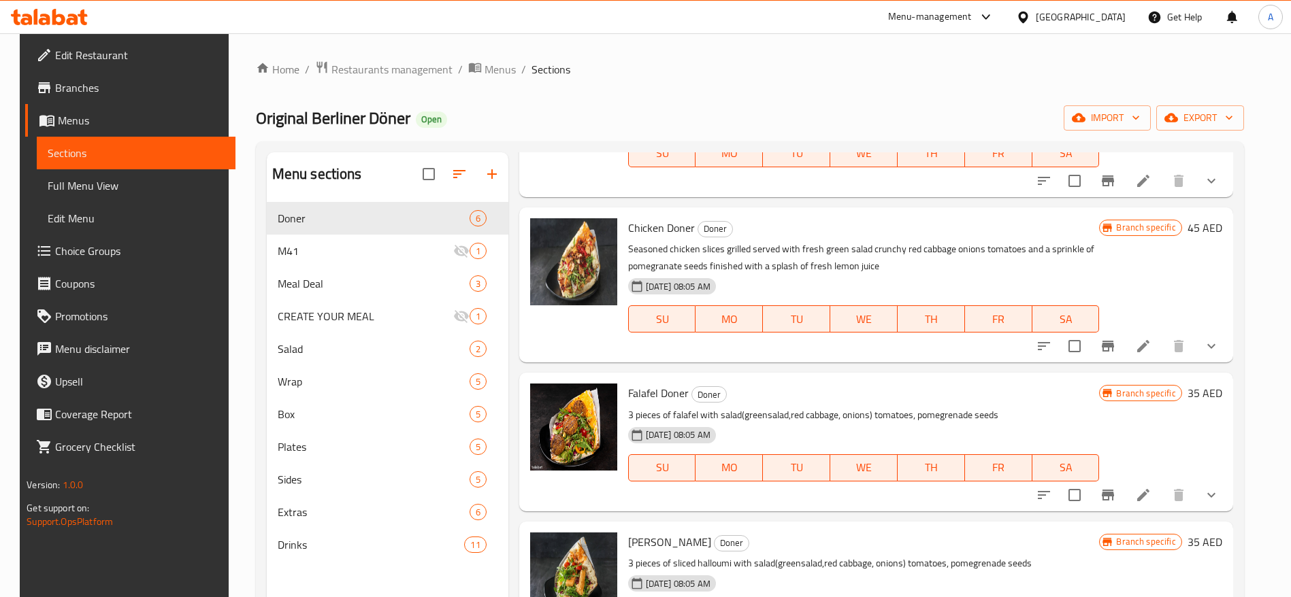
scroll to position [306, 0]
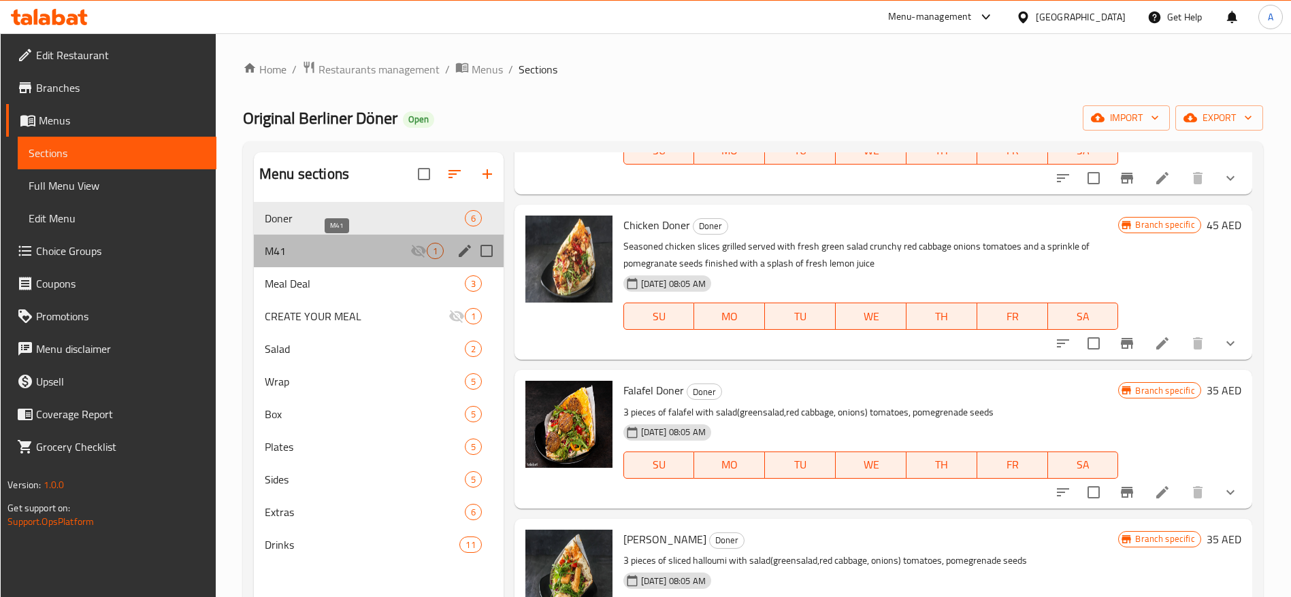
click at [316, 256] on span "M41" at bounding box center [338, 251] width 146 height 16
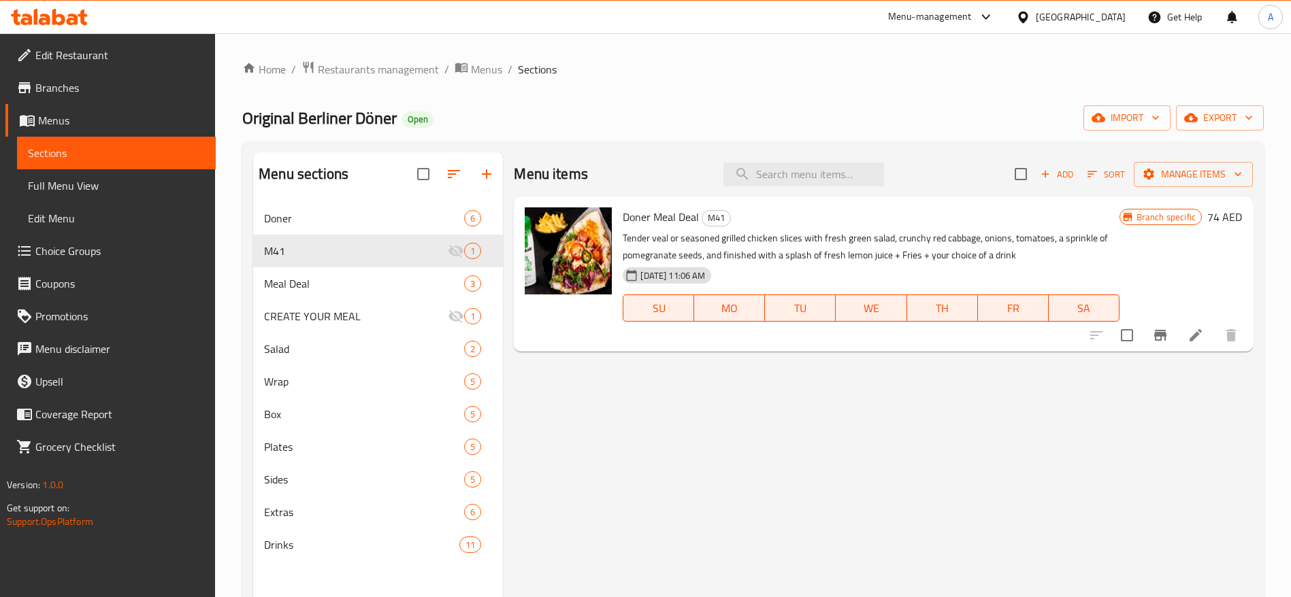
click at [1194, 332] on icon at bounding box center [1195, 335] width 16 height 16
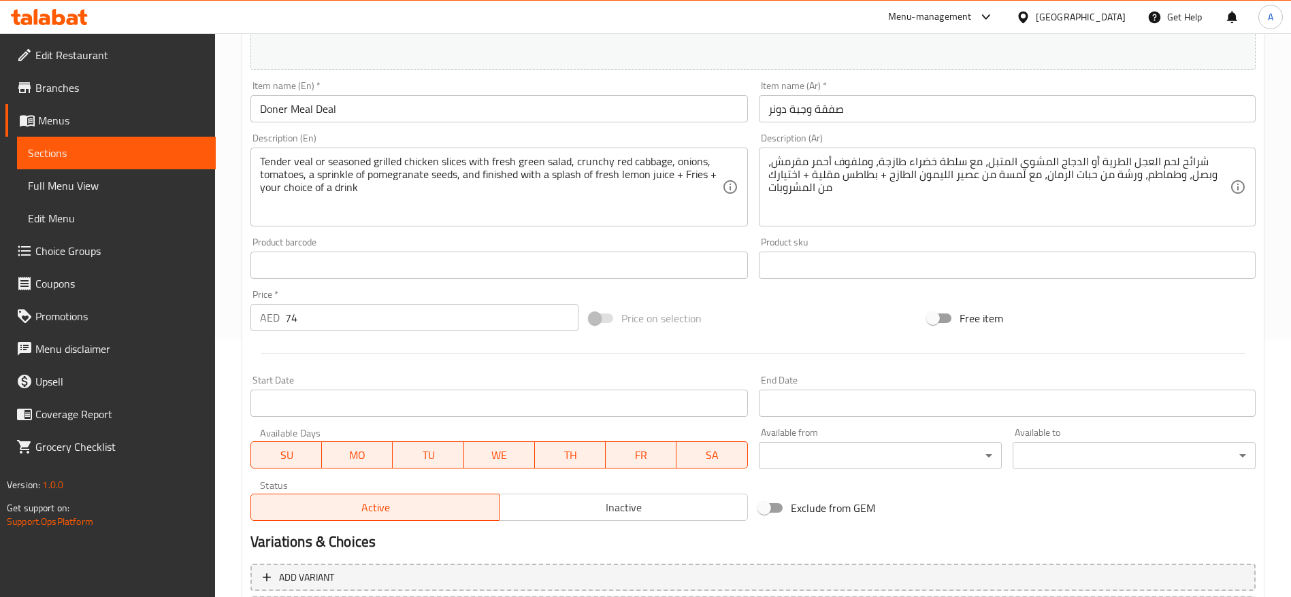
scroll to position [384, 0]
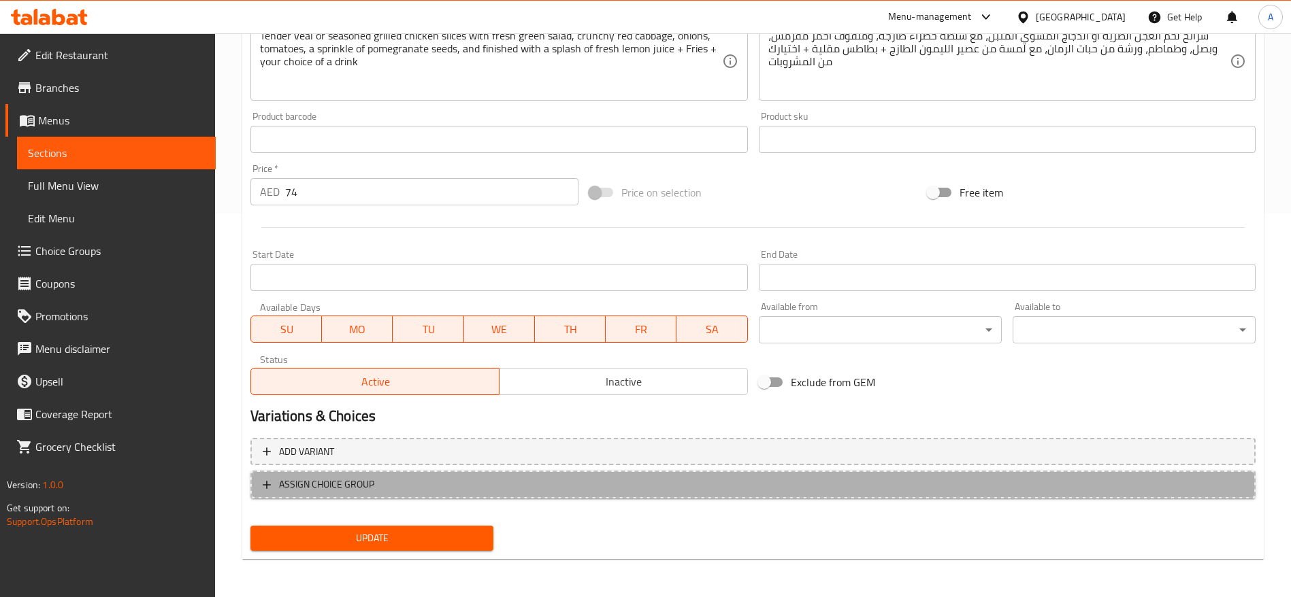
click at [320, 482] on span "ASSIGN CHOICE GROUP" at bounding box center [326, 484] width 95 height 17
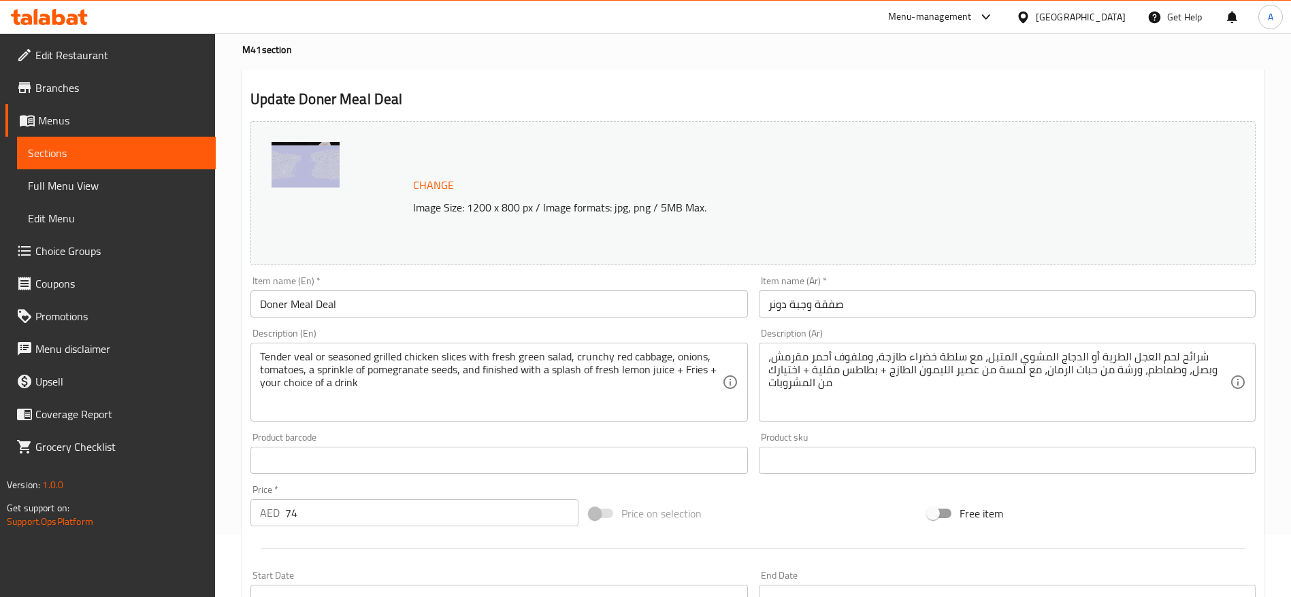
scroll to position [0, 0]
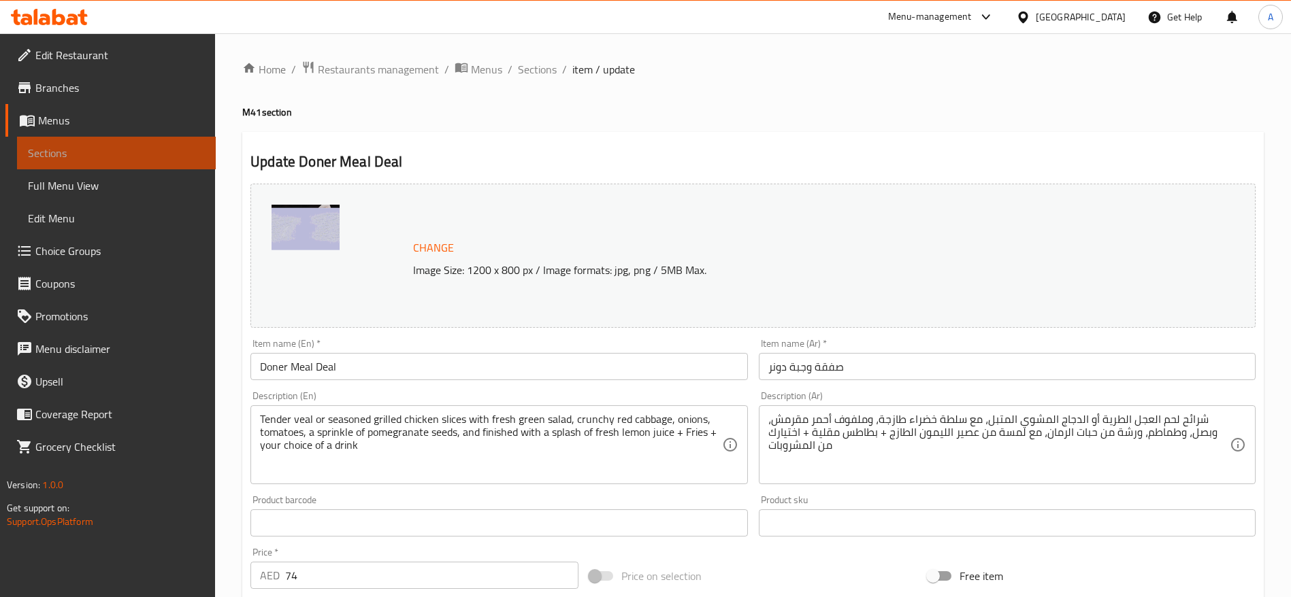
click at [67, 154] on span "Sections" at bounding box center [116, 153] width 177 height 16
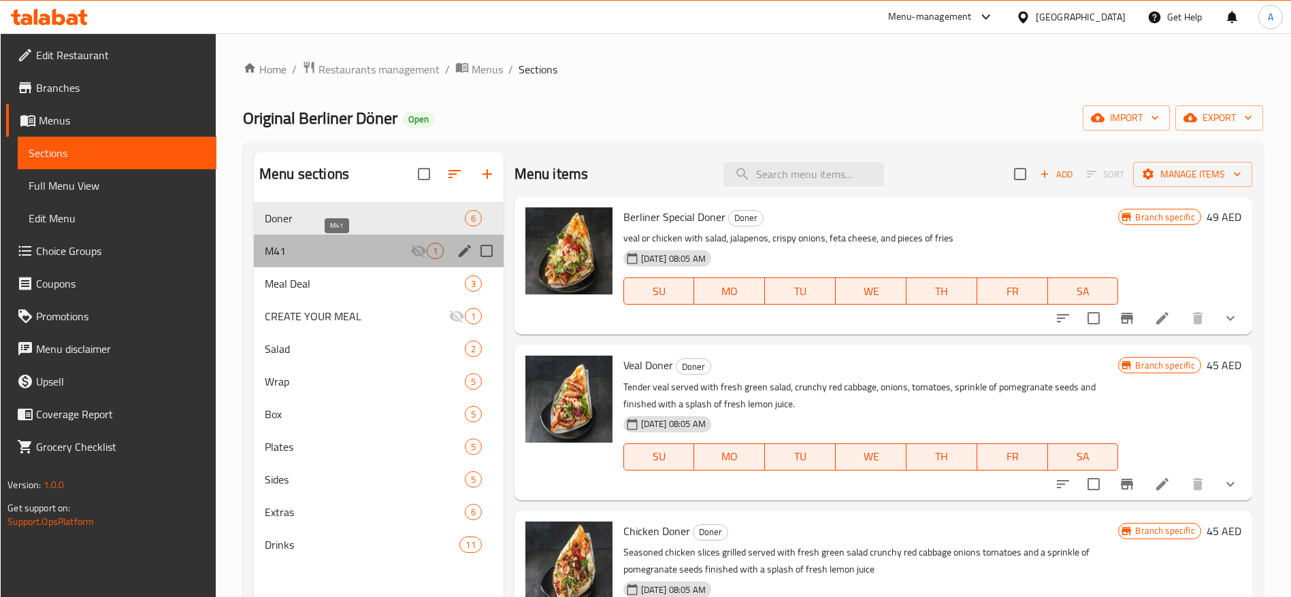
click at [325, 256] on span "M41" at bounding box center [338, 251] width 146 height 16
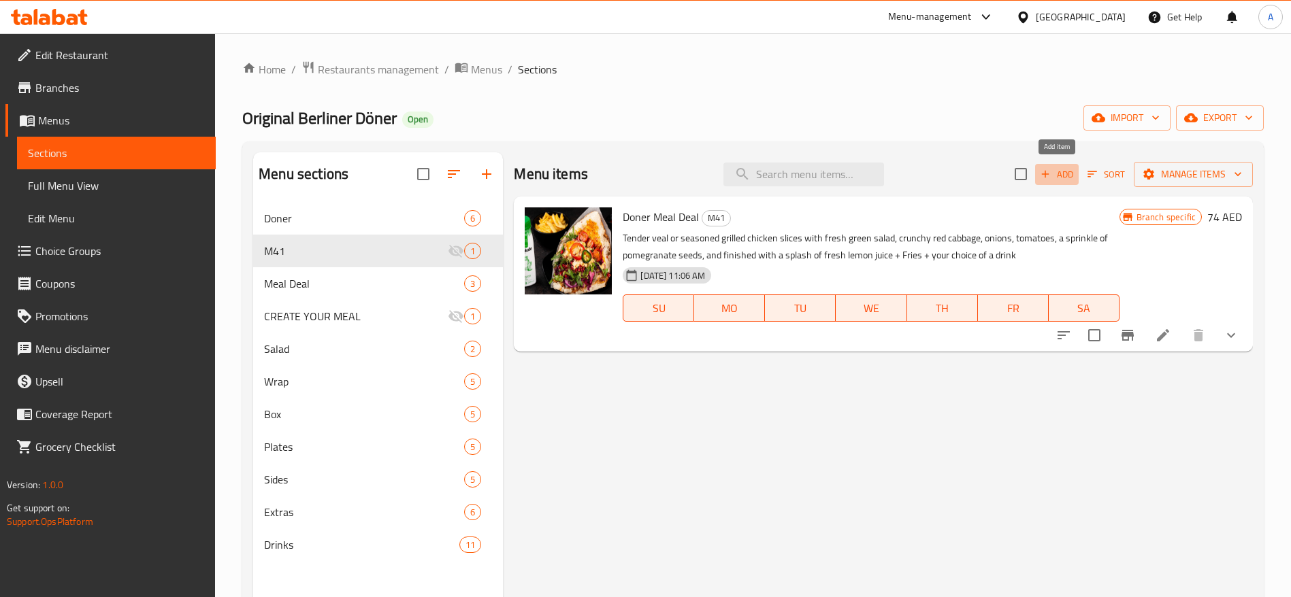
click at [1057, 174] on span "Add" at bounding box center [1056, 175] width 37 height 16
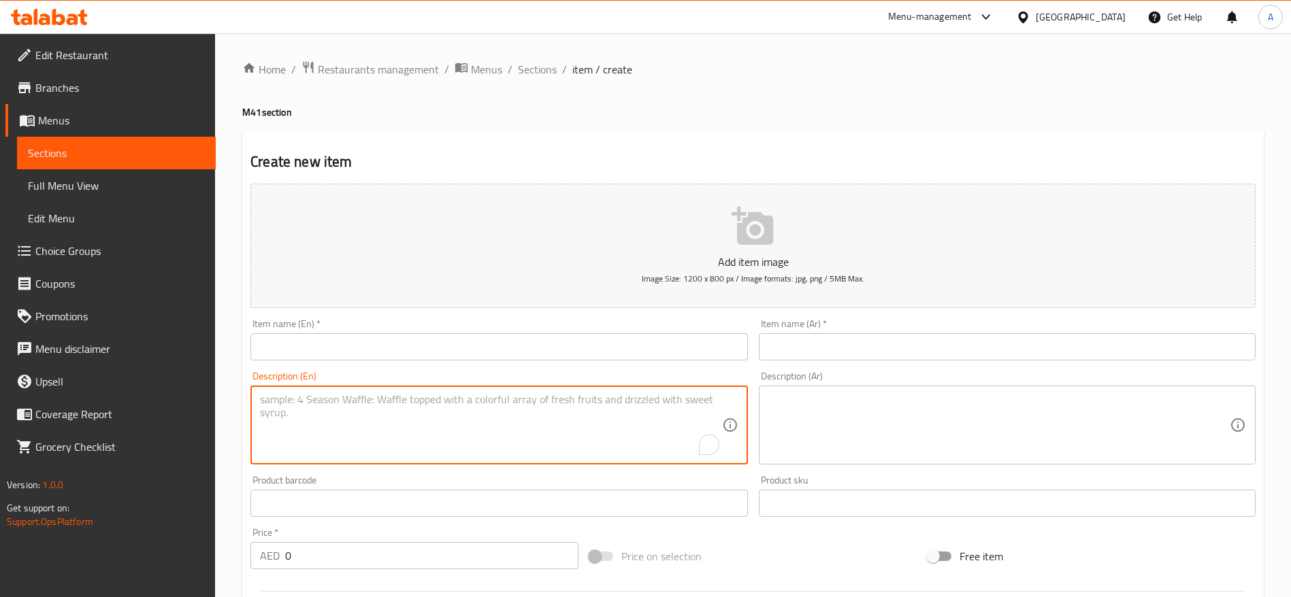
click at [388, 412] on textarea "To enrich screen reader interactions, please activate Accessibility in Grammarl…" at bounding box center [490, 425] width 461 height 65
paste textarea "Tender veal served with salad(greensalad,red cabbage, onions), tomatoes, and po…"
drag, startPoint x: 665, startPoint y: 402, endPoint x: 251, endPoint y: 403, distance: 414.3
click at [252, 403] on div "Tender veal served with salad(greensalad,red cabbage, onions), tomatoes, and po…" at bounding box center [498, 425] width 497 height 79
paste textarea "or seasoned grilled chicken slices with fresh green salad, crunchy red cabbage,…"
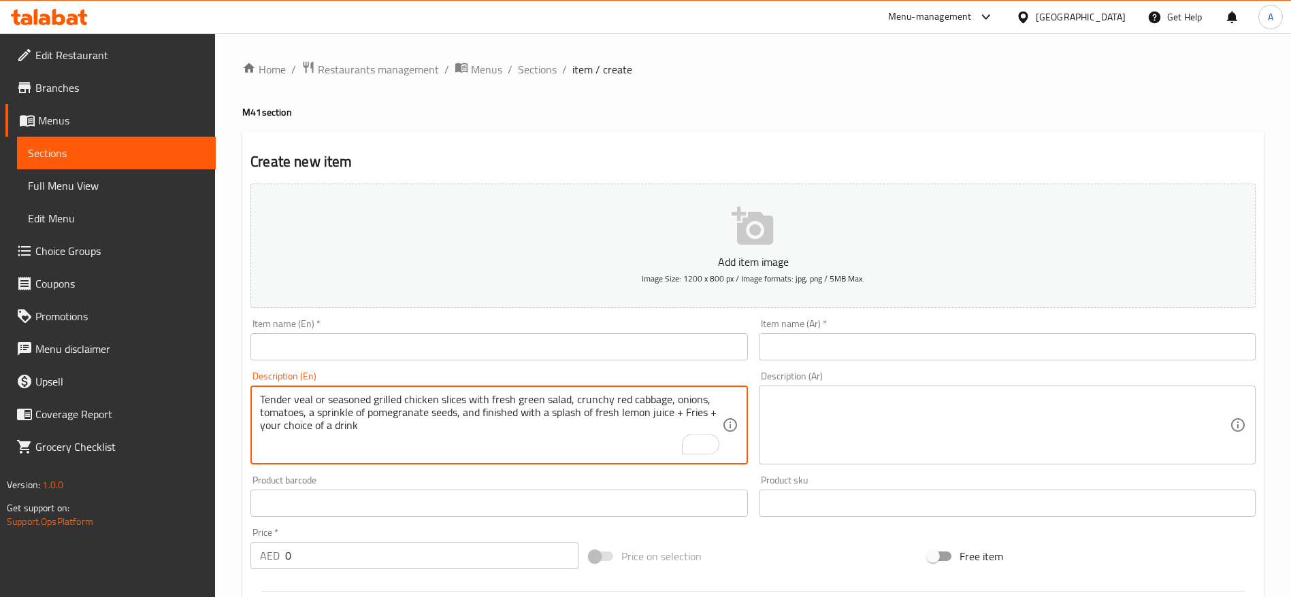
type textarea "Tender veal or seasoned grilled chicken slices with fresh green salad, crunchy …"
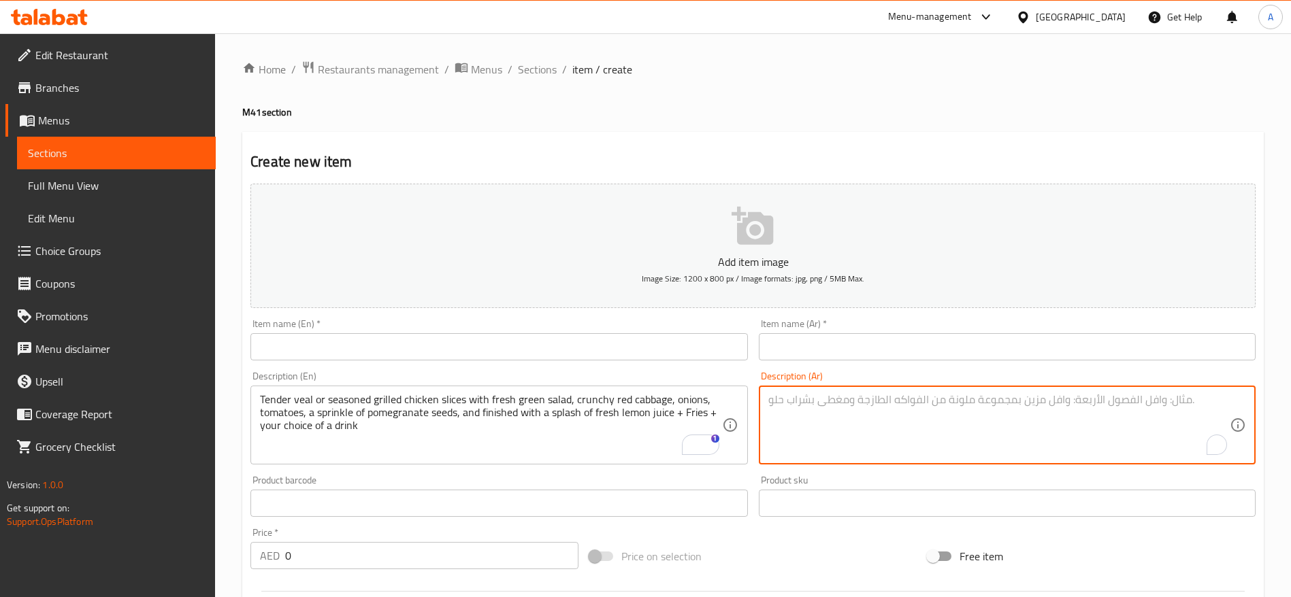
click at [853, 406] on textarea "To enrich screen reader interactions, please activate Accessibility in Grammarl…" at bounding box center [998, 425] width 461 height 65
paste textarea "شرائح لحم العجل الطرية أو الدجاج المشوي المتبل، مع سلطة خضراء طازجة، وملفوف أحم…"
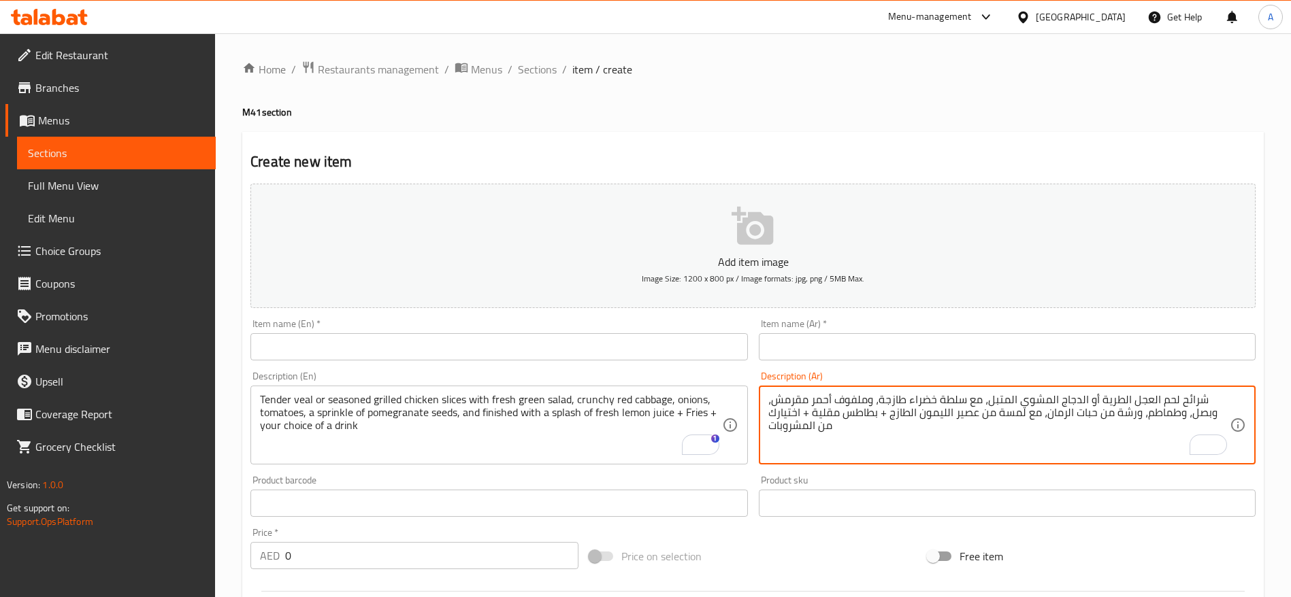
type textarea "شرائح لحم العجل الطرية أو الدجاج المشوي المتبل، مع سلطة خضراء طازجة، وملفوف أحم…"
click at [371, 344] on input "text" at bounding box center [498, 346] width 497 height 27
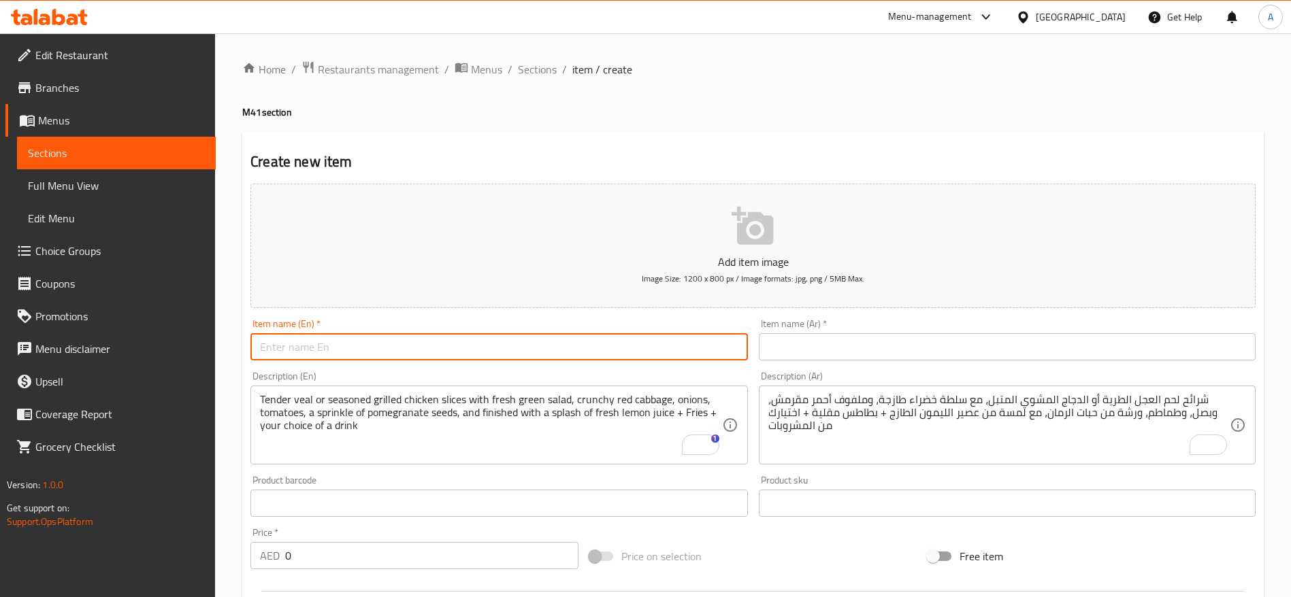
paste input "Wrap Meal Deal"
drag, startPoint x: 372, startPoint y: 341, endPoint x: 256, endPoint y: 332, distance: 116.7
click at [233, 344] on div "Home / Restaurants management / Menus / Sections / item / create M41 section Cr…" at bounding box center [753, 497] width 1076 height 928
type input "Wrap Meal Deal"
click at [810, 350] on input "text" at bounding box center [1007, 346] width 497 height 27
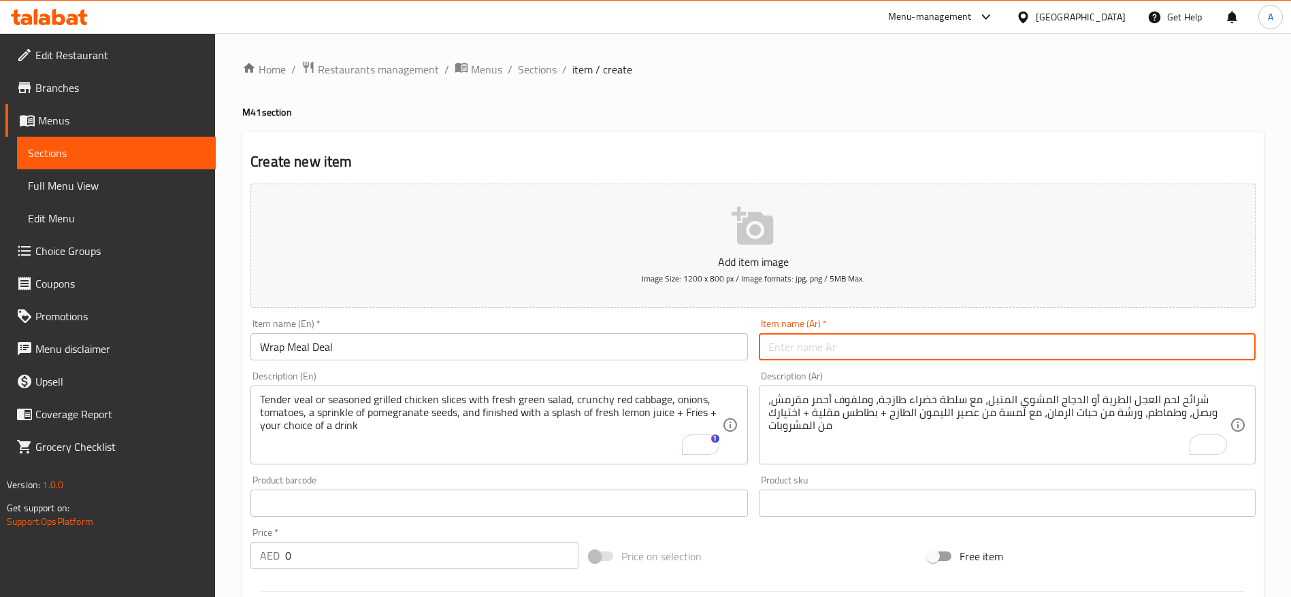
paste input "عرض وجبة"
paste input "راب"
type input "عرض وجبة راب"
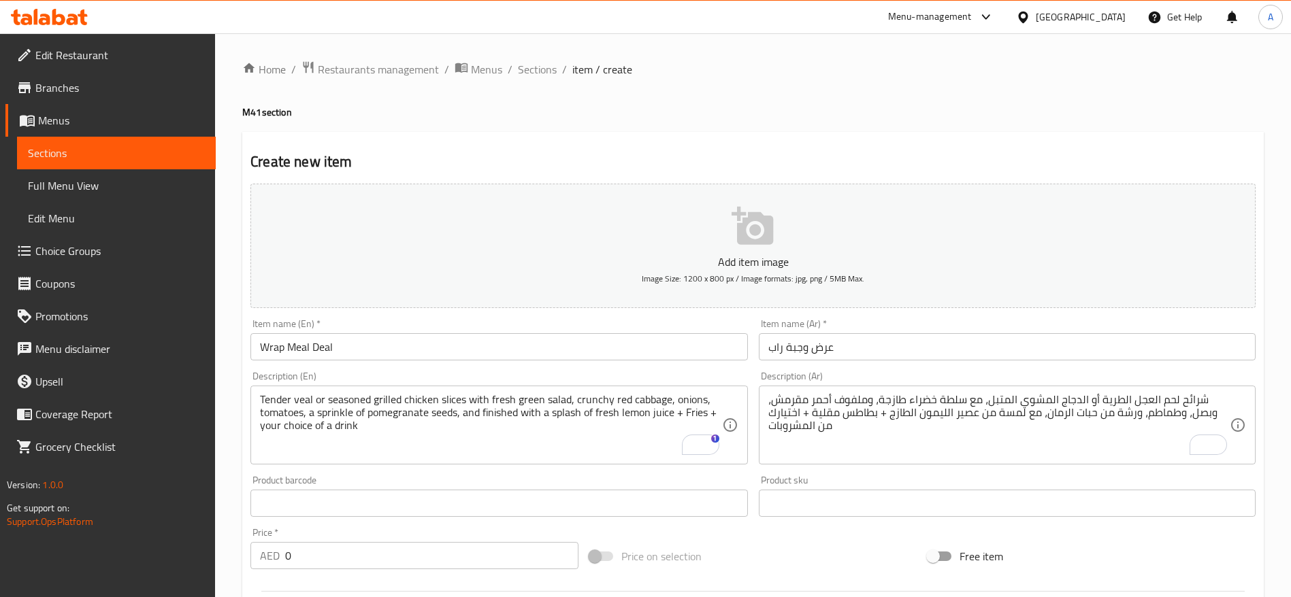
drag, startPoint x: 863, startPoint y: 324, endPoint x: 850, endPoint y: 343, distance: 23.0
click at [864, 325] on div "Item name (Ar)   * عرض وجبة راب Item name (Ar) *" at bounding box center [1007, 340] width 497 height 42
click at [844, 350] on input "عرض وجبة راب" at bounding box center [1007, 346] width 497 height 27
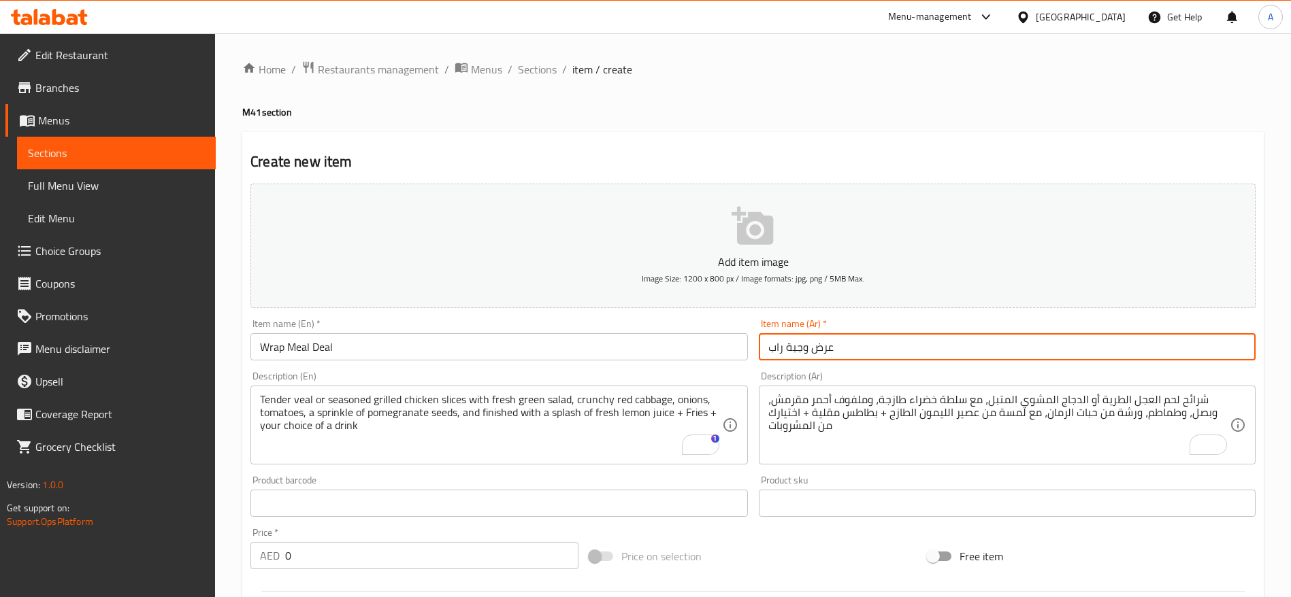
click at [847, 350] on input "عرض وجبة راب" at bounding box center [1007, 346] width 497 height 27
click at [850, 350] on input "عرض وجبة راب" at bounding box center [1007, 346] width 497 height 27
drag, startPoint x: 870, startPoint y: 346, endPoint x: 752, endPoint y: 348, distance: 118.4
click at [754, 356] on div "Item name (Ar)   * عرض وجبة راب Item name (Ar) *" at bounding box center [1007, 340] width 508 height 52
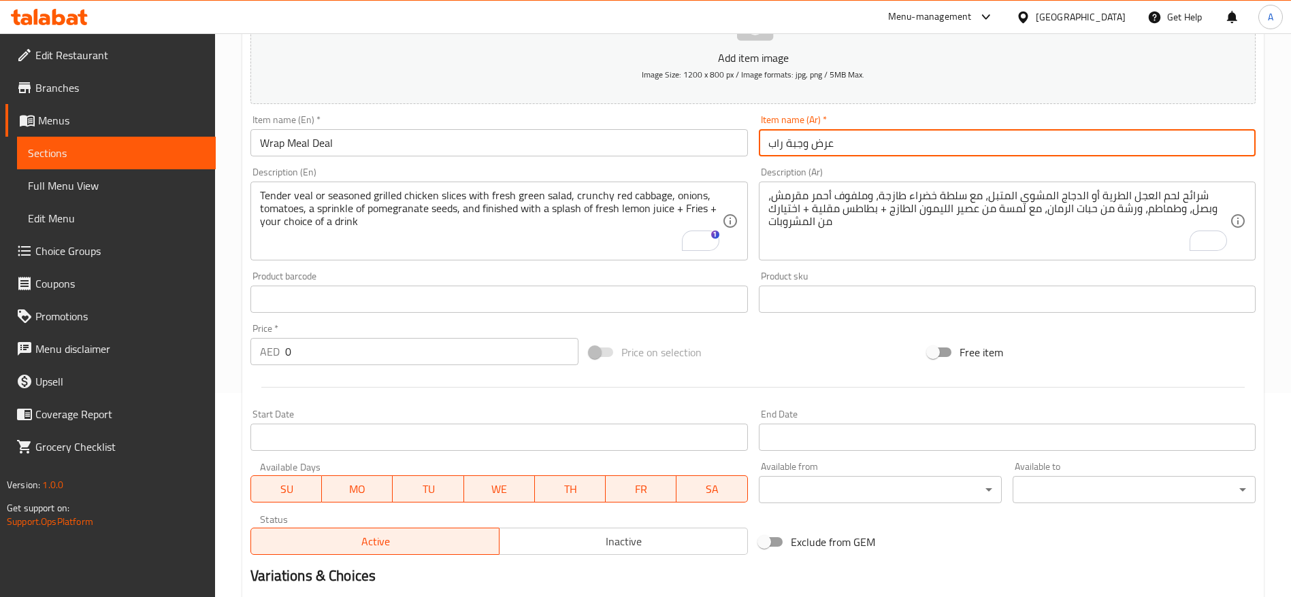
scroll to position [306, 0]
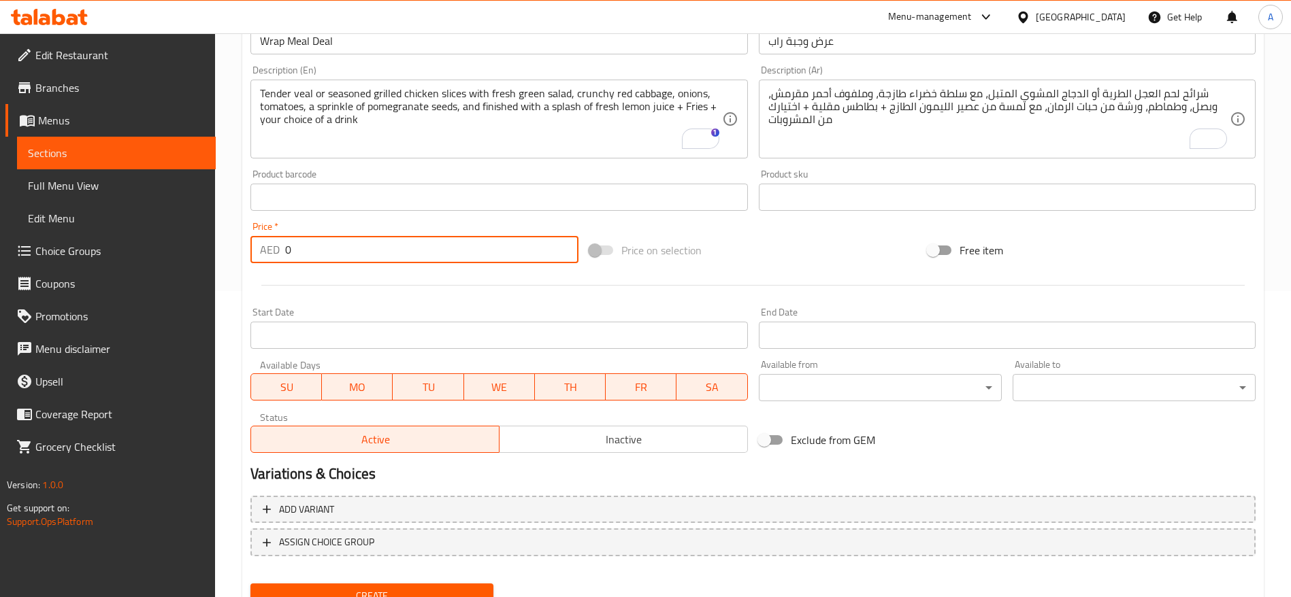
drag, startPoint x: 304, startPoint y: 248, endPoint x: 284, endPoint y: 246, distance: 20.6
click at [286, 246] on input "0" at bounding box center [431, 249] width 293 height 27
type input "70"
click at [755, 238] on div "Price on selection" at bounding box center [753, 250] width 339 height 37
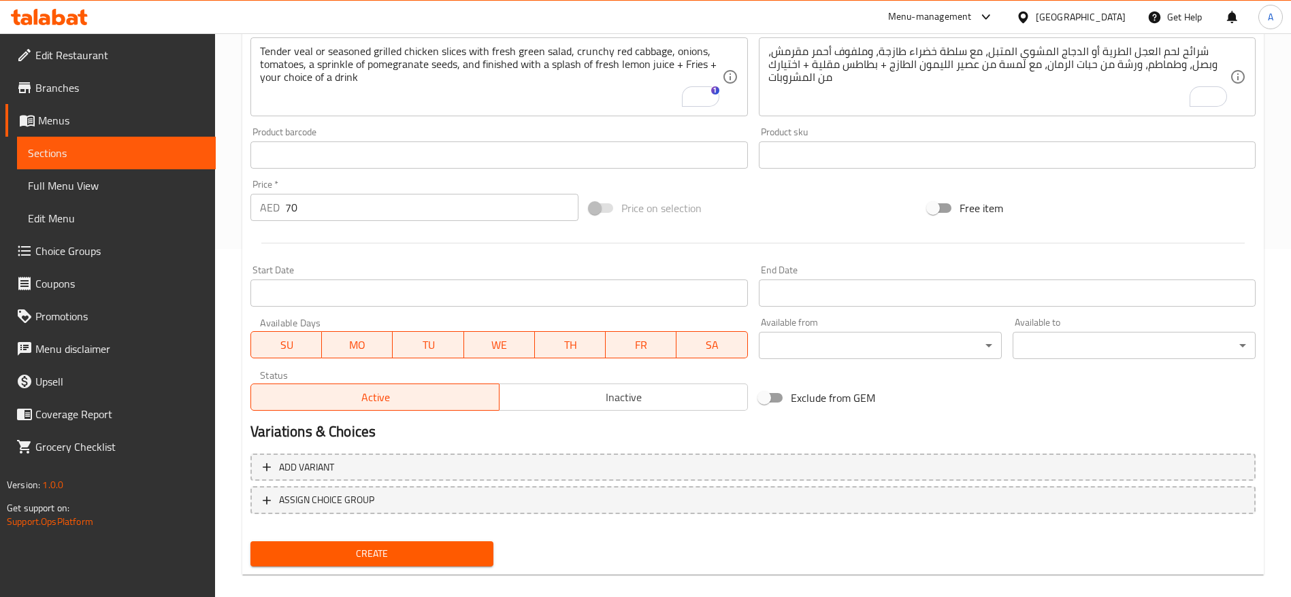
scroll to position [364, 0]
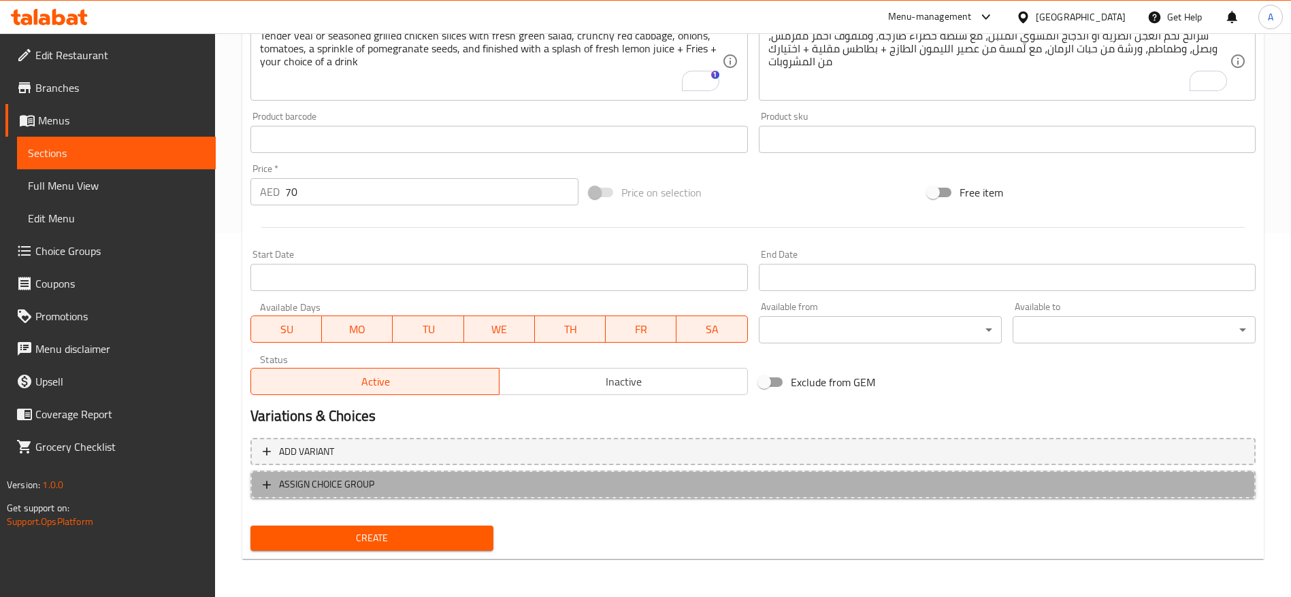
click at [265, 482] on icon "button" at bounding box center [267, 485] width 14 height 14
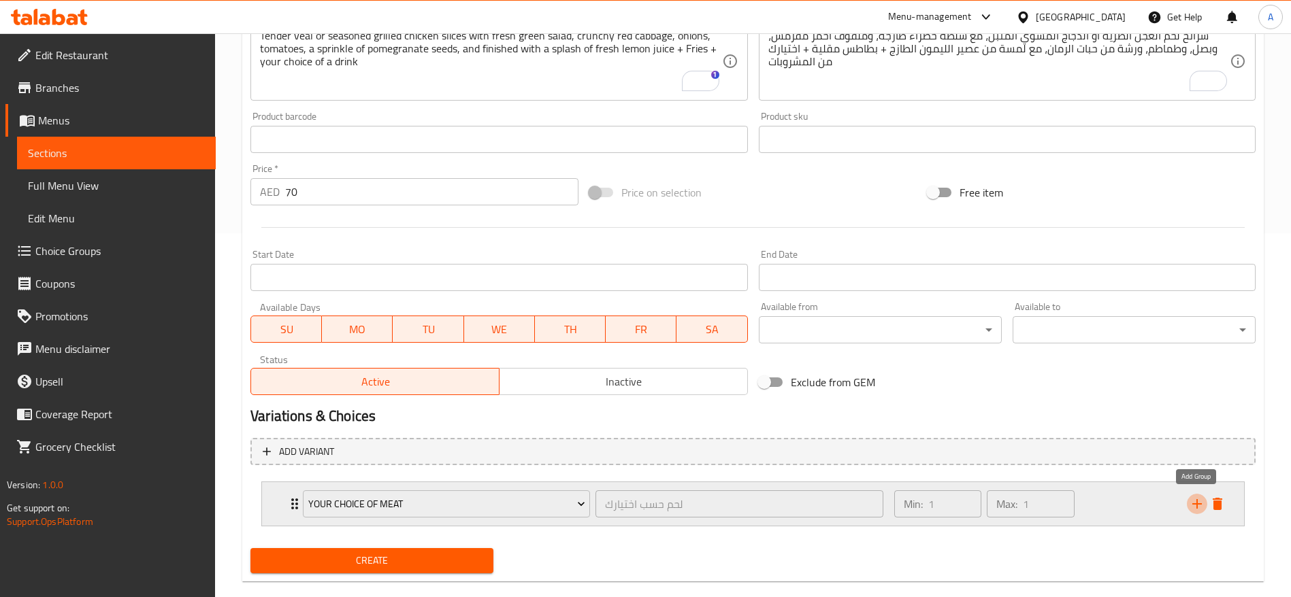
click at [1196, 508] on icon "add" at bounding box center [1197, 504] width 10 height 10
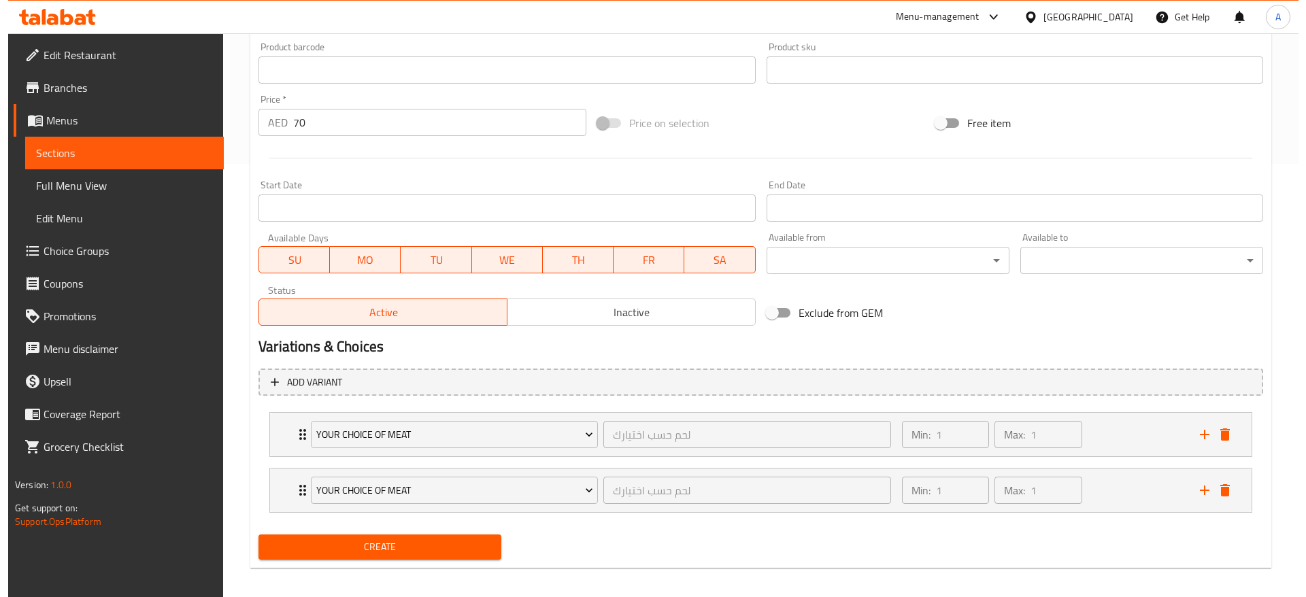
scroll to position [442, 0]
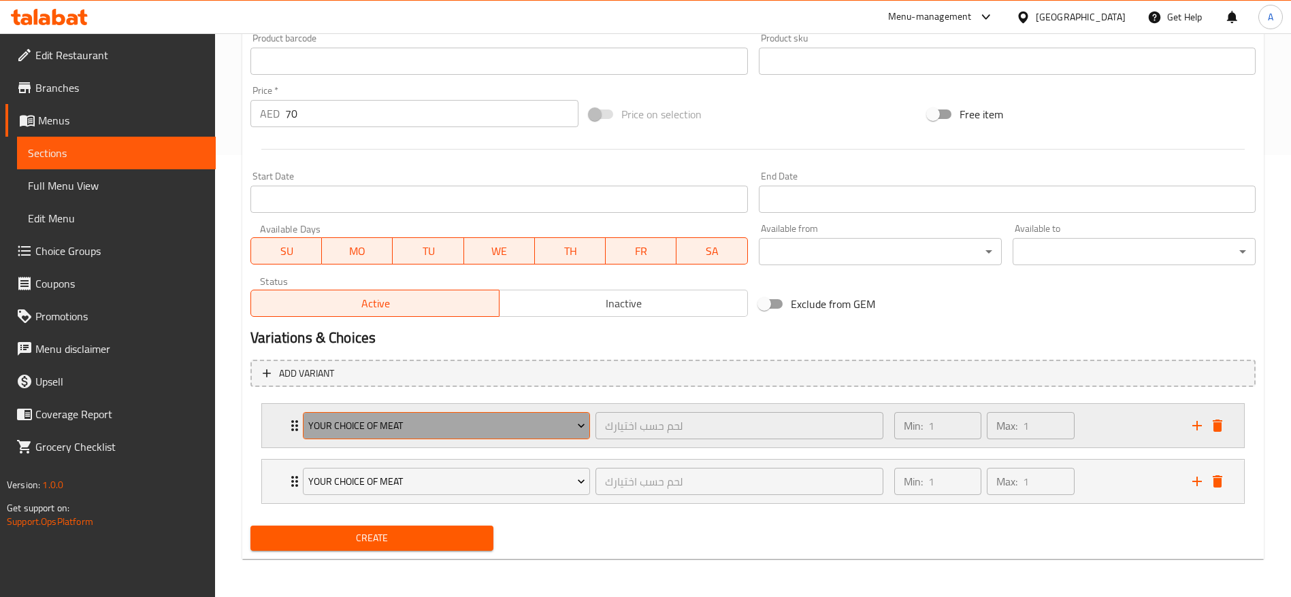
click at [510, 434] on span "Your choice of Meat" at bounding box center [446, 426] width 277 height 17
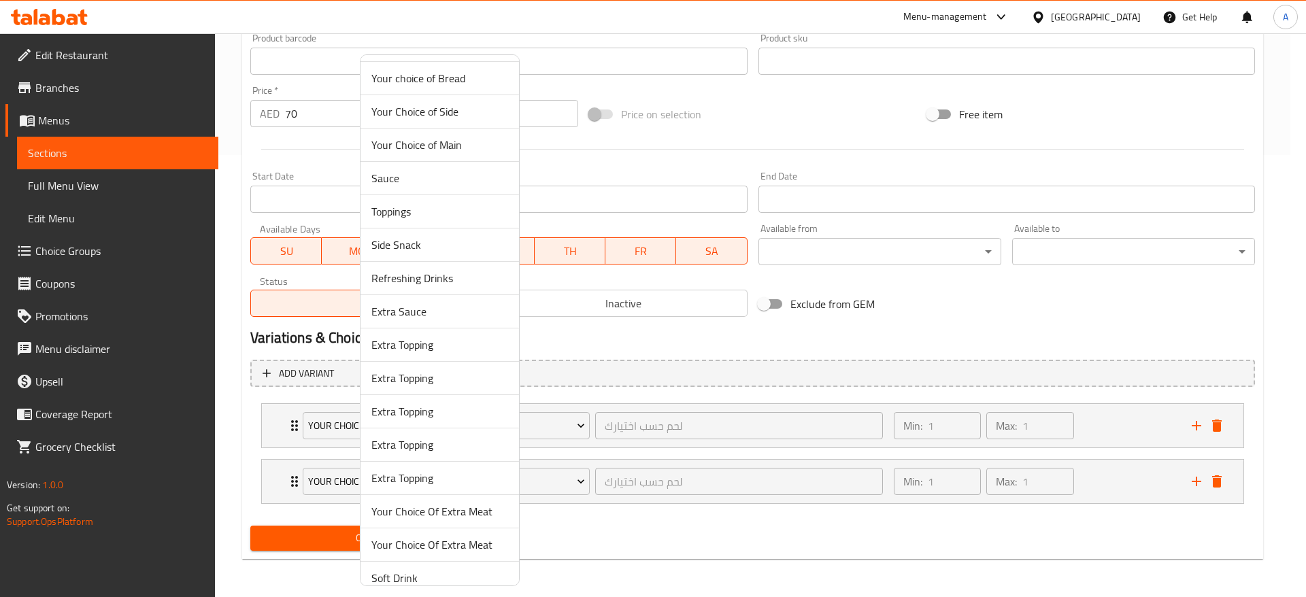
scroll to position [46, 0]
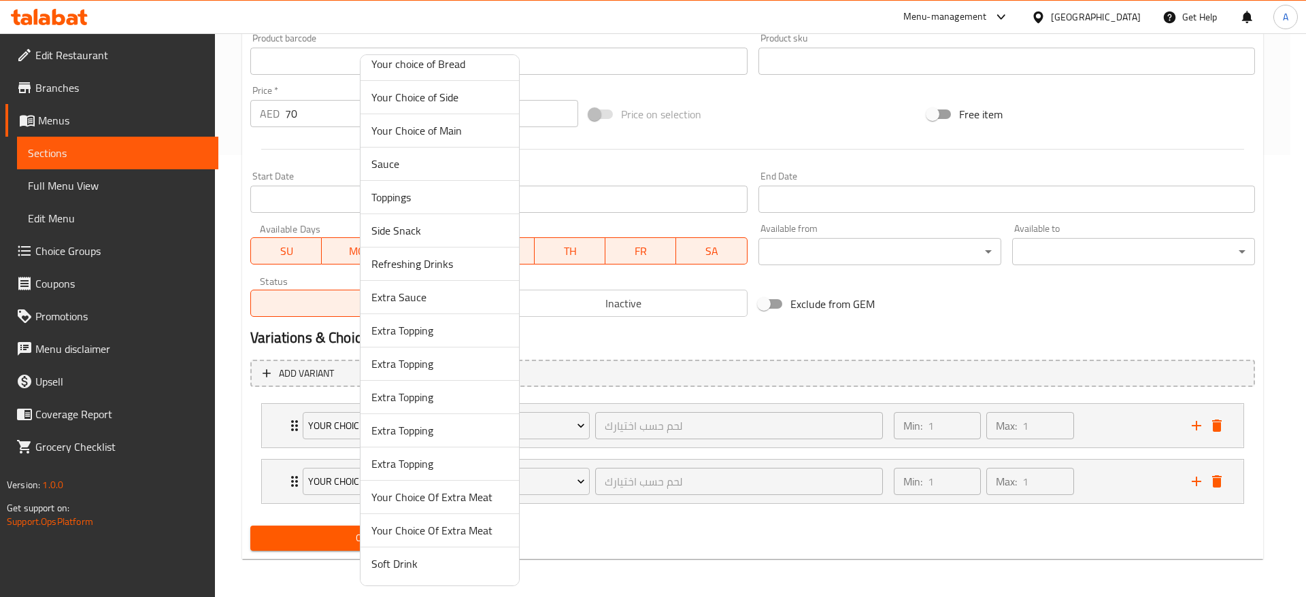
click at [433, 565] on span "Soft Drink" at bounding box center [439, 564] width 137 height 16
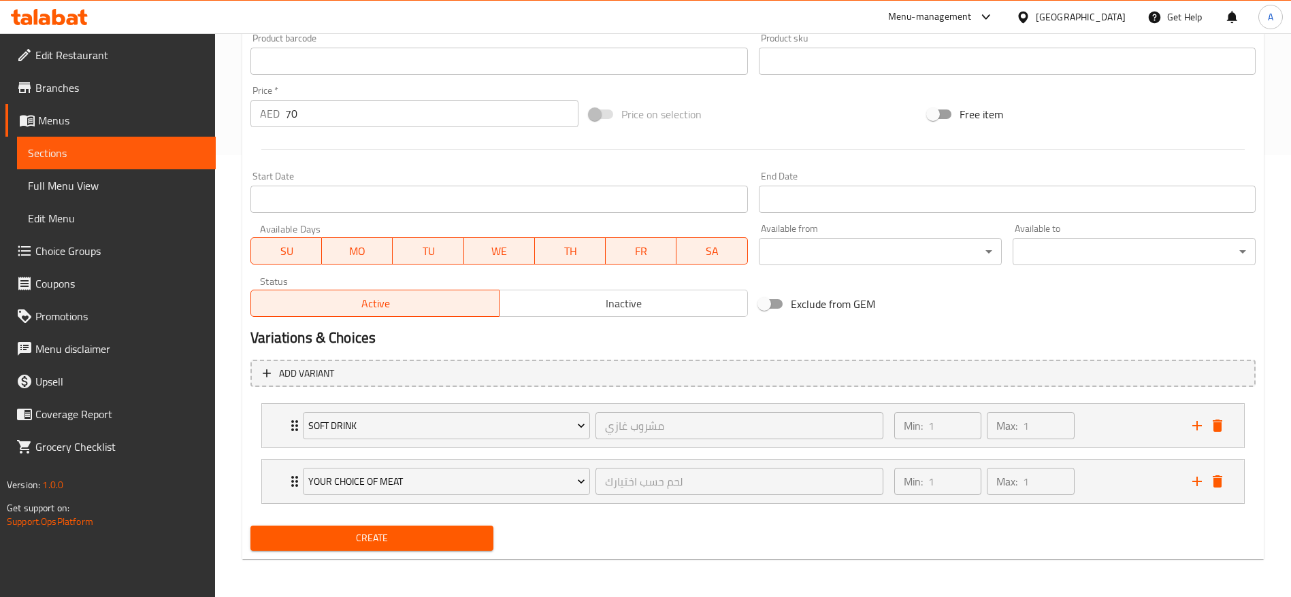
click at [403, 563] on div "Home / Restaurants management / Menus / Sections / item / create M41 section Cr…" at bounding box center [752, 94] width 1021 height 952
click at [1199, 432] on icon "add" at bounding box center [1197, 426] width 16 height 16
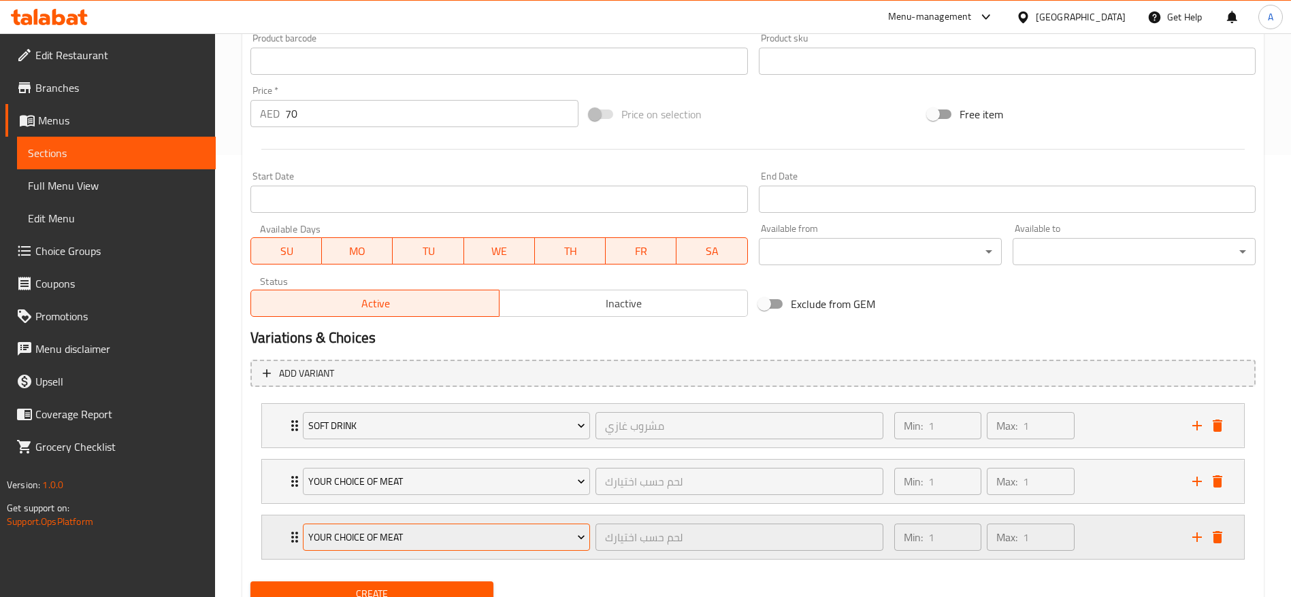
click at [569, 534] on span "Your choice of Meat" at bounding box center [446, 537] width 277 height 17
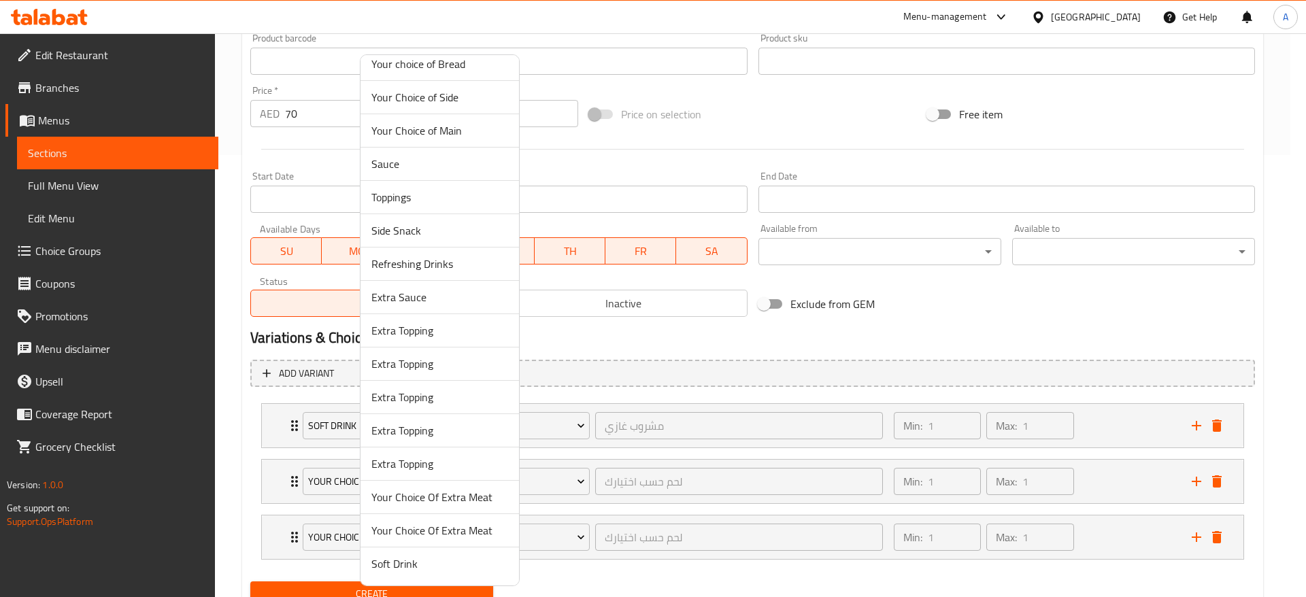
click at [412, 572] on span "Soft Drink" at bounding box center [439, 564] width 137 height 16
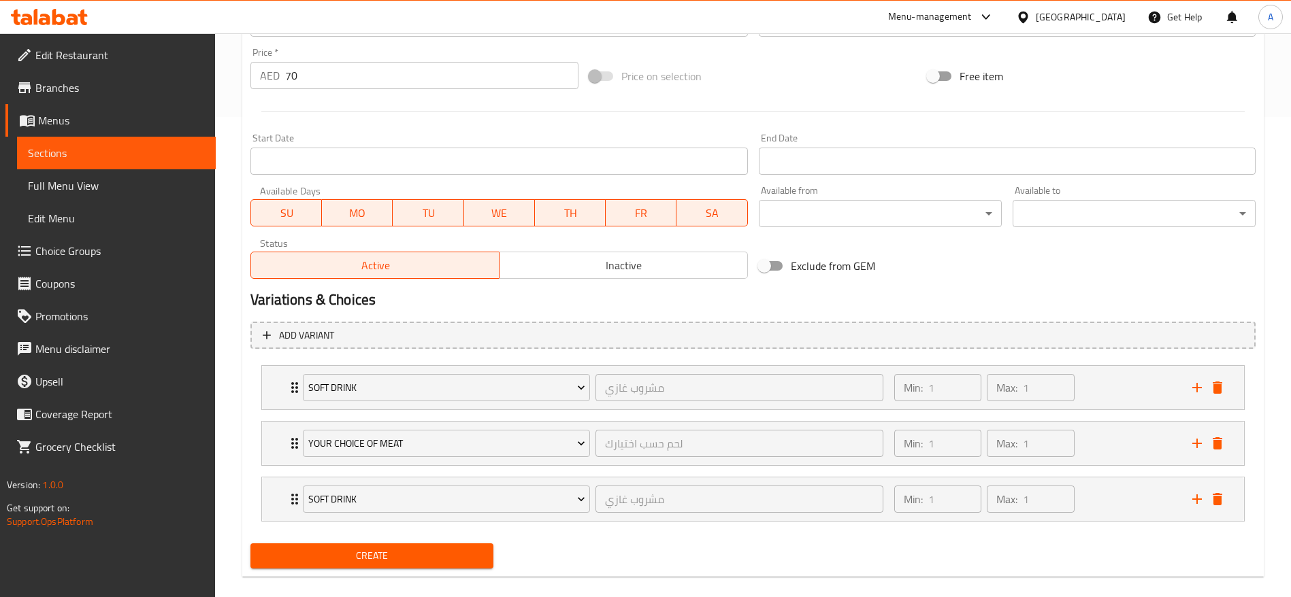
scroll to position [498, 0]
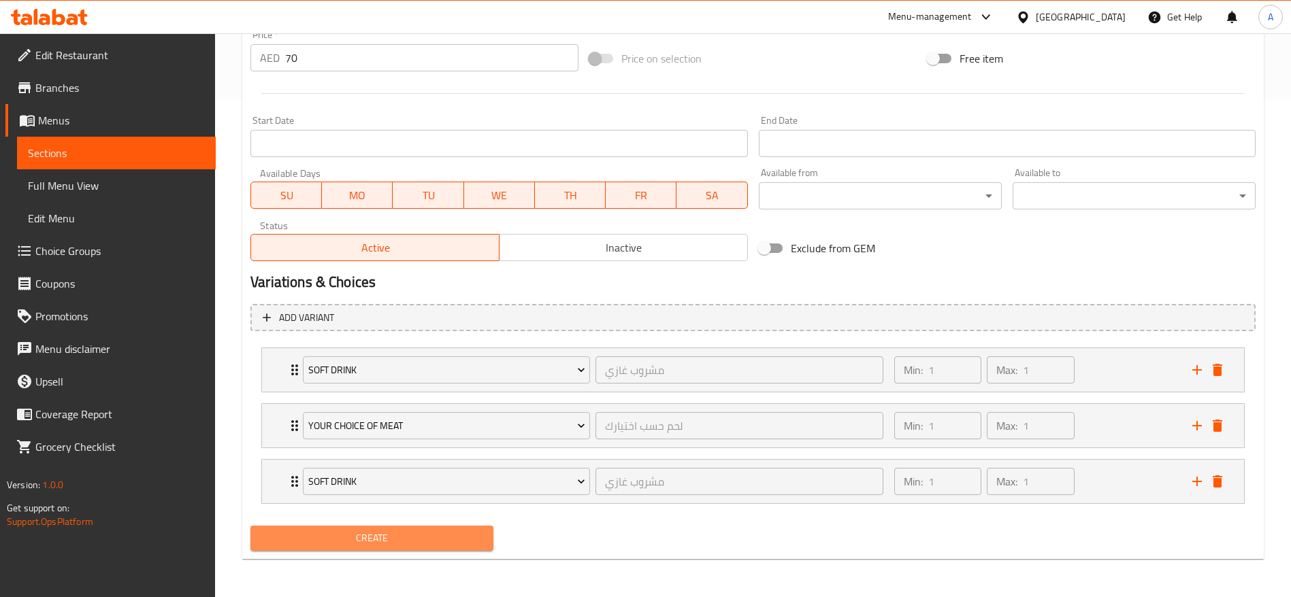
click at [429, 532] on span "Create" at bounding box center [371, 538] width 221 height 17
click at [412, 536] on span "Create" at bounding box center [371, 538] width 221 height 17
click at [419, 528] on button "Create" at bounding box center [371, 538] width 243 height 25
click at [419, 529] on button "Create" at bounding box center [371, 538] width 243 height 25
click at [416, 537] on span "Create" at bounding box center [371, 538] width 221 height 17
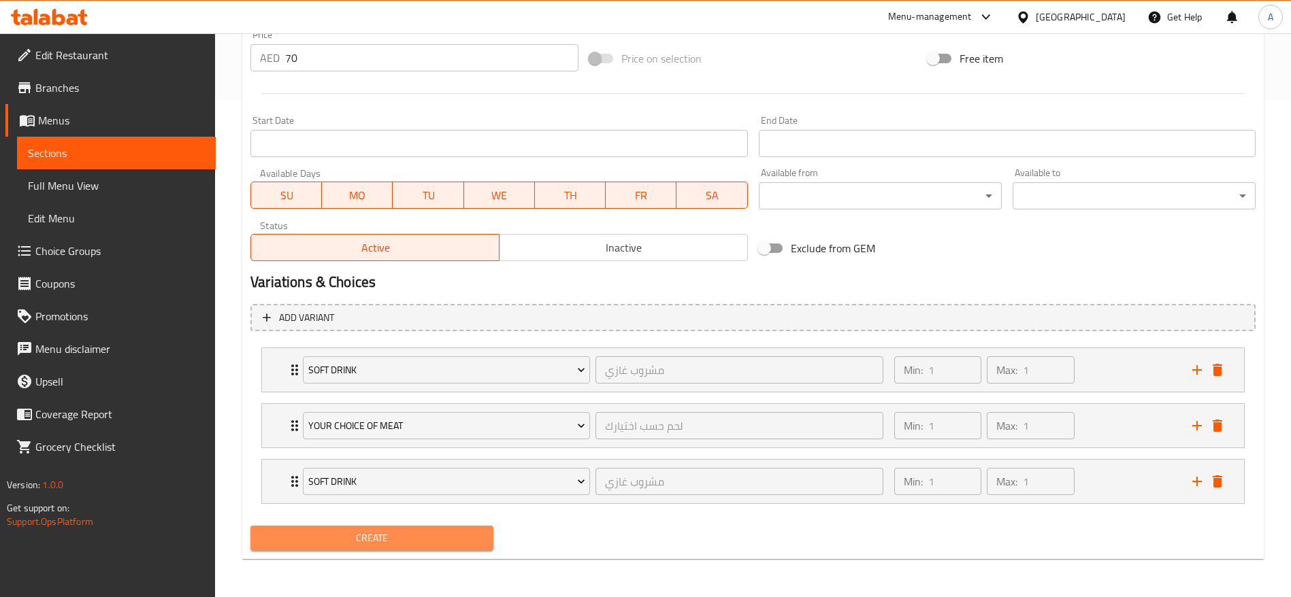
click at [409, 539] on span "Create" at bounding box center [371, 538] width 221 height 17
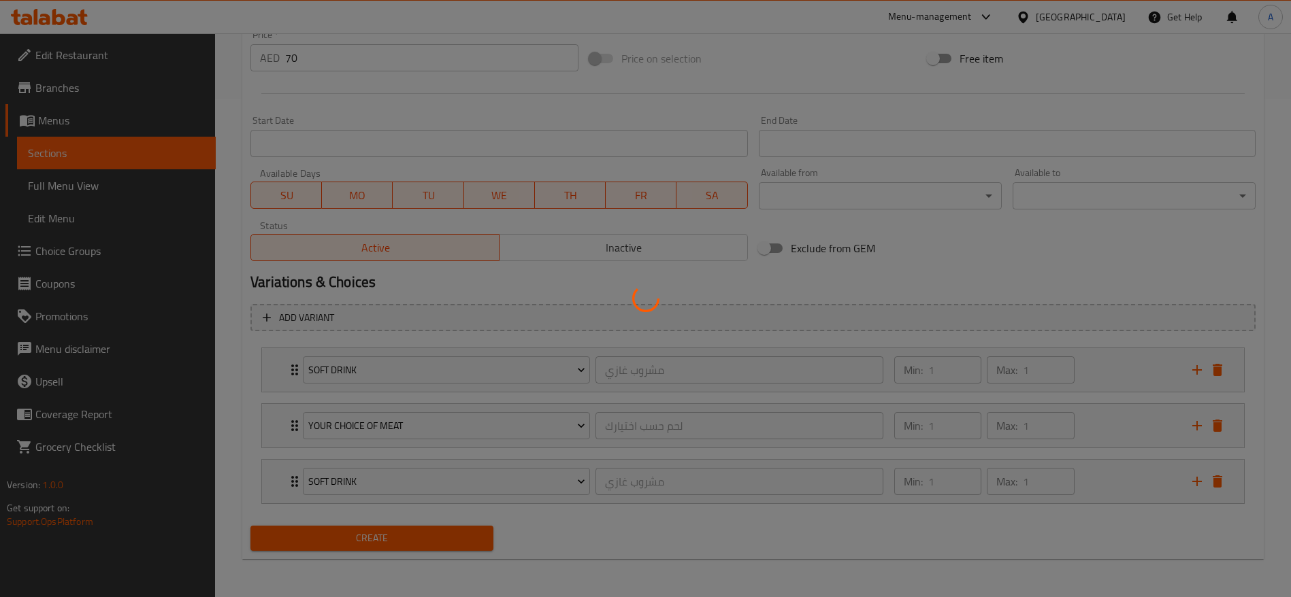
click at [409, 539] on div at bounding box center [645, 298] width 1291 height 597
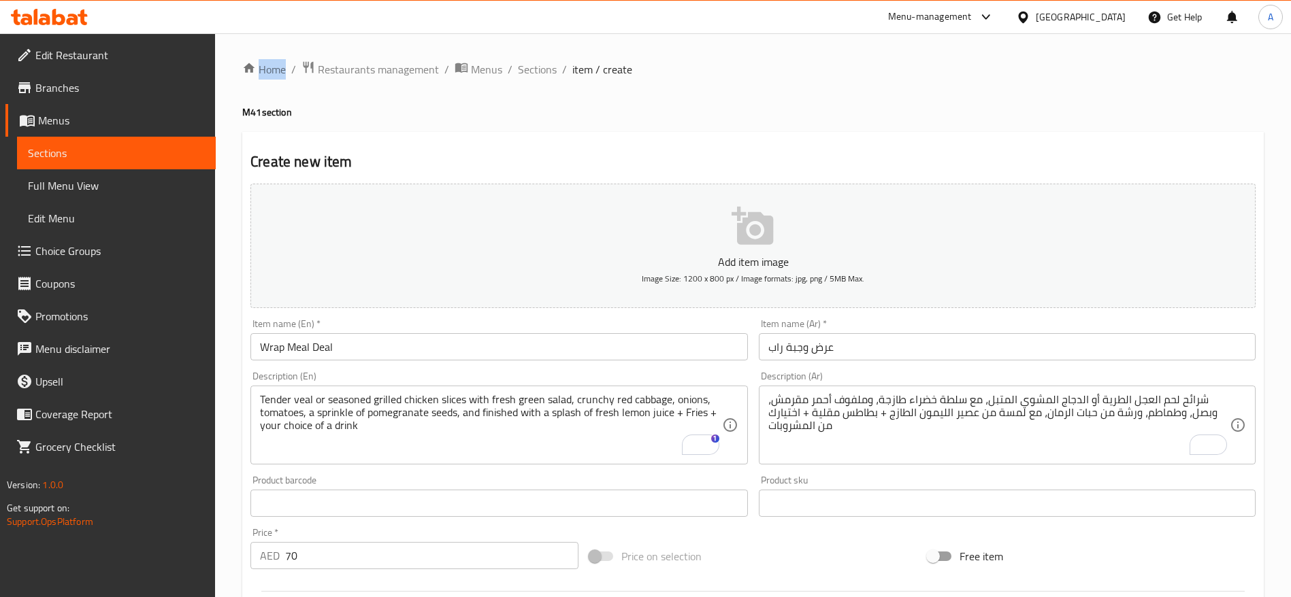
scroll to position [204, 0]
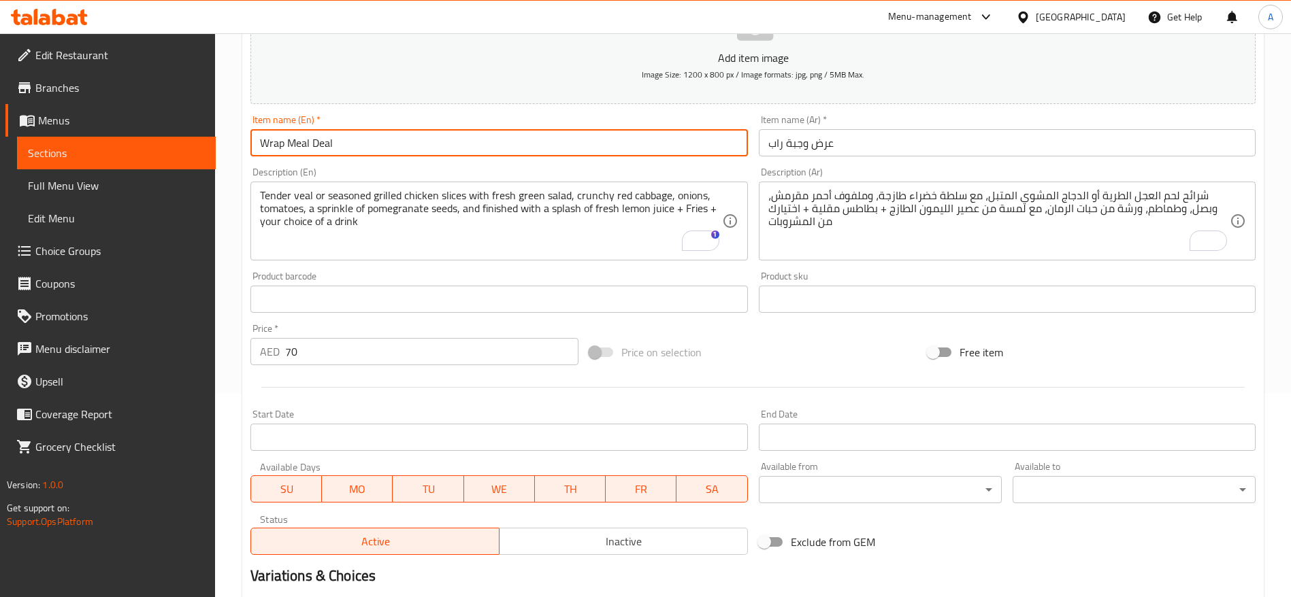
drag, startPoint x: 387, startPoint y: 139, endPoint x: 231, endPoint y: 144, distance: 155.9
click at [231, 144] on div "Home / Restaurants management / Menus / Sections / item / create M41 section Cr…" at bounding box center [753, 360] width 1076 height 1062
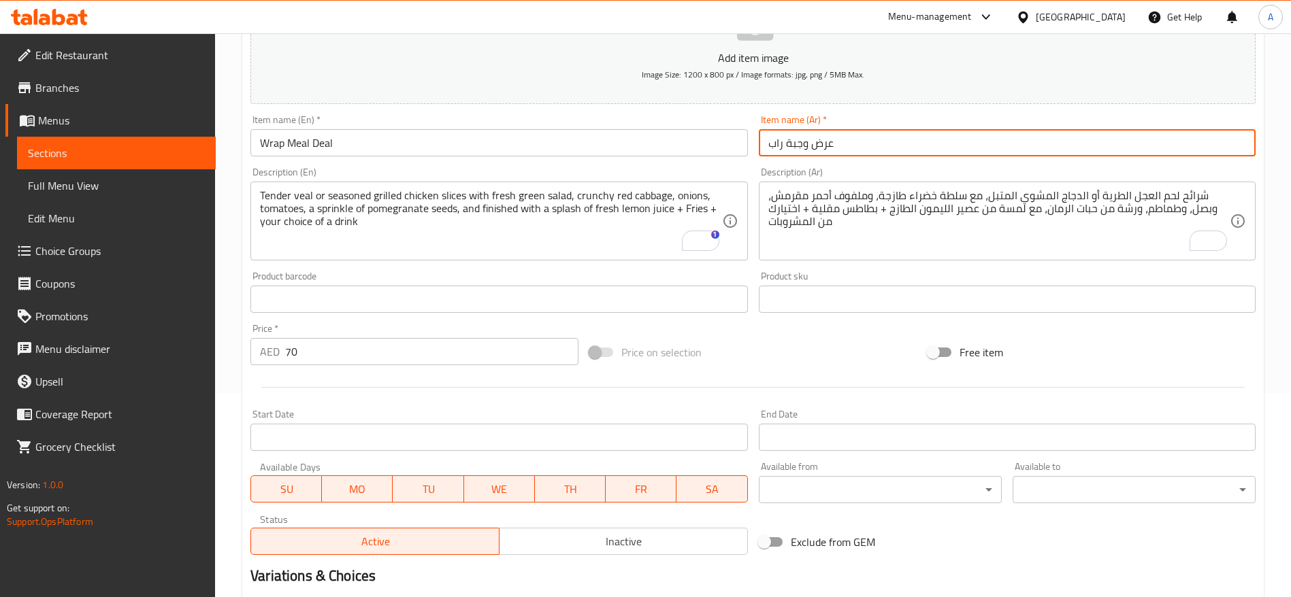
click at [786, 139] on input "عرض وجبة راب" at bounding box center [1007, 142] width 497 height 27
click at [789, 140] on input "عرض وجبة راب" at bounding box center [1007, 142] width 497 height 27
click at [792, 142] on input "عرض وجبة راب" at bounding box center [1007, 142] width 497 height 27
click at [794, 143] on input "عرض وجبة راب" at bounding box center [1007, 142] width 497 height 27
click at [795, 141] on input "عرض وجبة راب" at bounding box center [1007, 142] width 497 height 27
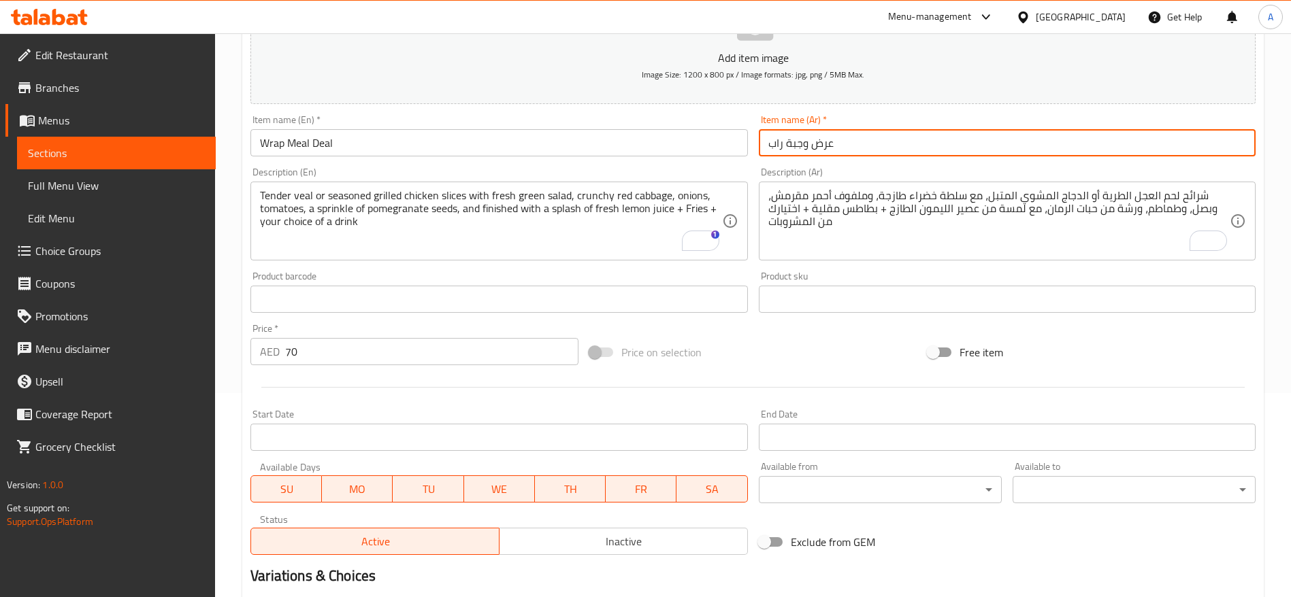
click at [795, 141] on input "عرض وجبة راب" at bounding box center [1007, 142] width 497 height 27
click at [795, 142] on input "عرض وجبة راب" at bounding box center [1007, 142] width 497 height 27
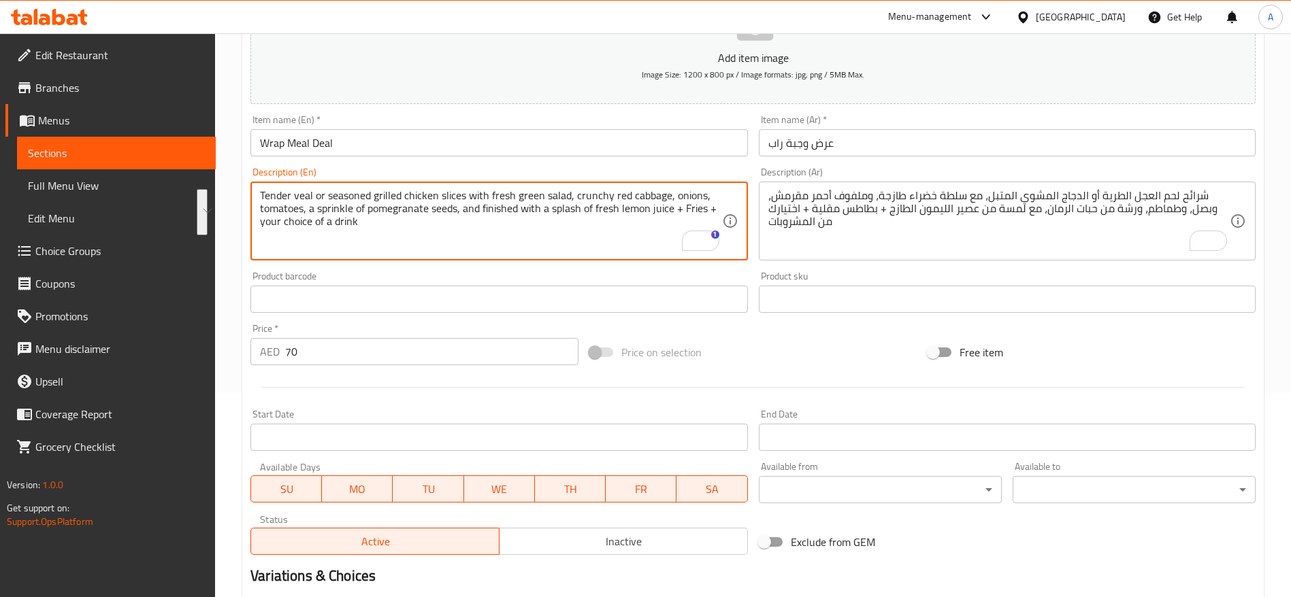
drag, startPoint x: 386, startPoint y: 225, endPoint x: 238, endPoint y: 199, distance: 149.9
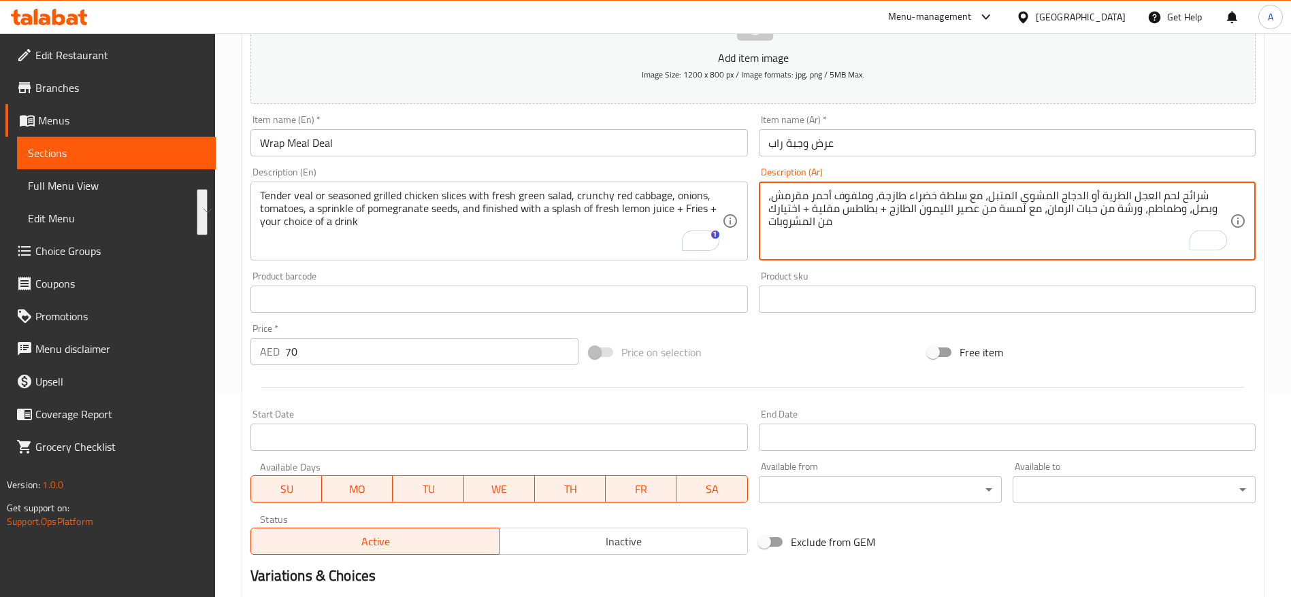
drag, startPoint x: 827, startPoint y: 225, endPoint x: 1201, endPoint y: 194, distance: 375.5
click at [1201, 194] on textarea "شرائح لحم العجل الطرية أو الدجاج المشوي المتبل، مع سلطة خضراء طازجة، وملفوف أحم…" at bounding box center [998, 221] width 461 height 65
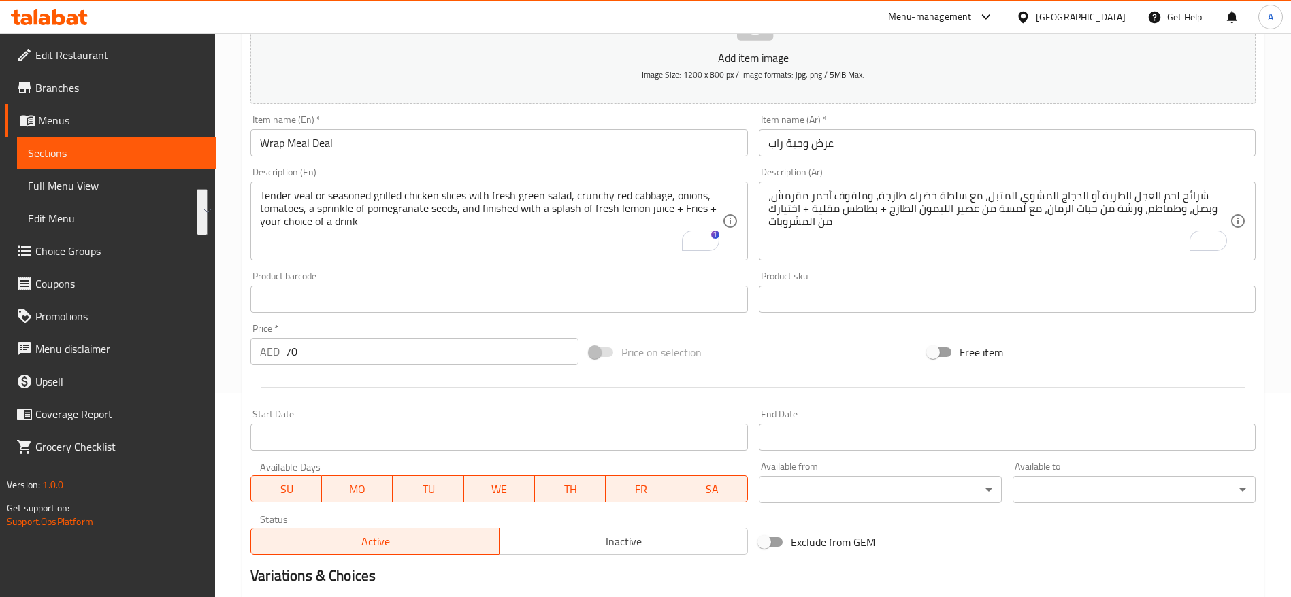
click at [753, 255] on div "Description (Ar) شرائح لحم العجل الطرية أو الدجاج المشوي المتبل، مع سلطة خضراء …" at bounding box center [1007, 214] width 508 height 104
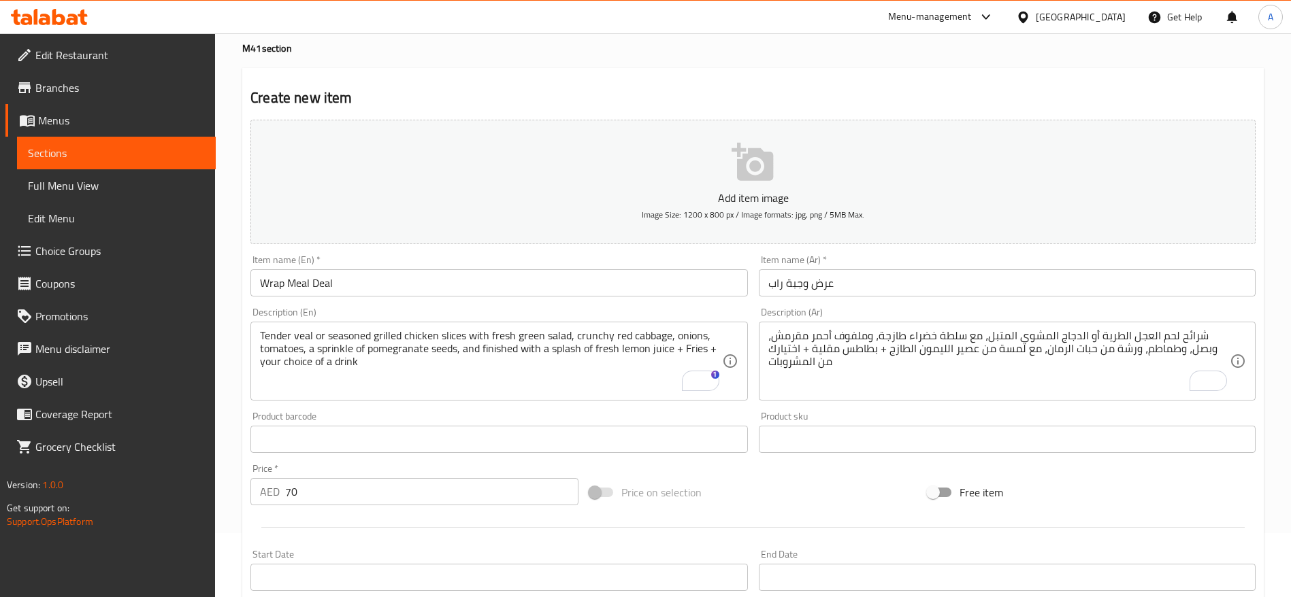
scroll to position [0, 0]
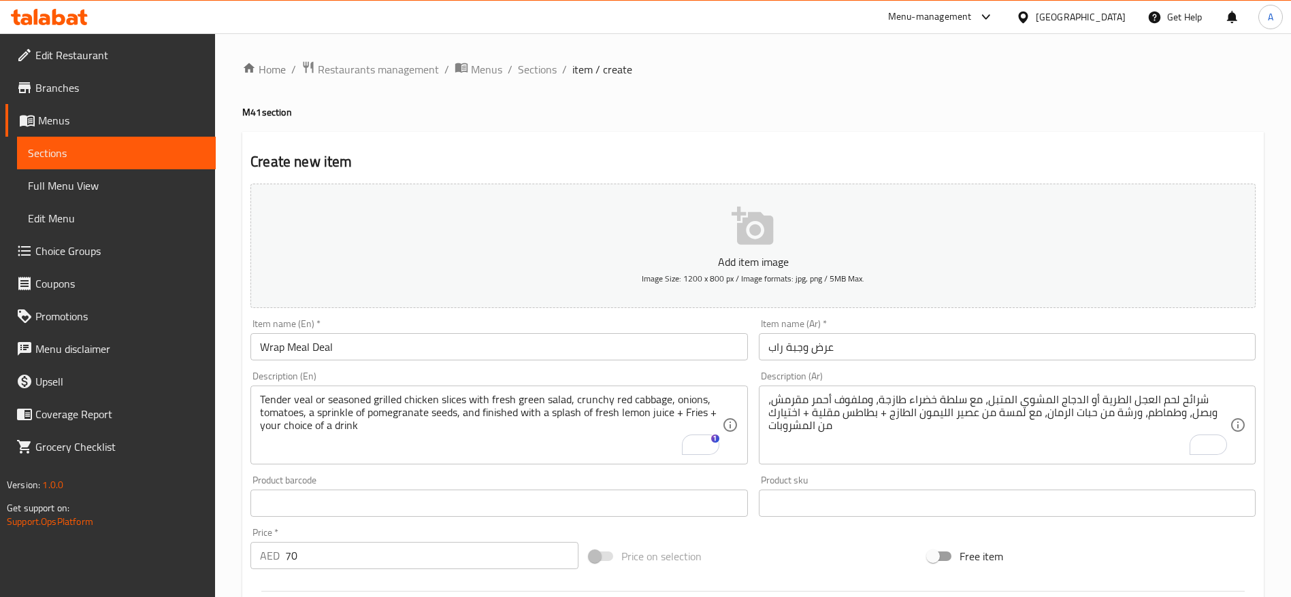
click at [765, 227] on icon "button" at bounding box center [752, 226] width 42 height 38
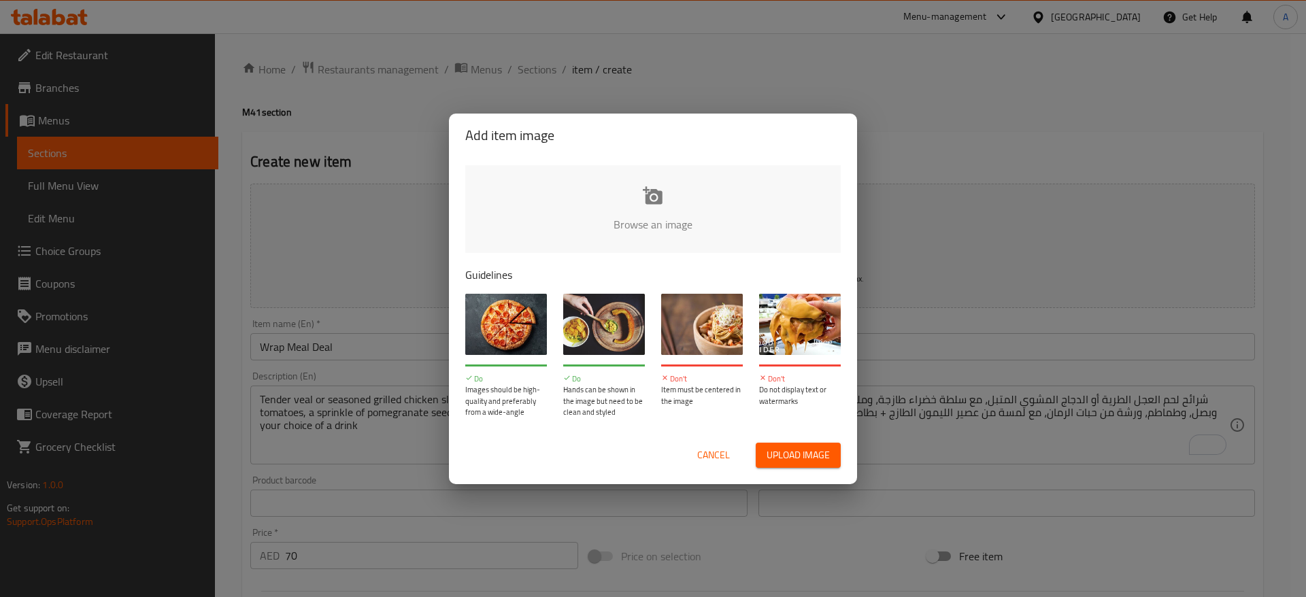
click at [627, 195] on input "file" at bounding box center [1112, 228] width 1295 height 127
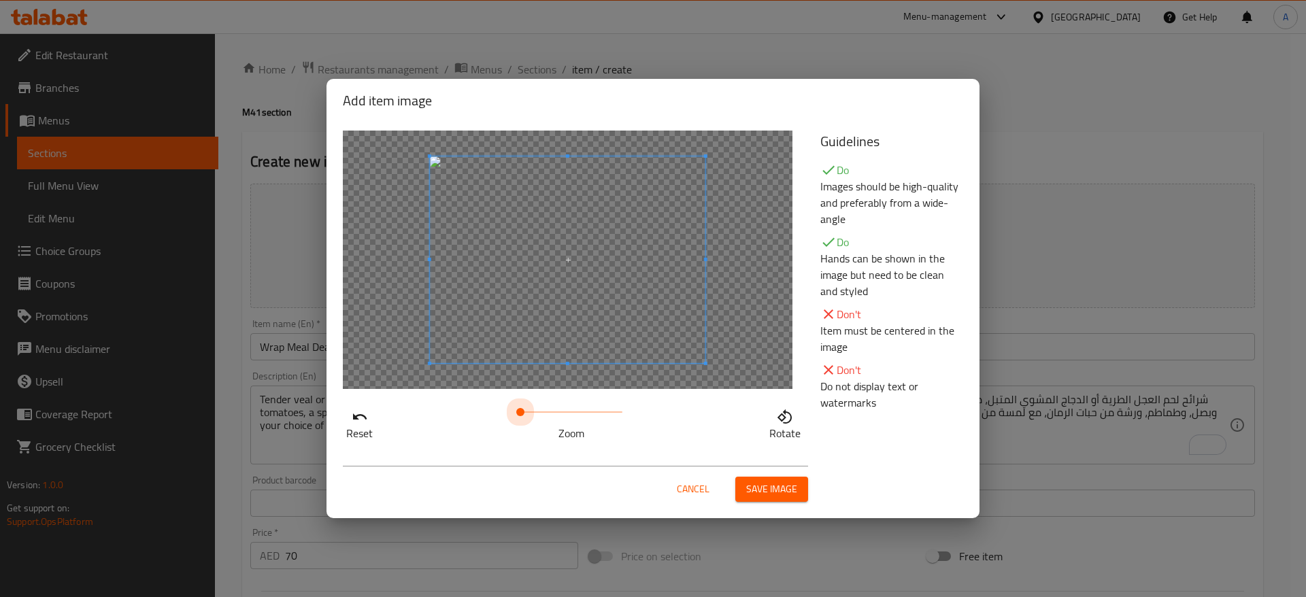
drag, startPoint x: 520, startPoint y: 408, endPoint x: 342, endPoint y: 429, distance: 180.3
click at [342, 429] on div "Reset Zoom Rotate" at bounding box center [574, 285] width 478 height 327
drag, startPoint x: 522, startPoint y: 414, endPoint x: 293, endPoint y: 432, distance: 230.0
click at [293, 432] on div "Add item image Reset Zoom Rotate Guidelines Do Images should be high-quality an…" at bounding box center [653, 298] width 1306 height 597
click at [770, 486] on span "Save image" at bounding box center [771, 489] width 51 height 17
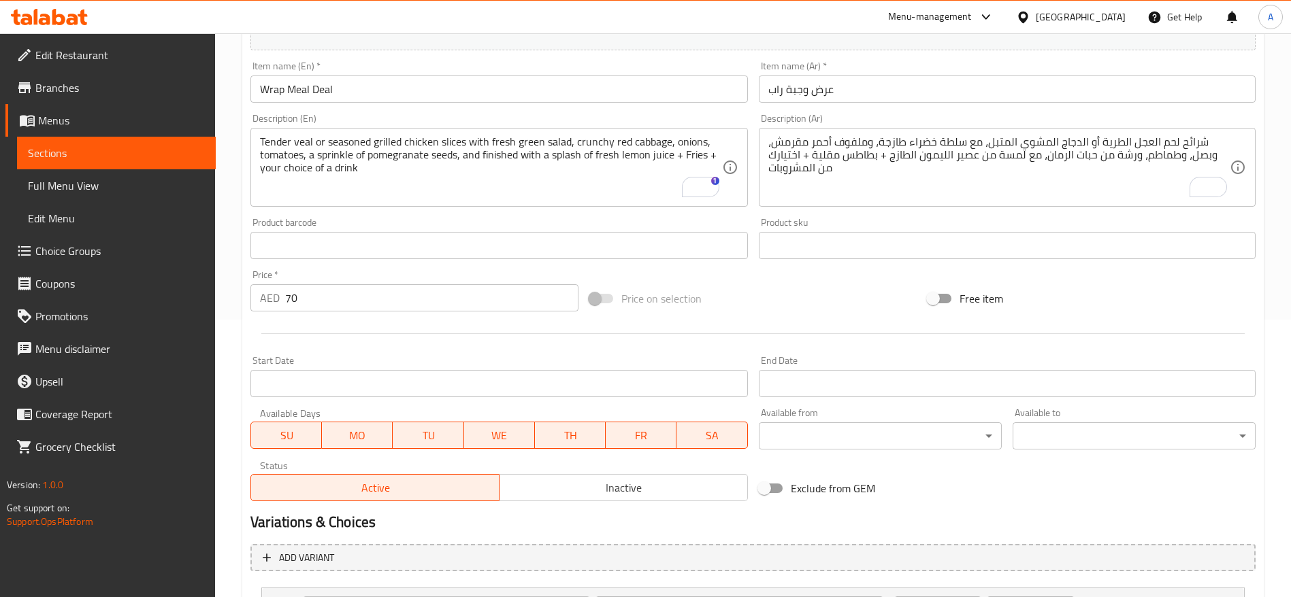
scroll to position [518, 0]
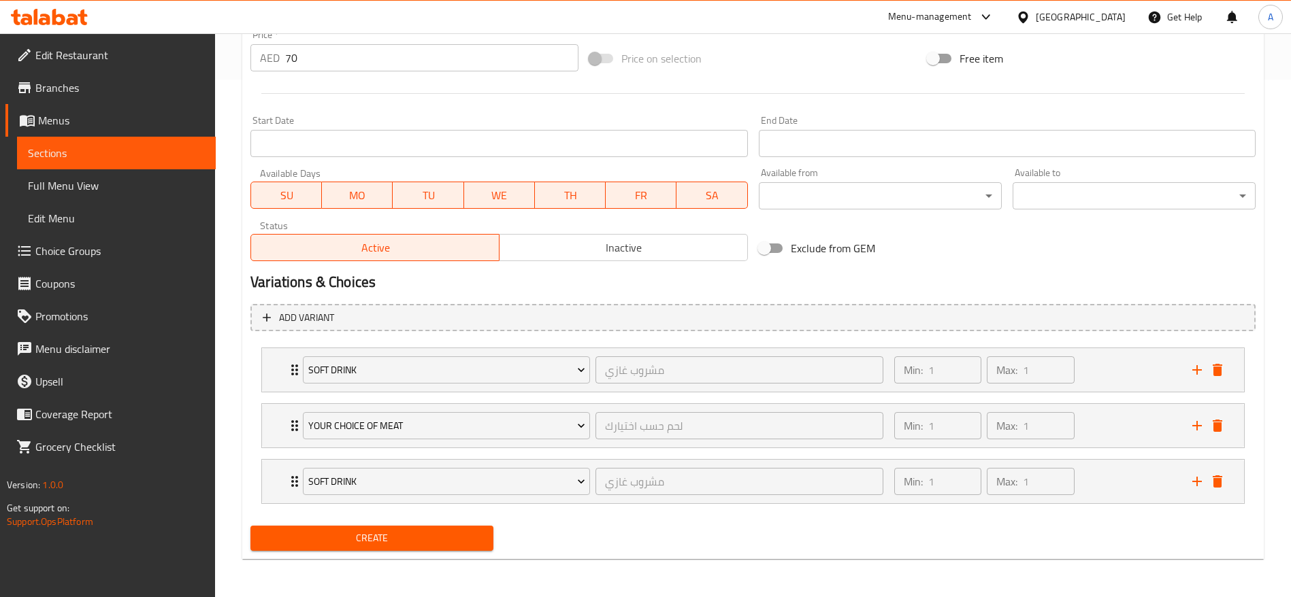
click at [367, 540] on span "Create" at bounding box center [371, 538] width 221 height 17
drag, startPoint x: 374, startPoint y: 533, endPoint x: 372, endPoint y: 527, distance: 6.9
click at [374, 533] on span "Create" at bounding box center [371, 538] width 221 height 17
click at [55, 122] on span "Menus" at bounding box center [121, 120] width 167 height 16
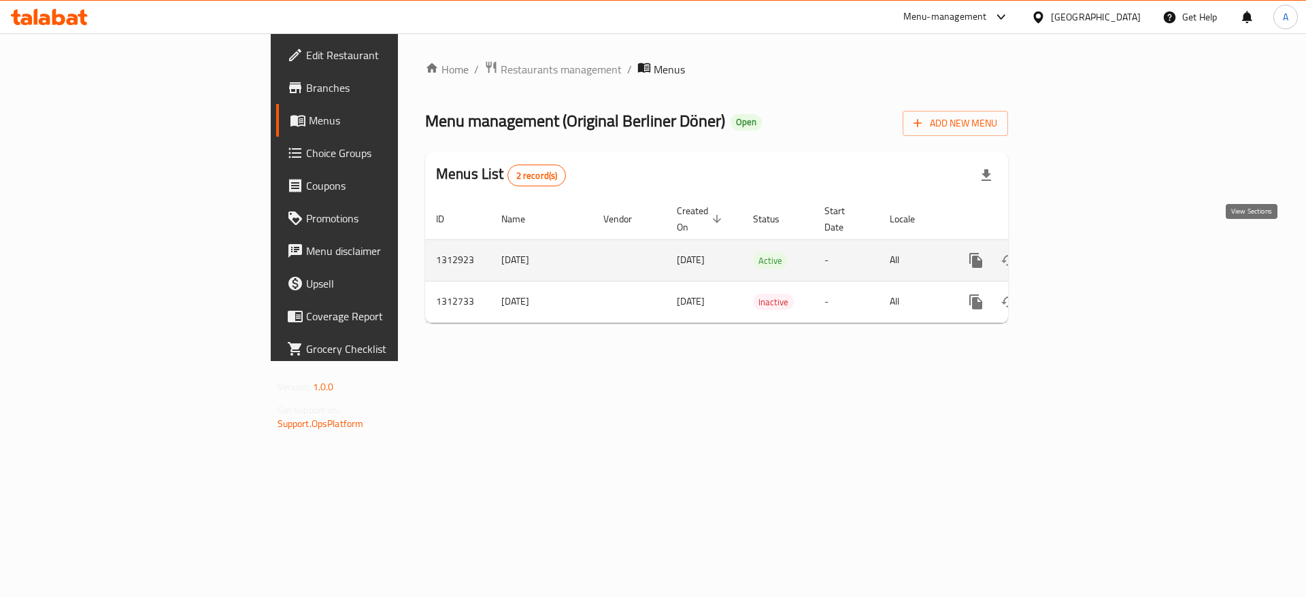
click at [1082, 252] on icon "enhanced table" at bounding box center [1074, 260] width 16 height 16
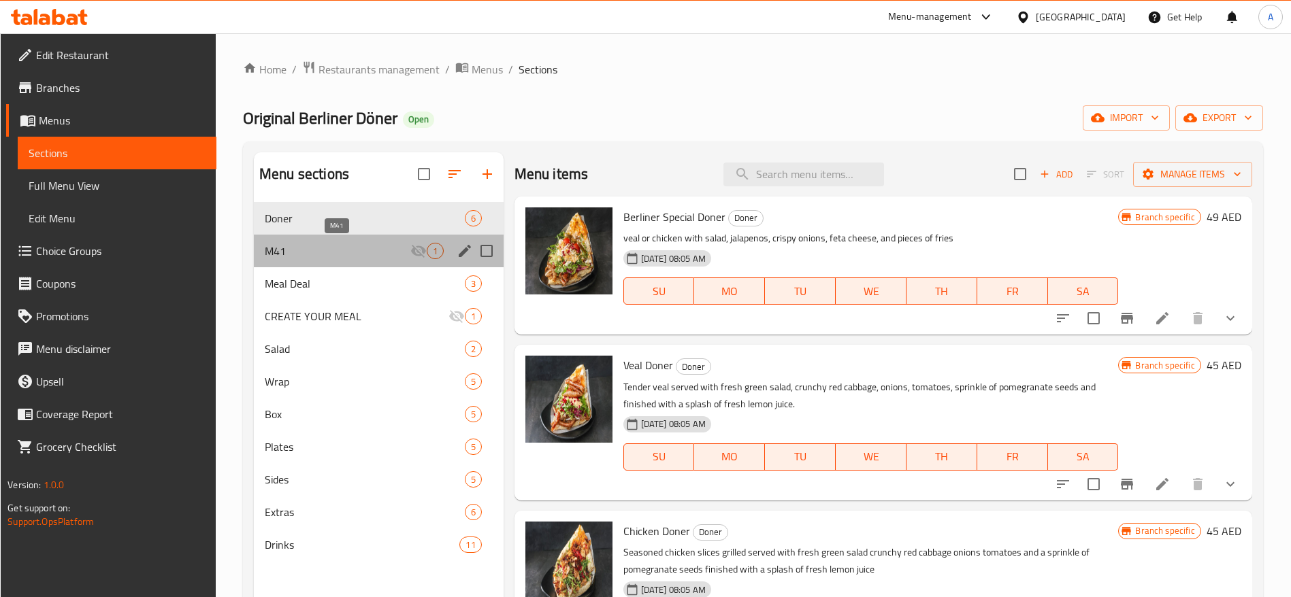
click at [351, 251] on span "M41" at bounding box center [338, 251] width 146 height 16
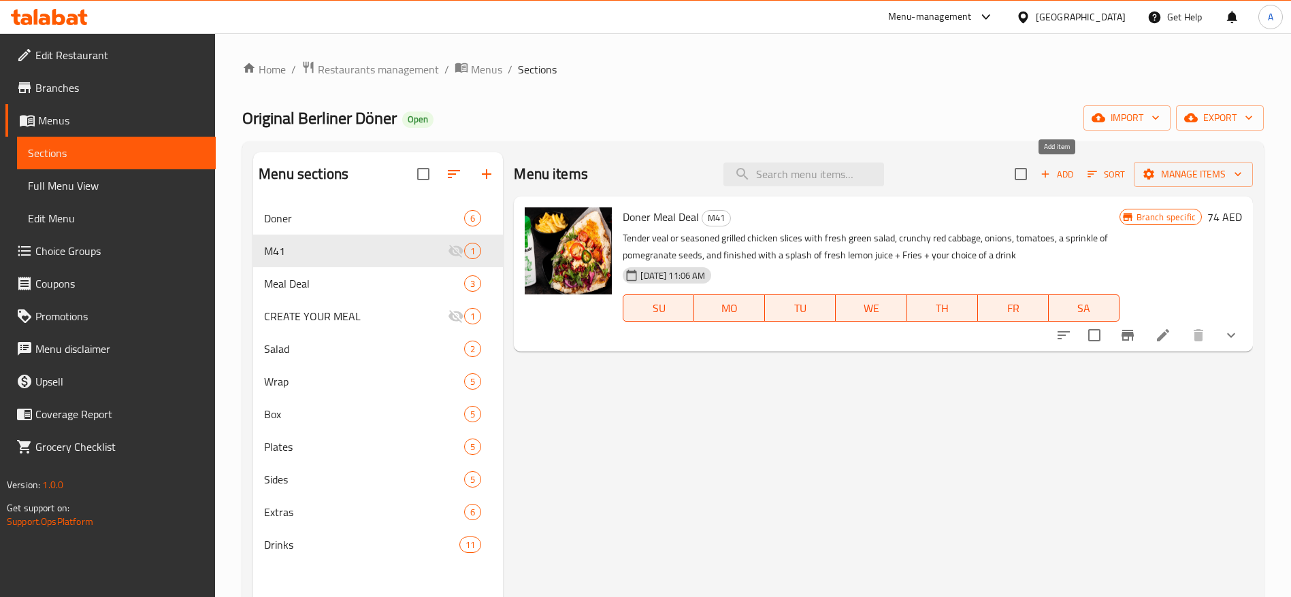
click at [1046, 175] on icon "button" at bounding box center [1045, 174] width 7 height 7
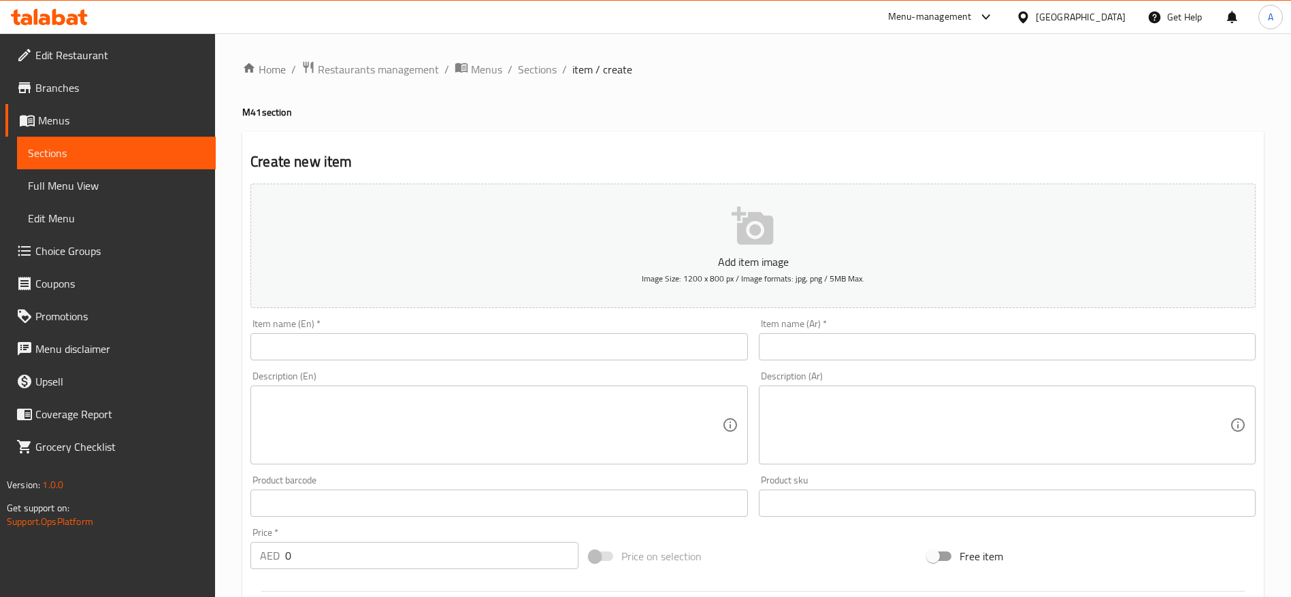
click at [382, 354] on input "text" at bounding box center [498, 346] width 497 height 27
paste input "Wrap Meal Deal"
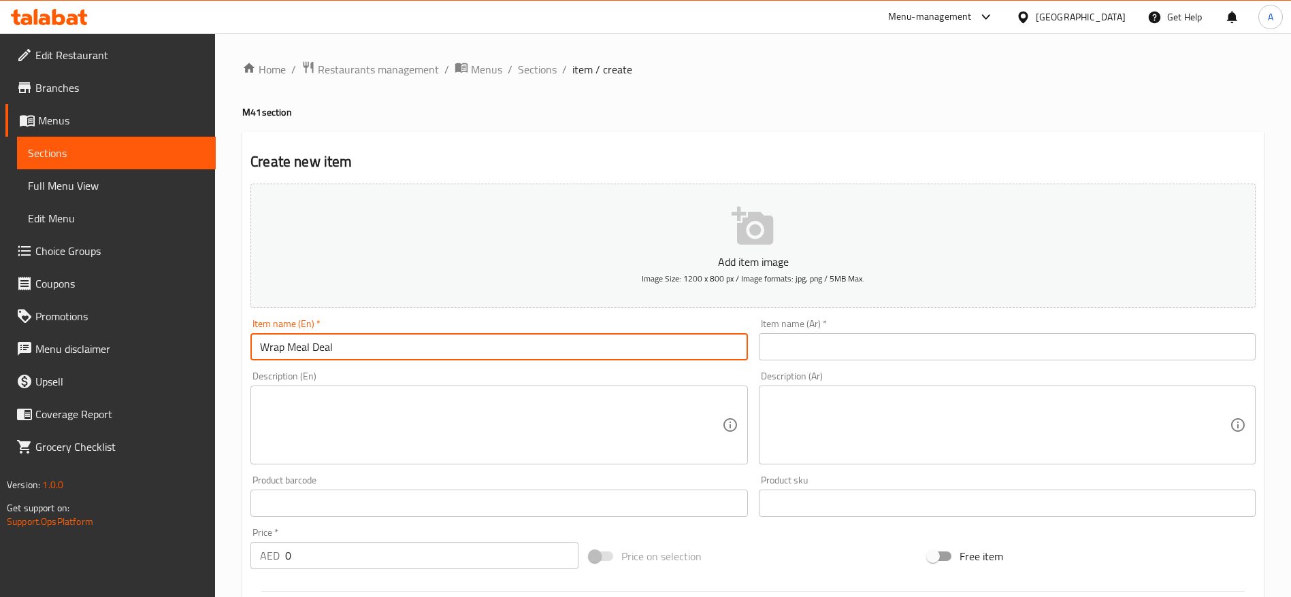
type input "Wrap Meal Deal"
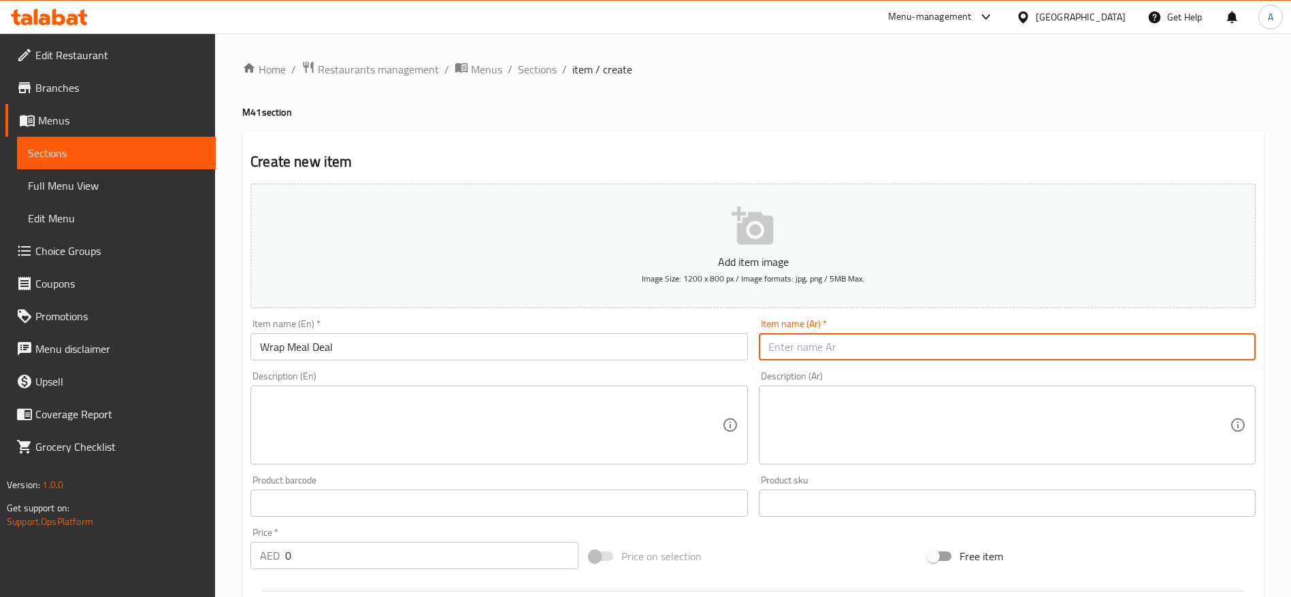
click at [795, 347] on input "text" at bounding box center [1007, 346] width 497 height 27
paste input "عرض وجبة راب"
type input "عرض وجبة راب"
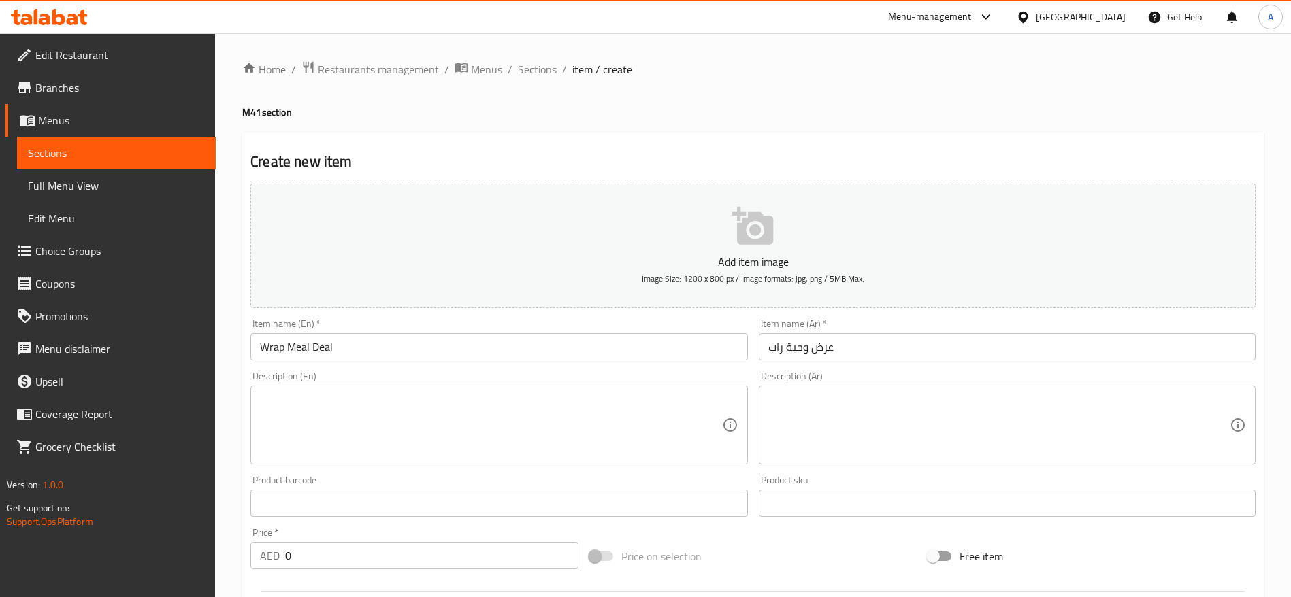
click at [388, 421] on textarea at bounding box center [490, 425] width 461 height 65
paste textarea "Tender veal or seasoned grilled chicken slices with fresh green salad, crunchy …"
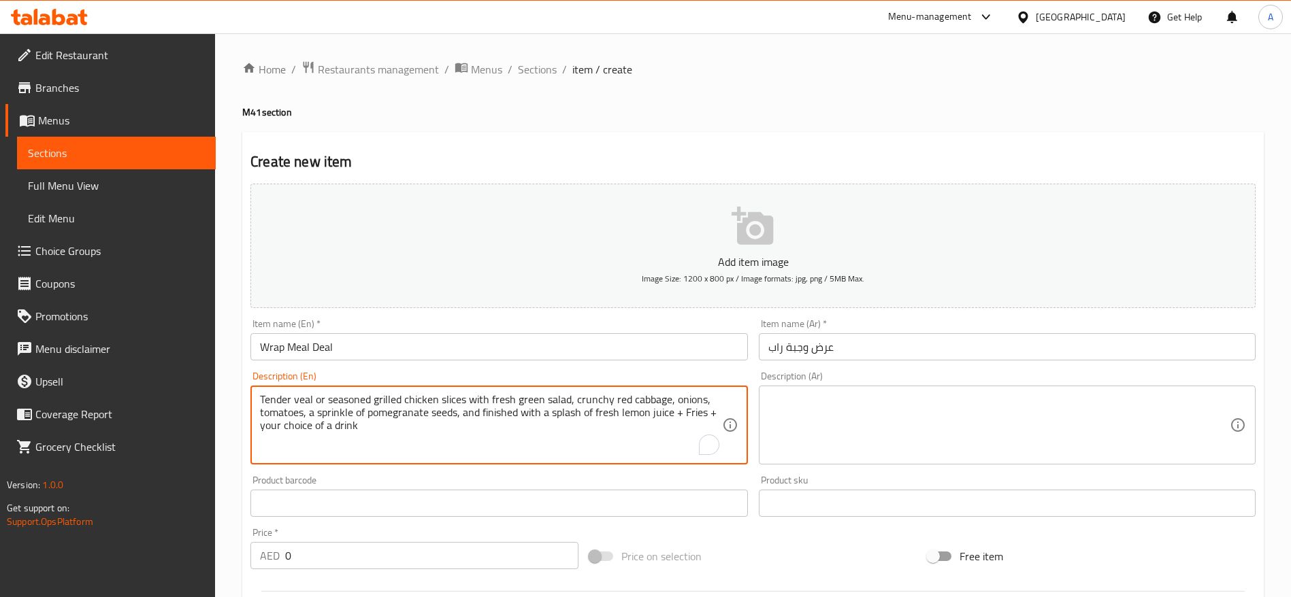
type textarea "Tender veal or seasoned grilled chicken slices with fresh green salad, crunchy …"
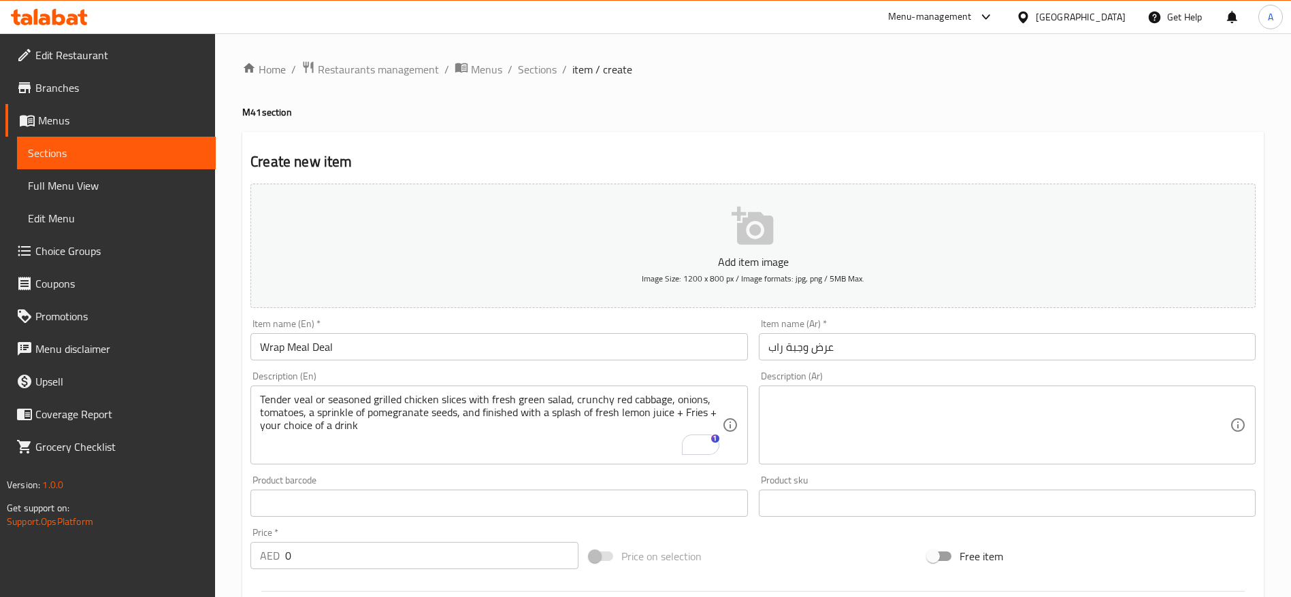
click at [793, 411] on textarea at bounding box center [998, 425] width 461 height 65
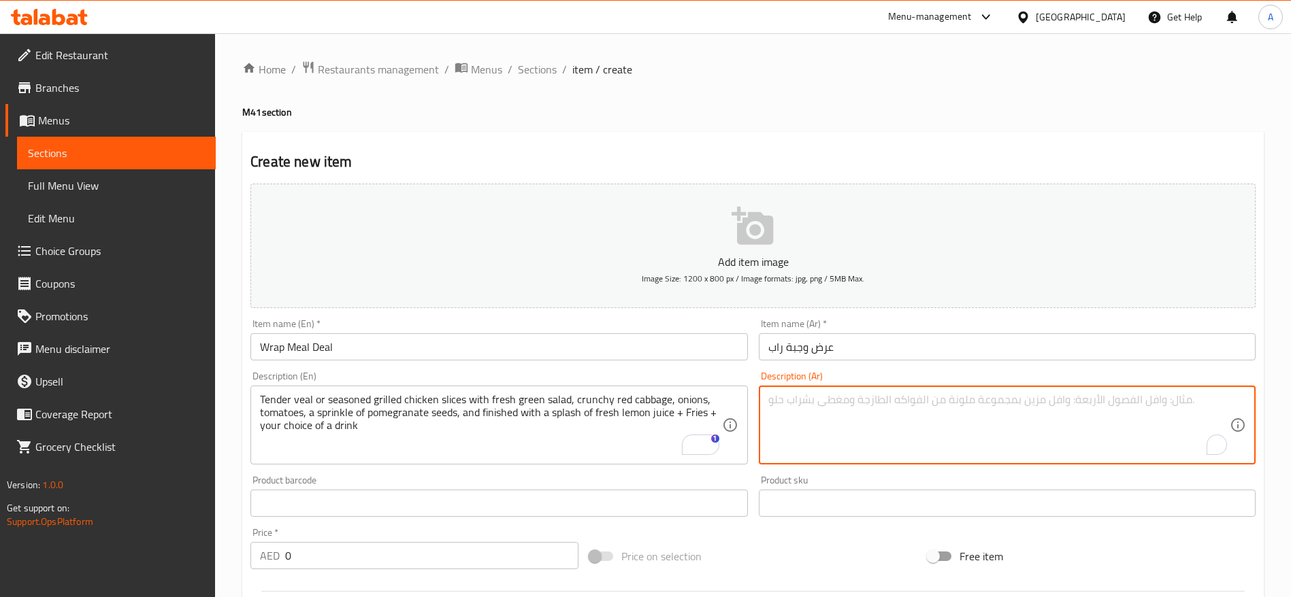
paste textarea "شرائح لحم العجل الطرية أو الدجاج المشوي المتبل، مع سلطة خضراء طازجة، وملفوف أحم…"
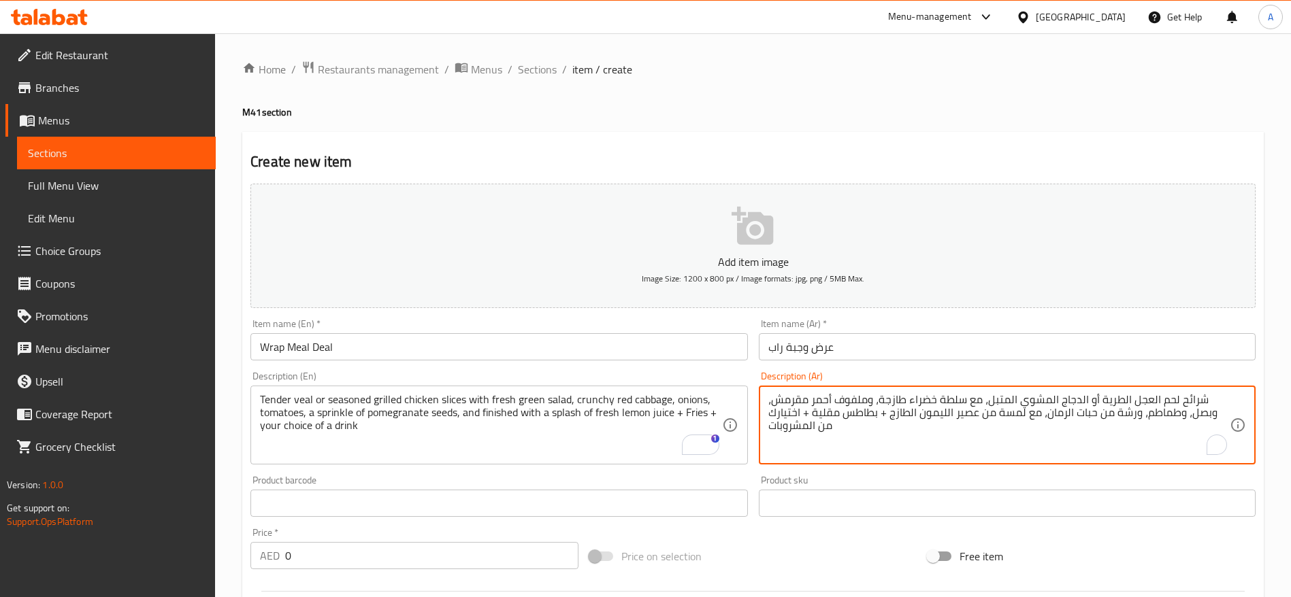
type textarea "شرائح لحم العجل الطرية أو الدجاج المشوي المتبل، مع سلطة خضراء طازجة، وملفوف أحم…"
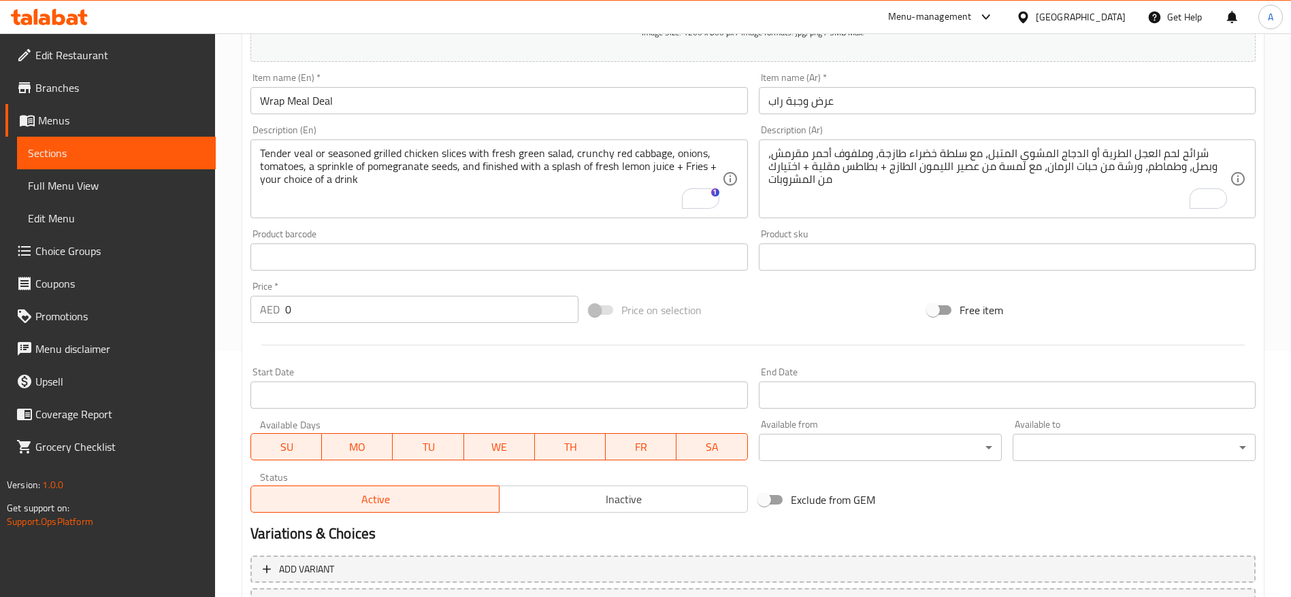
scroll to position [306, 0]
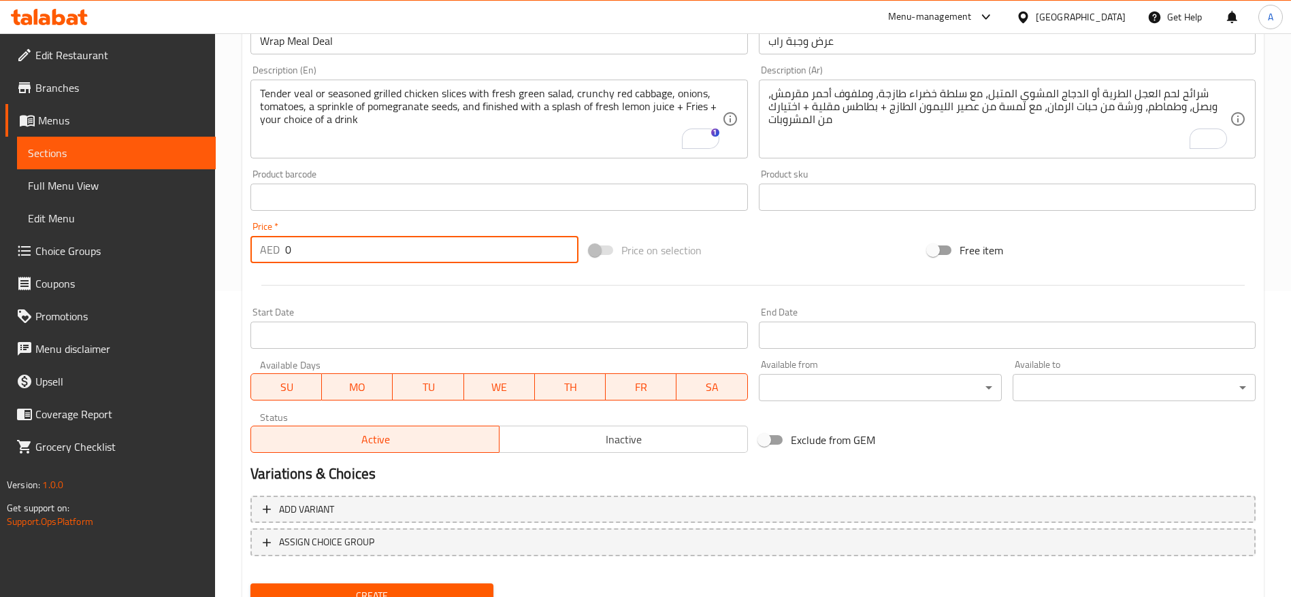
drag, startPoint x: 311, startPoint y: 254, endPoint x: 264, endPoint y: 247, distance: 47.5
click at [267, 247] on div "AED 0 Price *" at bounding box center [414, 249] width 328 height 27
paste input "7"
type input "70"
click at [459, 286] on div at bounding box center [753, 285] width 1016 height 33
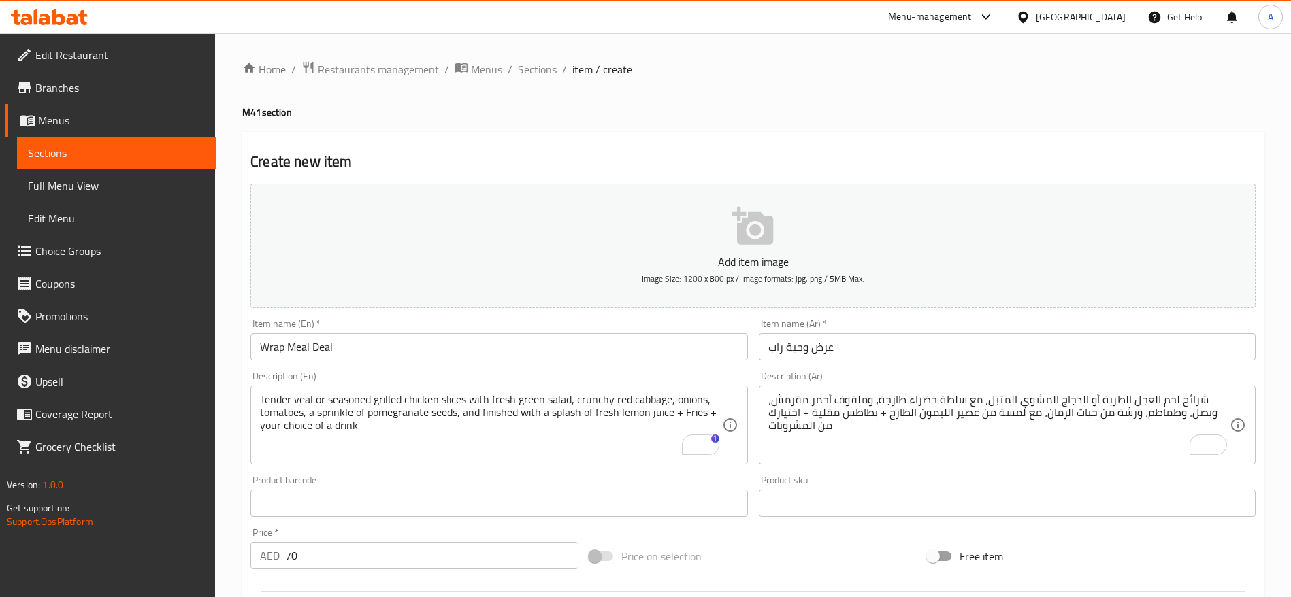
scroll to position [364, 0]
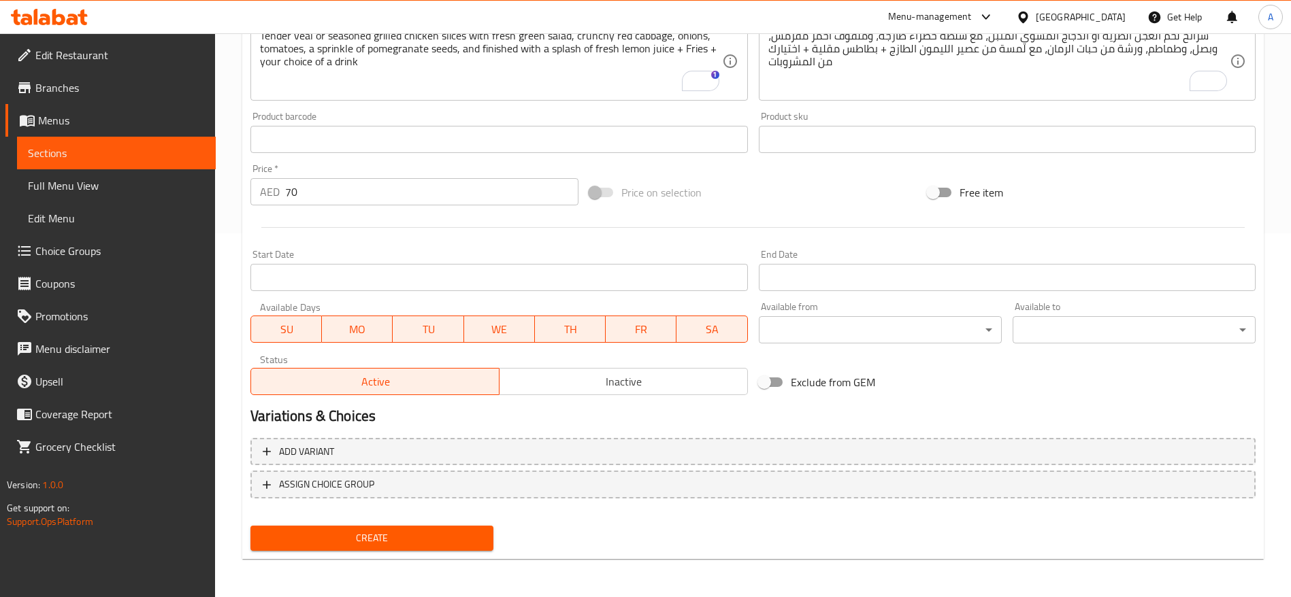
click at [364, 538] on span "Create" at bounding box center [371, 538] width 221 height 17
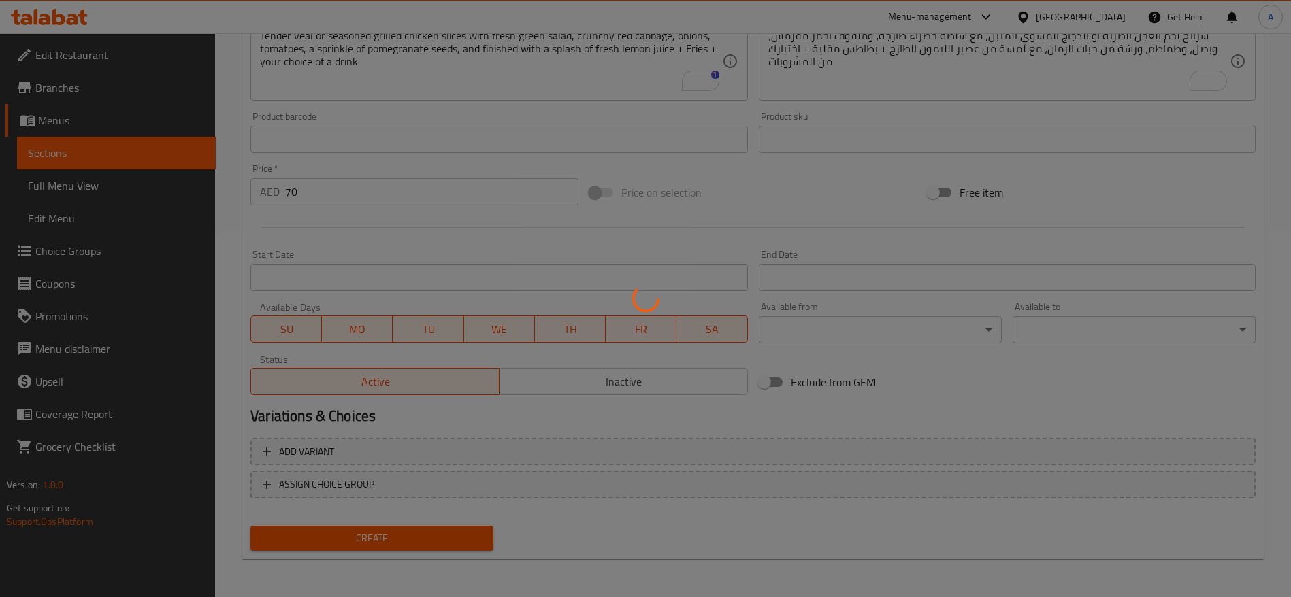
type input "0"
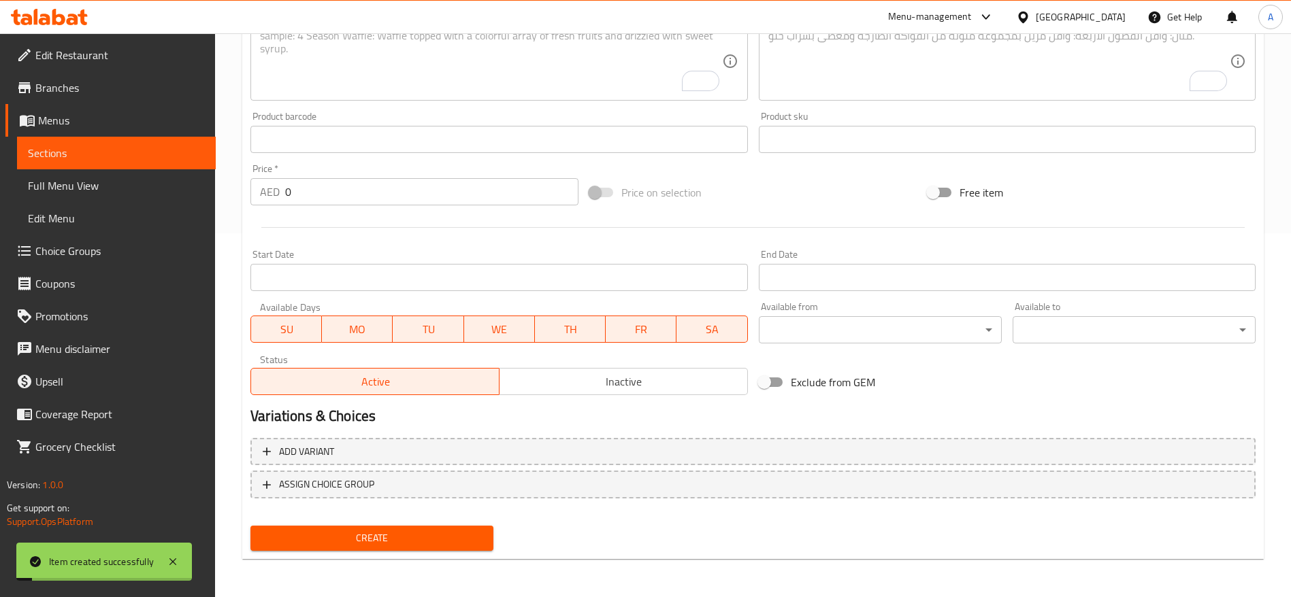
click at [367, 530] on span "Create" at bounding box center [371, 538] width 221 height 17
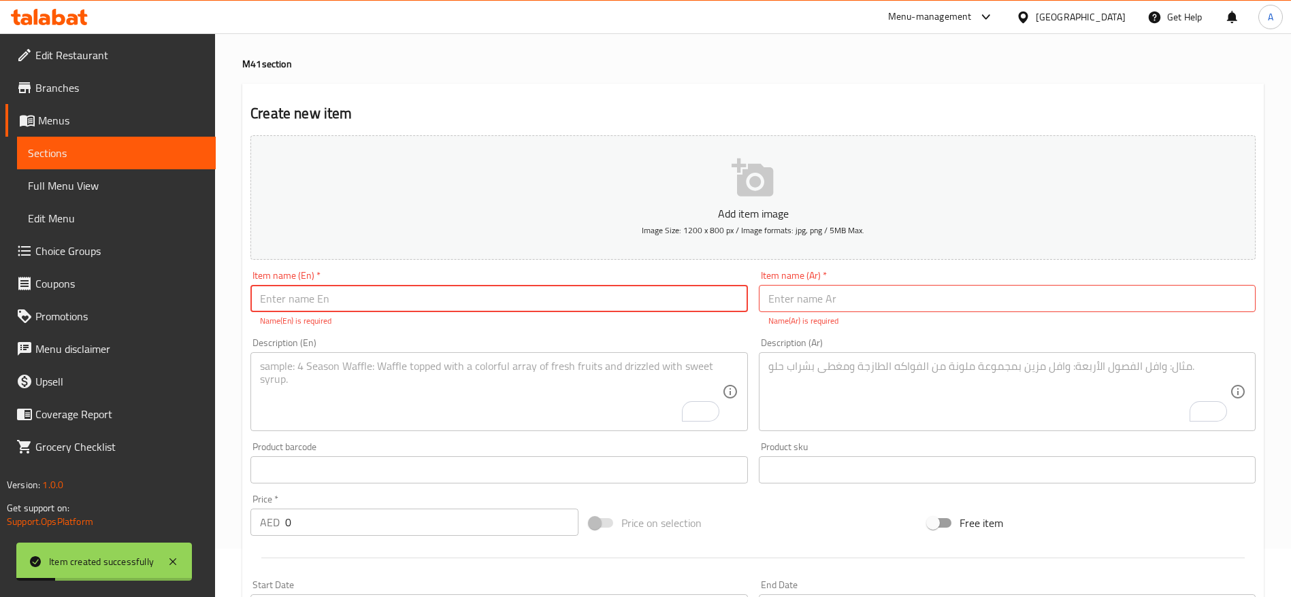
click at [65, 117] on span "Menus" at bounding box center [121, 120] width 167 height 16
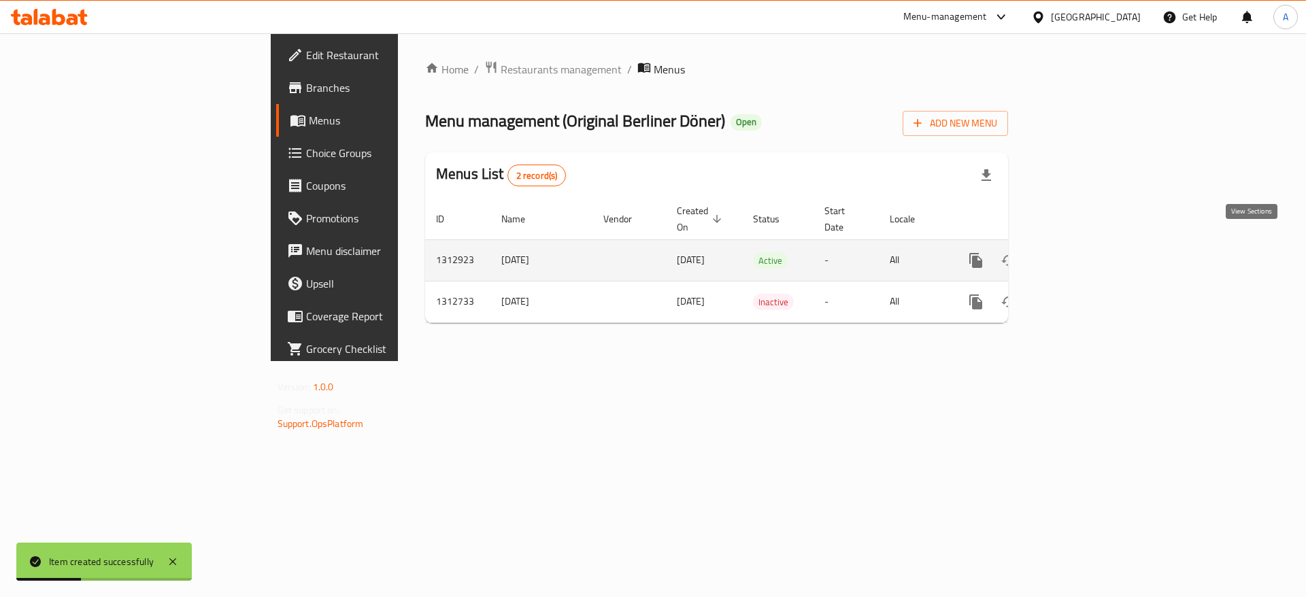
click at [1080, 254] on icon "enhanced table" at bounding box center [1074, 260] width 12 height 12
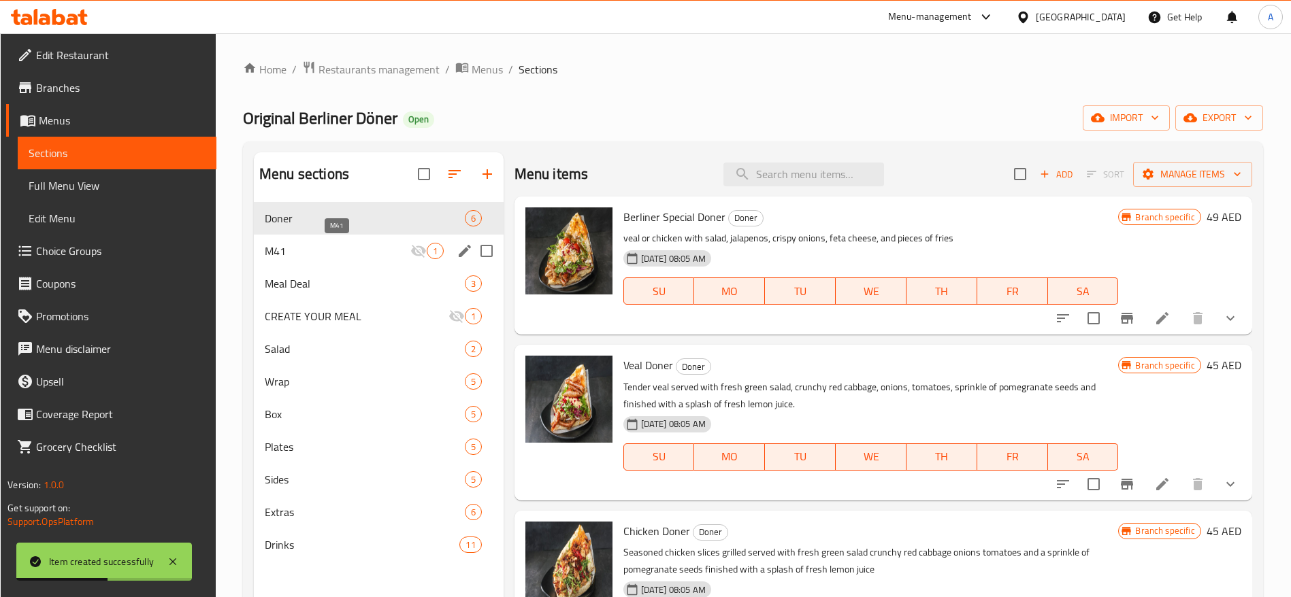
click at [327, 249] on span "M41" at bounding box center [338, 251] width 146 height 16
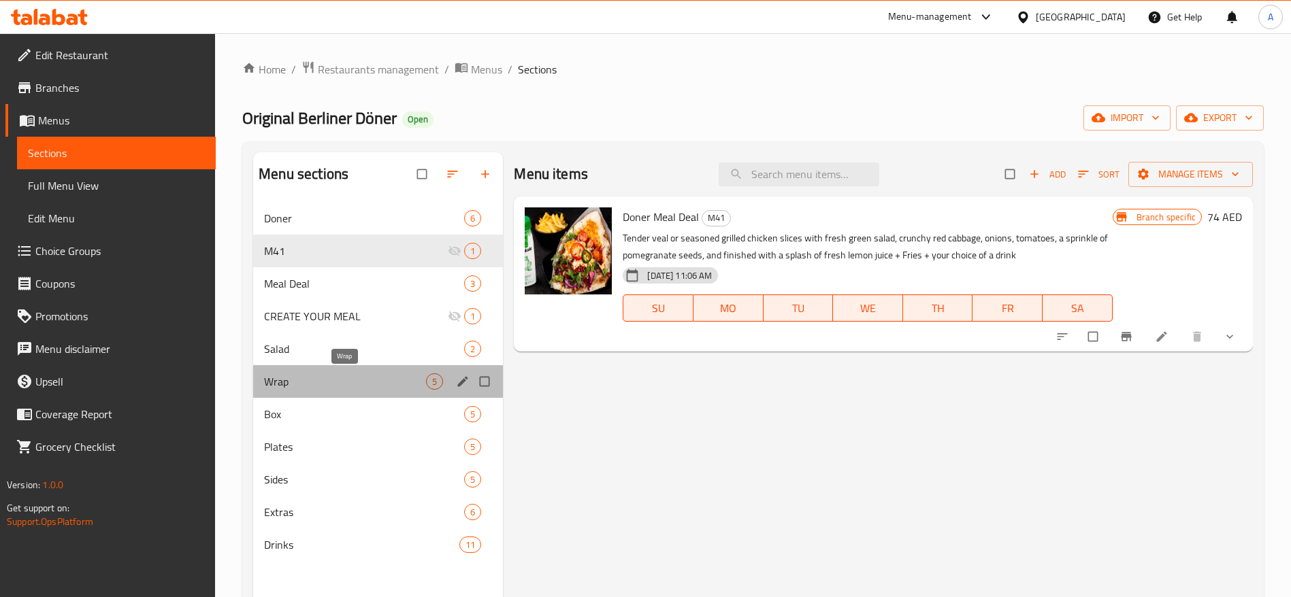
click at [330, 382] on span "Wrap" at bounding box center [345, 382] width 162 height 16
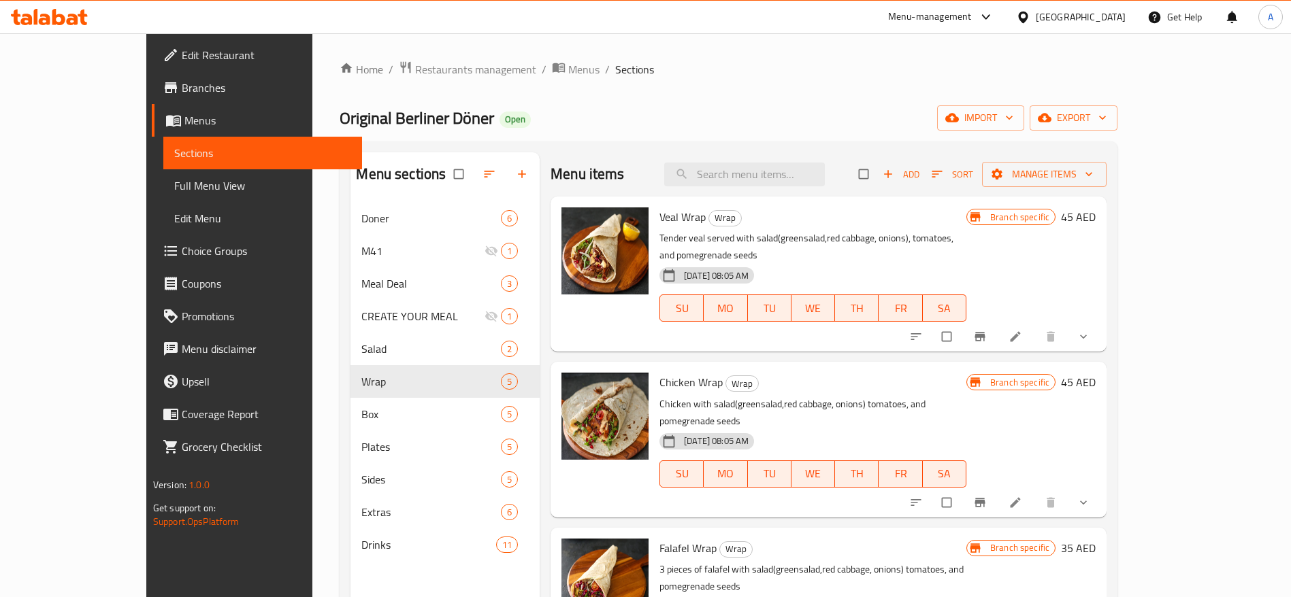
click at [1035, 329] on li at bounding box center [1016, 337] width 38 height 22
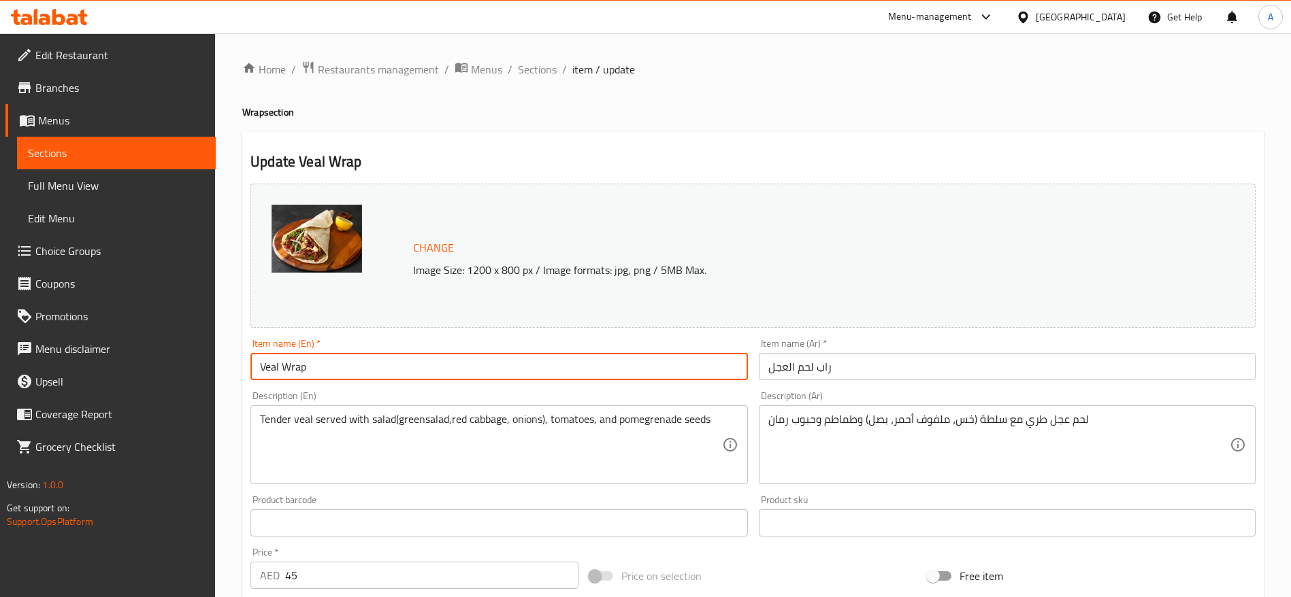
drag, startPoint x: 322, startPoint y: 367, endPoint x: 303, endPoint y: 367, distance: 18.4
click at [303, 367] on input "Veal Wrap" at bounding box center [498, 366] width 497 height 27
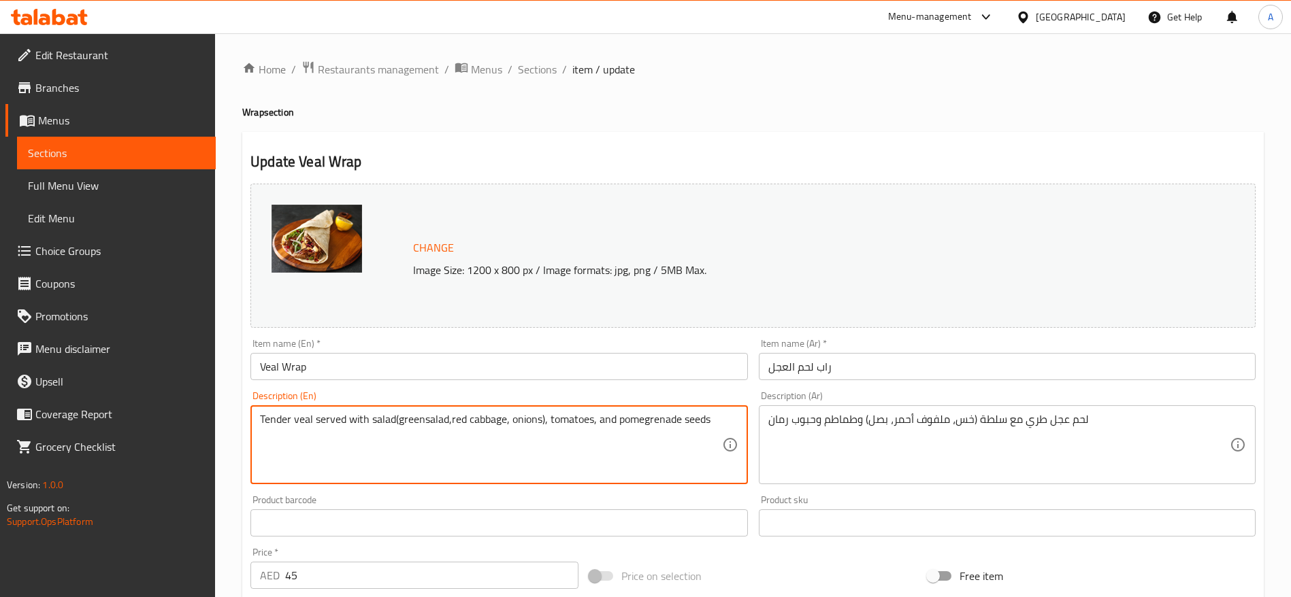
drag, startPoint x: 261, startPoint y: 421, endPoint x: 773, endPoint y: 422, distance: 511.6
click at [114, 143] on link "Sections" at bounding box center [116, 153] width 199 height 33
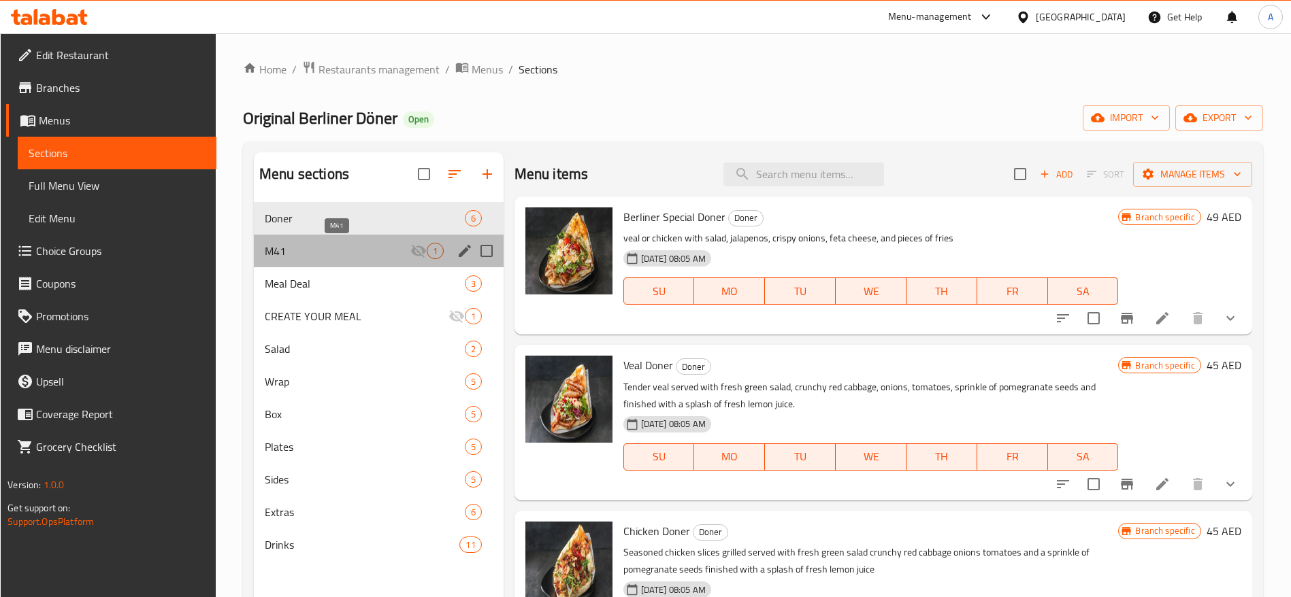
click at [357, 252] on span "M41" at bounding box center [338, 251] width 146 height 16
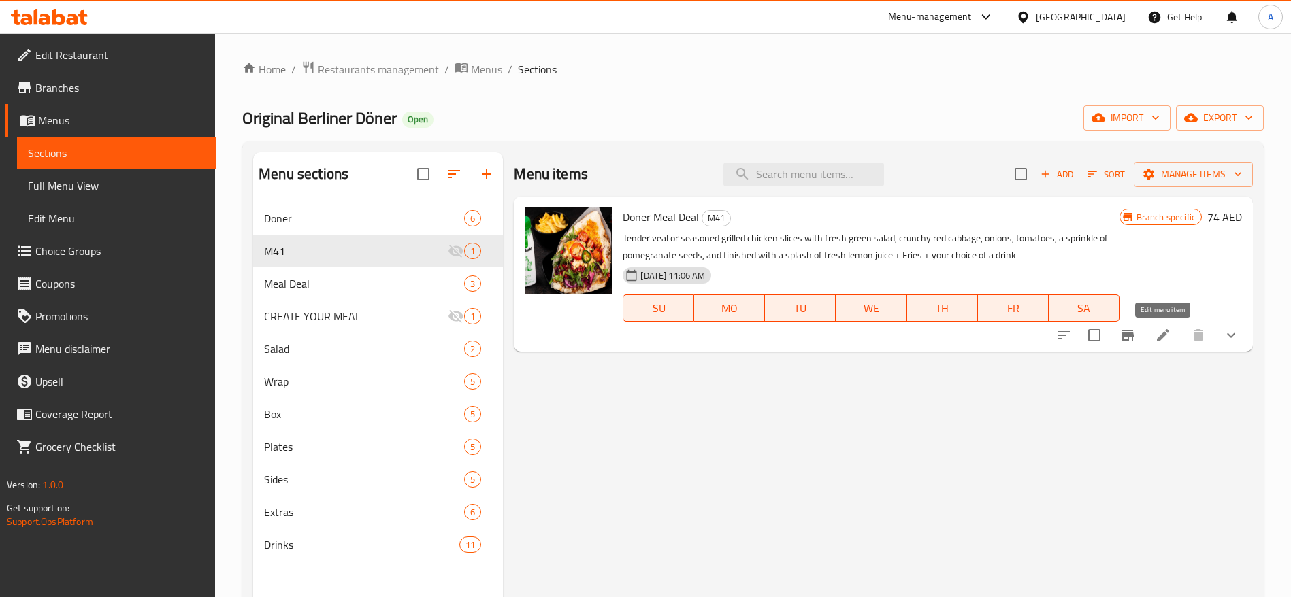
click at [1167, 339] on icon at bounding box center [1163, 335] width 16 height 16
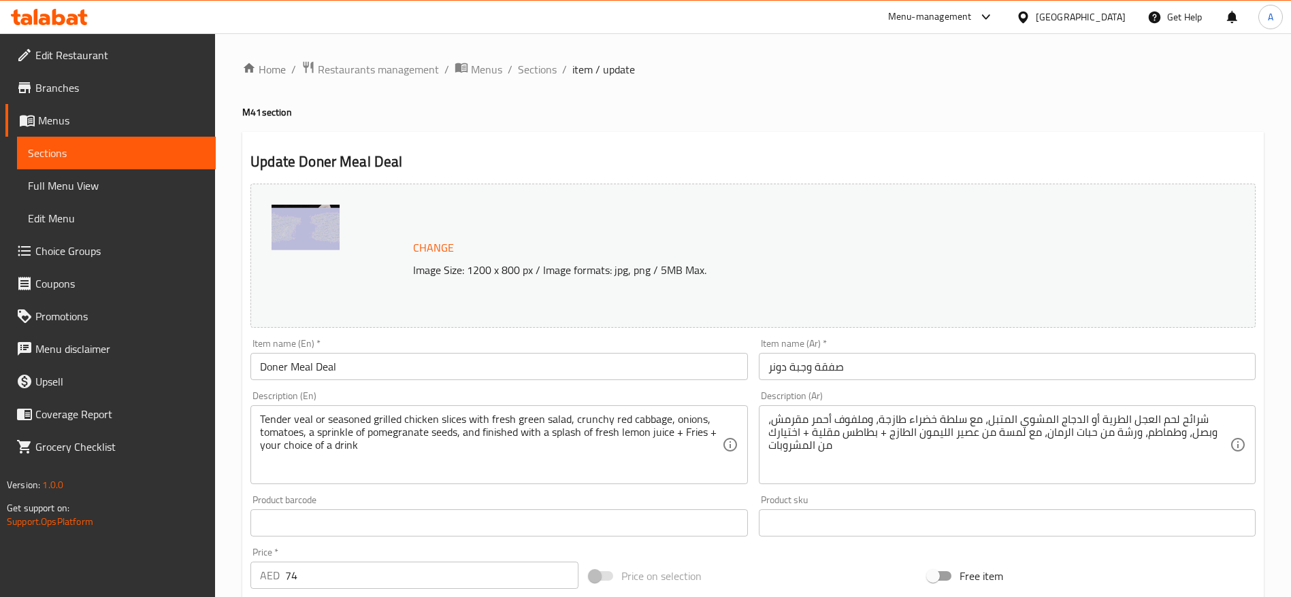
scroll to position [102, 0]
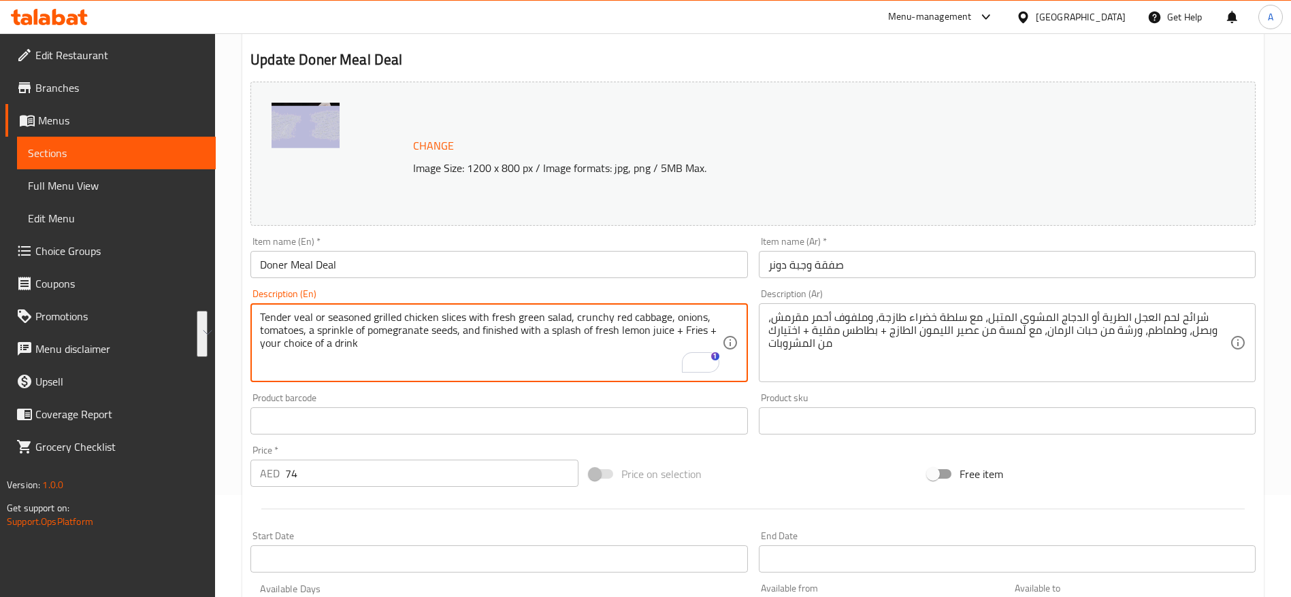
drag, startPoint x: 377, startPoint y: 350, endPoint x: 257, endPoint y: 312, distance: 125.9
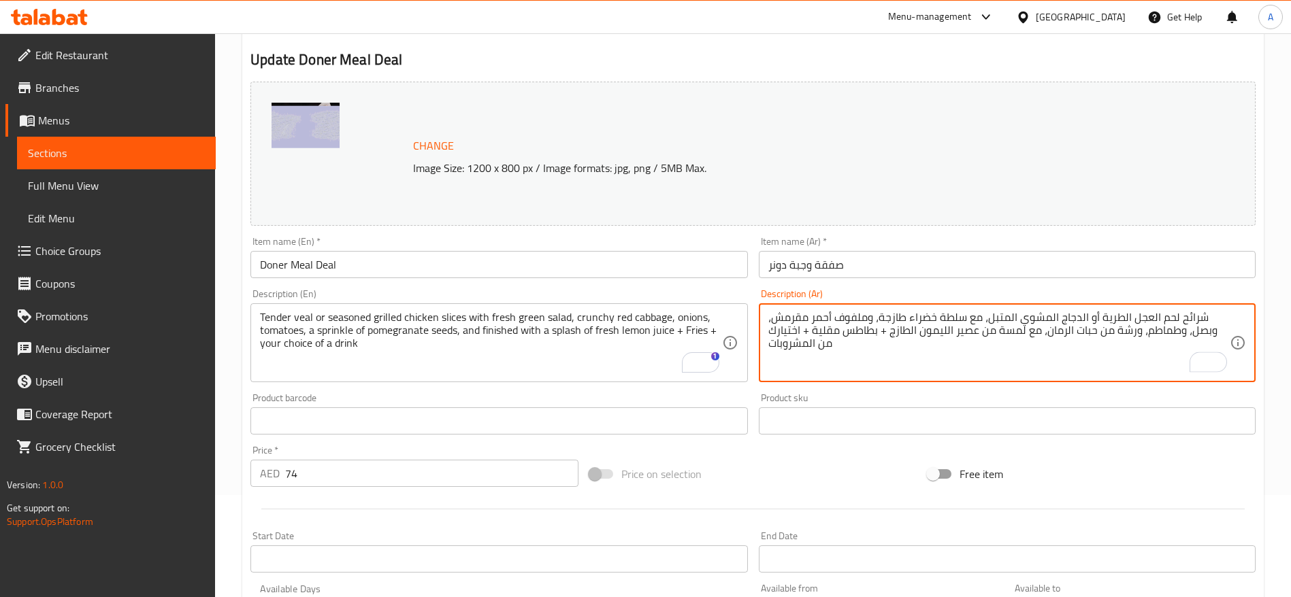
drag, startPoint x: 815, startPoint y: 345, endPoint x: 1237, endPoint y: 318, distance: 422.7
drag, startPoint x: 864, startPoint y: 350, endPoint x: 778, endPoint y: 355, distance: 85.9
click at [863, 350] on textarea "شرائح لحم العجل الطرية أو الدجاج المشوي المتبل، مع سلطة خضراء طازجة، وملفوف أحم…" at bounding box center [998, 343] width 461 height 65
click at [208, 351] on button "See rewrite suggestions" at bounding box center [202, 334] width 11 height 46
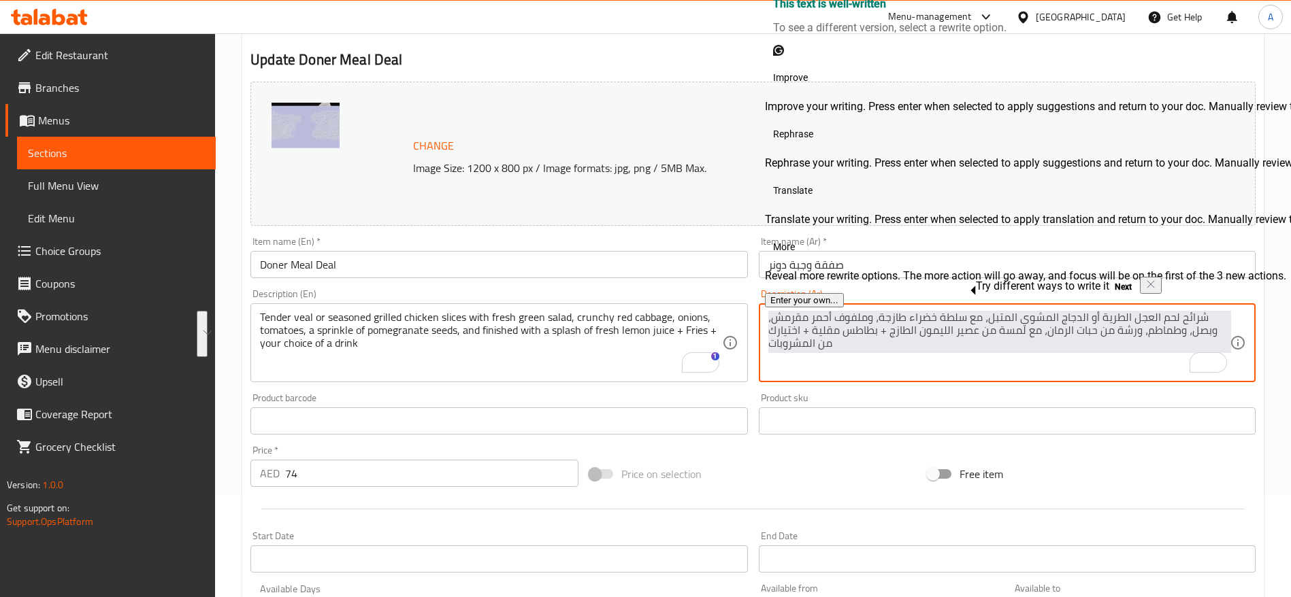
click at [768, 344] on textarea "شرائح لحم العجل الطرية أو الدجاج المشوي المتبل، مع سلطة خضراء طازجة، وملفوف أحم…" at bounding box center [998, 343] width 461 height 65
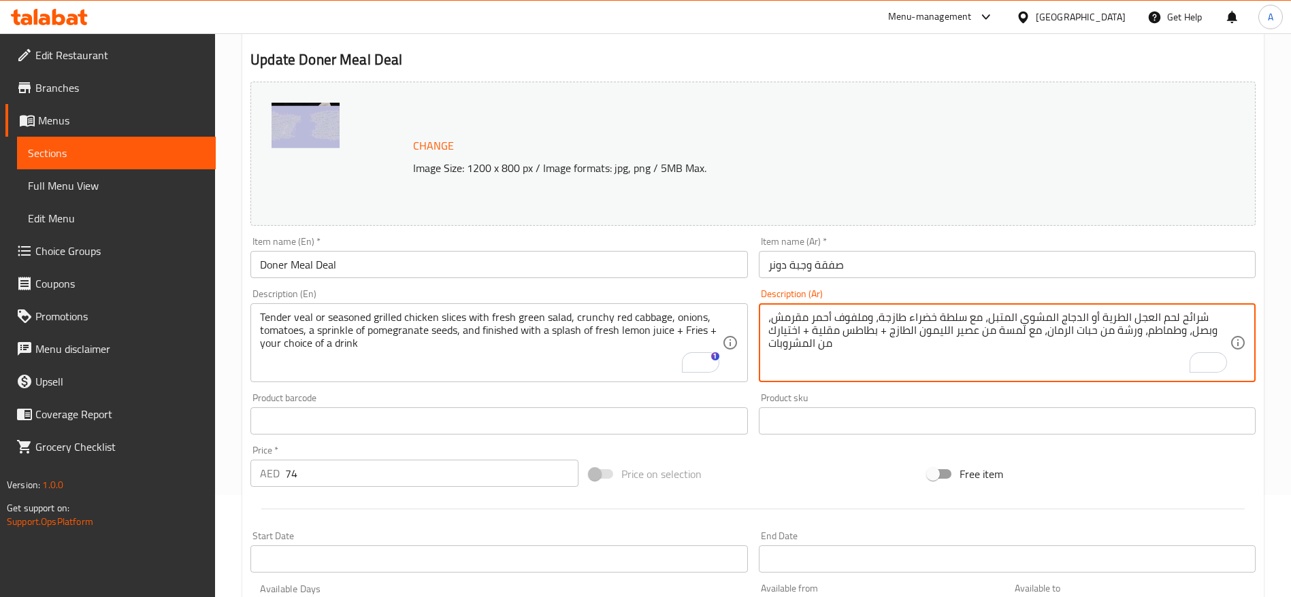
click at [768, 344] on textarea "شرائح لحم العجل الطرية أو الدجاج المشوي المتبل، مع سلطة خضراء طازجة، وملفوف أحم…" at bounding box center [998, 343] width 461 height 65
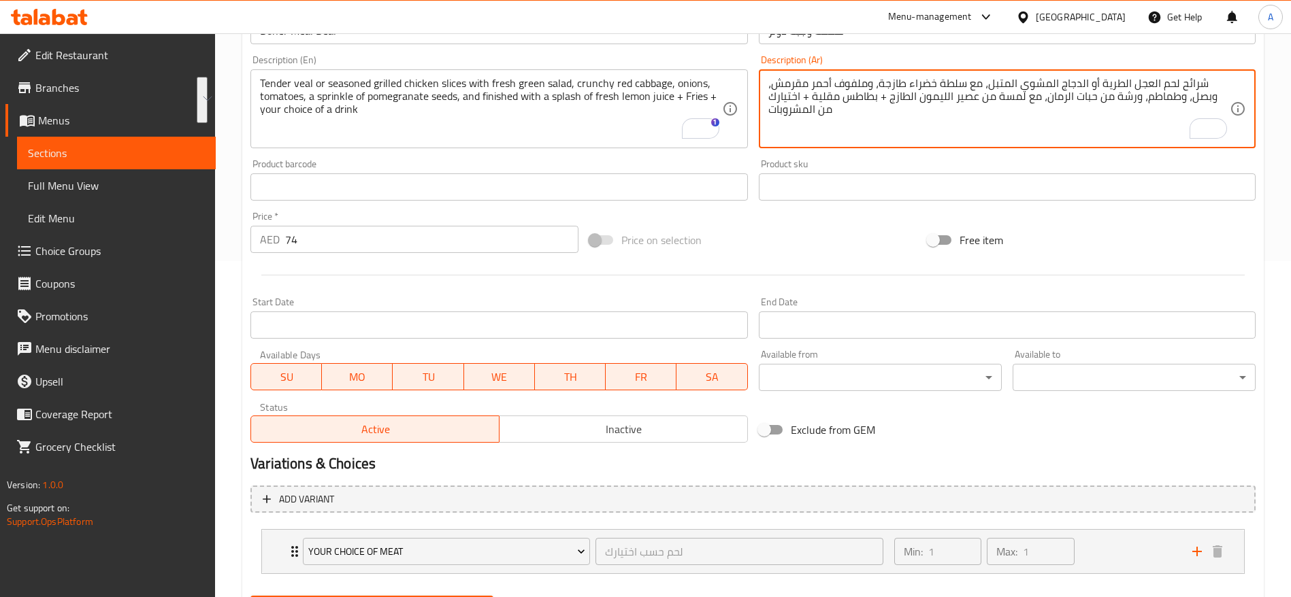
scroll to position [304, 0]
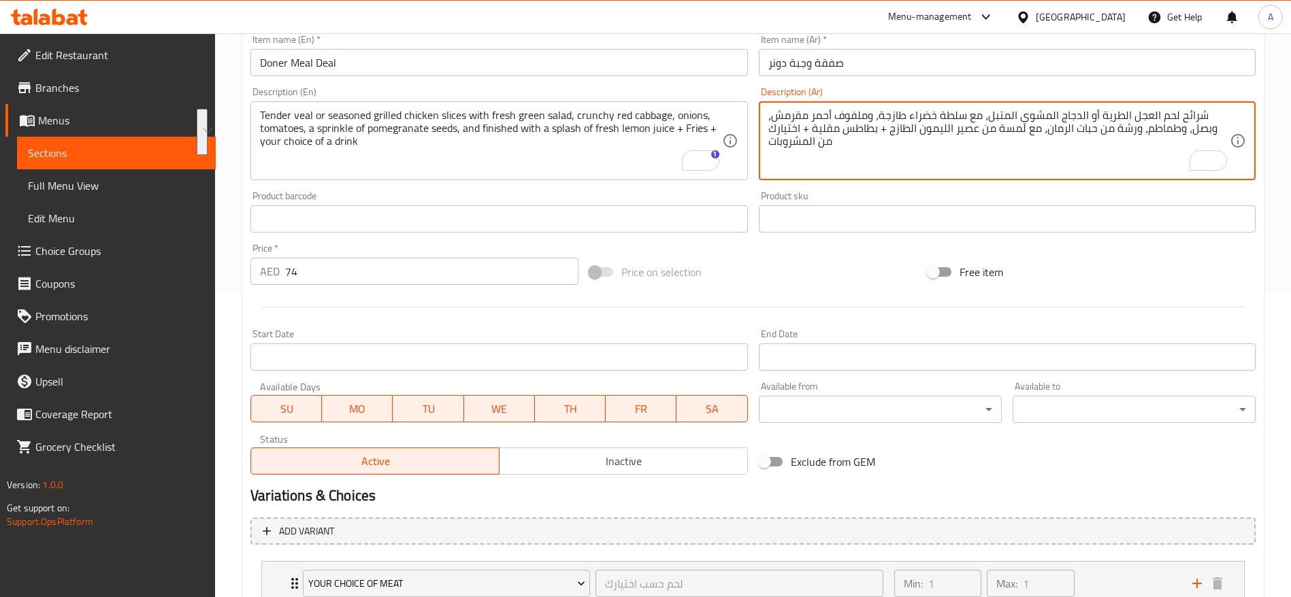
click at [70, 186] on span "Full Menu View" at bounding box center [116, 186] width 177 height 16
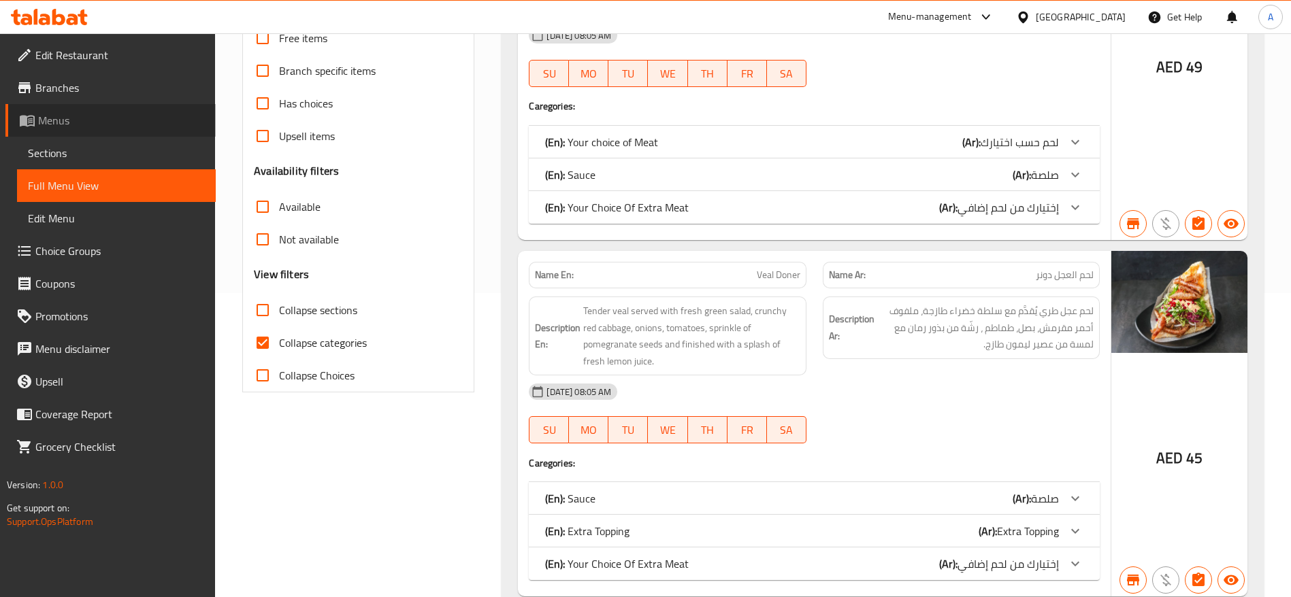
click at [70, 129] on link "Menus" at bounding box center [110, 120] width 210 height 33
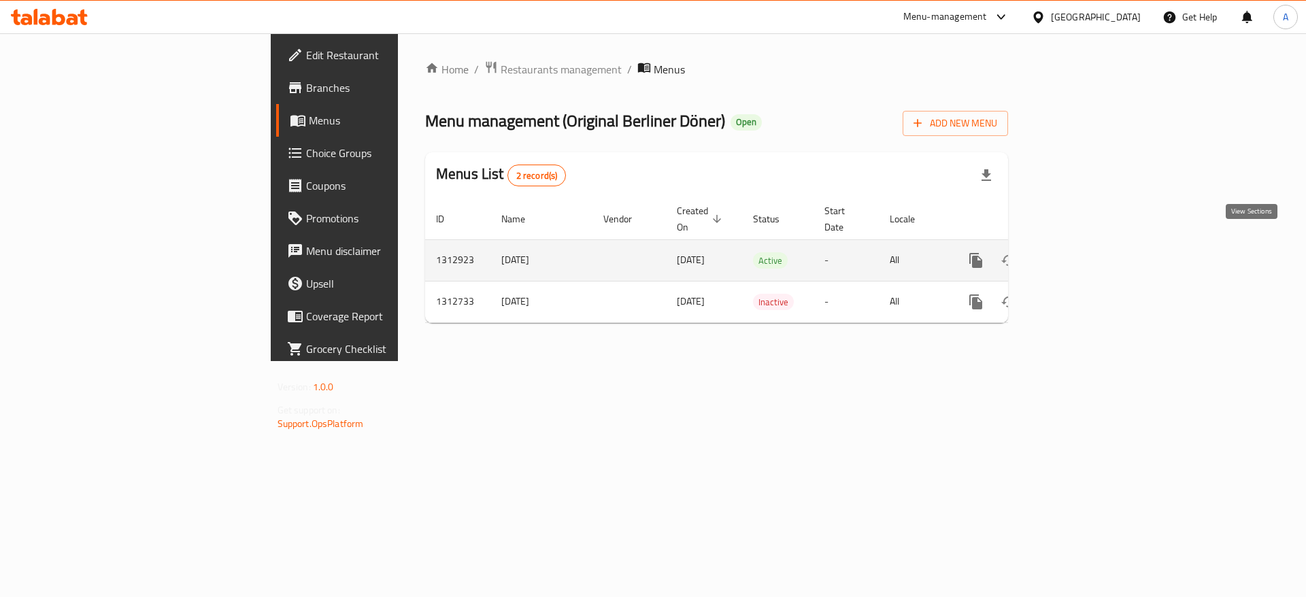
click at [1082, 252] on icon "enhanced table" at bounding box center [1074, 260] width 16 height 16
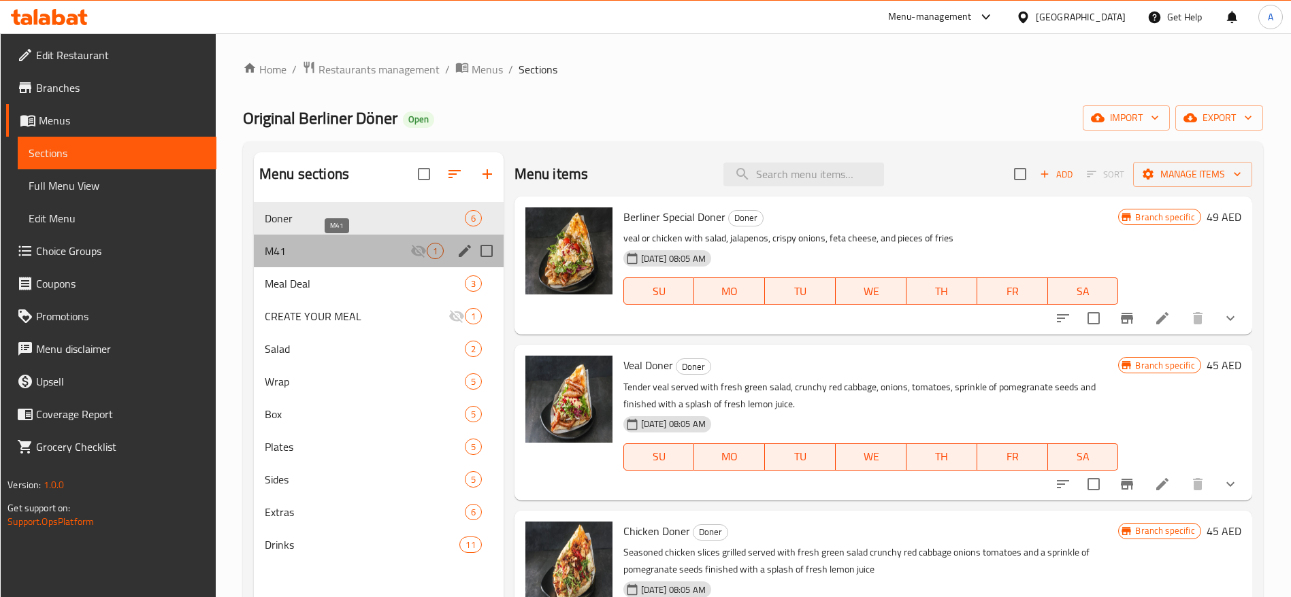
click at [367, 254] on span "M41" at bounding box center [338, 251] width 146 height 16
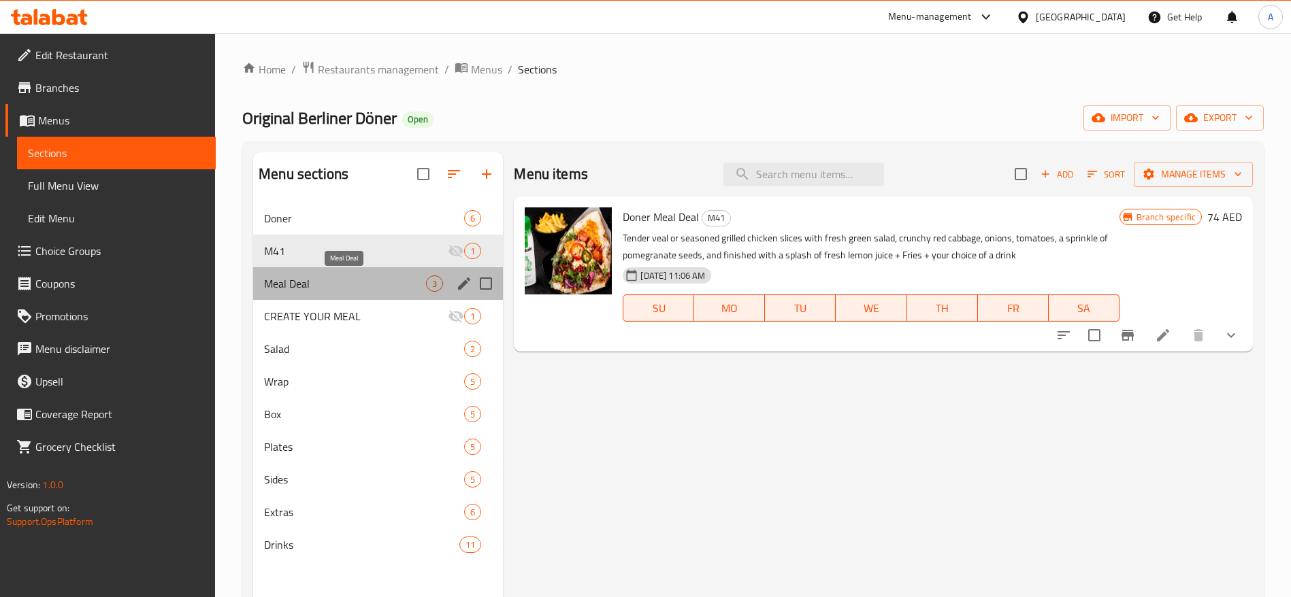
click at [335, 284] on span "Meal Deal" at bounding box center [345, 284] width 162 height 16
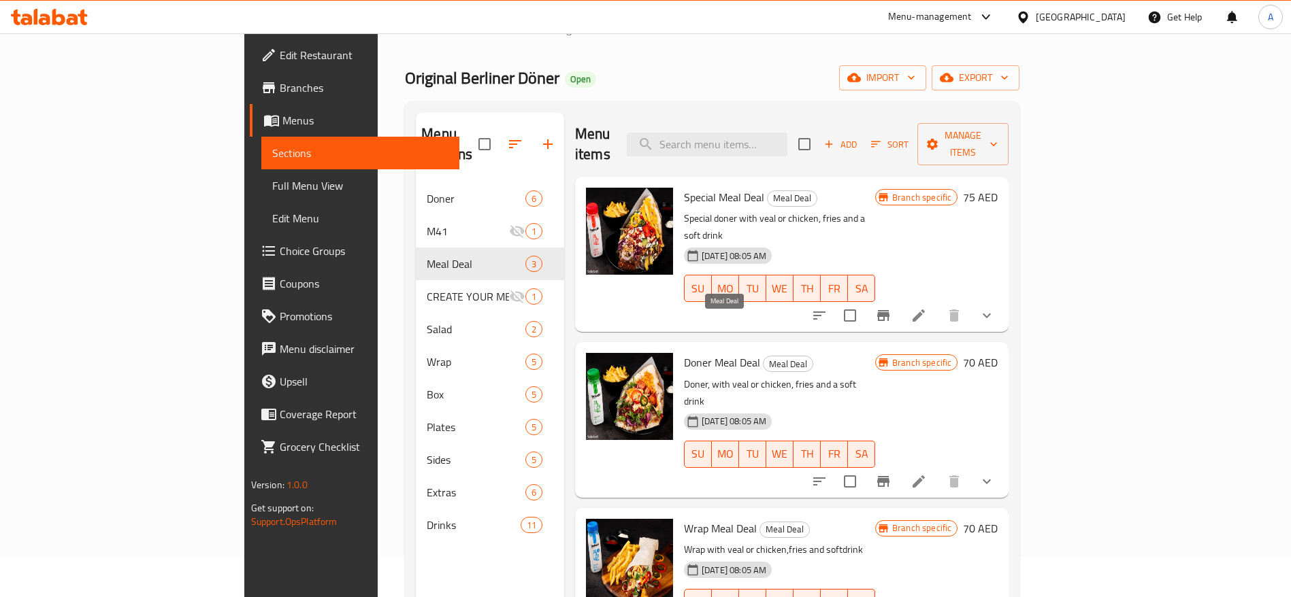
scroll to position [102, 0]
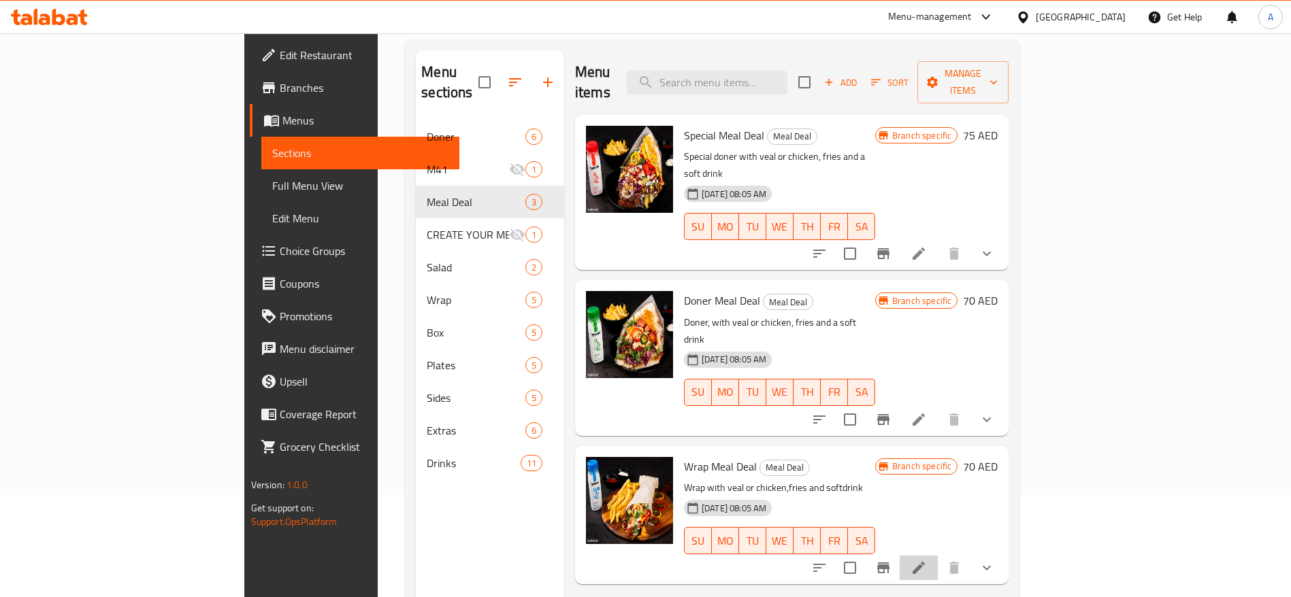
click at [938, 556] on li at bounding box center [918, 568] width 38 height 24
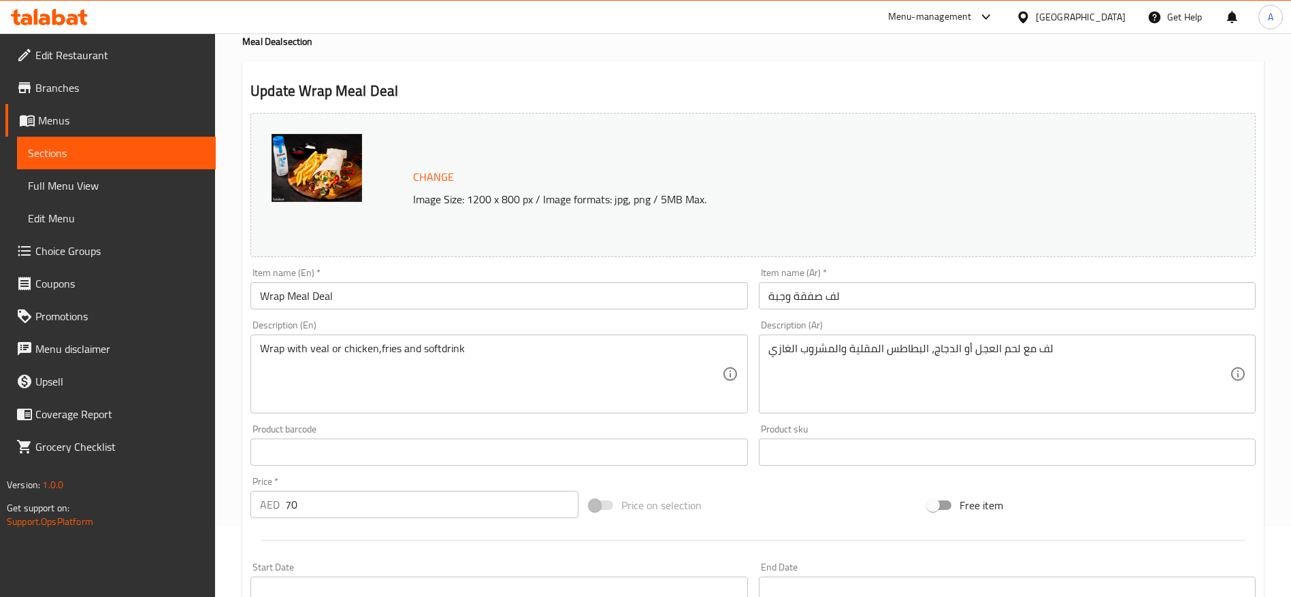
scroll to position [102, 0]
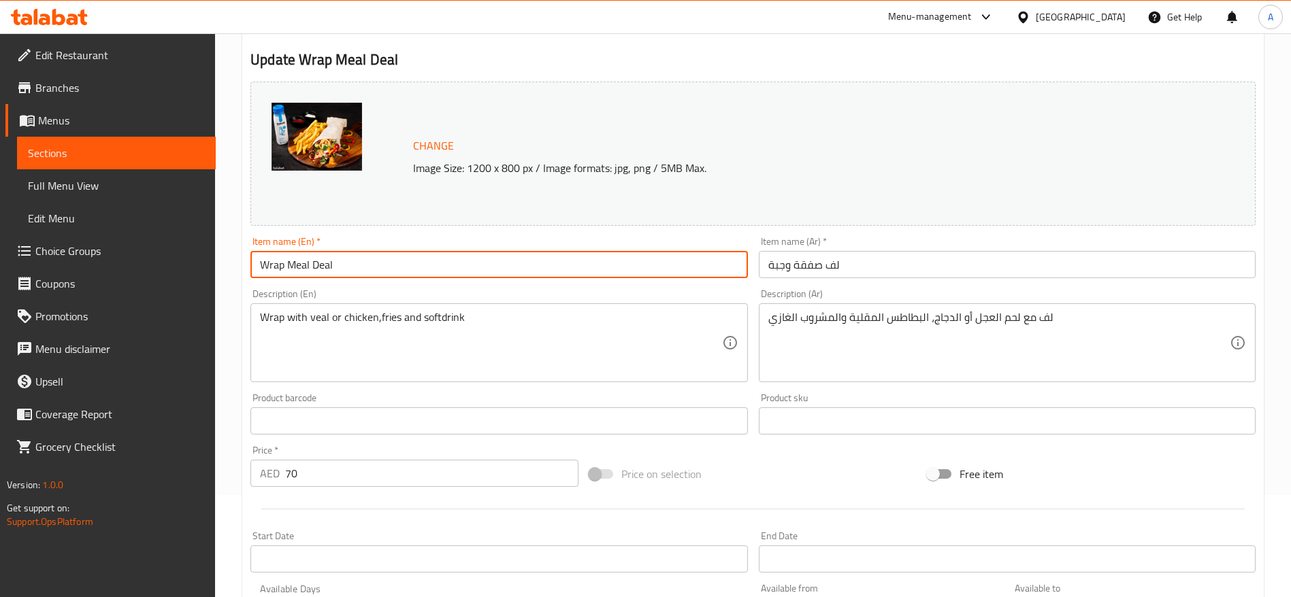
drag, startPoint x: 353, startPoint y: 269, endPoint x: 243, endPoint y: 246, distance: 112.6
click at [228, 261] on div "Home / Restaurants management / Menus / Sections / item / update Meal Deal sect…" at bounding box center [753, 527] width 1076 height 1193
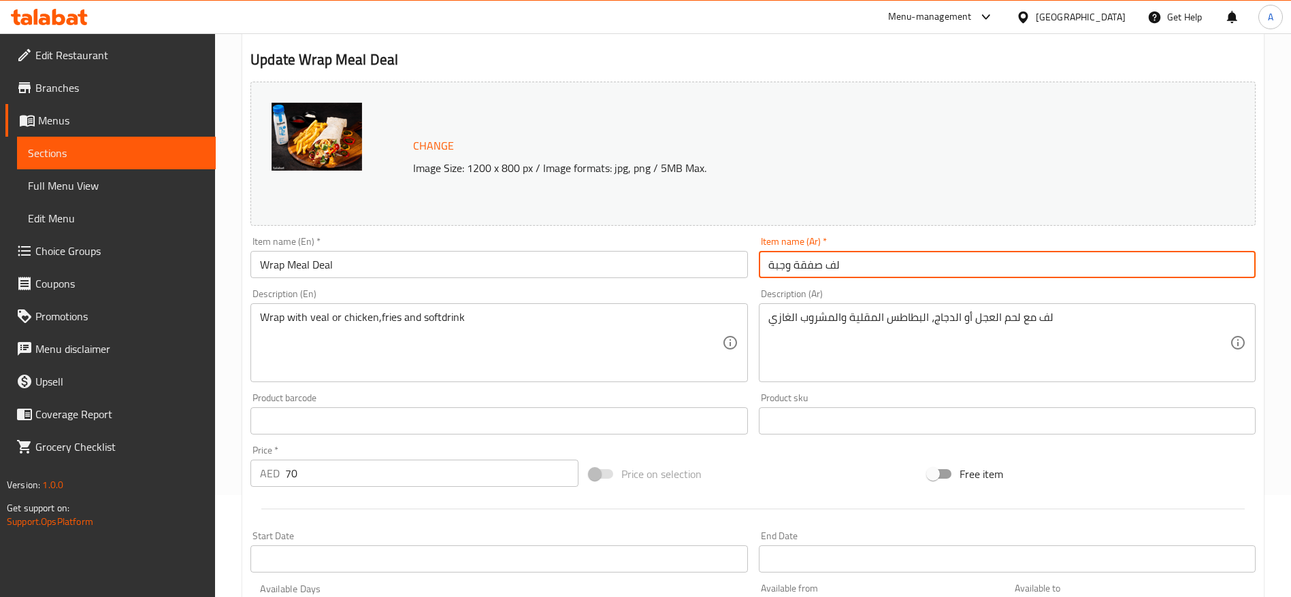
drag, startPoint x: 861, startPoint y: 261, endPoint x: 779, endPoint y: 266, distance: 81.8
click at [779, 266] on input "لف صفقة وجبة" at bounding box center [1007, 264] width 497 height 27
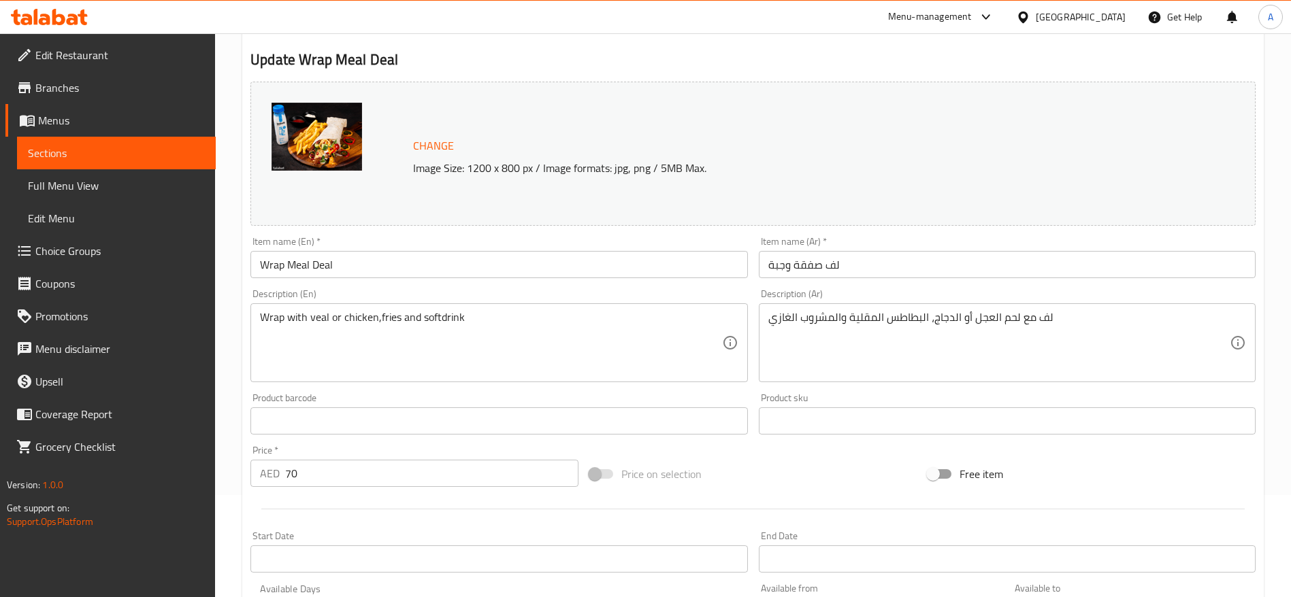
click at [616, 14] on div "Menu-management [GEOGRAPHIC_DATA] Get Help A" at bounding box center [645, 17] width 1291 height 33
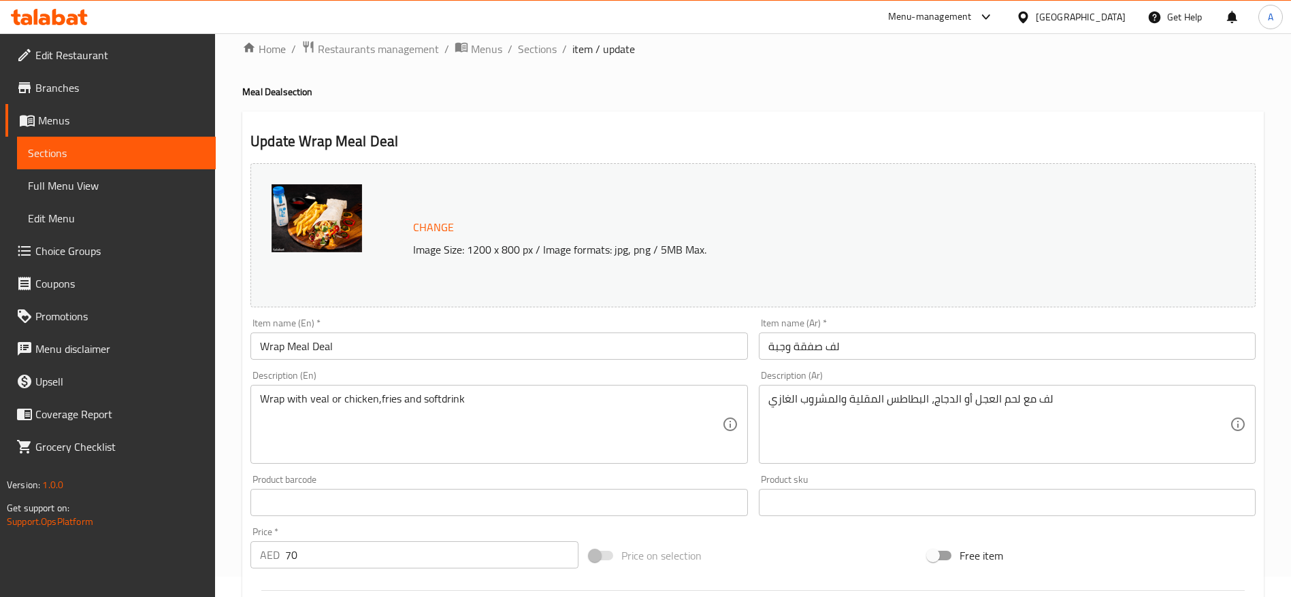
scroll to position [0, 0]
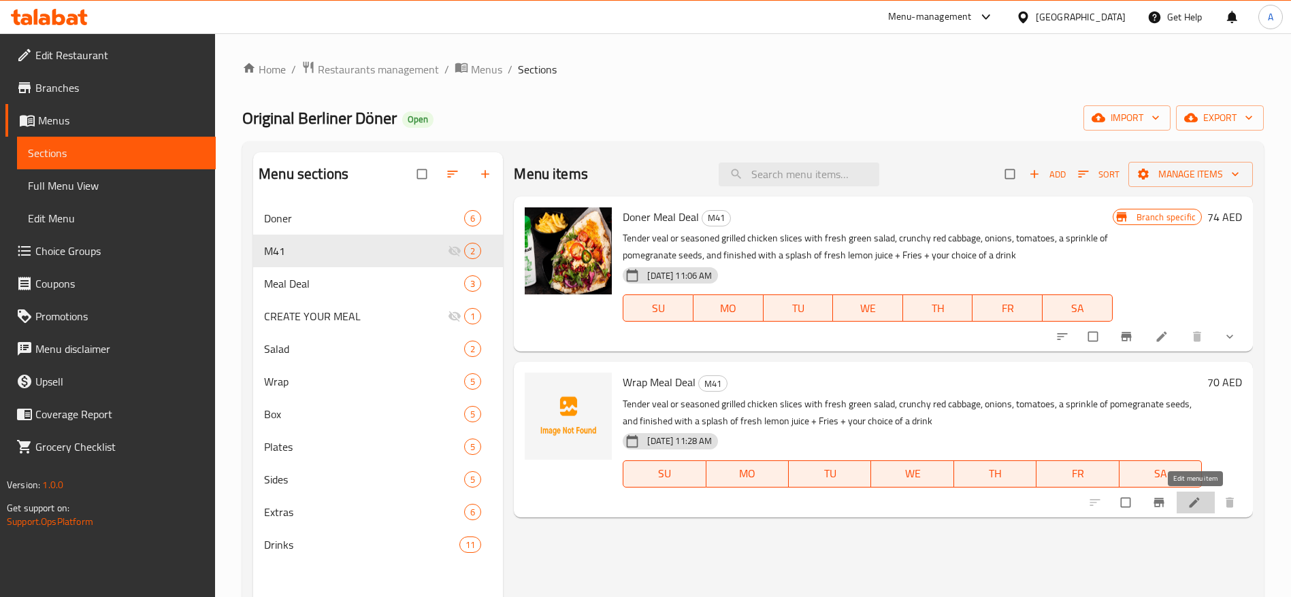
click at [1195, 501] on icon at bounding box center [1194, 502] width 10 height 10
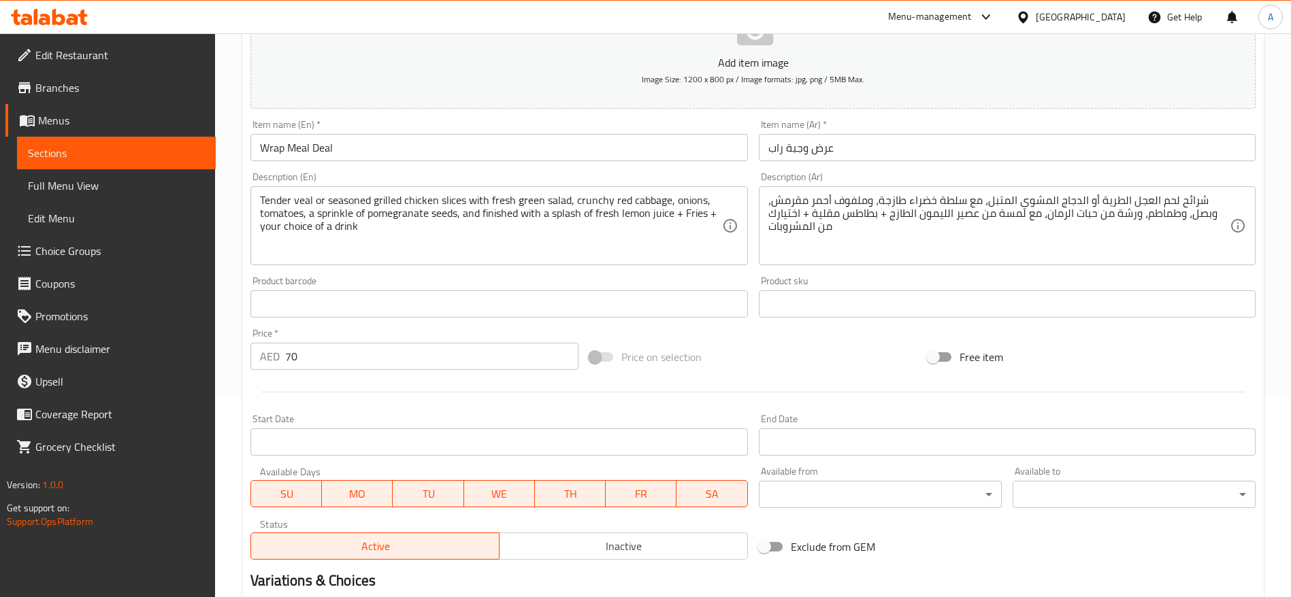
scroll to position [58, 0]
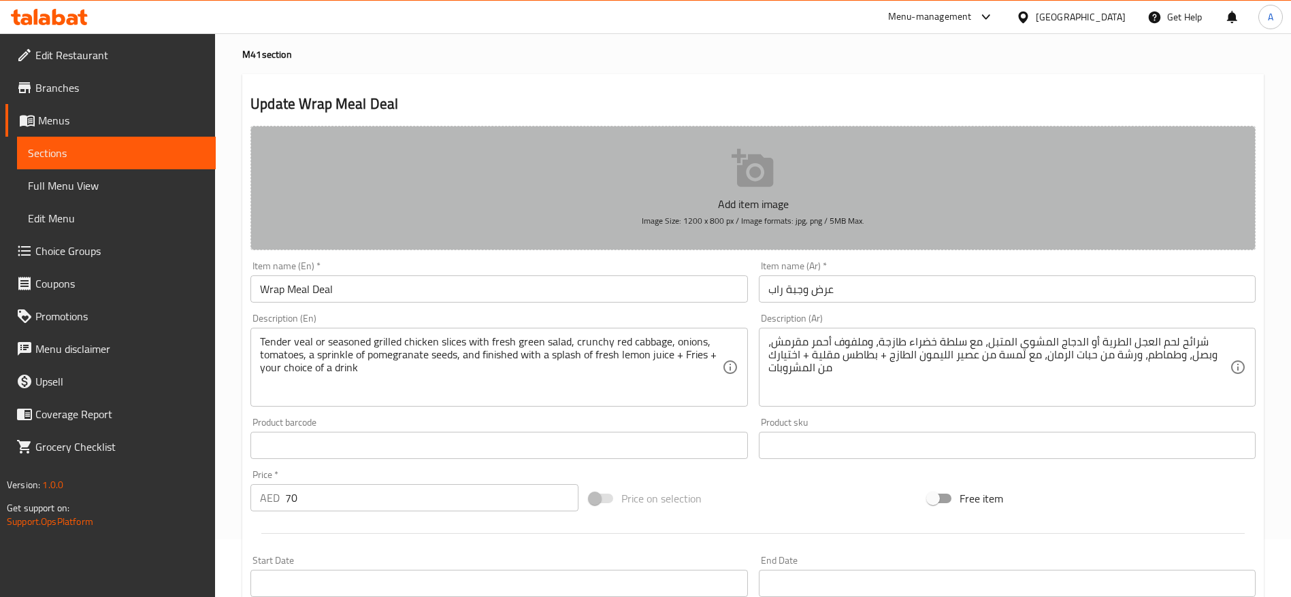
click at [751, 186] on icon "button" at bounding box center [752, 168] width 42 height 38
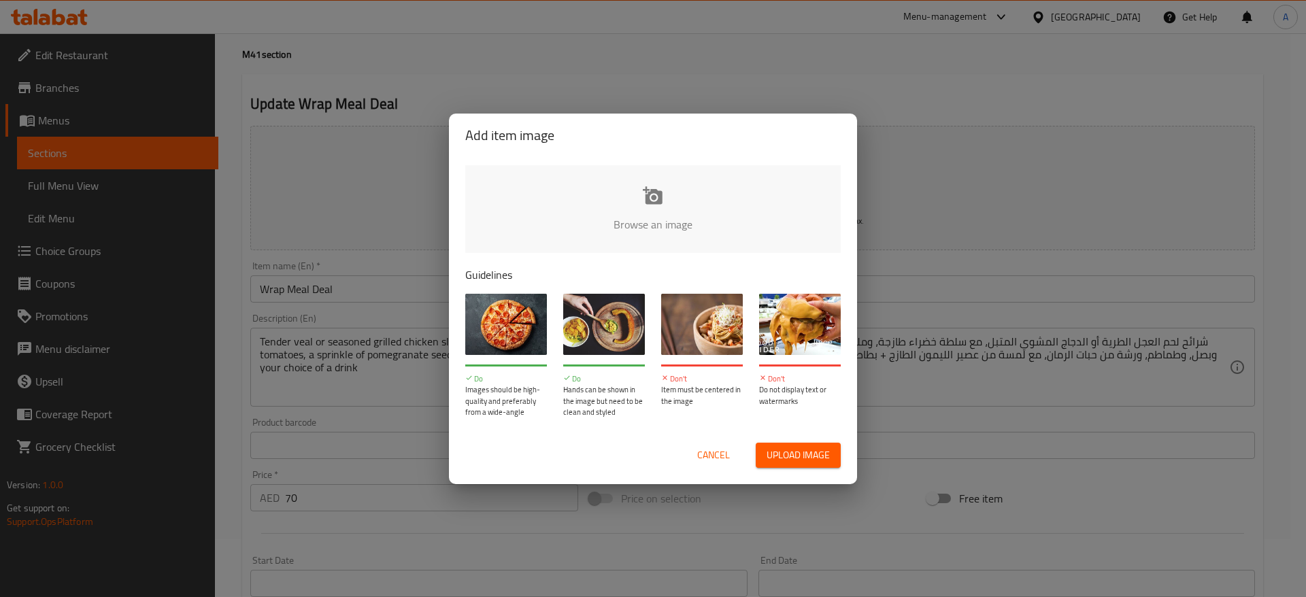
click at [658, 200] on input "file" at bounding box center [1112, 228] width 1295 height 127
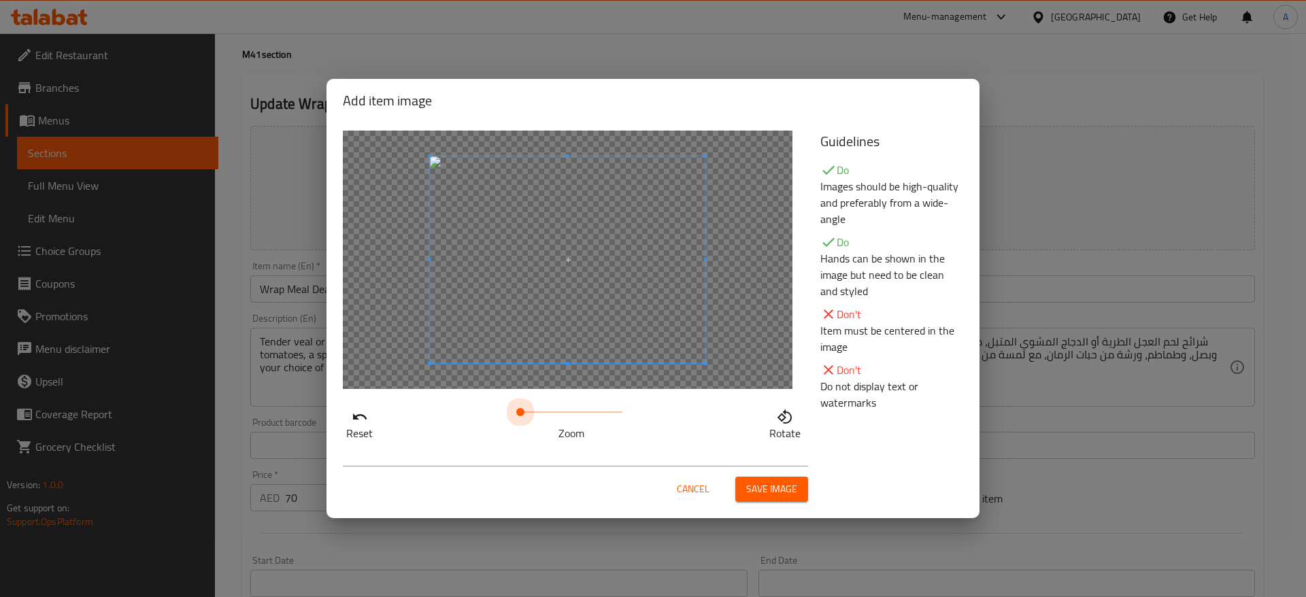
drag, startPoint x: 523, startPoint y: 414, endPoint x: 369, endPoint y: 423, distance: 154.7
click at [370, 423] on div "Reset Zoom Rotate" at bounding box center [573, 422] width 461 height 39
click at [773, 486] on span "Save image" at bounding box center [771, 489] width 51 height 17
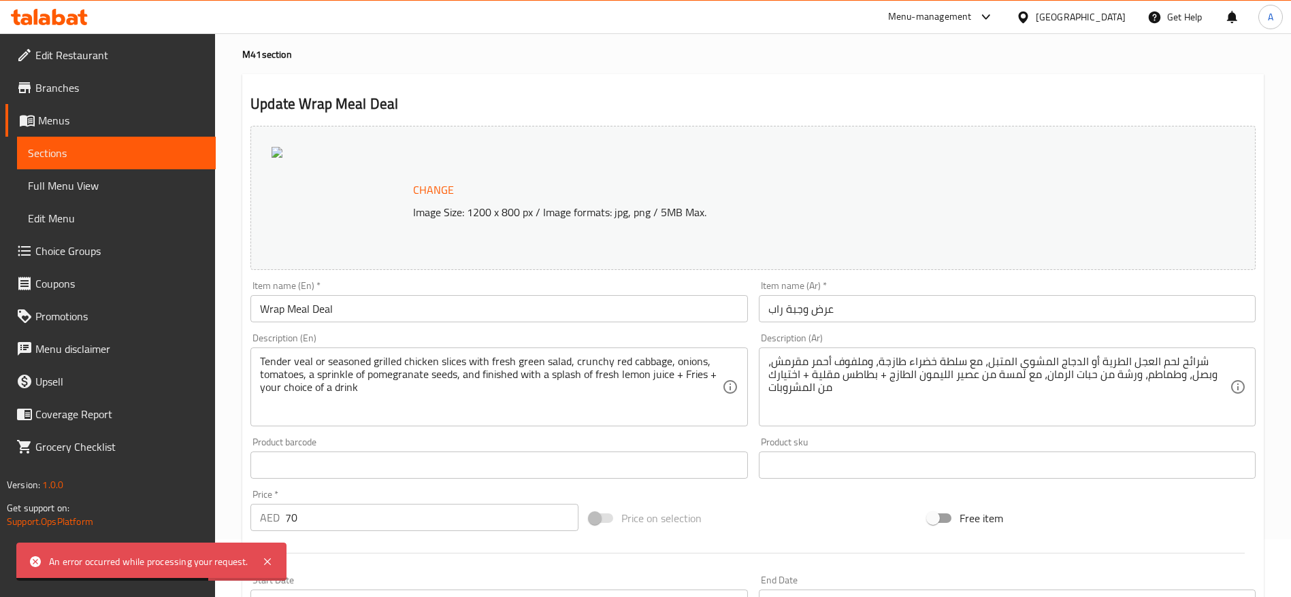
click at [71, 121] on span "Menus" at bounding box center [121, 120] width 167 height 16
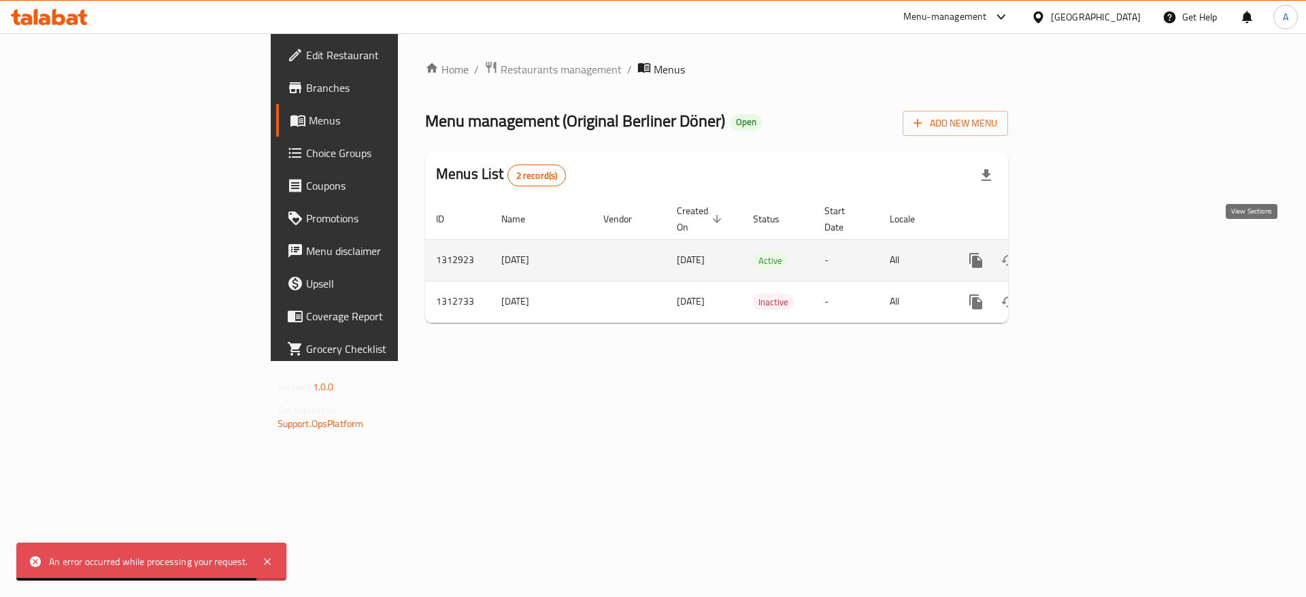
click at [1082, 252] on icon "enhanced table" at bounding box center [1074, 260] width 16 height 16
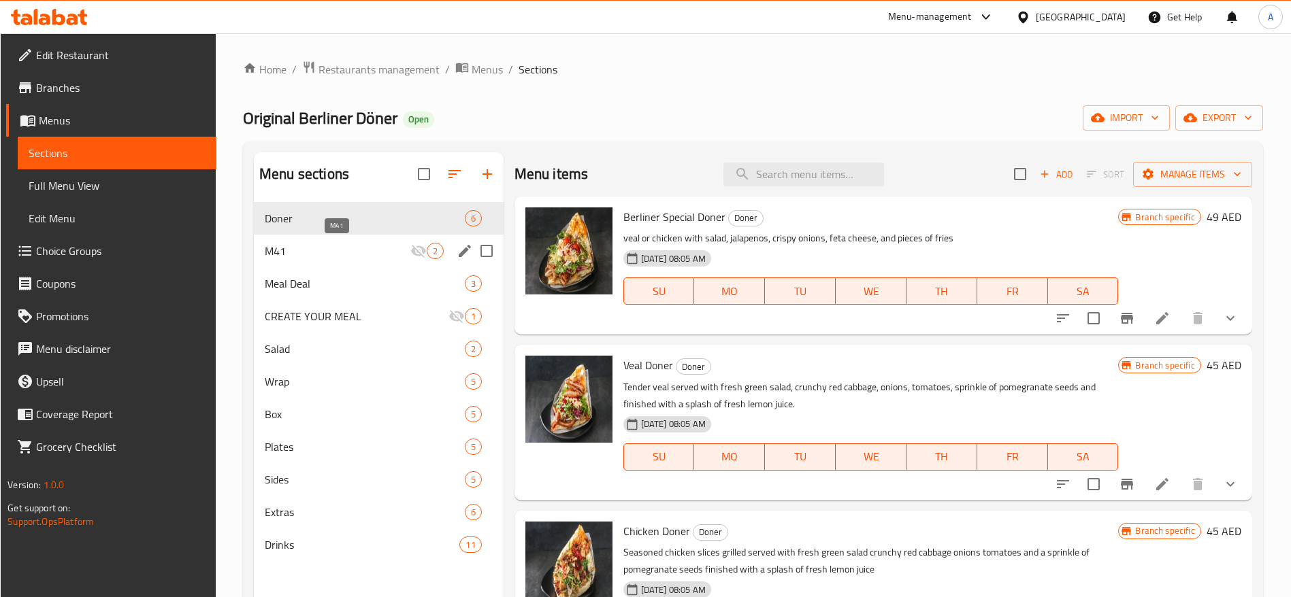
click at [318, 249] on span "M41" at bounding box center [338, 251] width 146 height 16
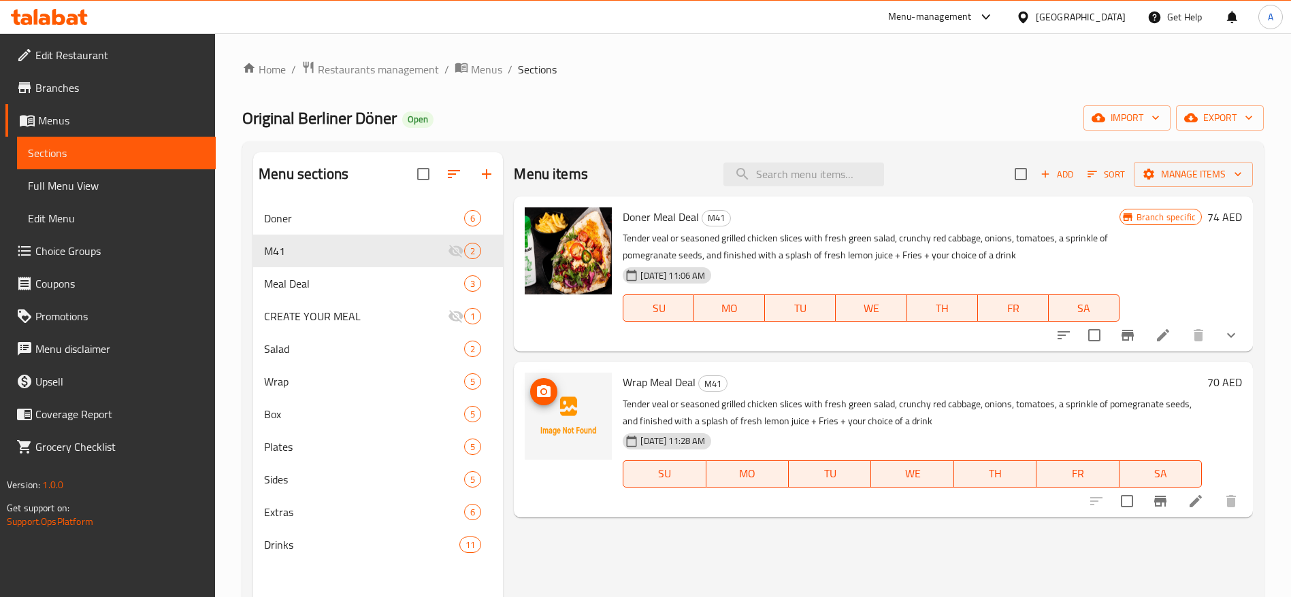
click at [580, 408] on img at bounding box center [568, 416] width 87 height 87
click at [1199, 503] on icon at bounding box center [1195, 501] width 16 height 16
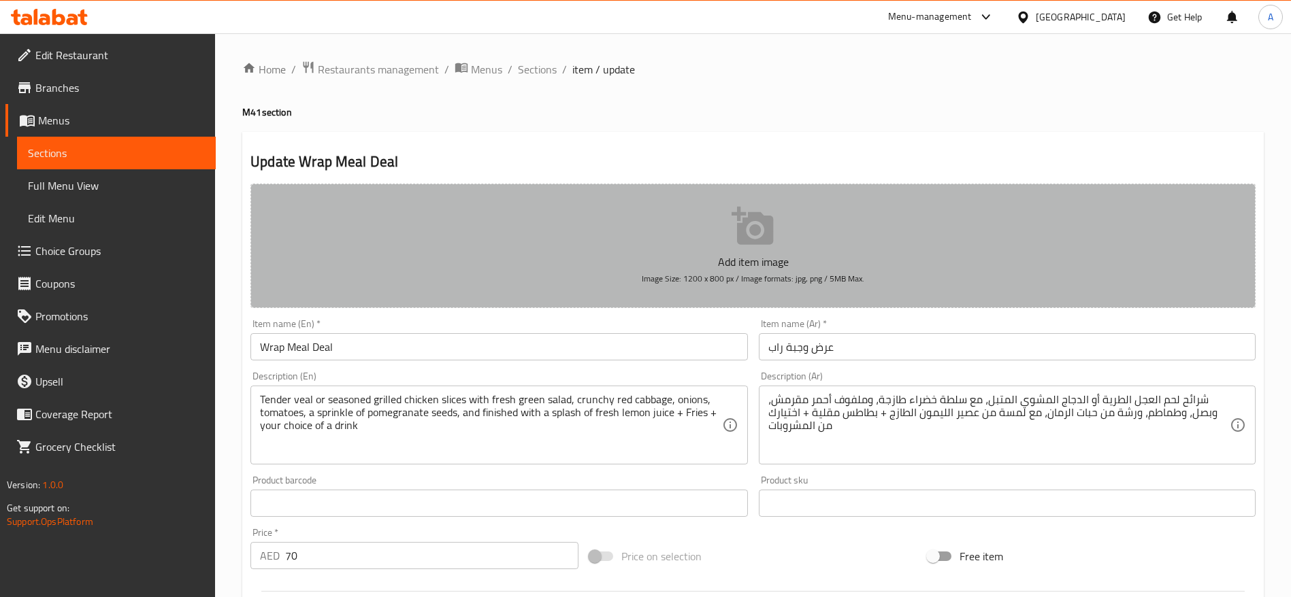
click at [764, 225] on icon "button" at bounding box center [752, 226] width 42 height 38
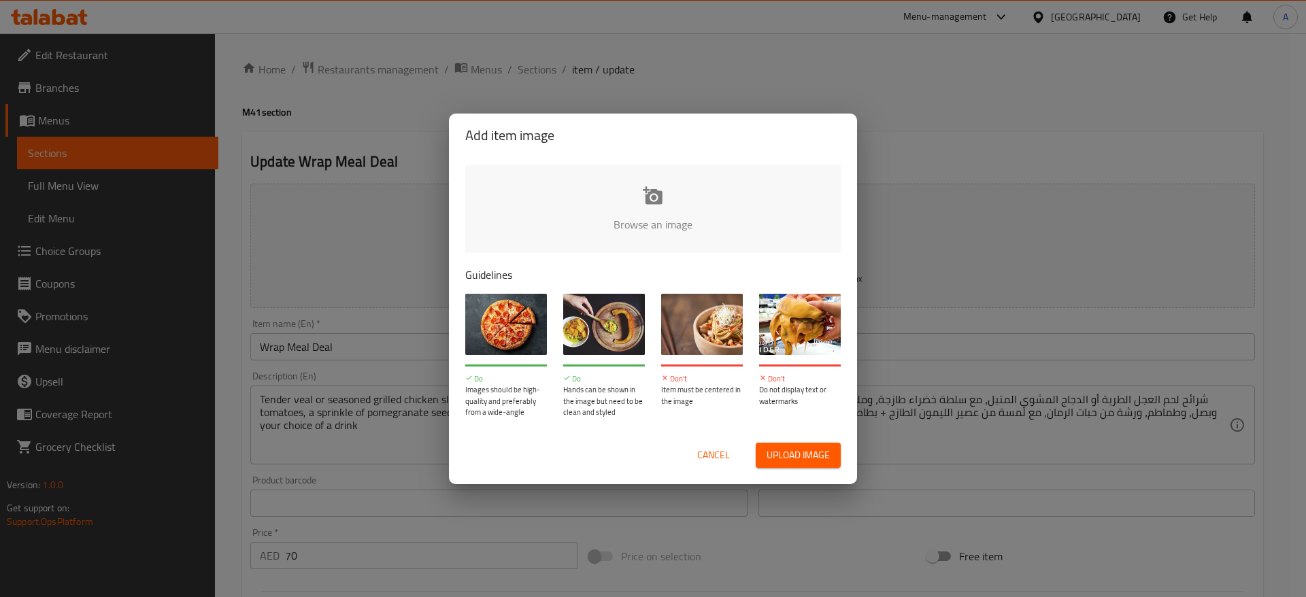
click at [673, 210] on input "file" at bounding box center [1112, 228] width 1295 height 127
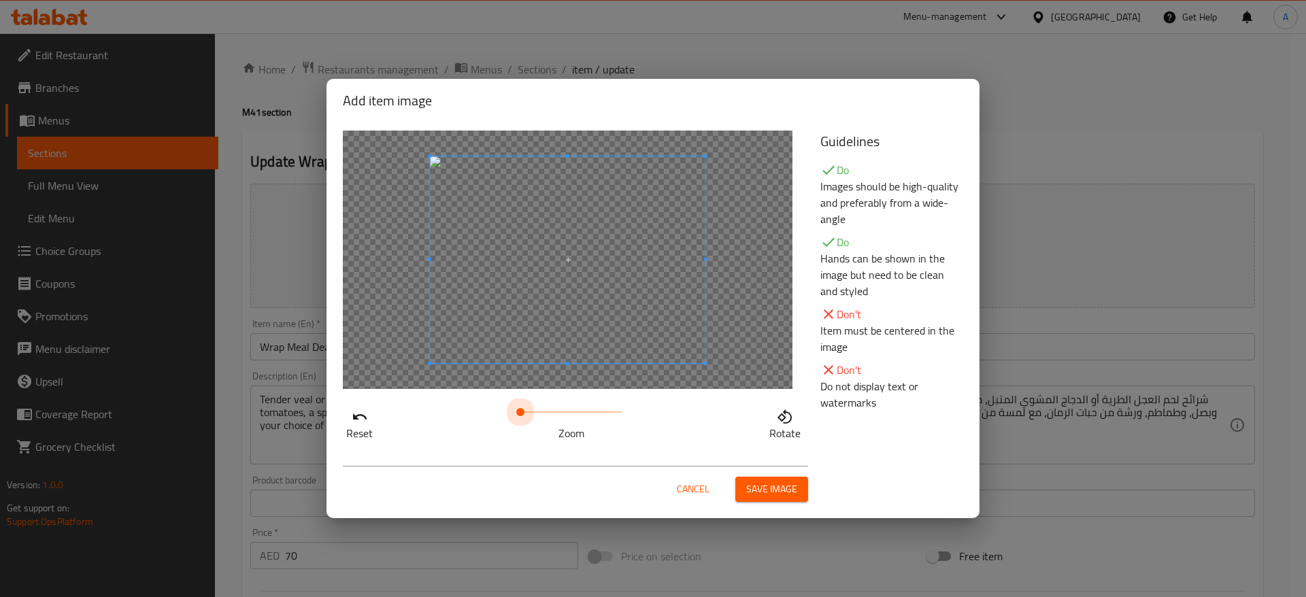
drag, startPoint x: 528, startPoint y: 410, endPoint x: 256, endPoint y: 453, distance: 274.8
click at [257, 454] on div "Add item image Reset Zoom Rotate Guidelines Do Images should be high-quality an…" at bounding box center [653, 298] width 1306 height 597
click at [791, 485] on span "Save image" at bounding box center [771, 489] width 51 height 17
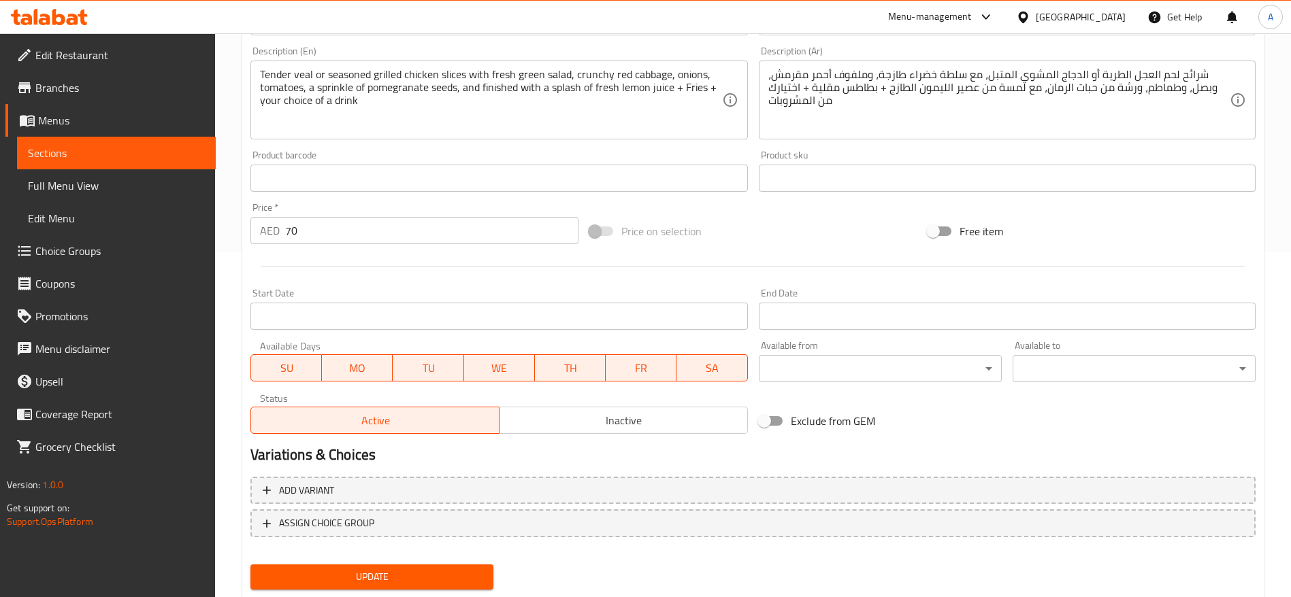
scroll to position [384, 0]
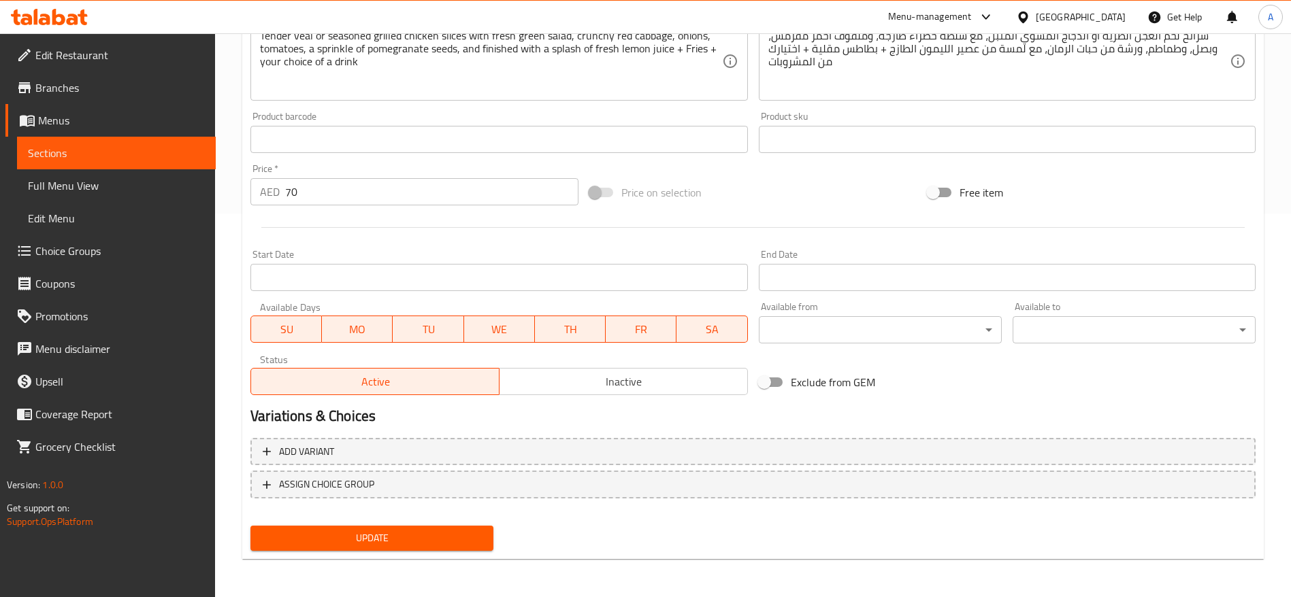
click at [357, 534] on span "Update" at bounding box center [371, 538] width 221 height 17
click at [427, 534] on span "Update" at bounding box center [371, 538] width 221 height 17
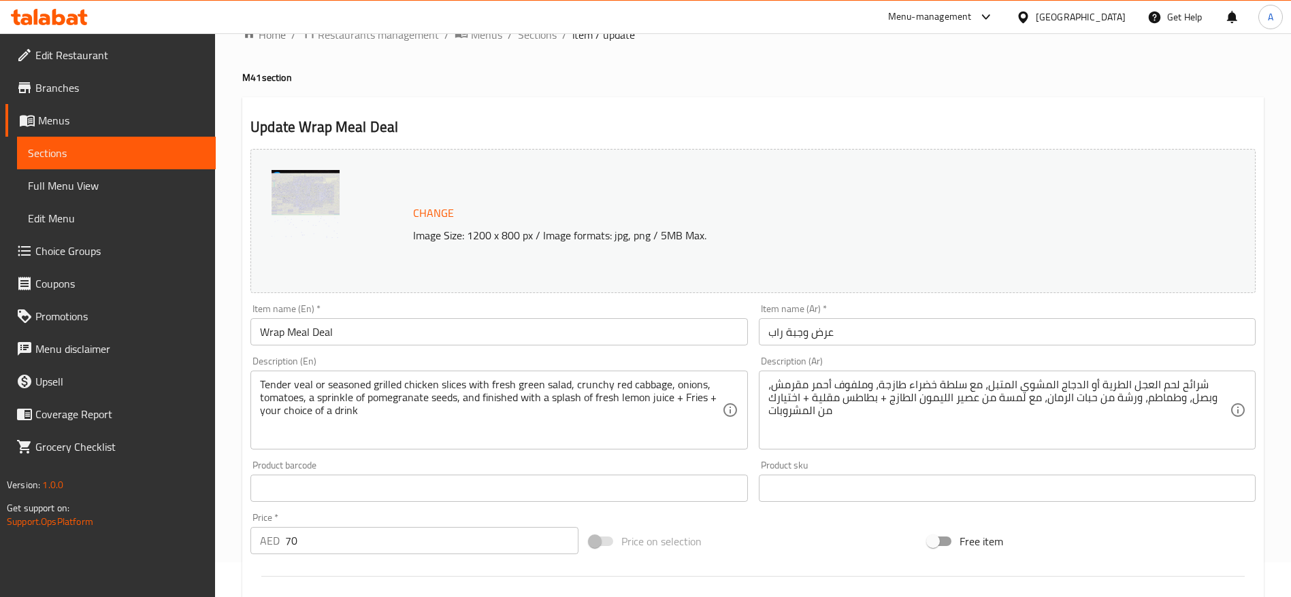
scroll to position [0, 0]
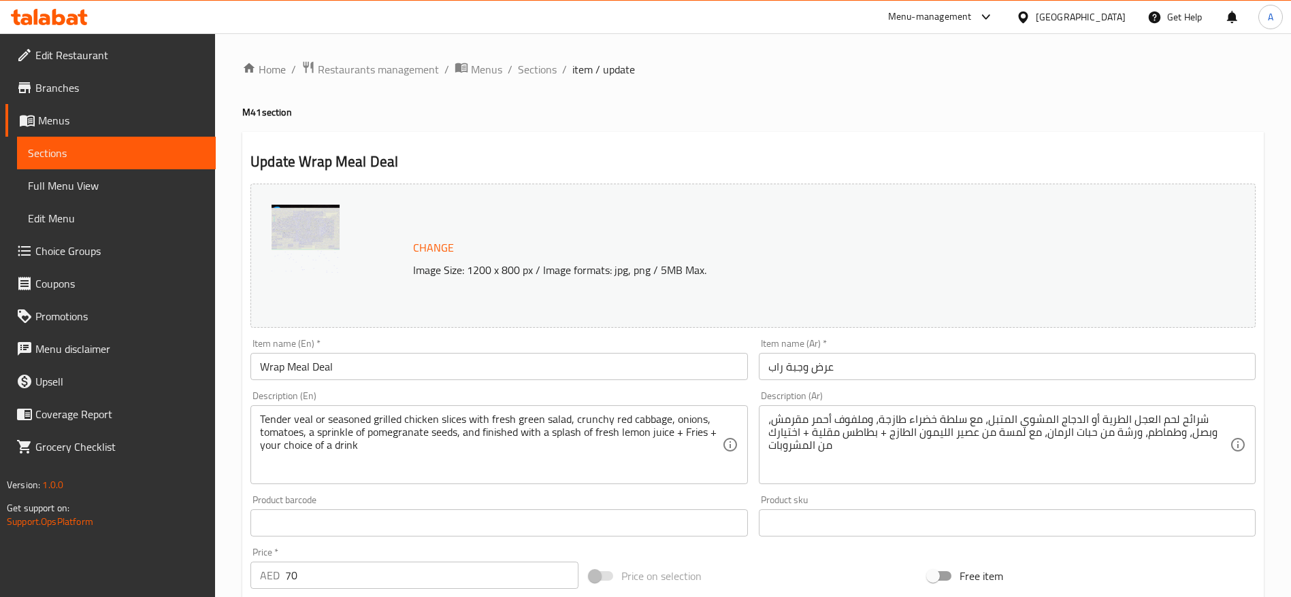
click at [99, 129] on link "Menus" at bounding box center [110, 120] width 210 height 33
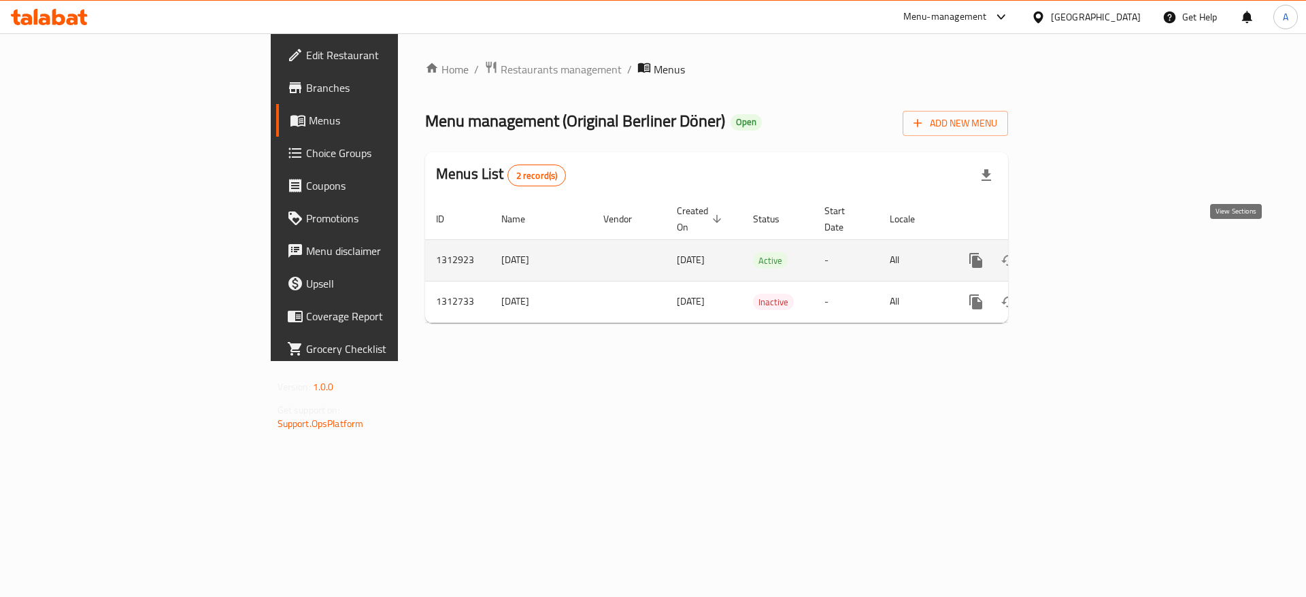
click at [1082, 252] on icon "enhanced table" at bounding box center [1074, 260] width 16 height 16
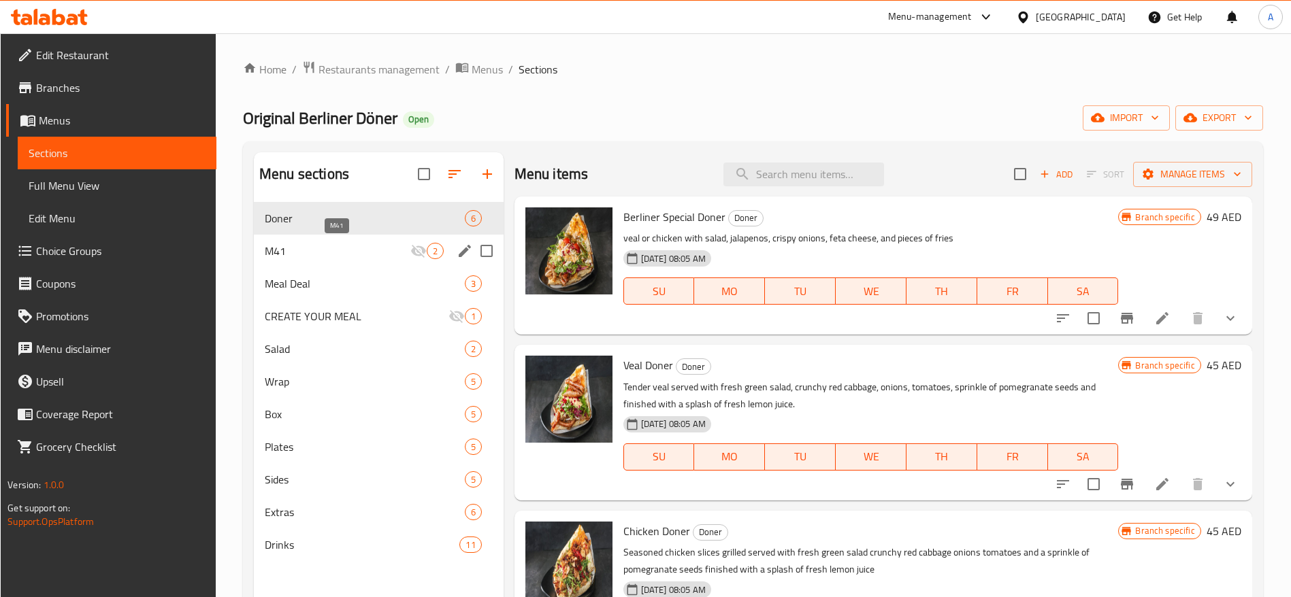
click at [337, 246] on span "M41" at bounding box center [338, 251] width 146 height 16
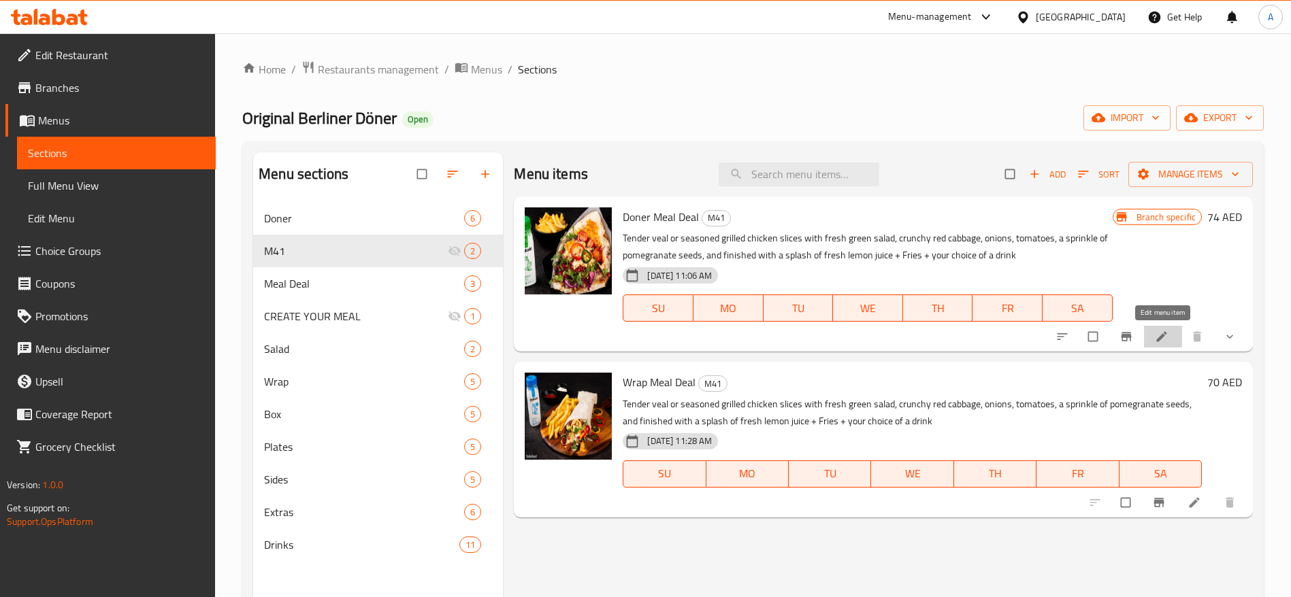
click at [1169, 338] on link at bounding box center [1163, 337] width 16 height 14
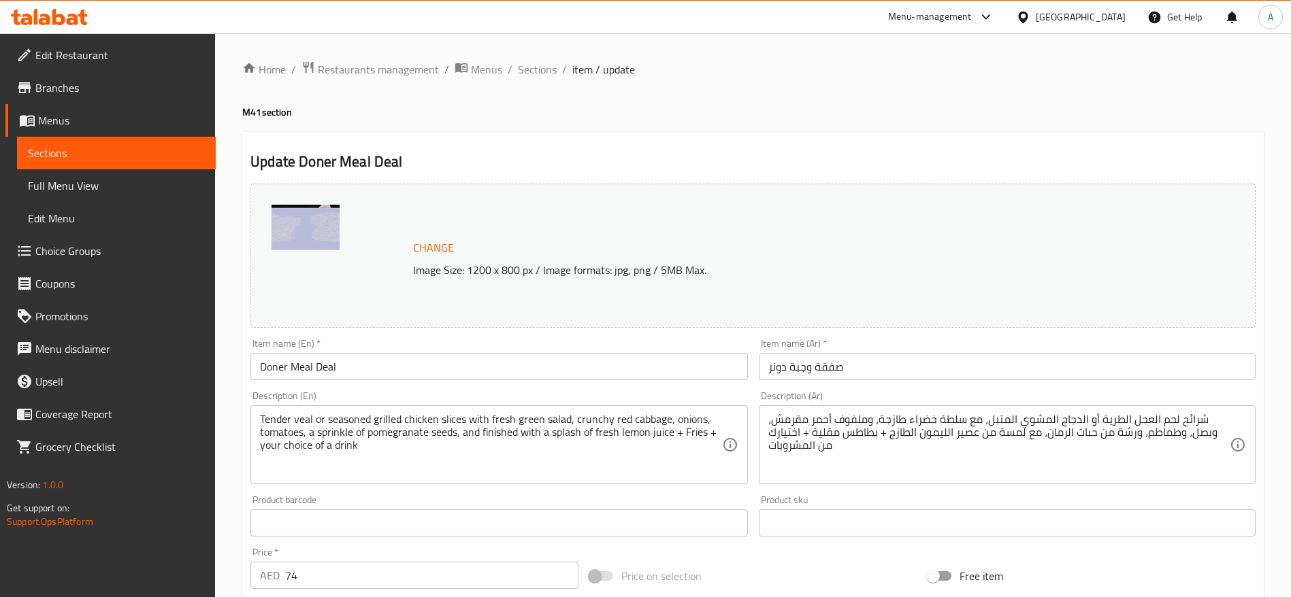
click at [448, 246] on span "Change" at bounding box center [433, 248] width 41 height 20
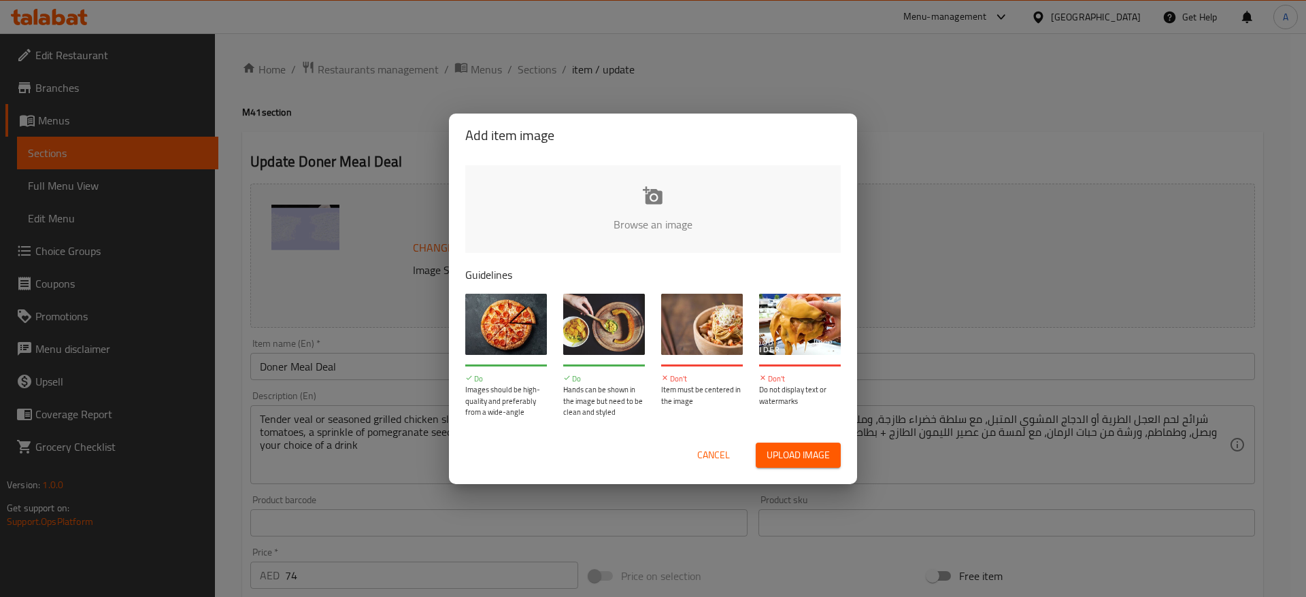
click at [643, 210] on input "file" at bounding box center [1112, 228] width 1295 height 127
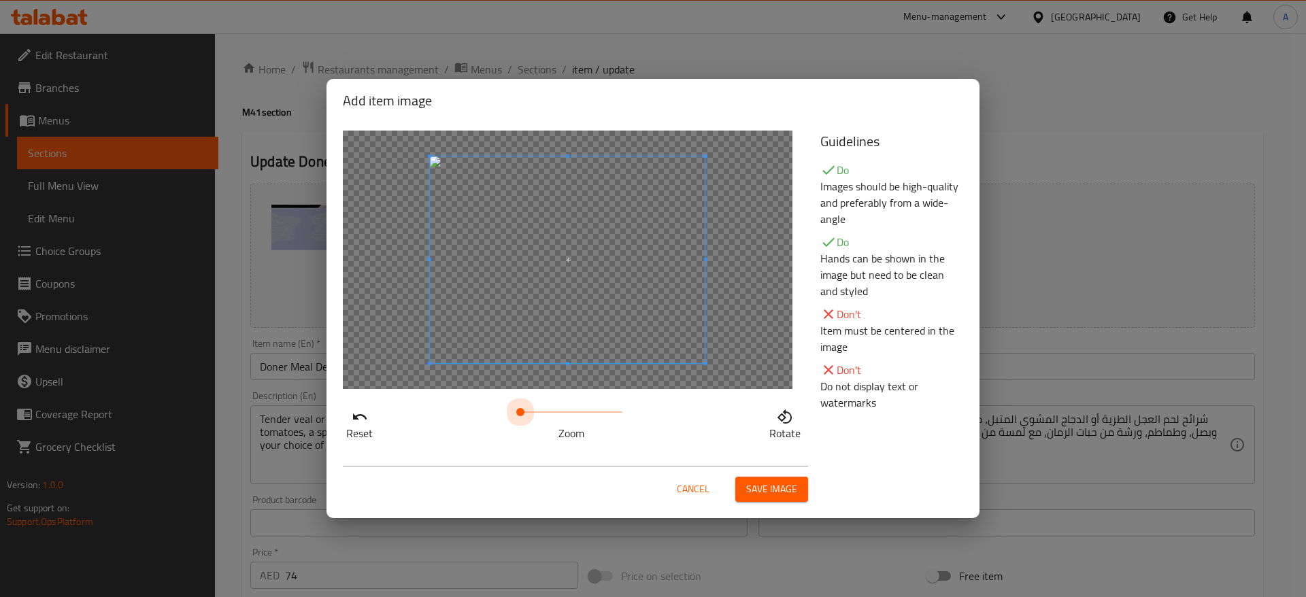
drag, startPoint x: 516, startPoint y: 411, endPoint x: 463, endPoint y: 405, distance: 54.0
click at [463, 405] on div "Reset Zoom Rotate" at bounding box center [573, 422] width 461 height 39
drag, startPoint x: 575, startPoint y: 410, endPoint x: 12, endPoint y: 397, distance: 562.8
click at [11, 397] on div "Add item image Reset Zoom Rotate Guidelines Do Images should be high-quality an…" at bounding box center [653, 298] width 1306 height 597
drag, startPoint x: 520, startPoint y: 407, endPoint x: 288, endPoint y: 430, distance: 233.1
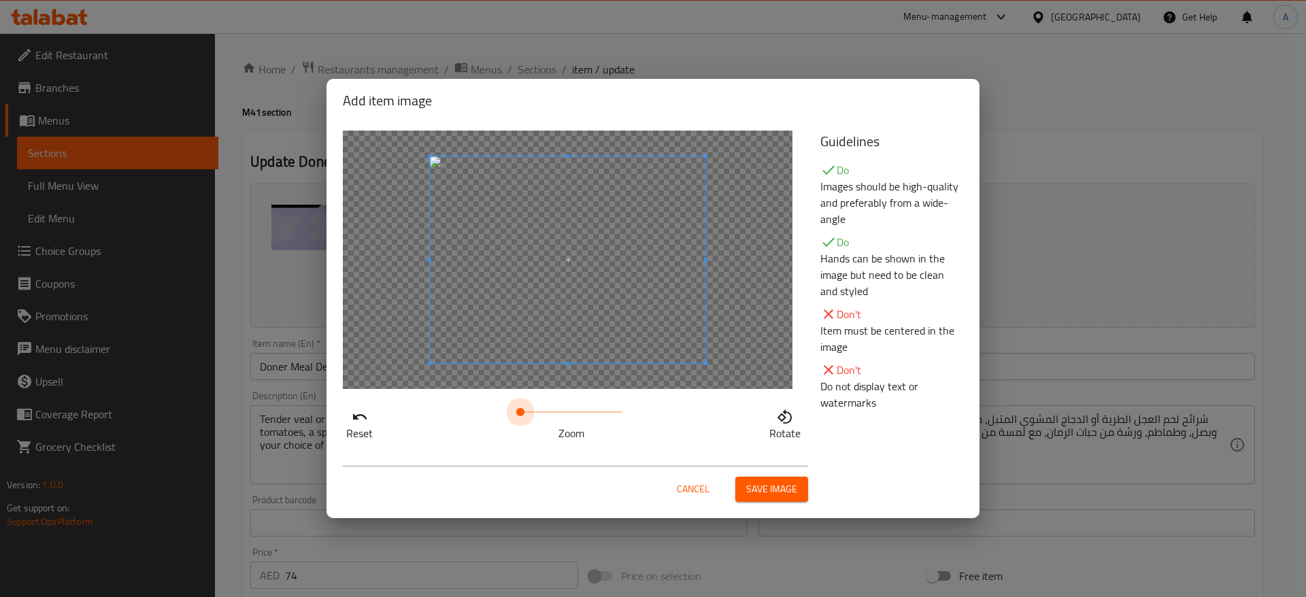
click at [288, 430] on div "Add item image Reset Zoom Rotate Guidelines Do Images should be high-quality an…" at bounding box center [653, 298] width 1306 height 597
drag, startPoint x: 520, startPoint y: 415, endPoint x: 486, endPoint y: 410, distance: 34.4
click at [484, 410] on div "Reset Zoom Rotate" at bounding box center [573, 422] width 461 height 39
drag, startPoint x: 523, startPoint y: 414, endPoint x: 63, endPoint y: 410, distance: 459.9
click at [63, 410] on div "Add item image Reset Zoom Rotate Guidelines Do Images should be high-quality an…" at bounding box center [653, 298] width 1306 height 597
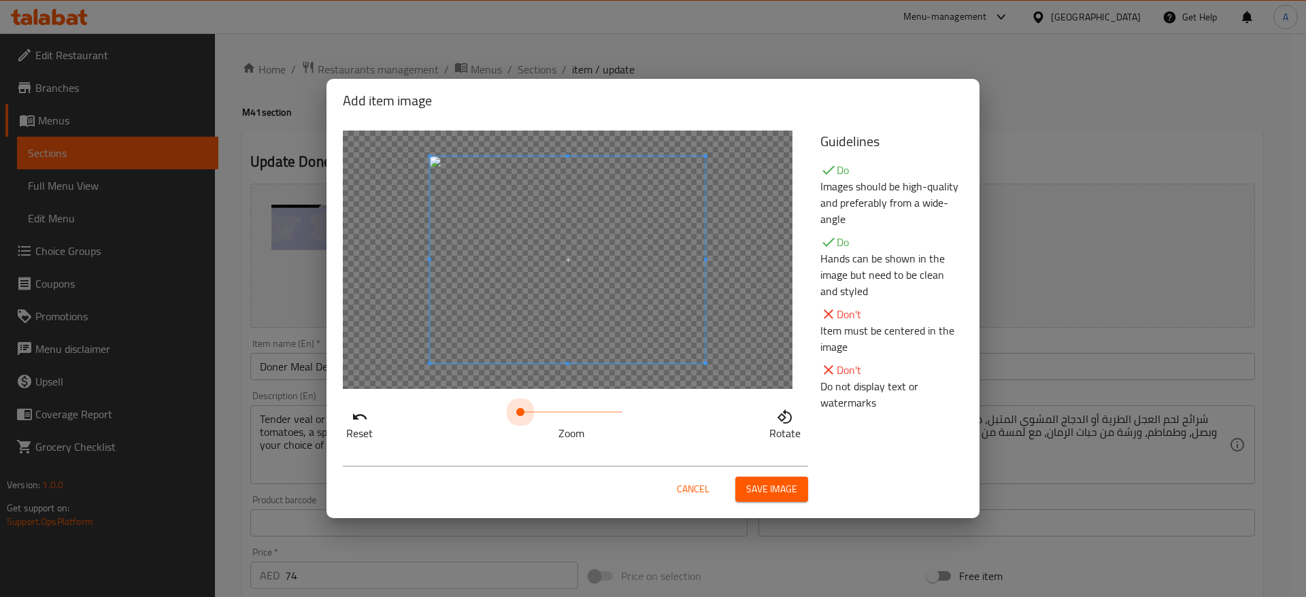
drag, startPoint x: 522, startPoint y: 411, endPoint x: 471, endPoint y: 415, distance: 50.5
click at [471, 415] on div "Reset Zoom Rotate" at bounding box center [573, 422] width 461 height 39
drag, startPoint x: 519, startPoint y: 414, endPoint x: 29, endPoint y: 392, distance: 491.0
click at [29, 392] on div "Add item image Reset Zoom Rotate Guidelines Do Images should be high-quality an…" at bounding box center [653, 298] width 1306 height 597
drag, startPoint x: 520, startPoint y: 411, endPoint x: 463, endPoint y: 422, distance: 58.3
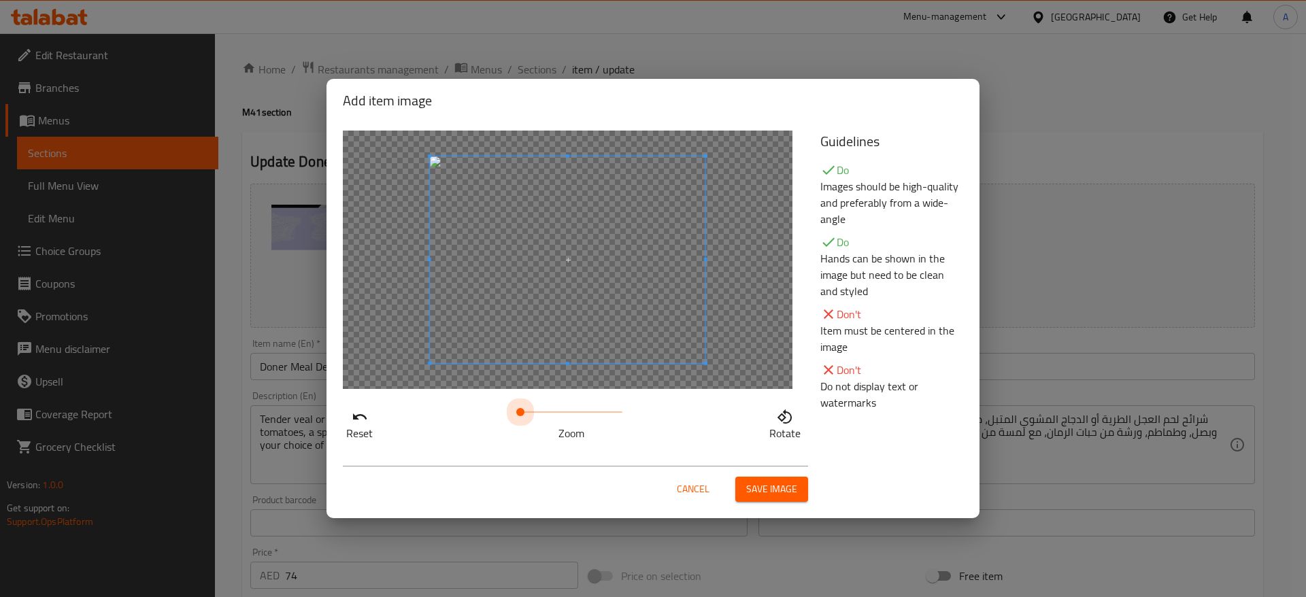
click at [461, 420] on div "Reset Zoom Rotate" at bounding box center [573, 422] width 461 height 39
click at [789, 488] on span "Save image" at bounding box center [771, 489] width 51 height 17
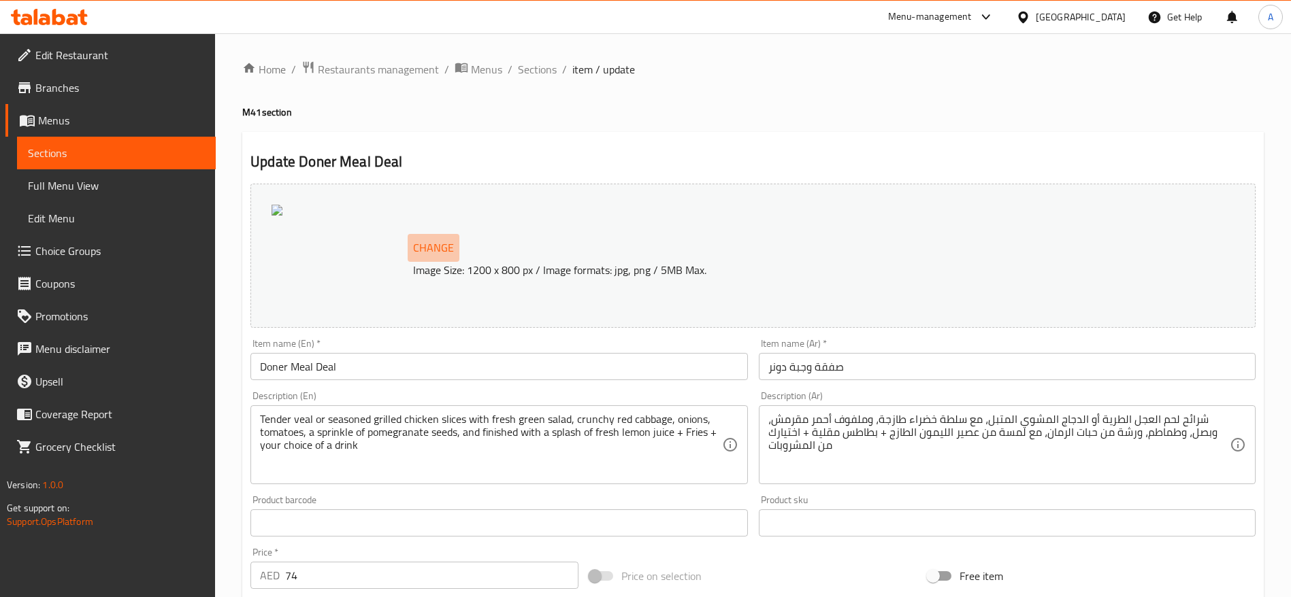
click at [433, 248] on span "Change" at bounding box center [433, 248] width 41 height 20
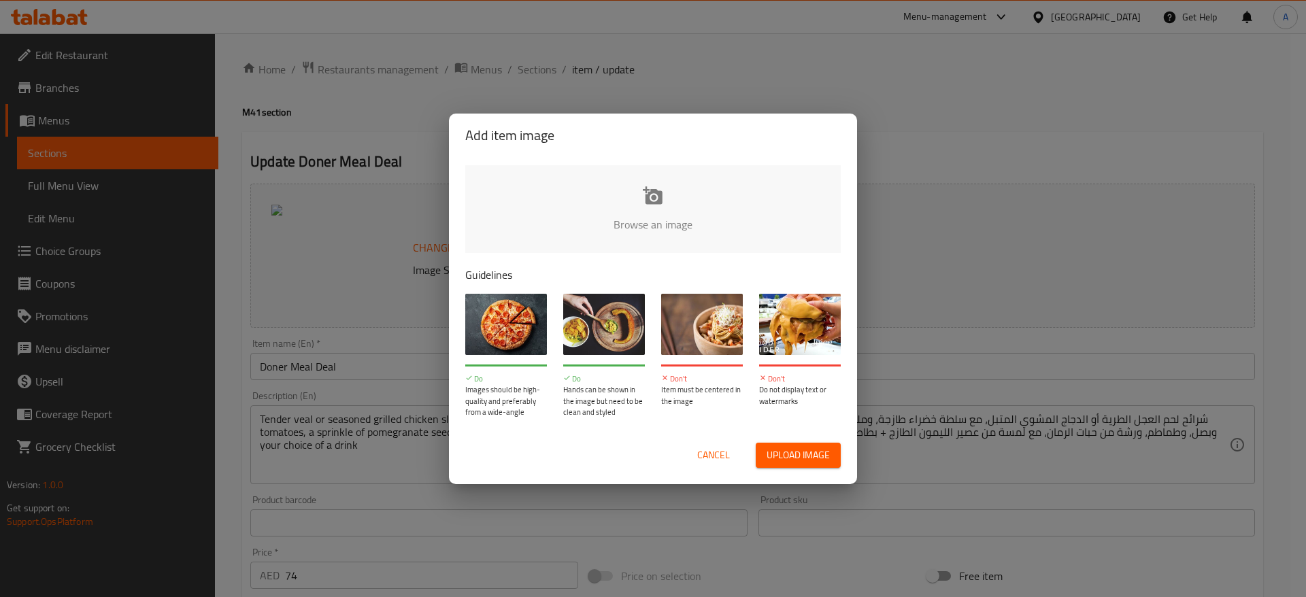
click at [627, 199] on input "file" at bounding box center [1112, 228] width 1295 height 127
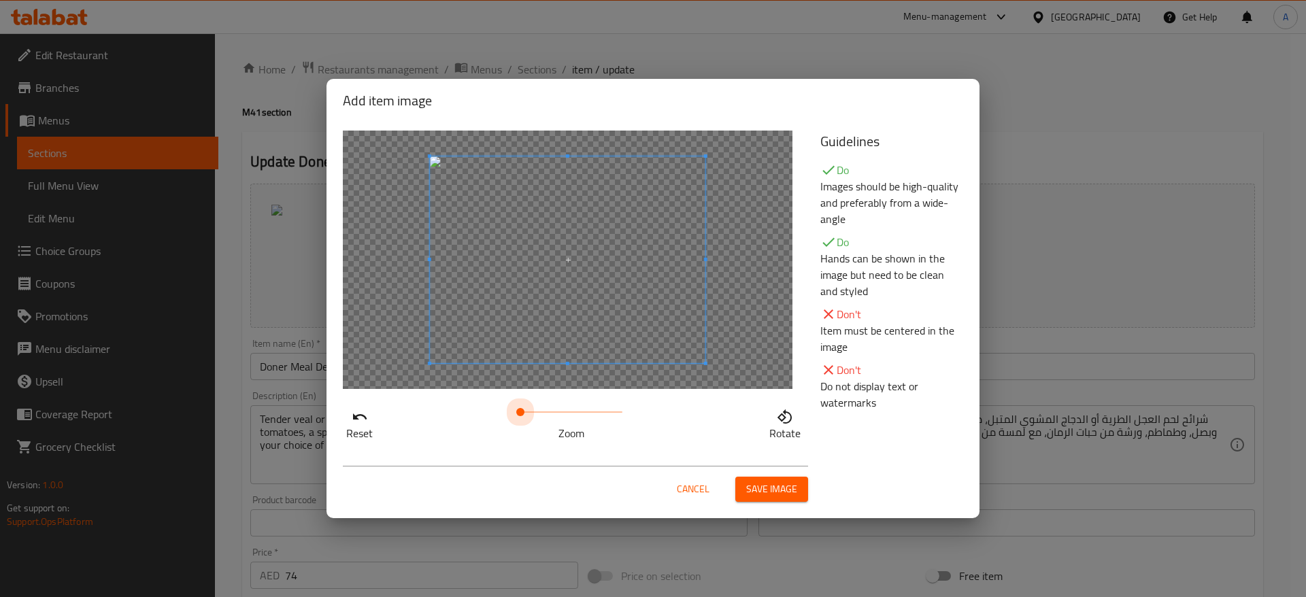
drag, startPoint x: 531, startPoint y: 410, endPoint x: 350, endPoint y: 451, distance: 186.2
click at [350, 451] on div "Add item image Reset Zoom Rotate Guidelines Do Images should be high-quality an…" at bounding box center [653, 299] width 653 height 440
drag, startPoint x: 510, startPoint y: 410, endPoint x: 408, endPoint y: 431, distance: 105.0
click at [406, 431] on div "Reset Zoom Rotate" at bounding box center [573, 422] width 461 height 39
click at [769, 482] on span "Save image" at bounding box center [771, 489] width 51 height 17
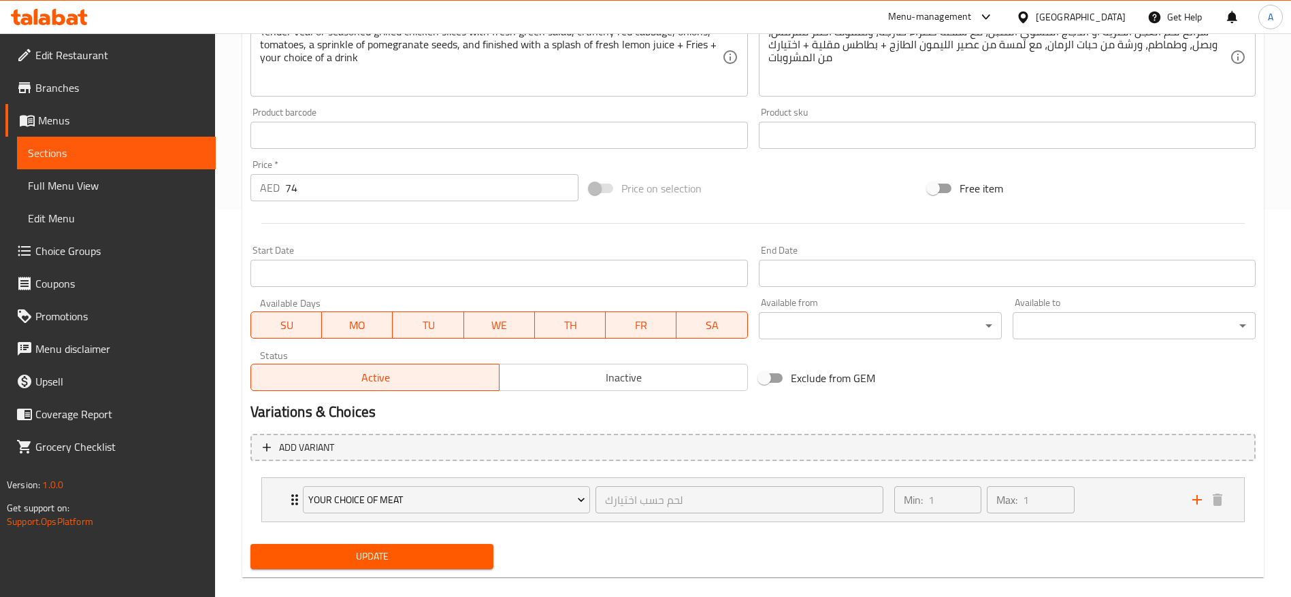
scroll to position [406, 0]
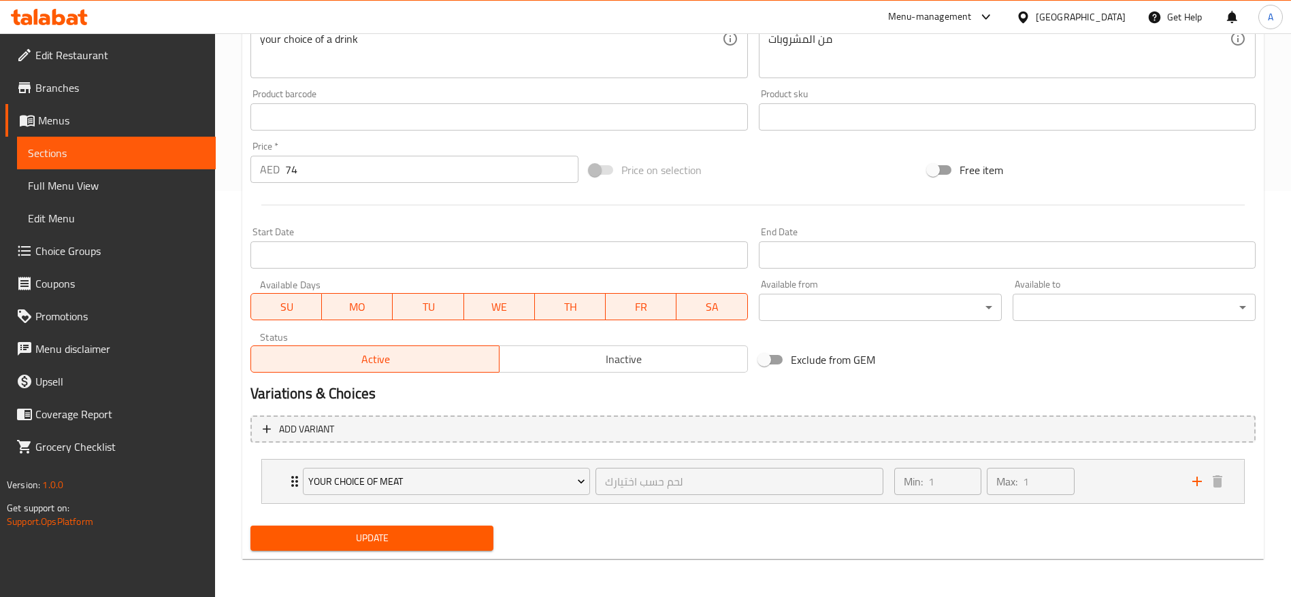
click at [399, 527] on button "Update" at bounding box center [371, 538] width 243 height 25
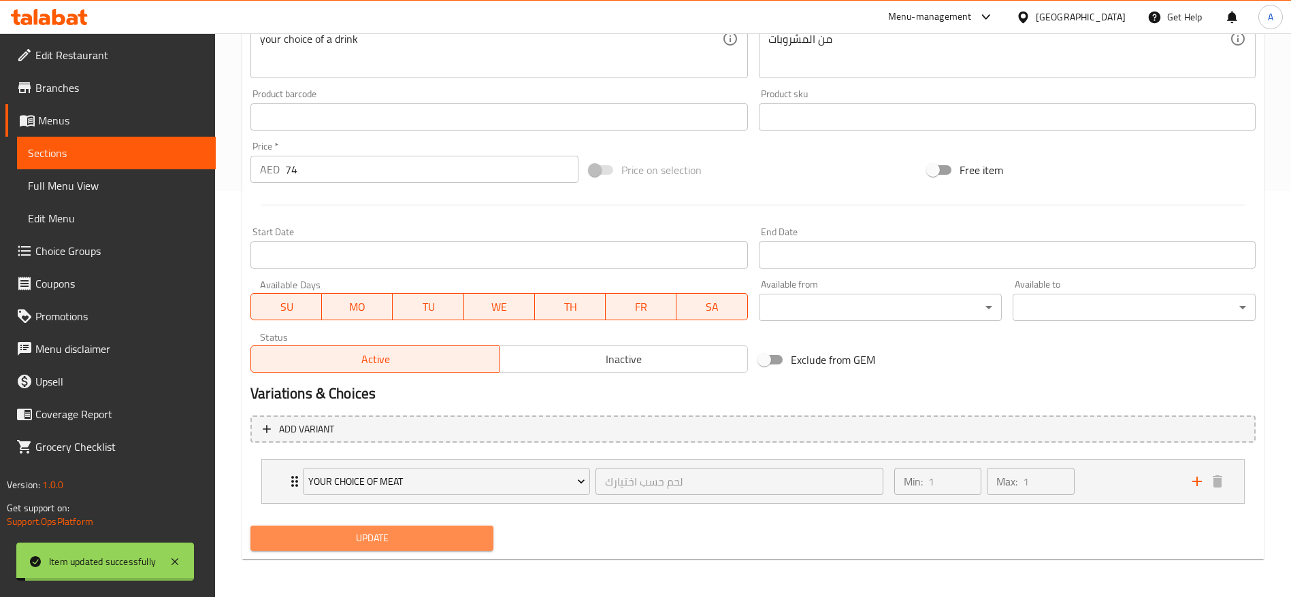
click at [393, 533] on span "Update" at bounding box center [371, 538] width 221 height 17
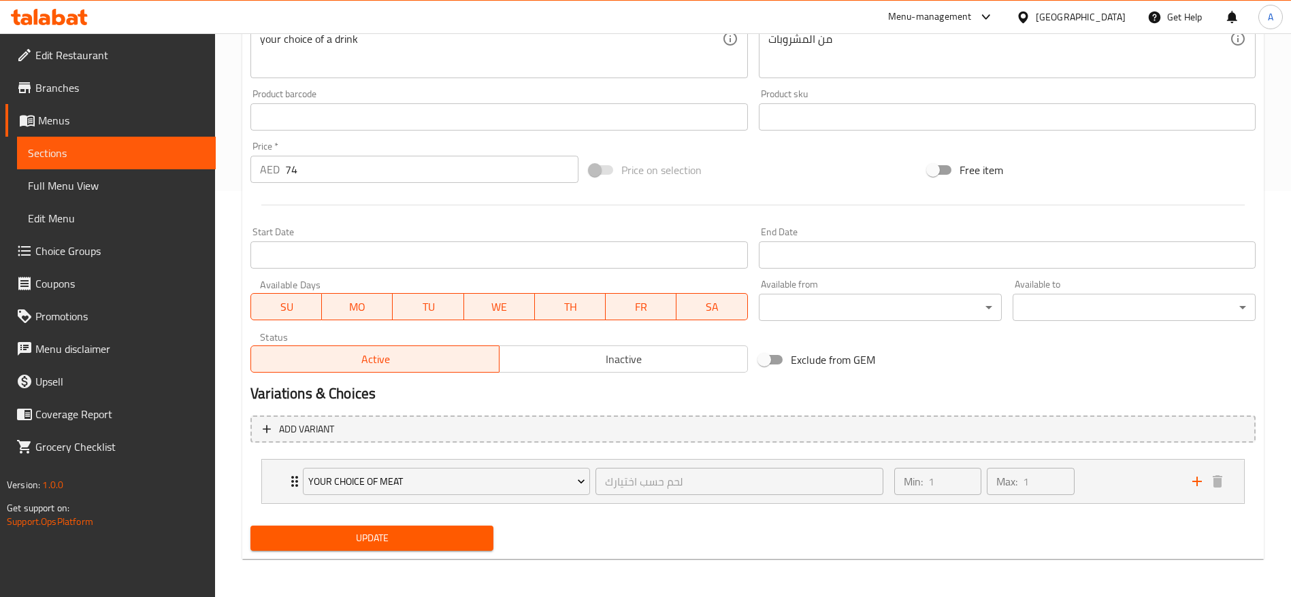
click at [55, 120] on span "Menus" at bounding box center [121, 120] width 167 height 16
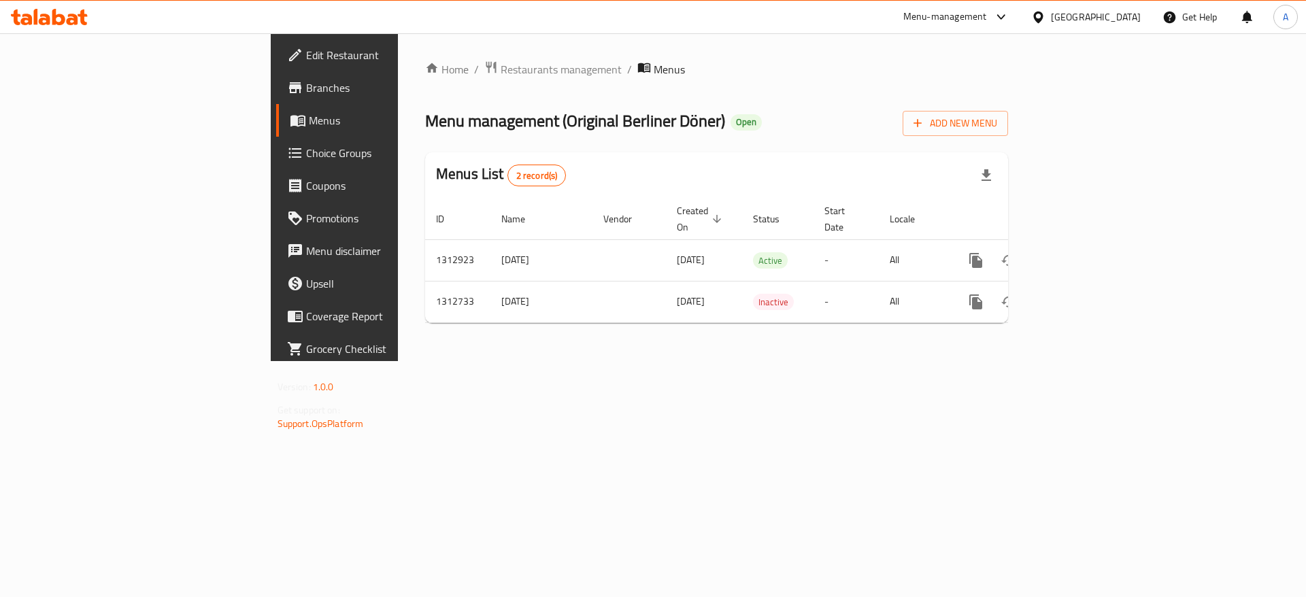
click at [306, 86] on span "Branches" at bounding box center [392, 88] width 172 height 16
click at [73, 18] on icon at bounding box center [73, 20] width 12 height 12
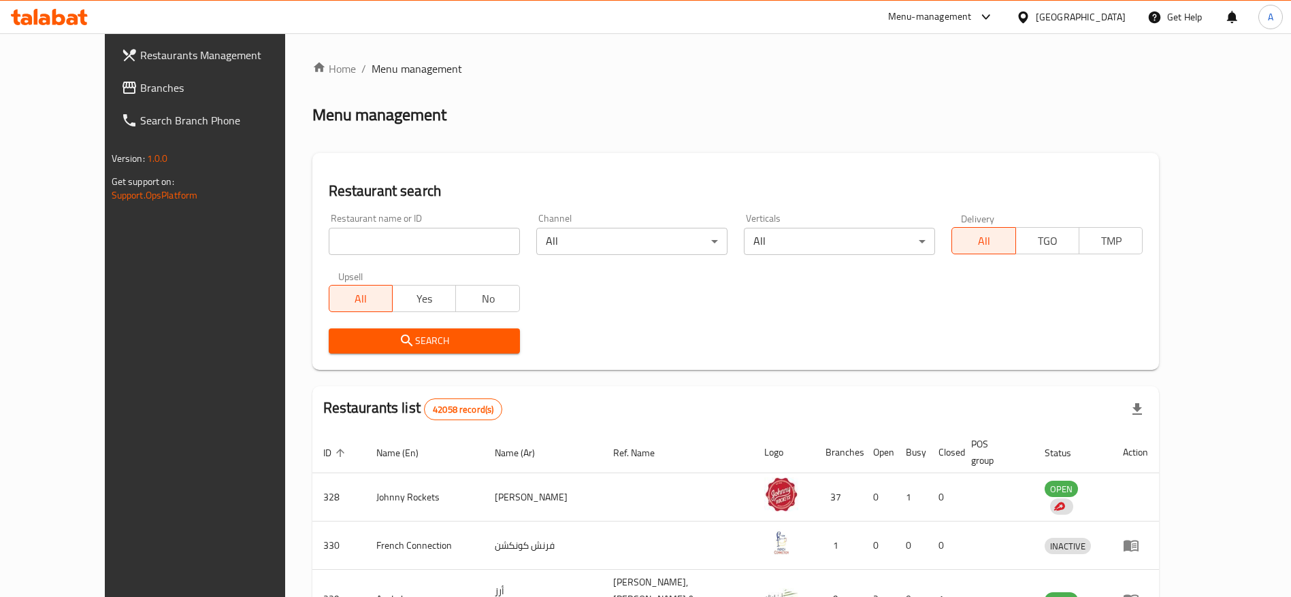
click at [409, 237] on input "search" at bounding box center [424, 241] width 191 height 27
paste input "706226"
type input "706226"
click button "Search" at bounding box center [424, 341] width 191 height 25
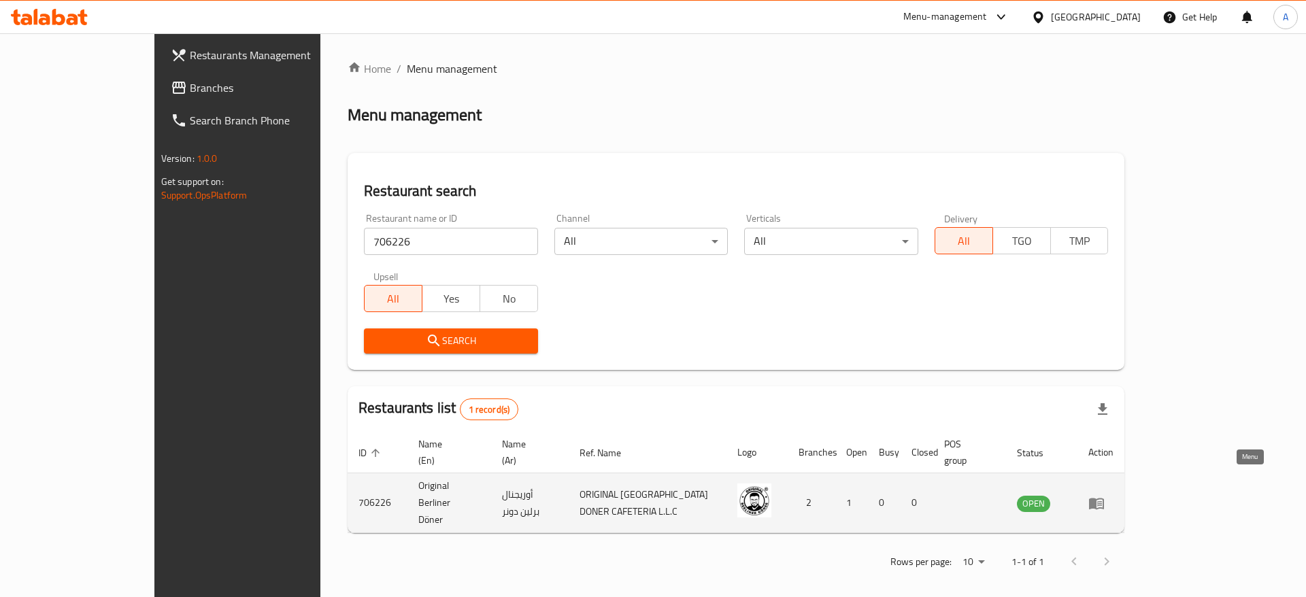
click at [1104, 498] on icon "enhanced table" at bounding box center [1096, 504] width 15 height 12
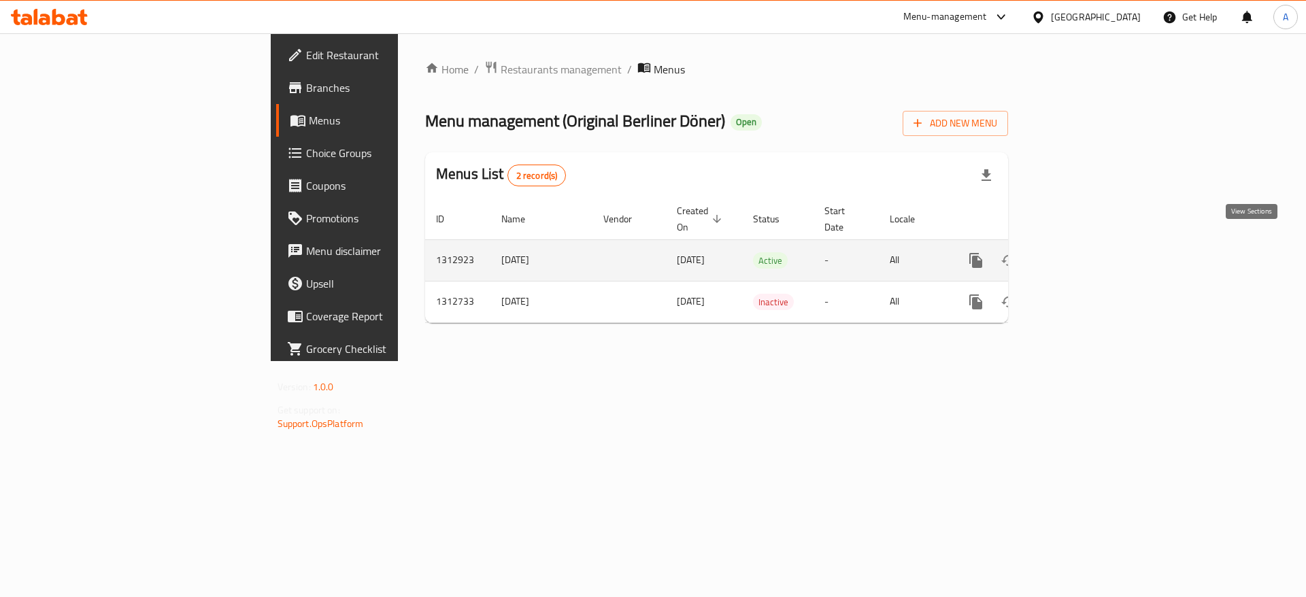
click at [1082, 252] on icon "enhanced table" at bounding box center [1074, 260] width 16 height 16
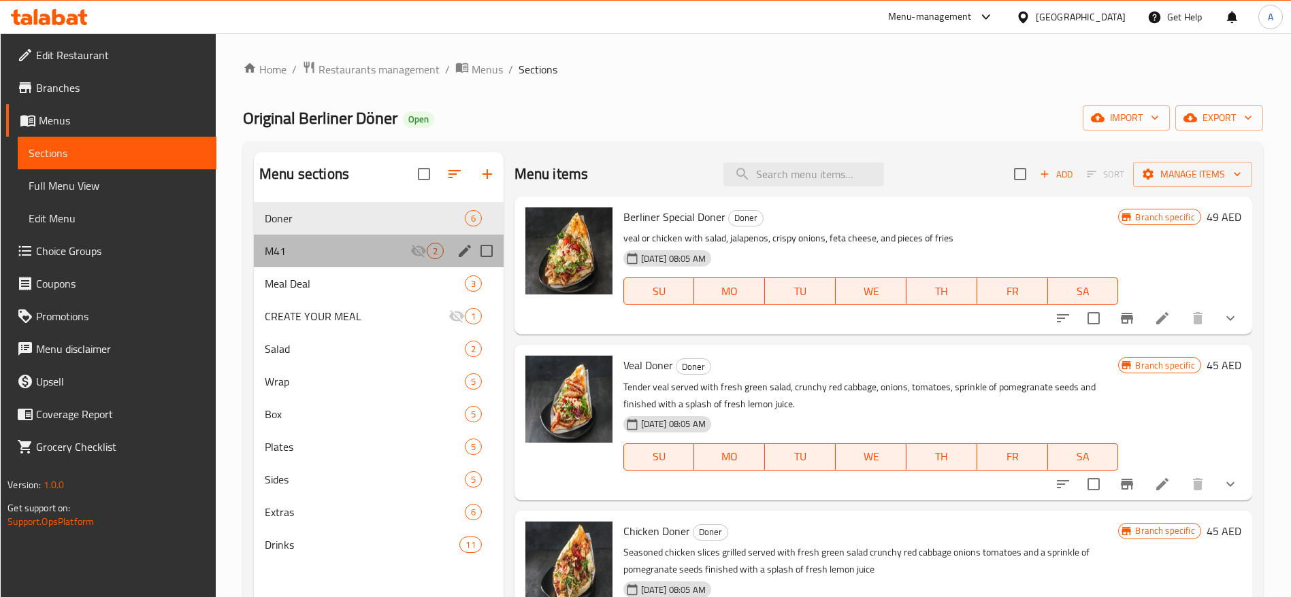
click at [332, 239] on div "M41 2" at bounding box center [379, 251] width 250 height 33
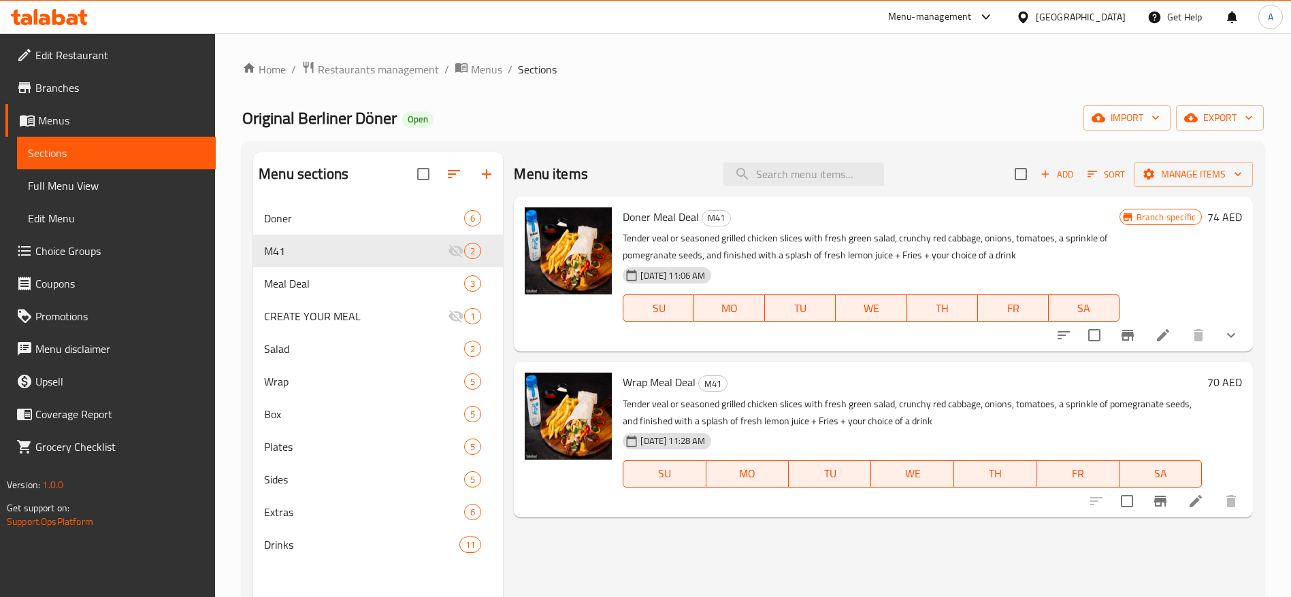
click at [1197, 505] on icon at bounding box center [1195, 501] width 16 height 16
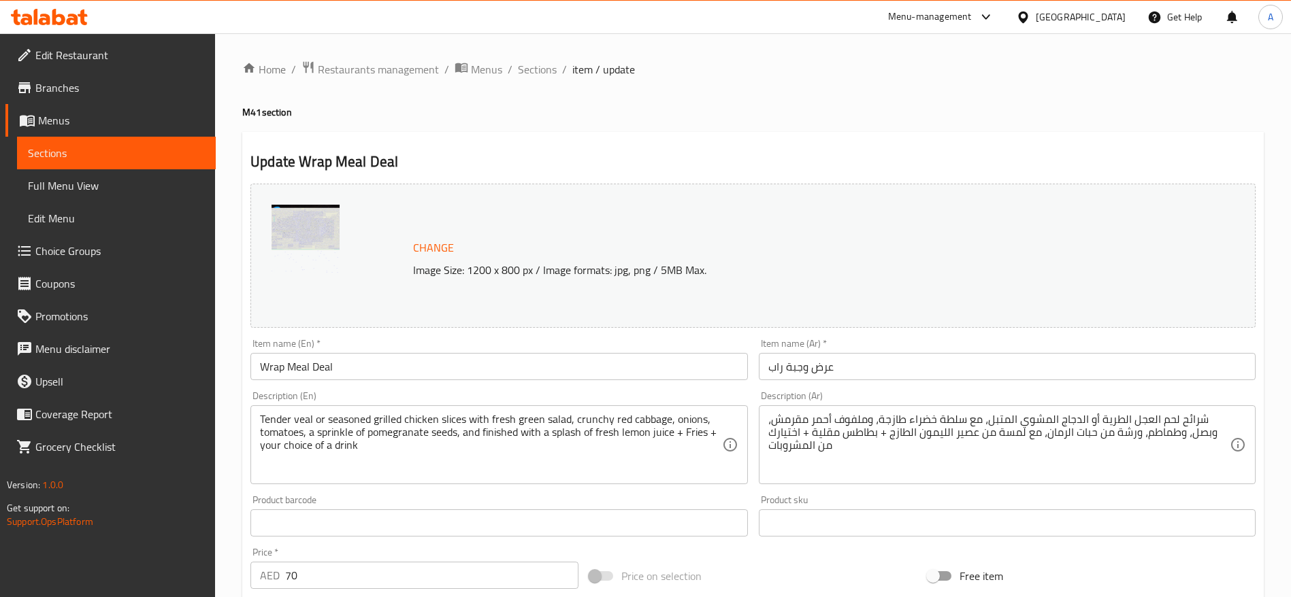
click at [56, 112] on span "Menus" at bounding box center [121, 120] width 167 height 16
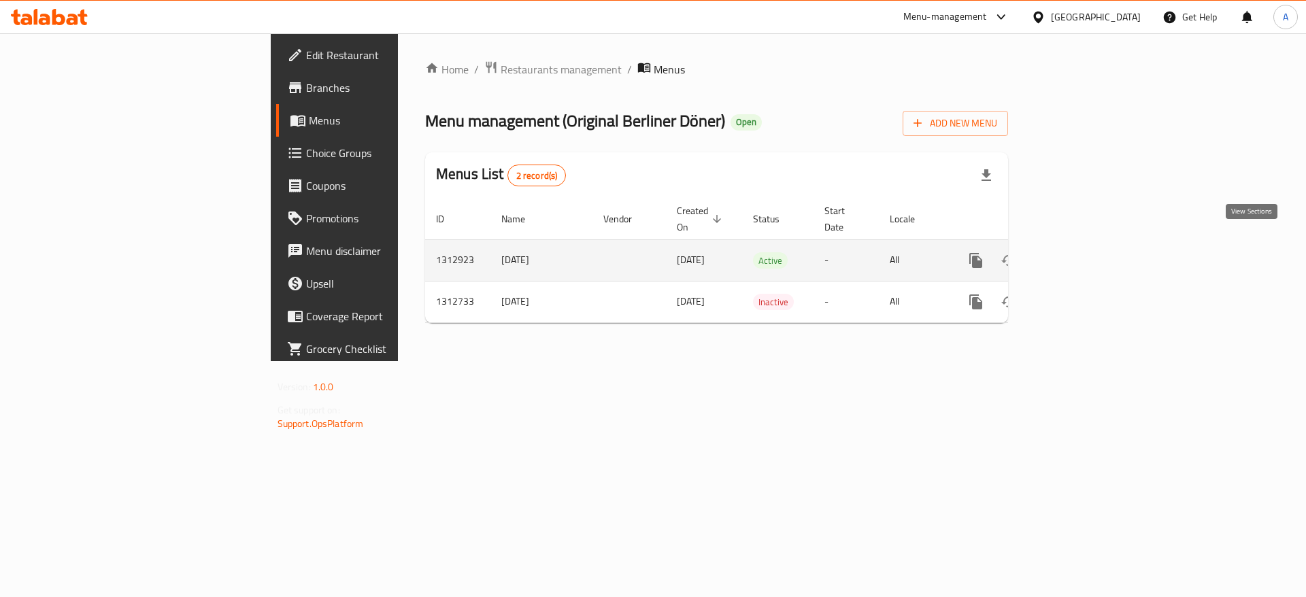
click at [1082, 252] on icon "enhanced table" at bounding box center [1074, 260] width 16 height 16
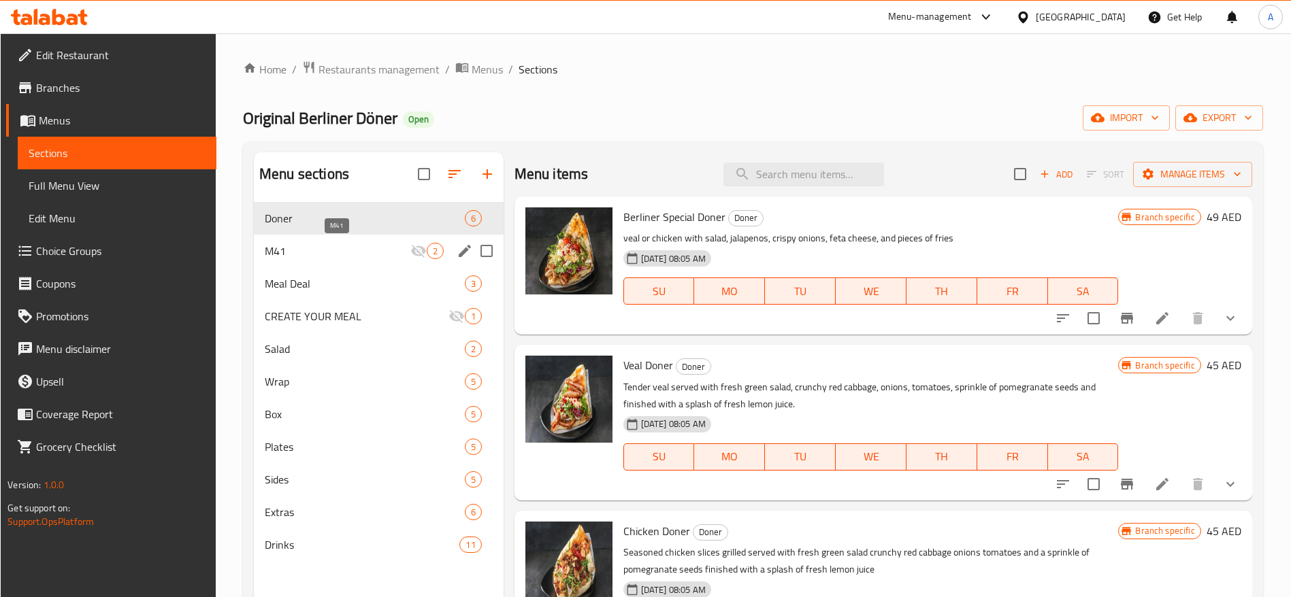
click at [308, 251] on span "M41" at bounding box center [338, 251] width 146 height 16
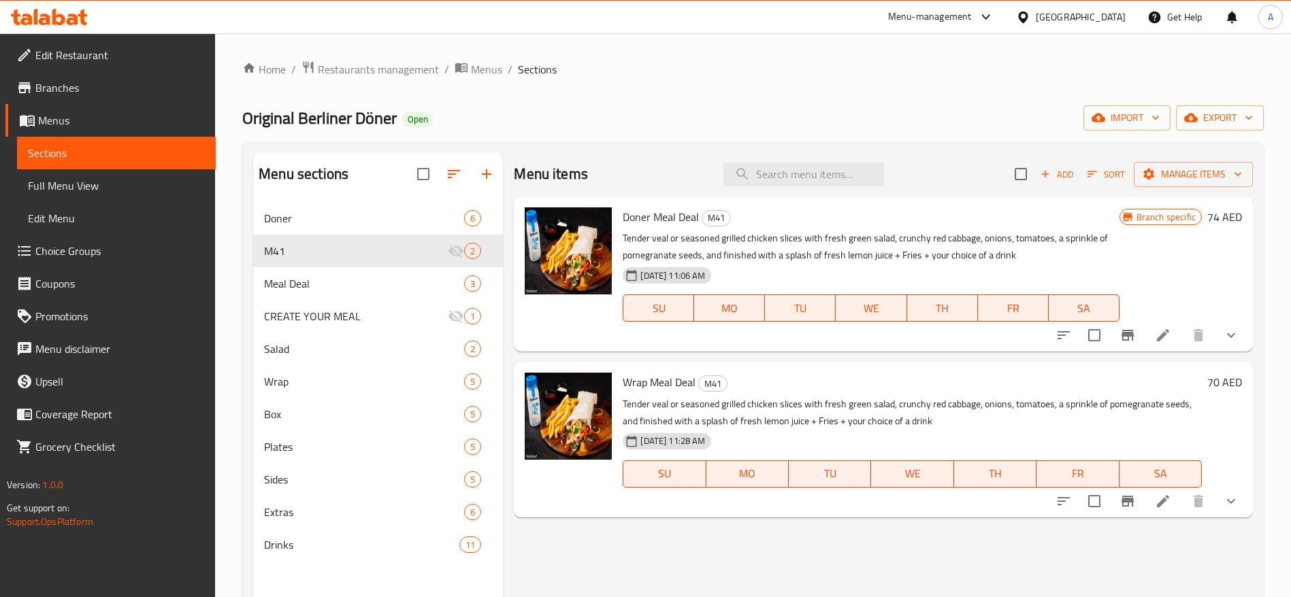
click at [1161, 346] on li at bounding box center [1163, 335] width 38 height 24
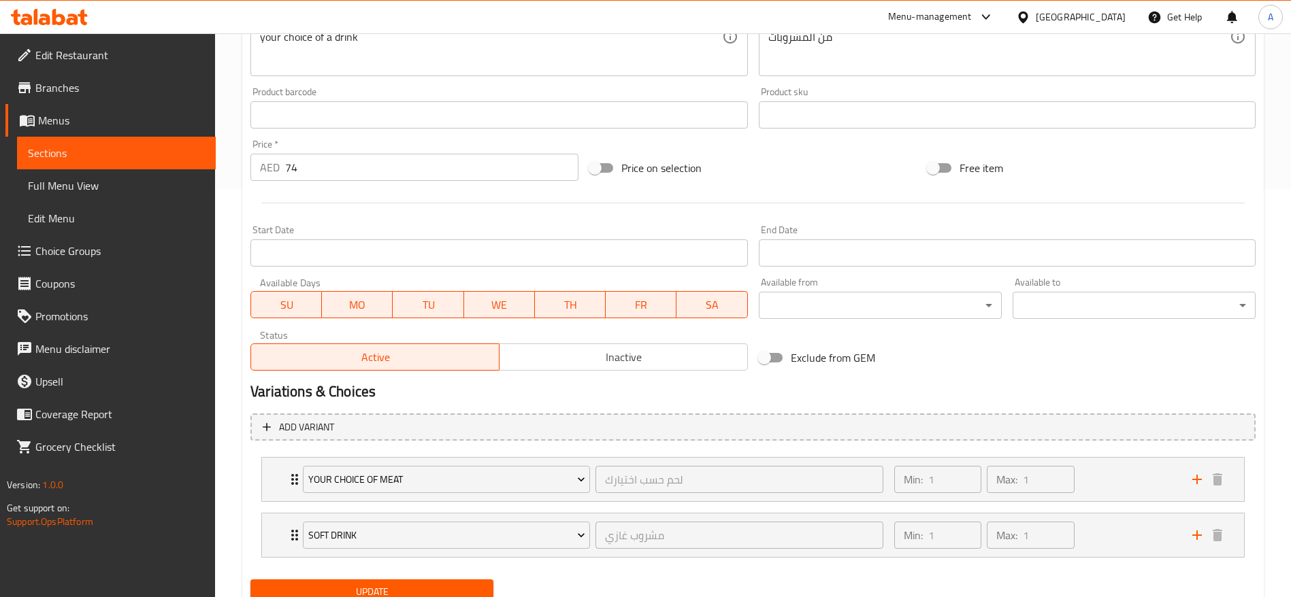
scroll to position [306, 0]
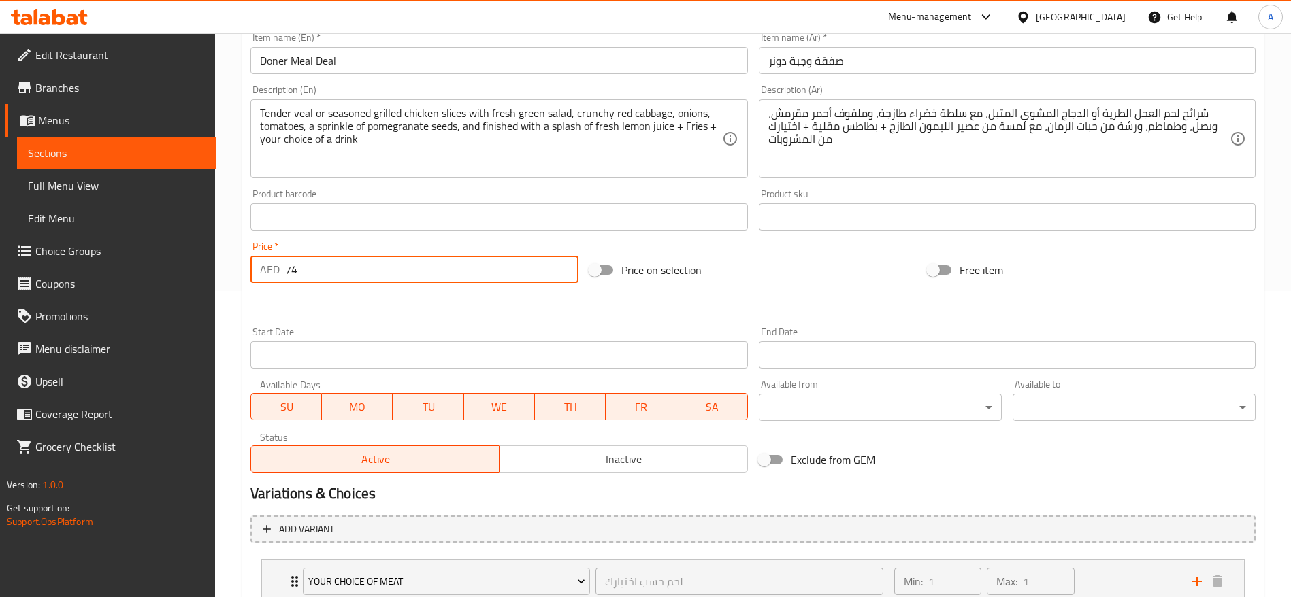
drag, startPoint x: 312, startPoint y: 270, endPoint x: 277, endPoint y: 276, distance: 35.9
click at [278, 276] on div "AED 74 Price *" at bounding box center [414, 269] width 328 height 27
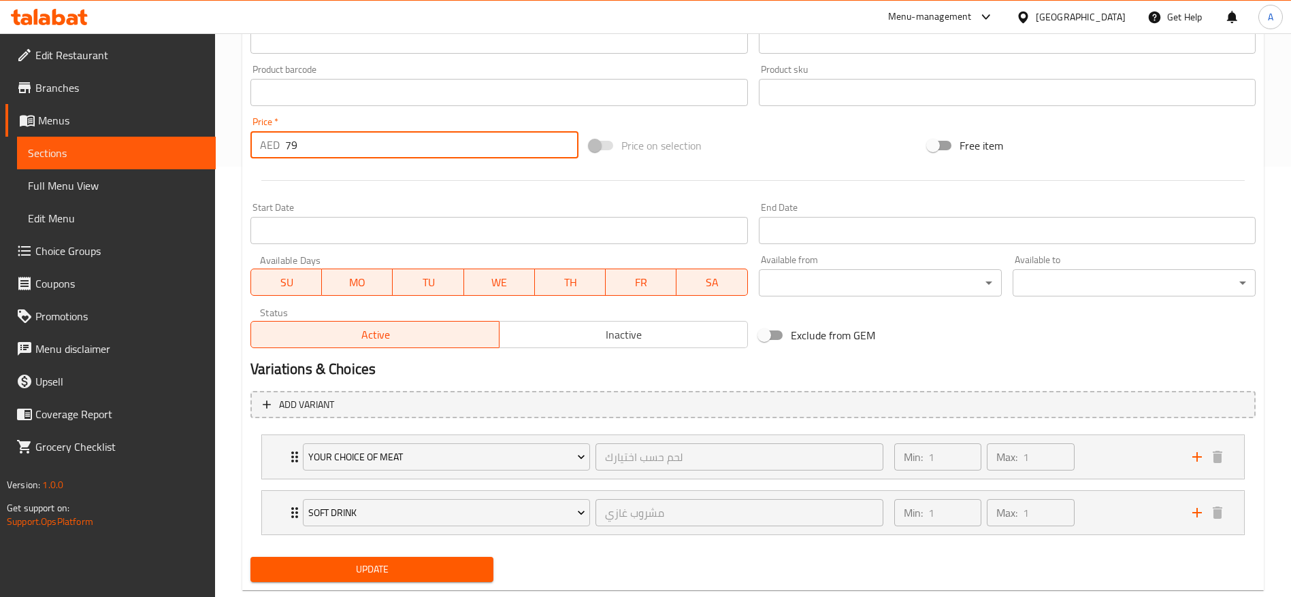
scroll to position [462, 0]
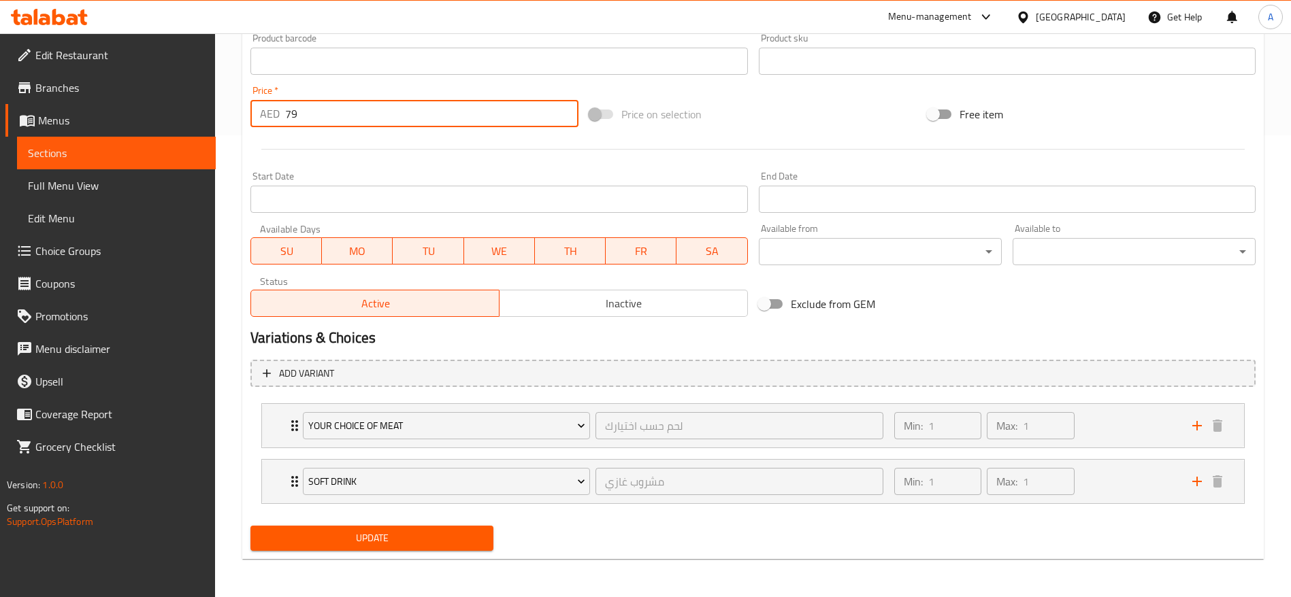
type input "79"
click at [410, 547] on button "Update" at bounding box center [371, 538] width 243 height 25
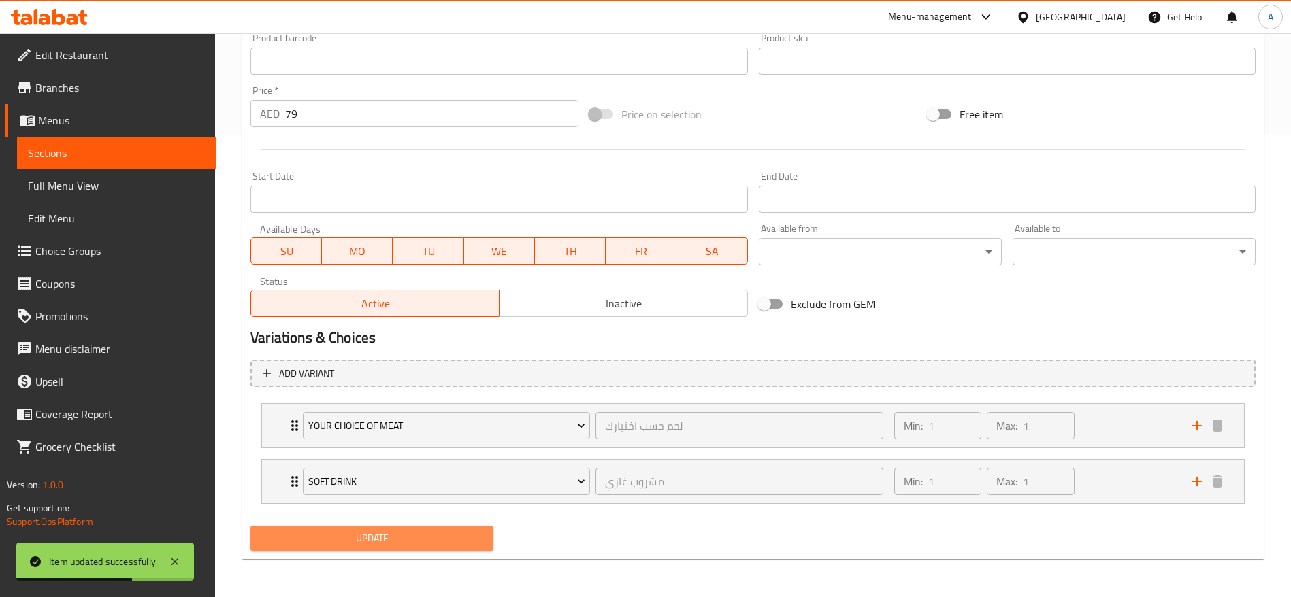
click at [446, 537] on span "Update" at bounding box center [371, 538] width 221 height 17
click at [64, 116] on span "Menus" at bounding box center [121, 120] width 167 height 16
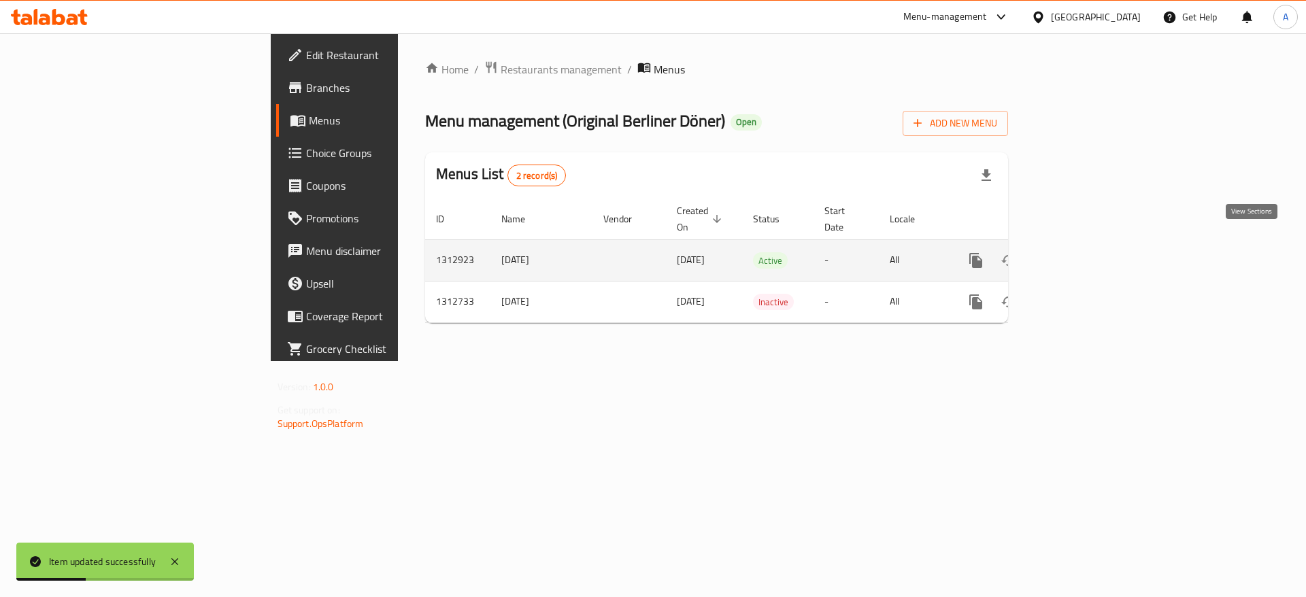
click at [1082, 252] on icon "enhanced table" at bounding box center [1074, 260] width 16 height 16
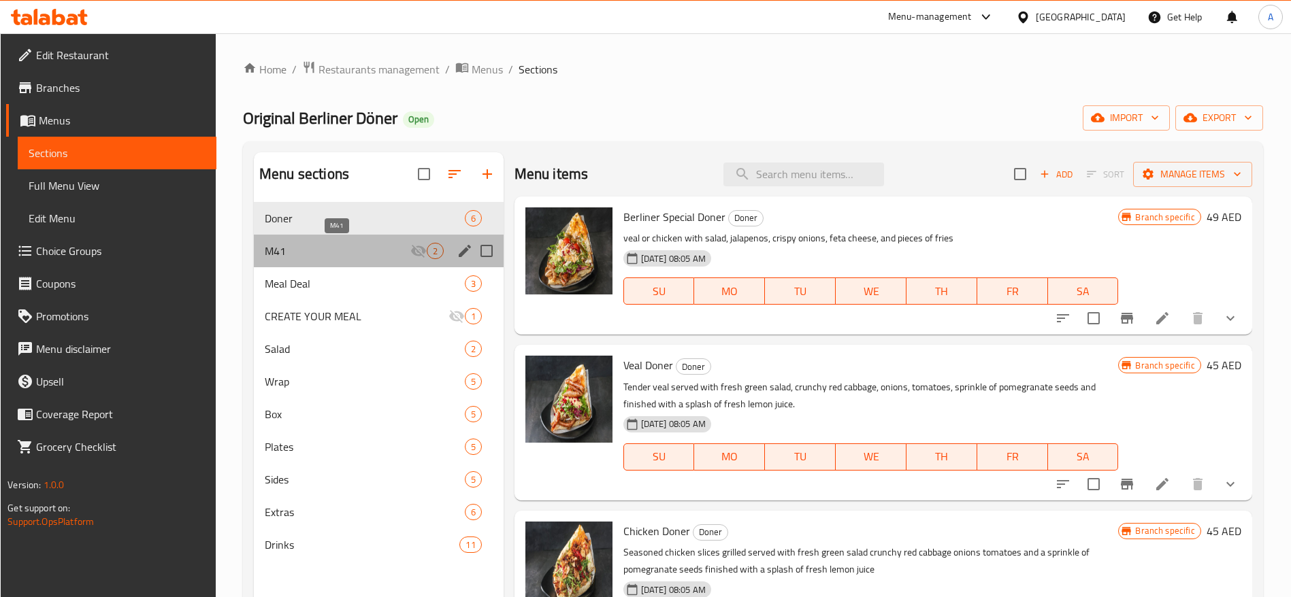
click at [354, 250] on span "M41" at bounding box center [338, 251] width 146 height 16
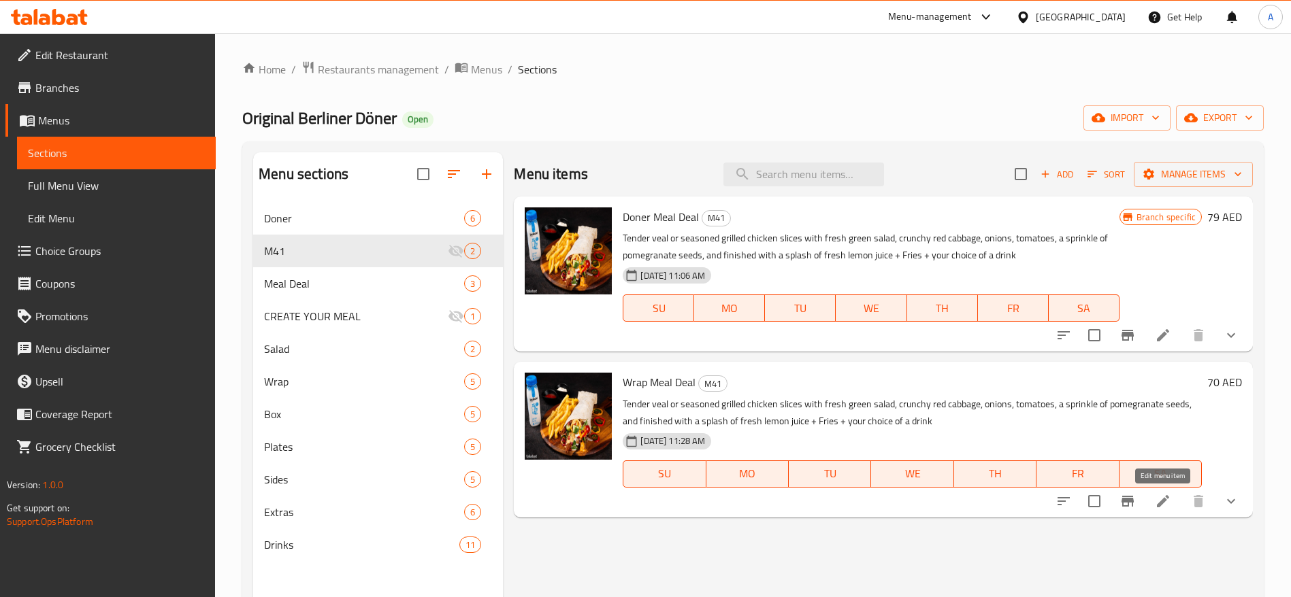
click at [1161, 499] on icon at bounding box center [1163, 501] width 16 height 16
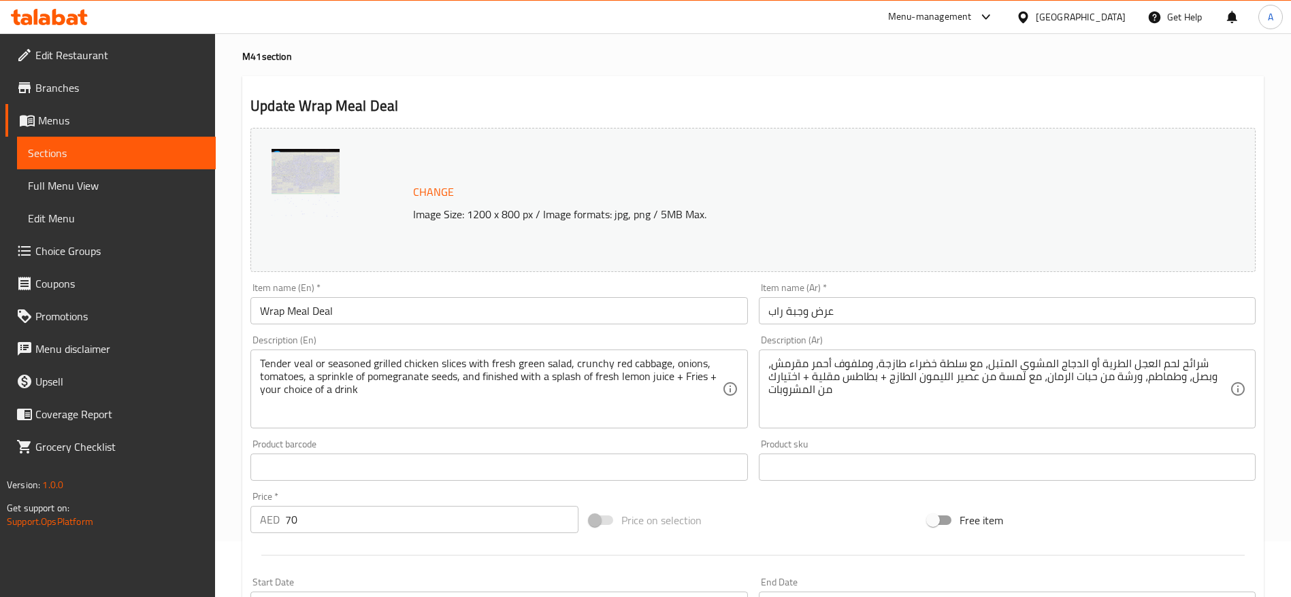
scroll to position [204, 0]
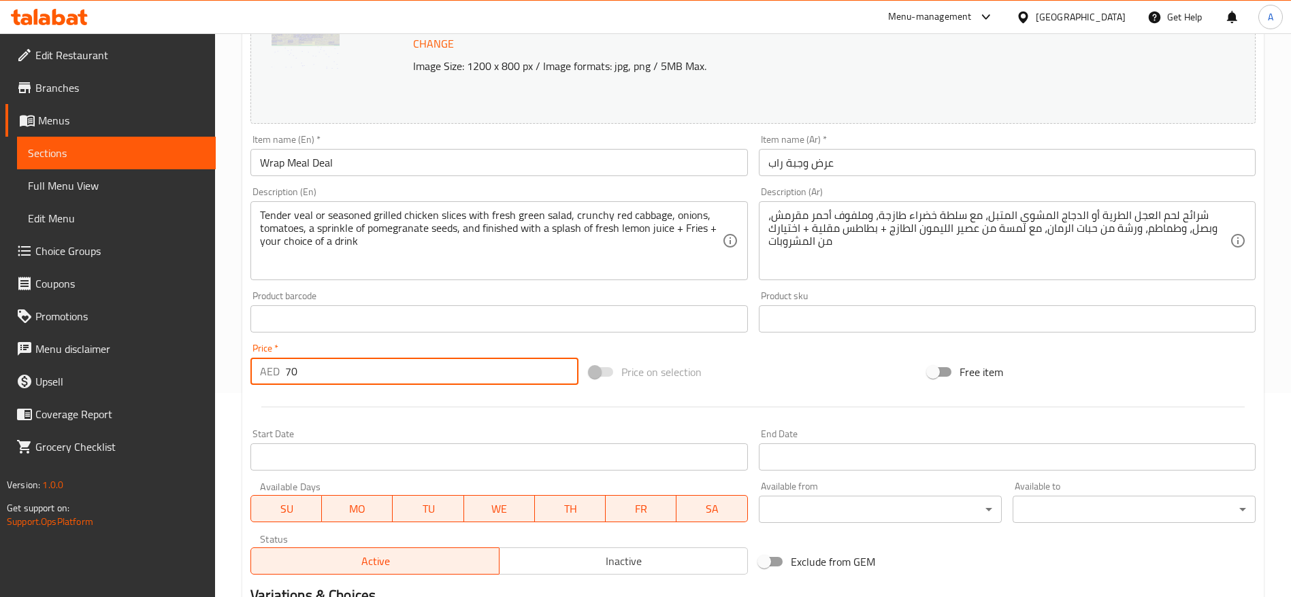
drag, startPoint x: 327, startPoint y: 384, endPoint x: 276, endPoint y: 391, distance: 50.9
click at [276, 391] on div "Change Image Size: 1200 x 800 px / Image formats: jpg, png / 5MB Max. Item name…" at bounding box center [753, 277] width 1016 height 606
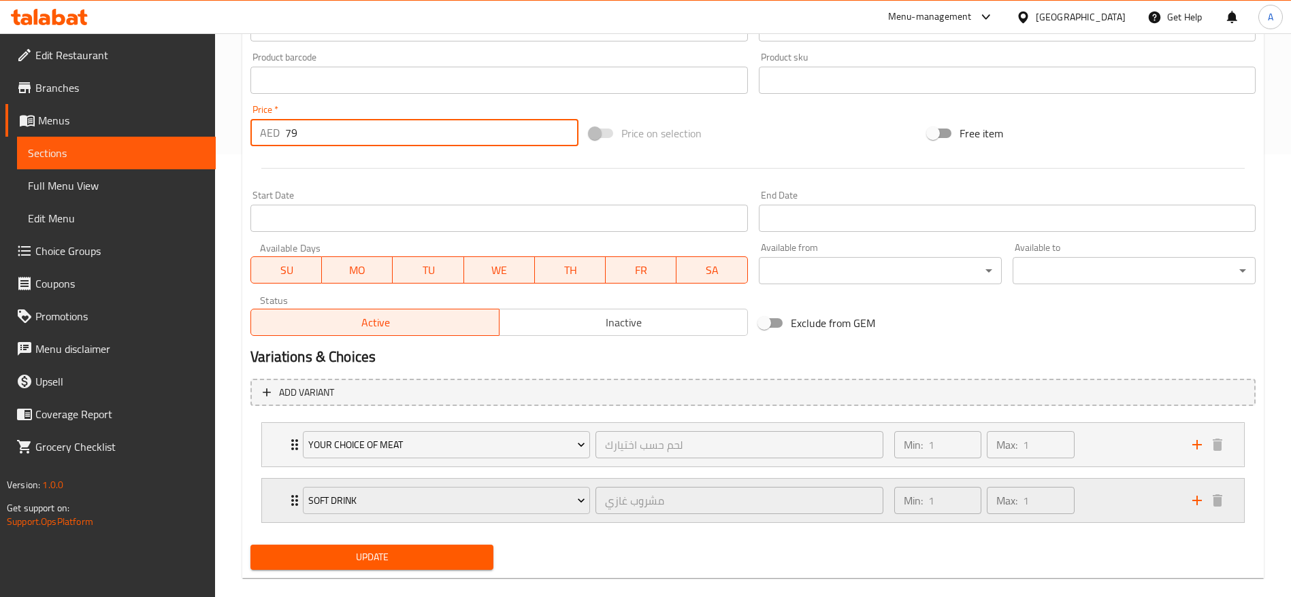
scroll to position [462, 0]
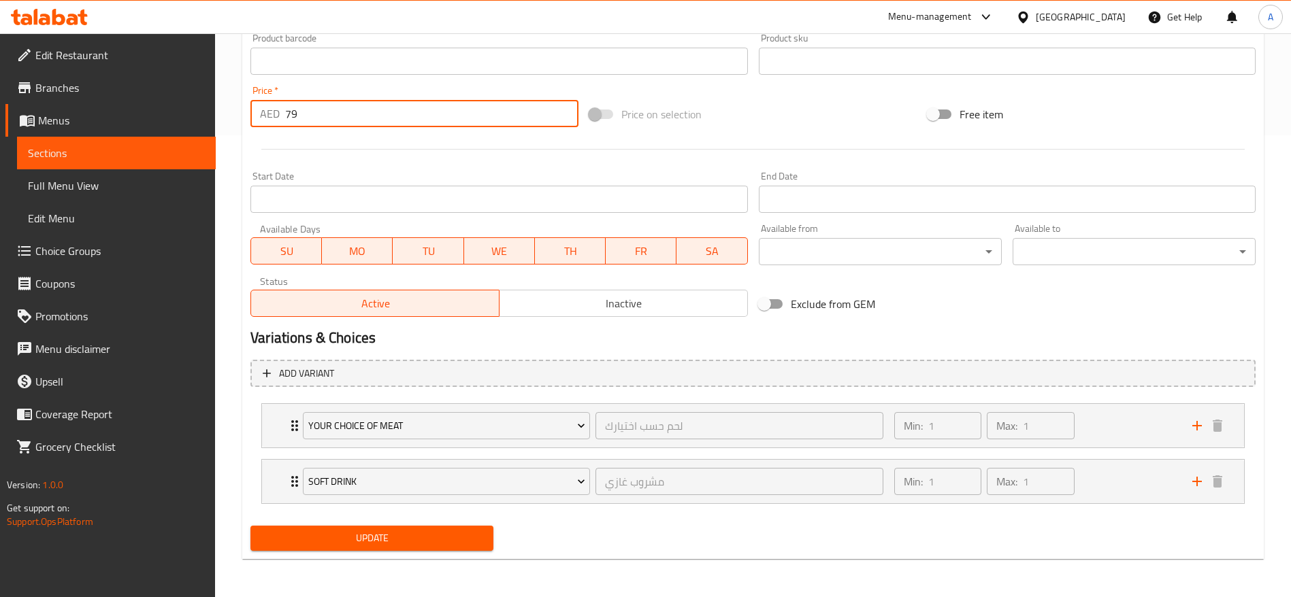
type input "79"
click at [376, 542] on span "Update" at bounding box center [371, 538] width 221 height 17
click at [369, 520] on div "Update" at bounding box center [372, 538] width 254 height 36
click at [86, 118] on span "Menus" at bounding box center [121, 120] width 167 height 16
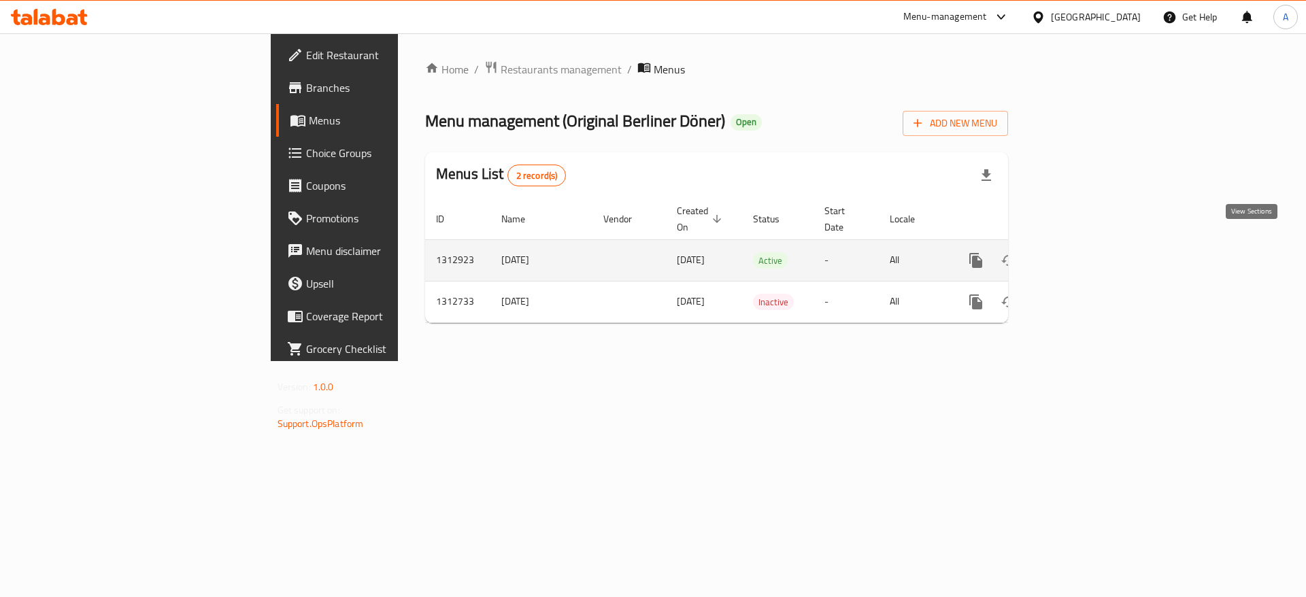
click at [1091, 245] on link "enhanced table" at bounding box center [1074, 260] width 33 height 33
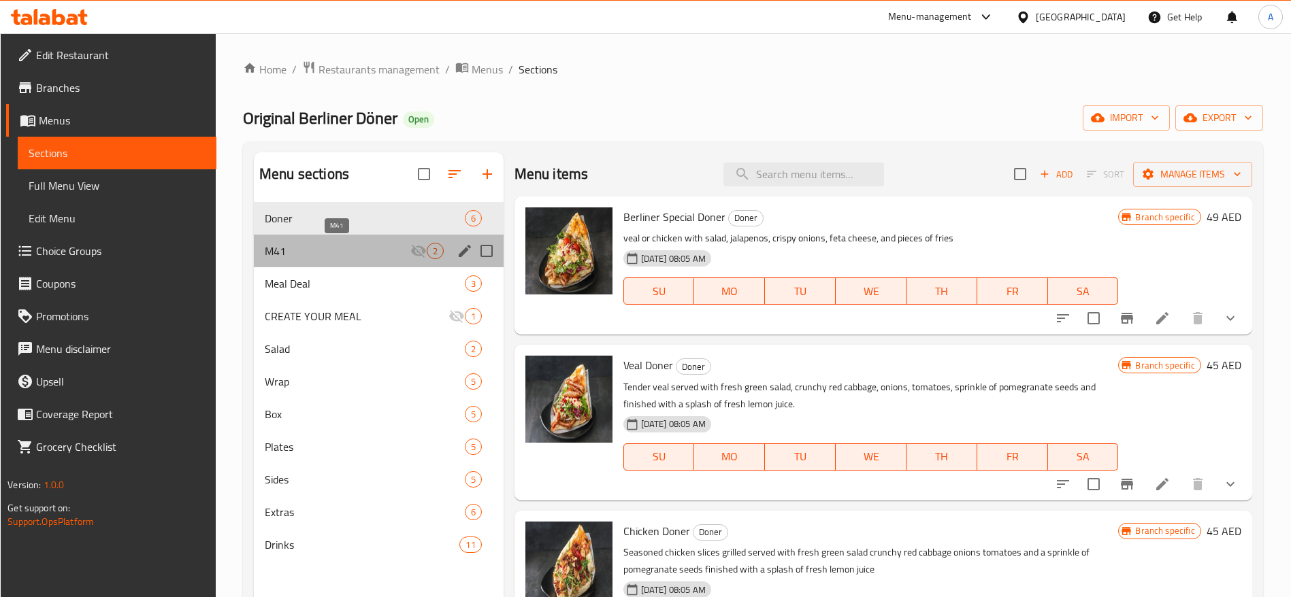
click at [330, 246] on span "M41" at bounding box center [338, 251] width 146 height 16
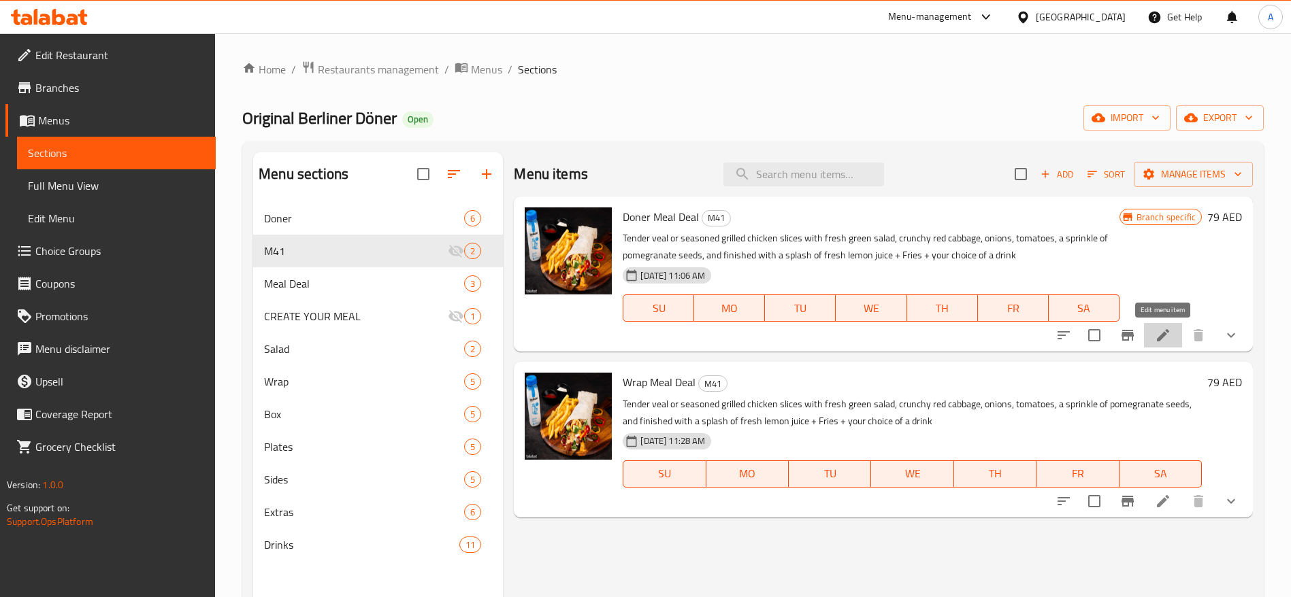
click at [1165, 339] on icon at bounding box center [1163, 335] width 16 height 16
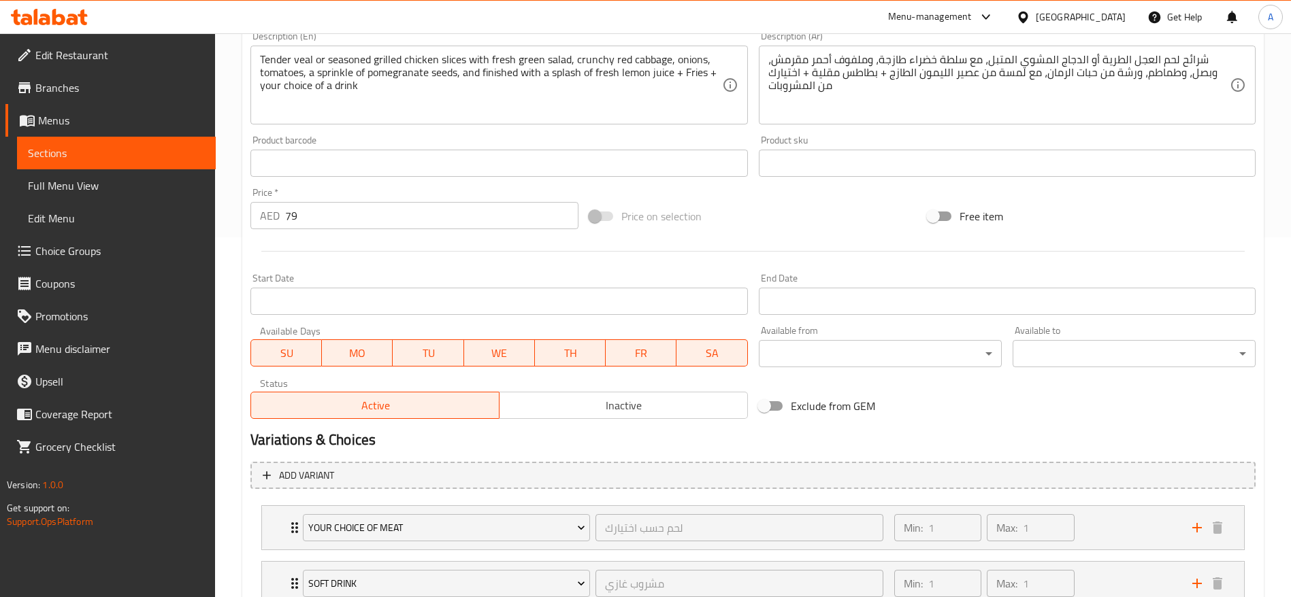
click at [82, 145] on span "Sections" at bounding box center [116, 153] width 177 height 16
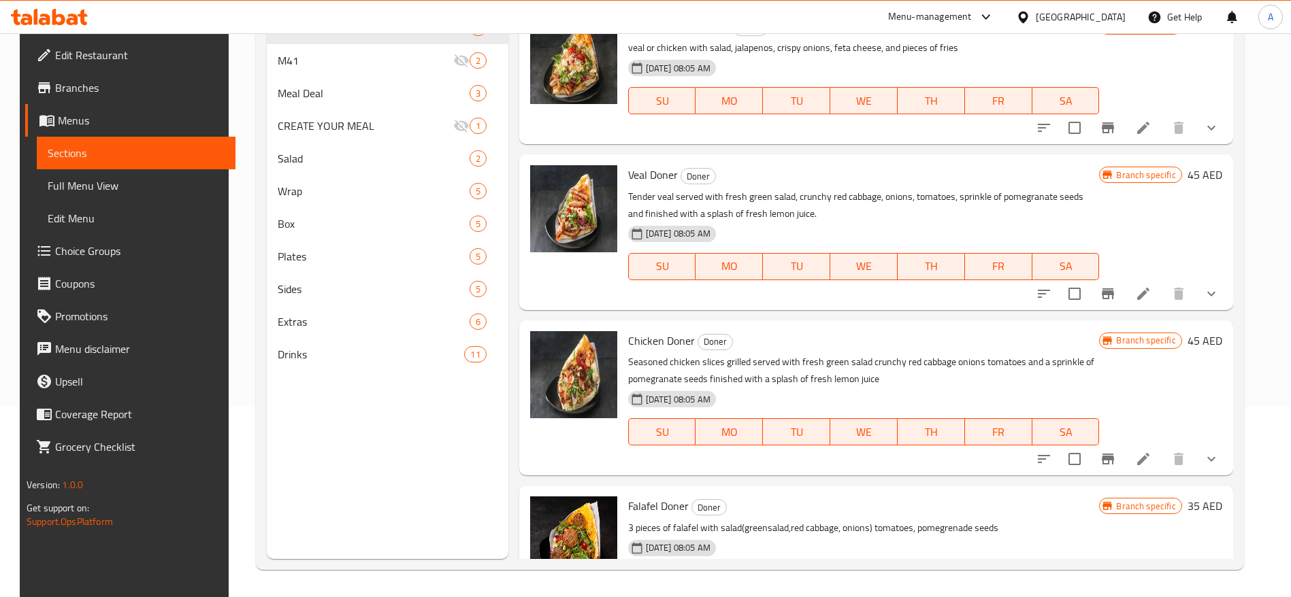
scroll to position [190, 0]
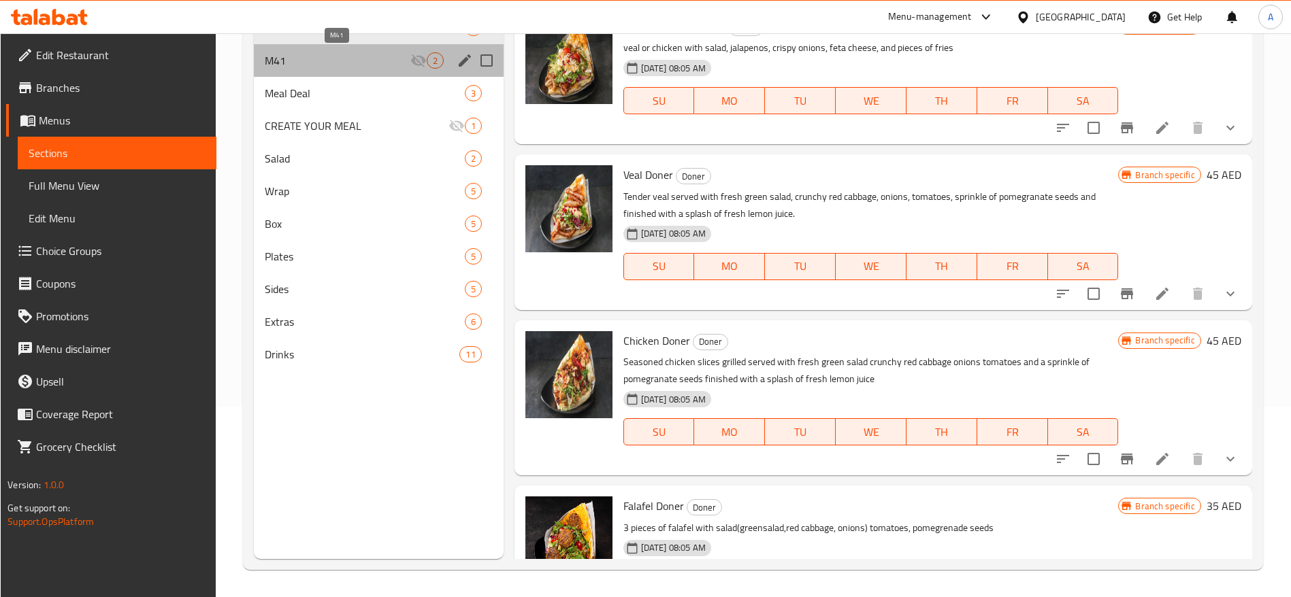
click at [335, 56] on span "M41" at bounding box center [338, 60] width 146 height 16
